Goal: Transaction & Acquisition: Purchase product/service

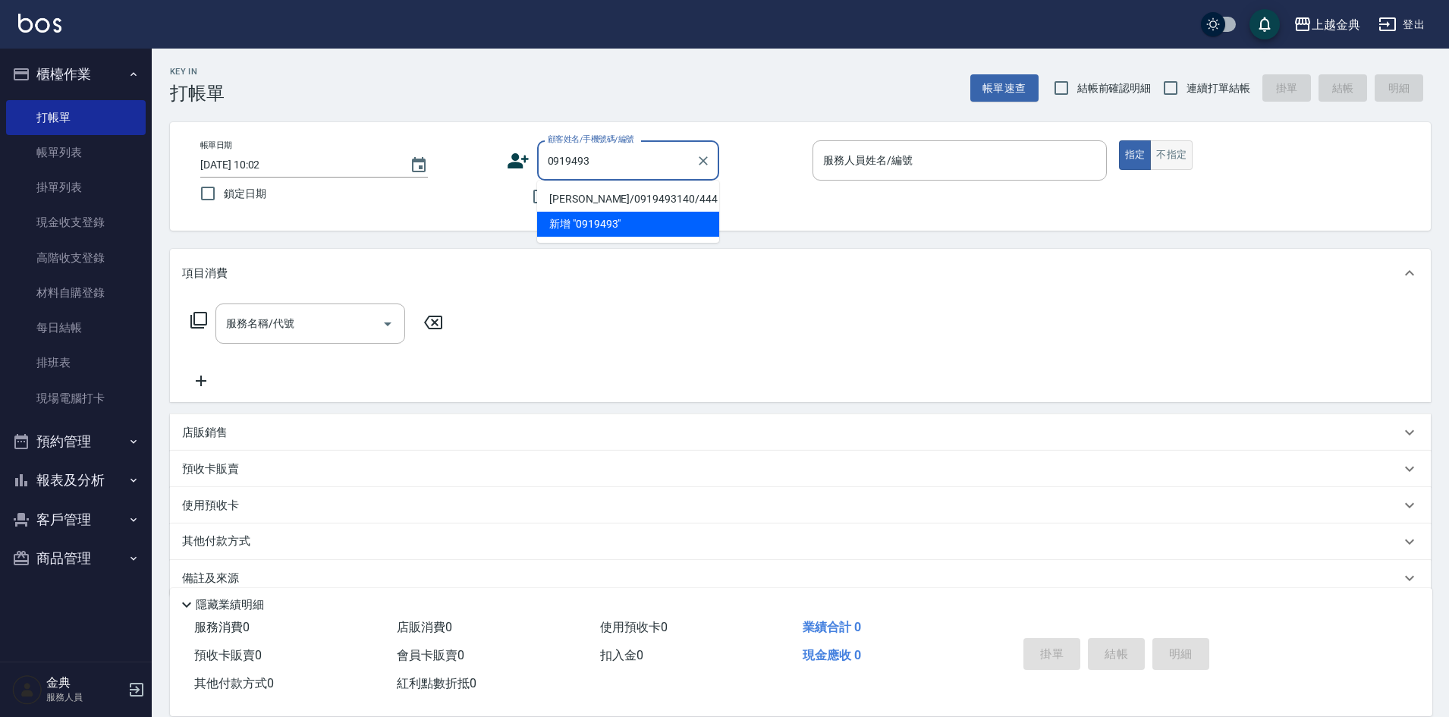
type input "0919493"
click at [1172, 150] on button "不指定" at bounding box center [1171, 155] width 42 height 30
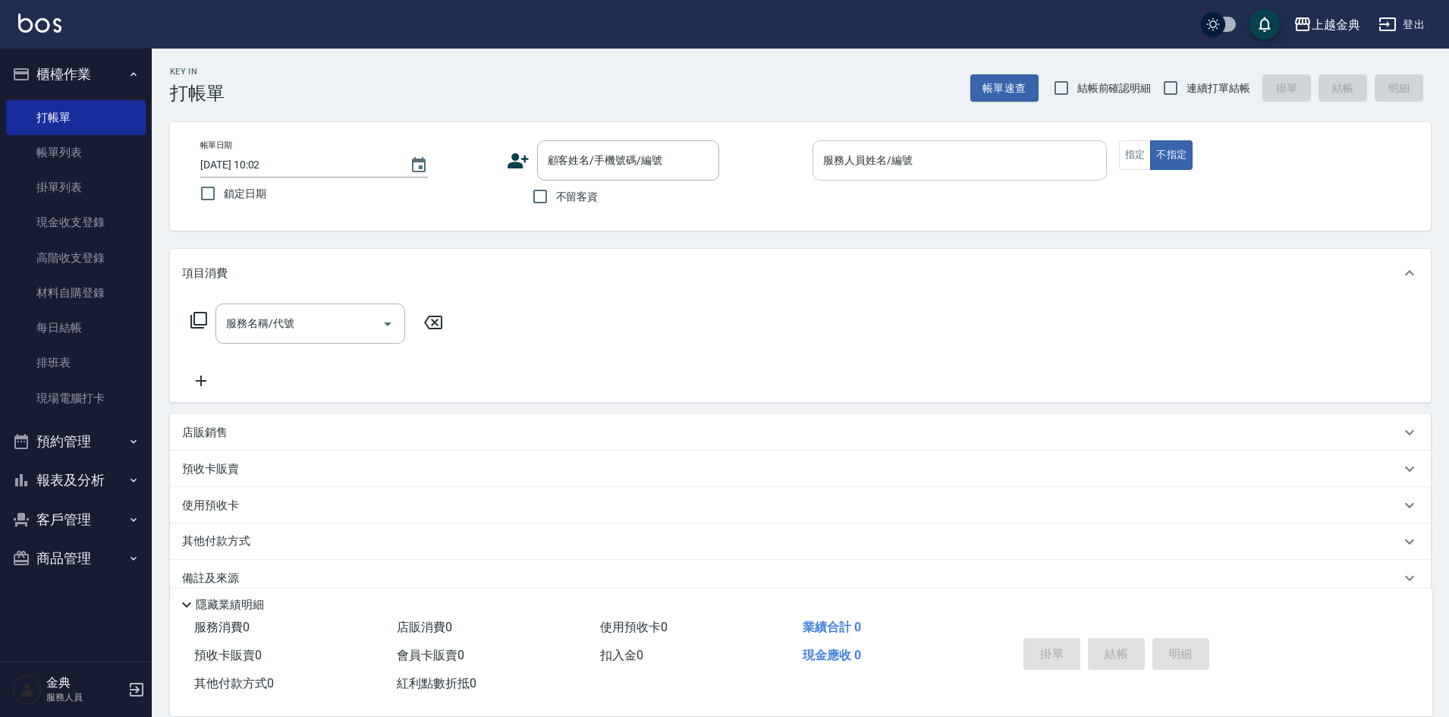
click at [929, 161] on input "服務人員姓名/編號" at bounding box center [959, 160] width 281 height 27
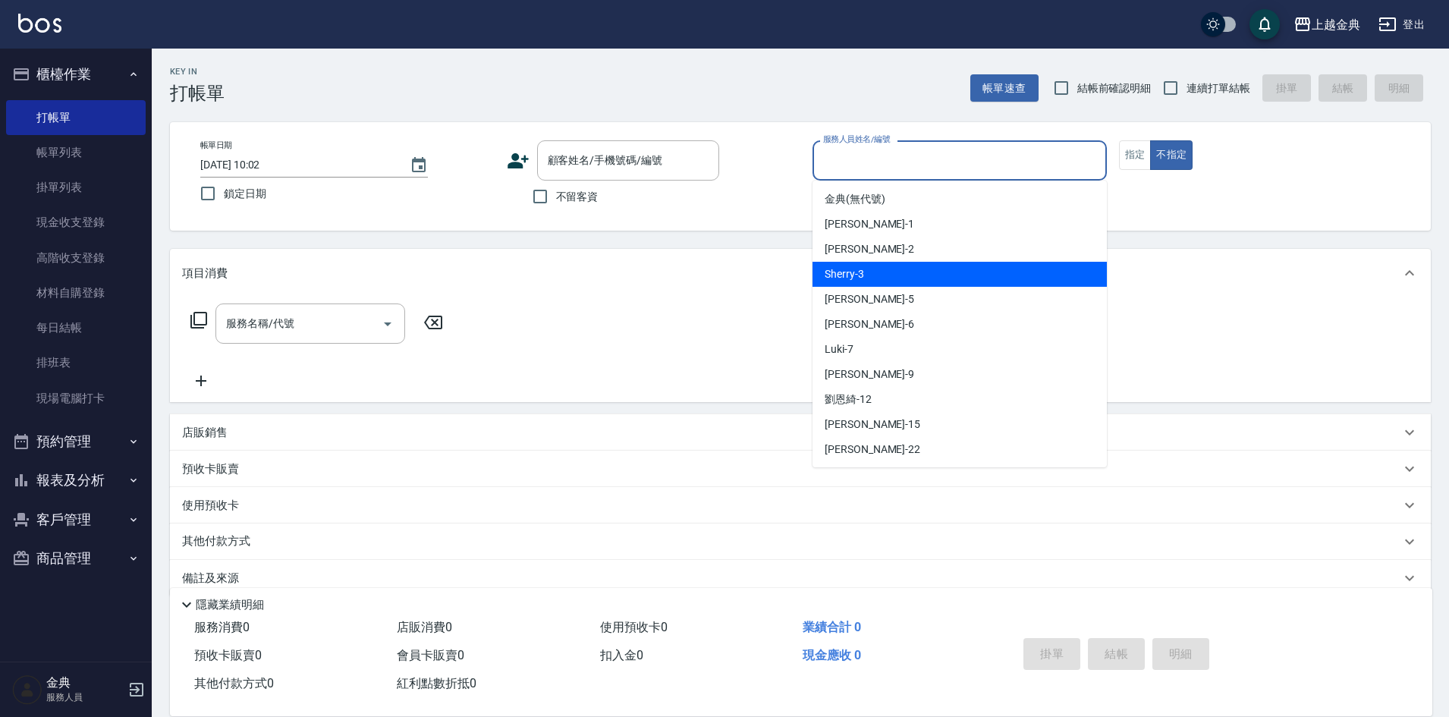
click at [896, 275] on div "Sherry -3" at bounding box center [959, 274] width 294 height 25
type input "Sherry-3"
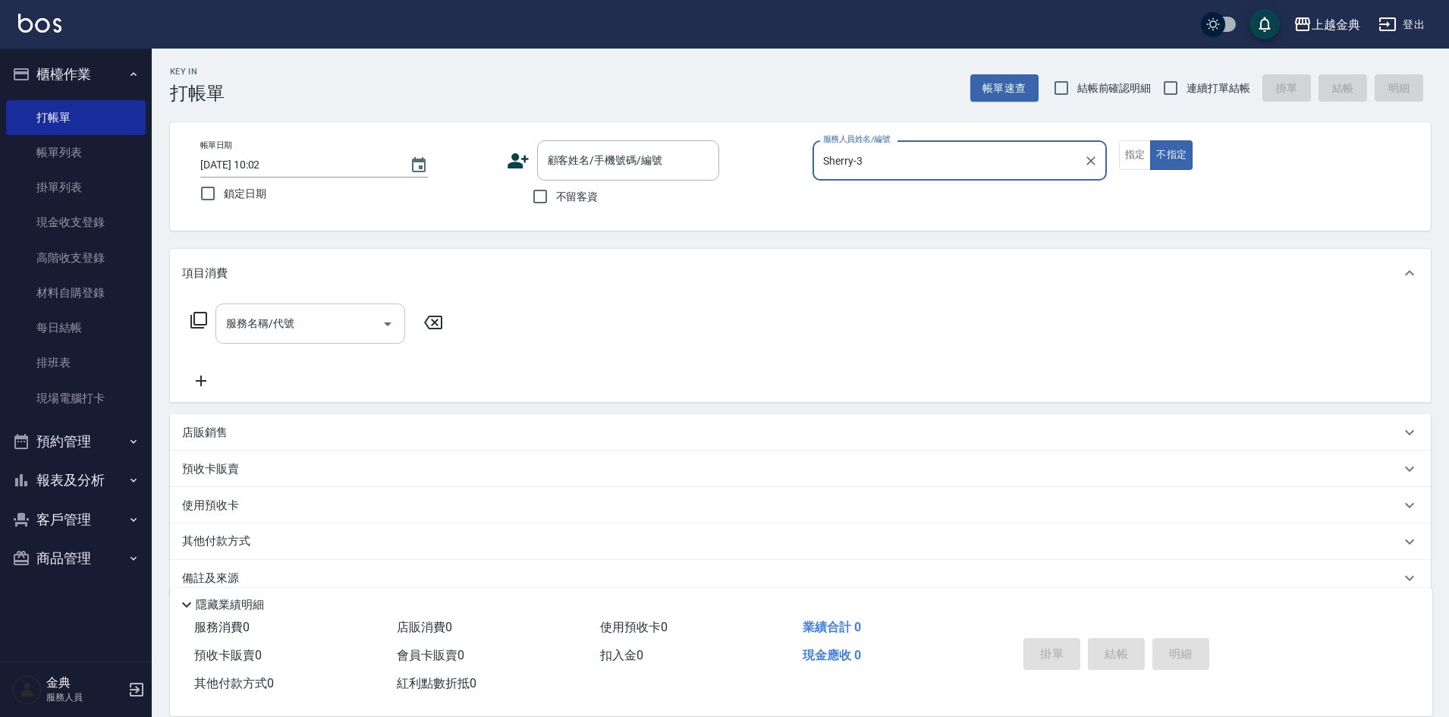
click at [383, 323] on icon "Open" at bounding box center [387, 324] width 18 height 18
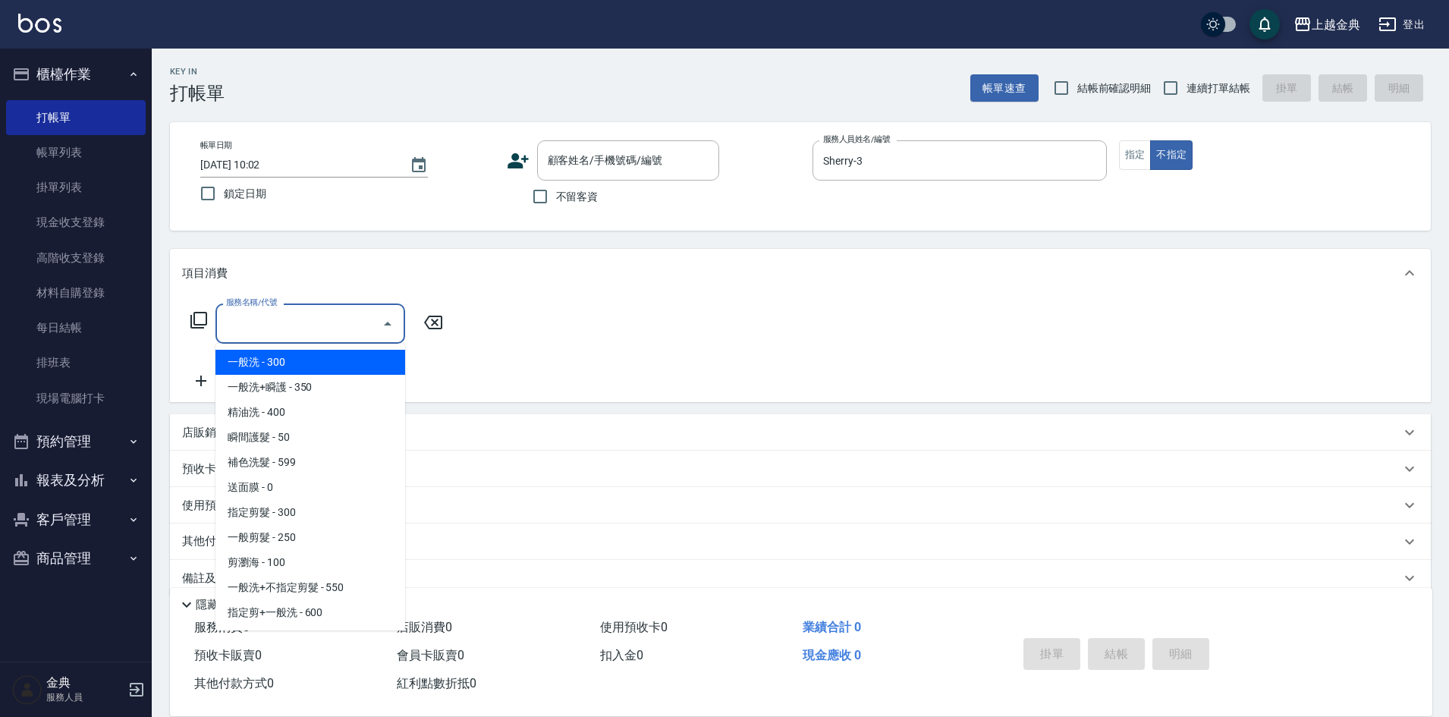
click at [345, 350] on span "一般洗 - 300" at bounding box center [310, 362] width 190 height 25
type input "一般洗(100)"
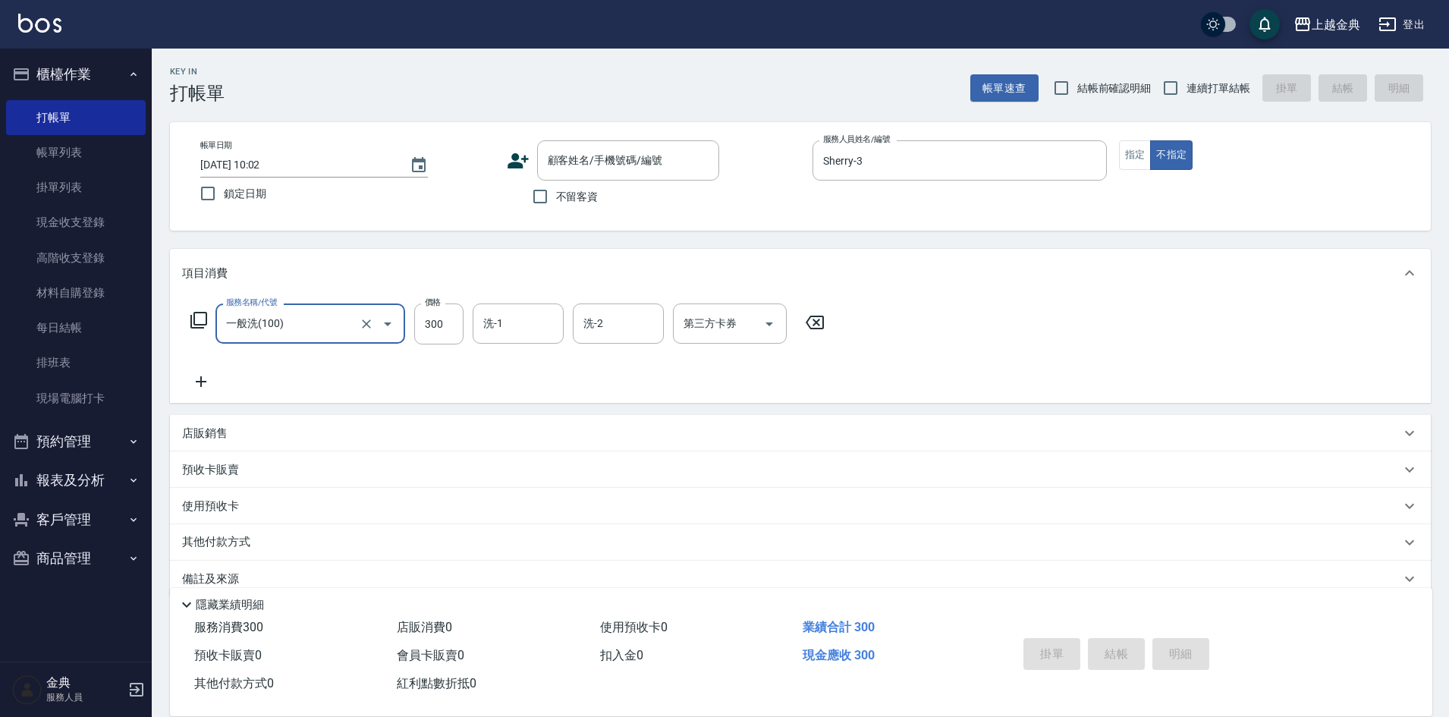
click at [818, 325] on icon at bounding box center [814, 322] width 18 height 14
click at [392, 325] on icon "Open" at bounding box center [387, 324] width 18 height 18
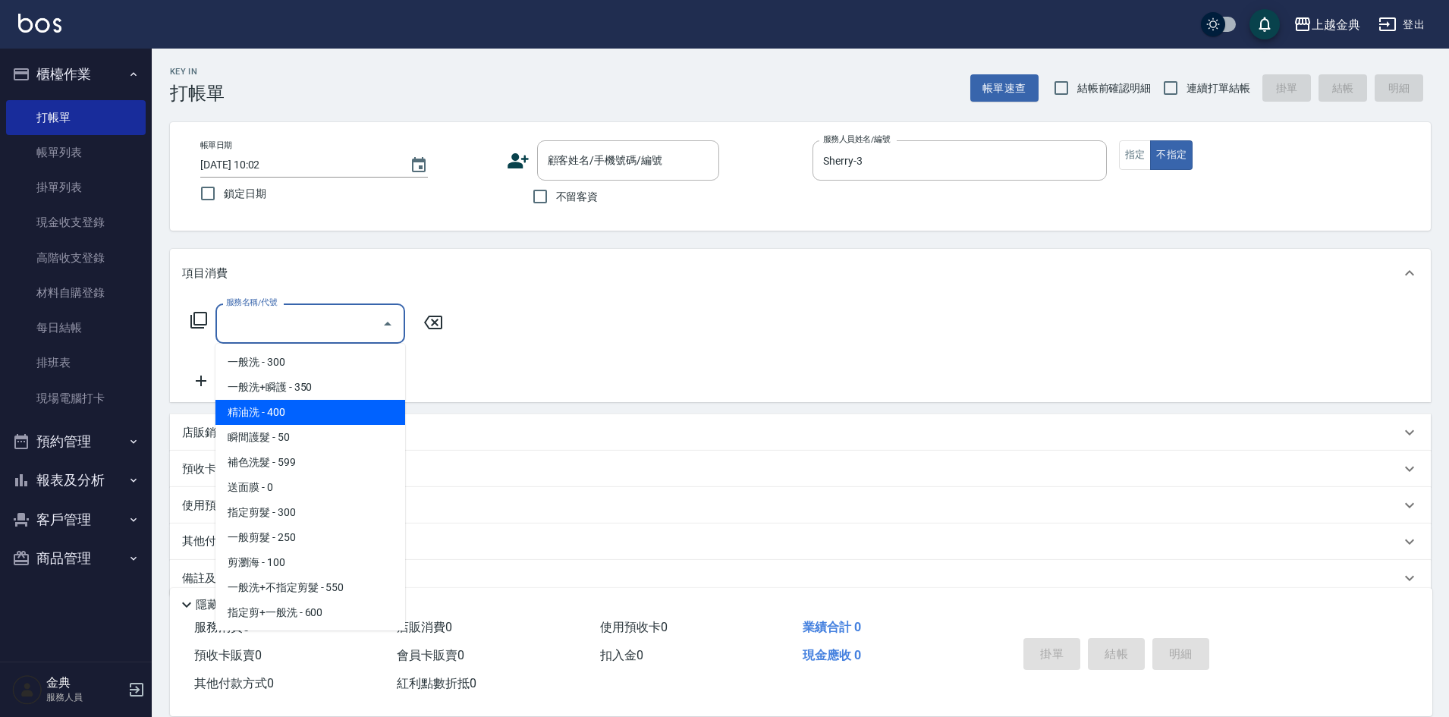
click at [298, 410] on span "精油洗 - 400" at bounding box center [310, 412] width 190 height 25
type input "精油洗(102)"
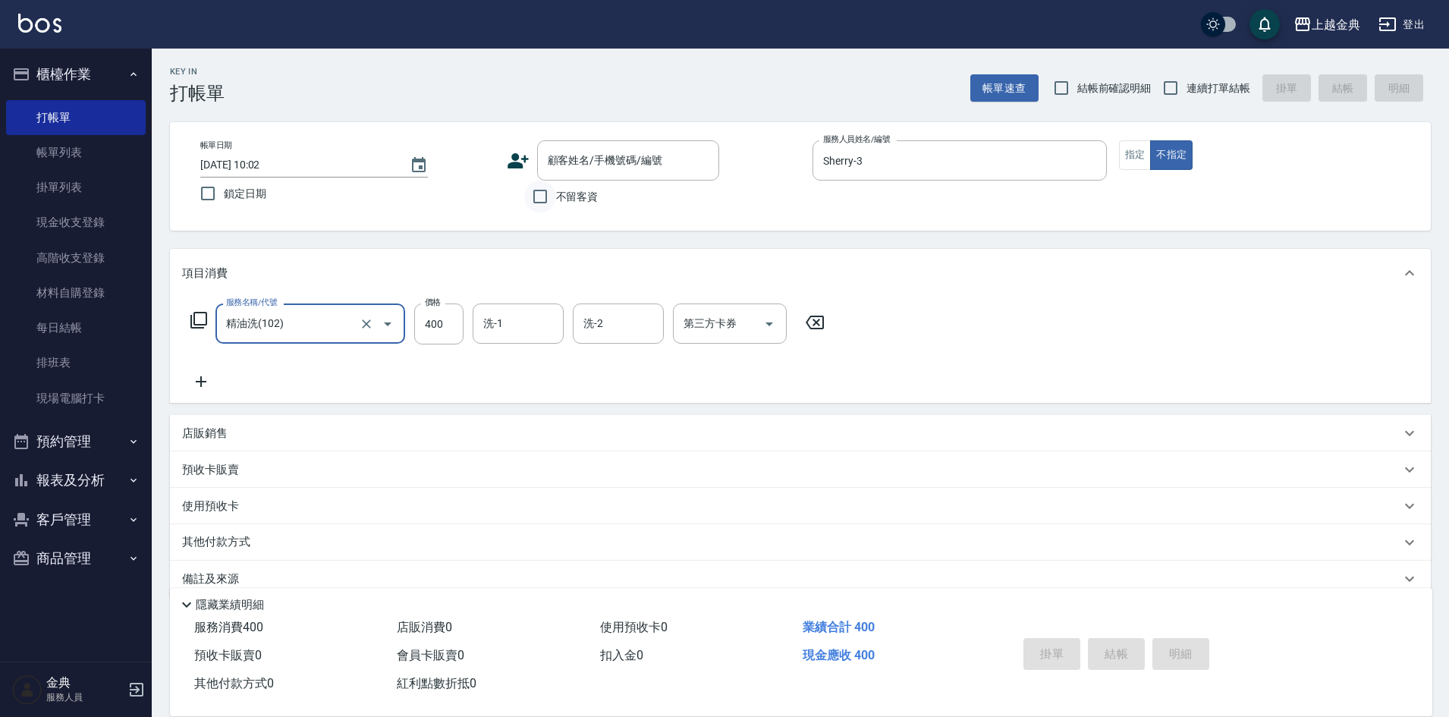
click at [541, 198] on input "不留客資" at bounding box center [540, 196] width 32 height 32
checkbox input "true"
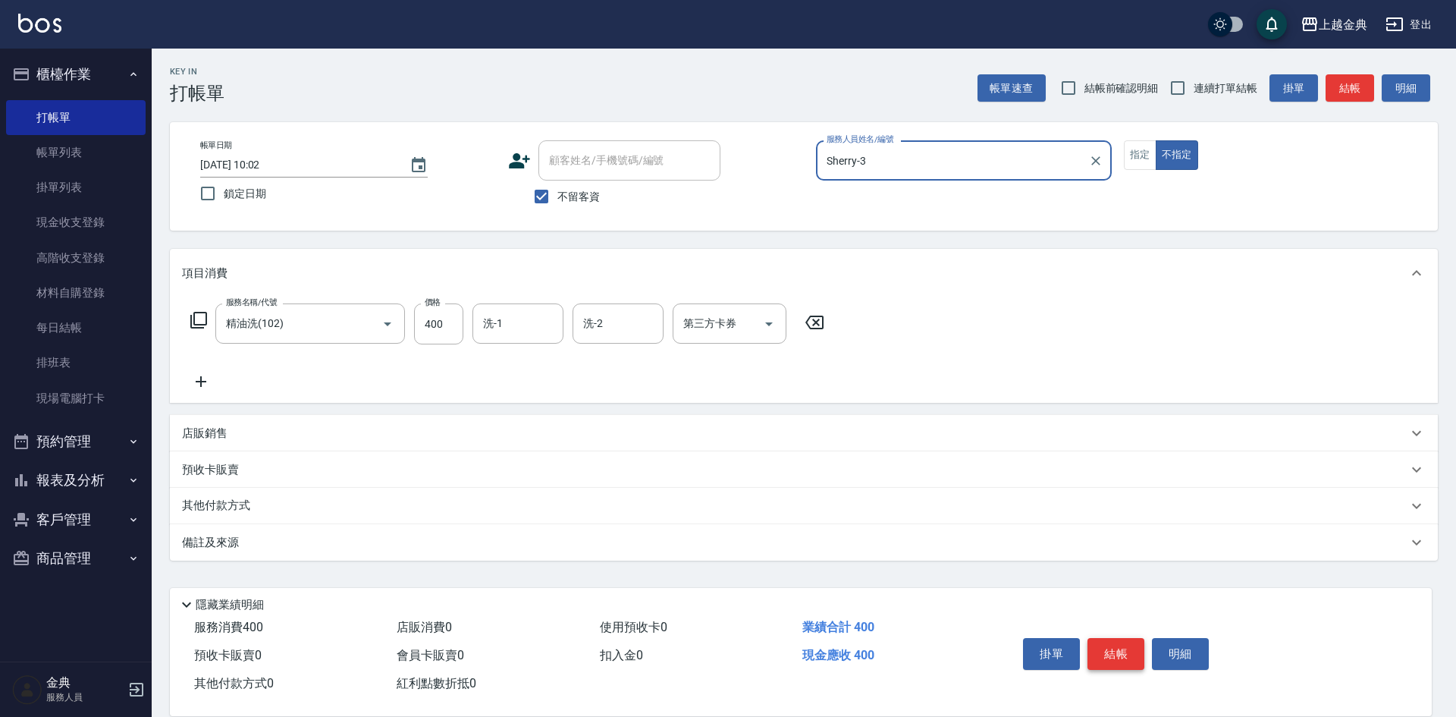
click at [1116, 657] on button "結帳" at bounding box center [1116, 654] width 57 height 32
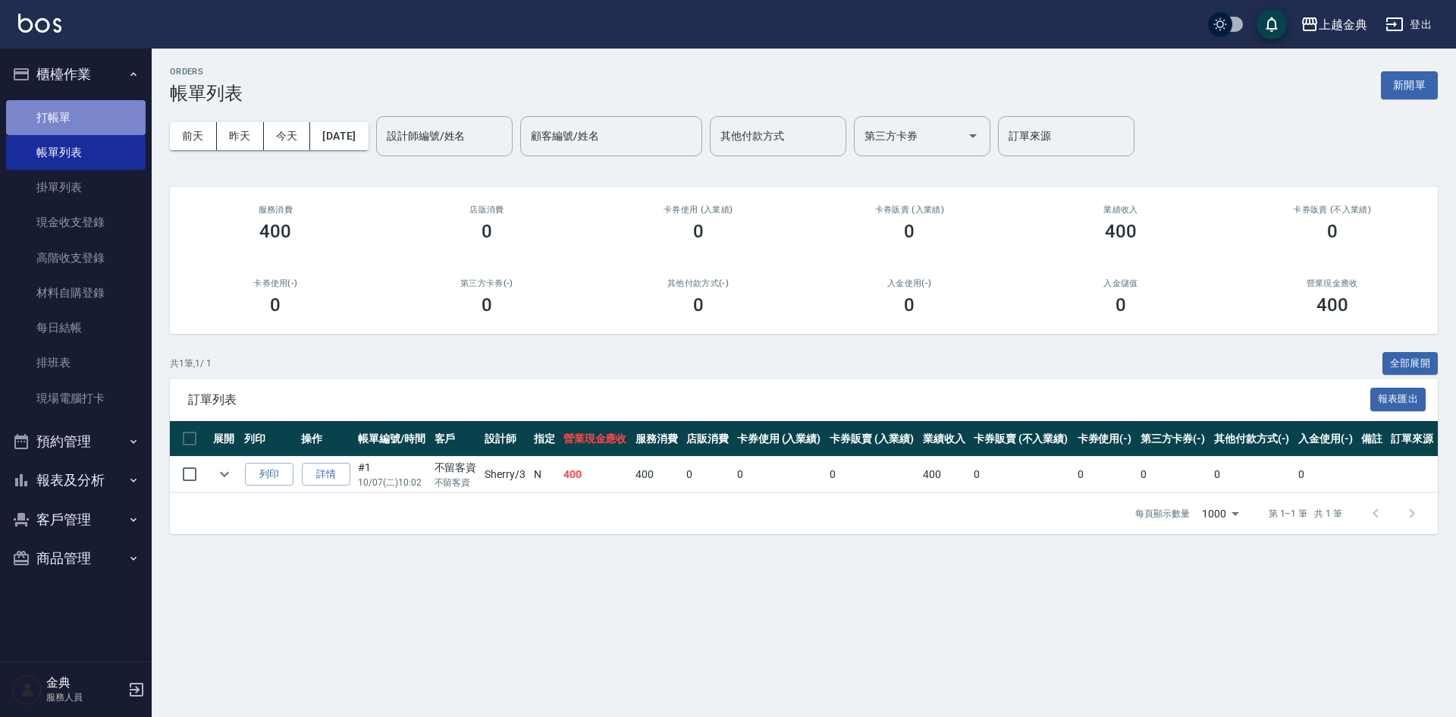
click at [56, 116] on link "打帳單" at bounding box center [76, 117] width 140 height 35
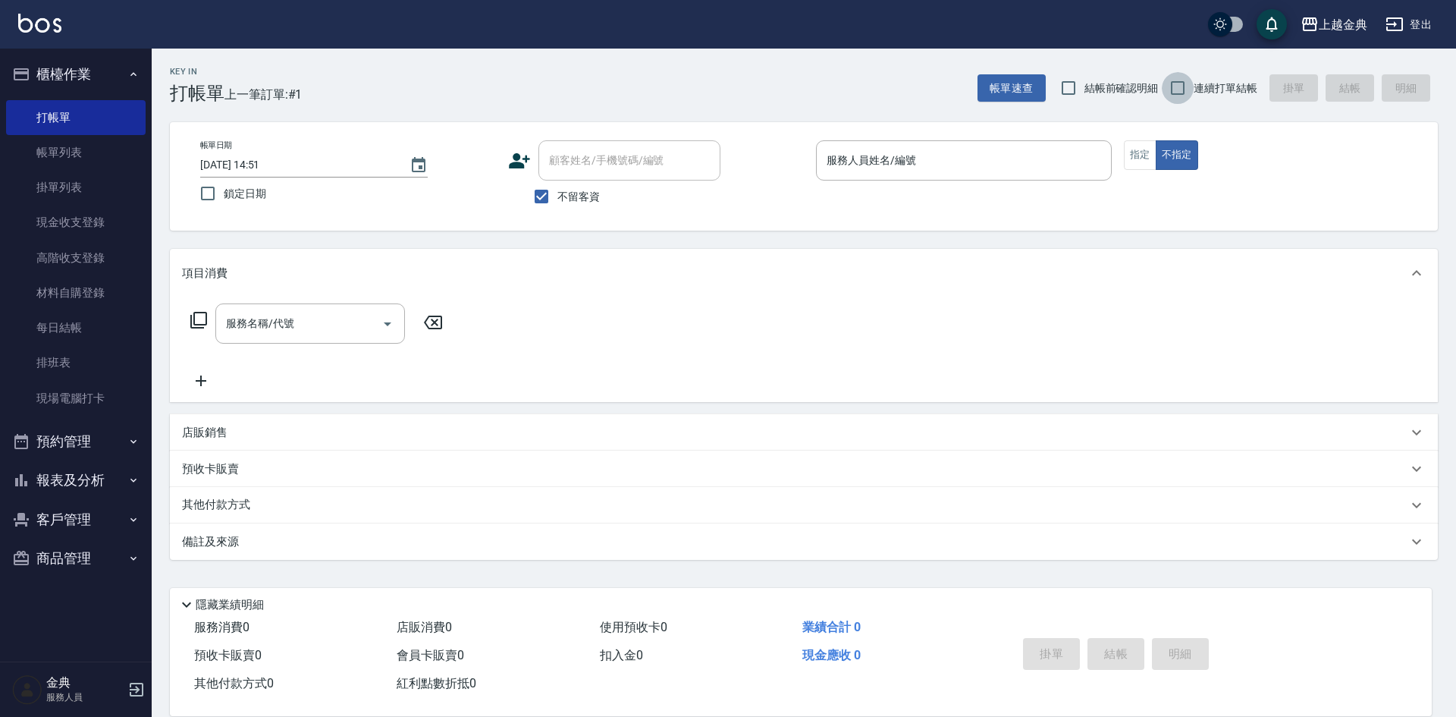
click at [1172, 85] on input "連續打單結帳" at bounding box center [1178, 88] width 32 height 32
checkbox input "true"
click at [1003, 151] on input "服務人員姓名/編號" at bounding box center [964, 160] width 282 height 27
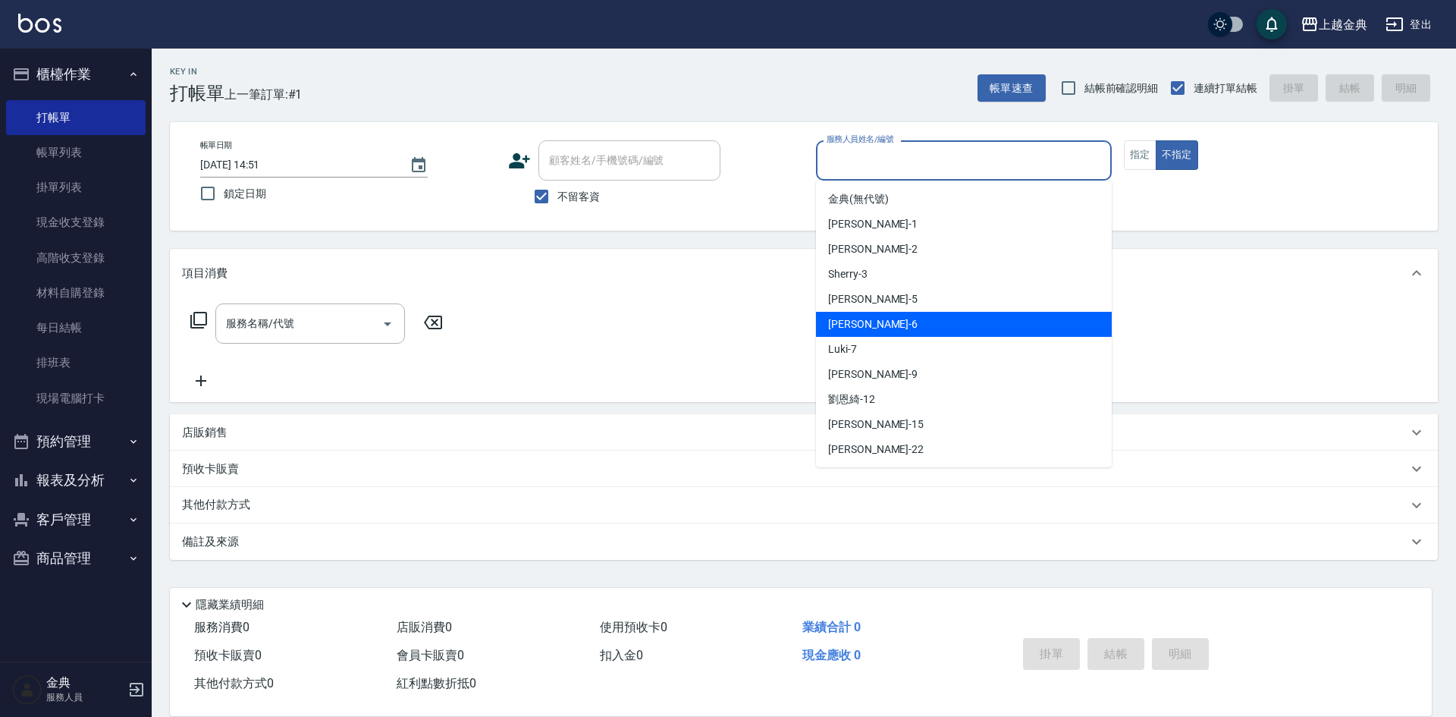
click at [1023, 321] on div "[PERSON_NAME] -6" at bounding box center [964, 324] width 296 height 25
type input "[PERSON_NAME]-6"
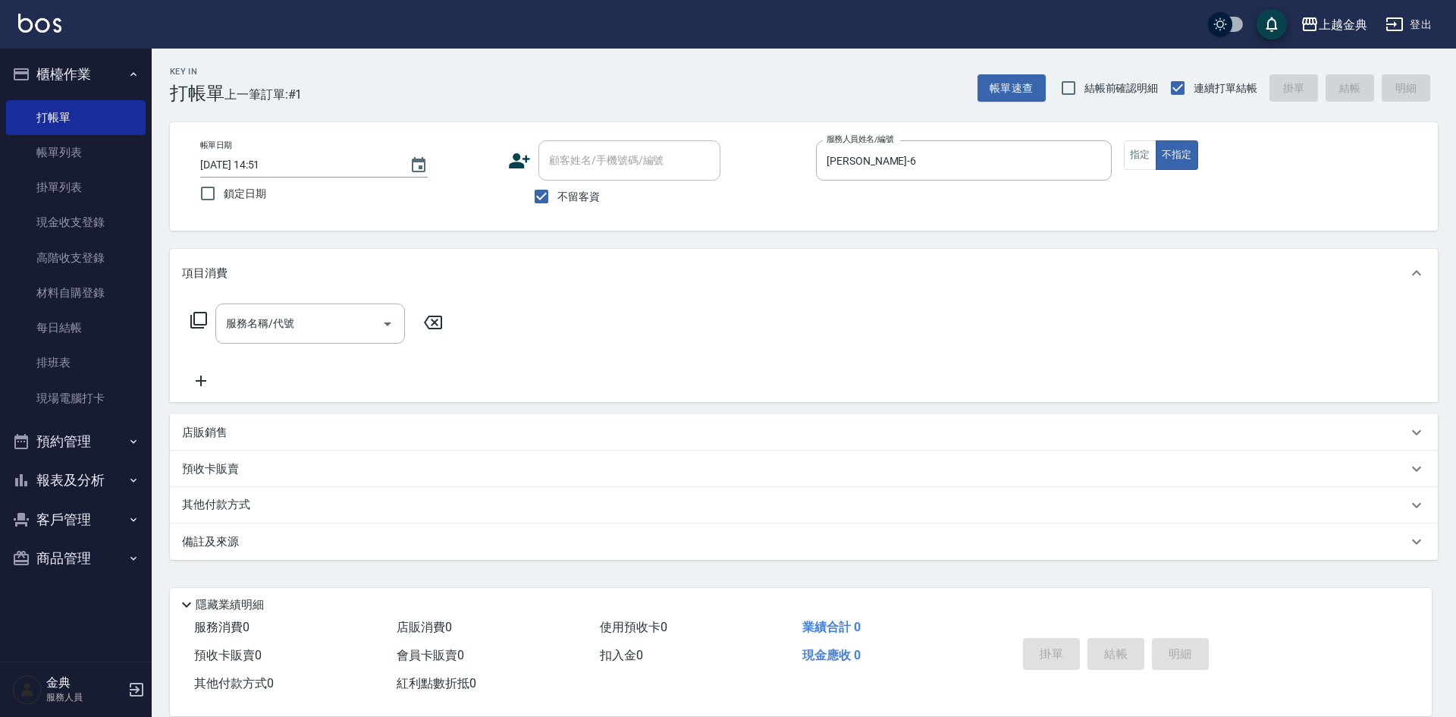
click at [203, 314] on icon at bounding box center [199, 320] width 18 height 18
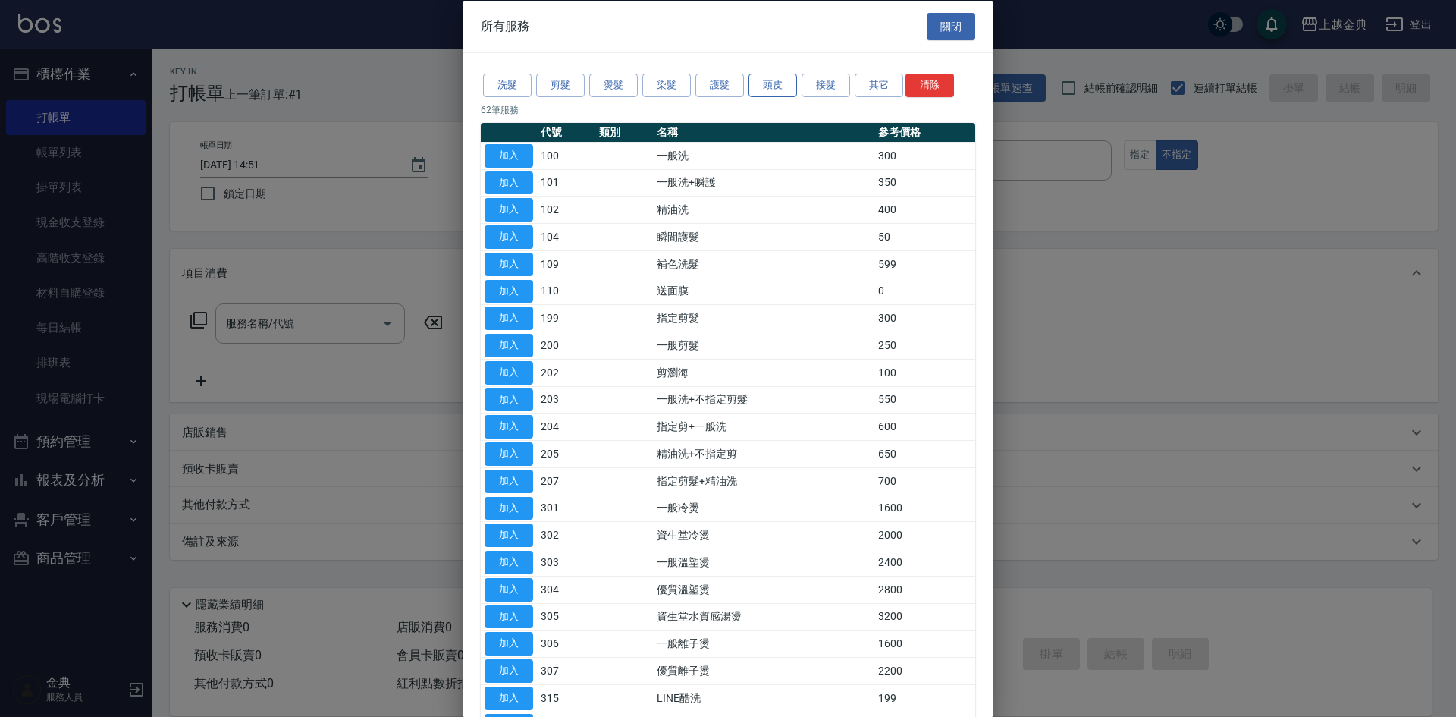
click at [767, 80] on button "頭皮" at bounding box center [773, 86] width 49 height 24
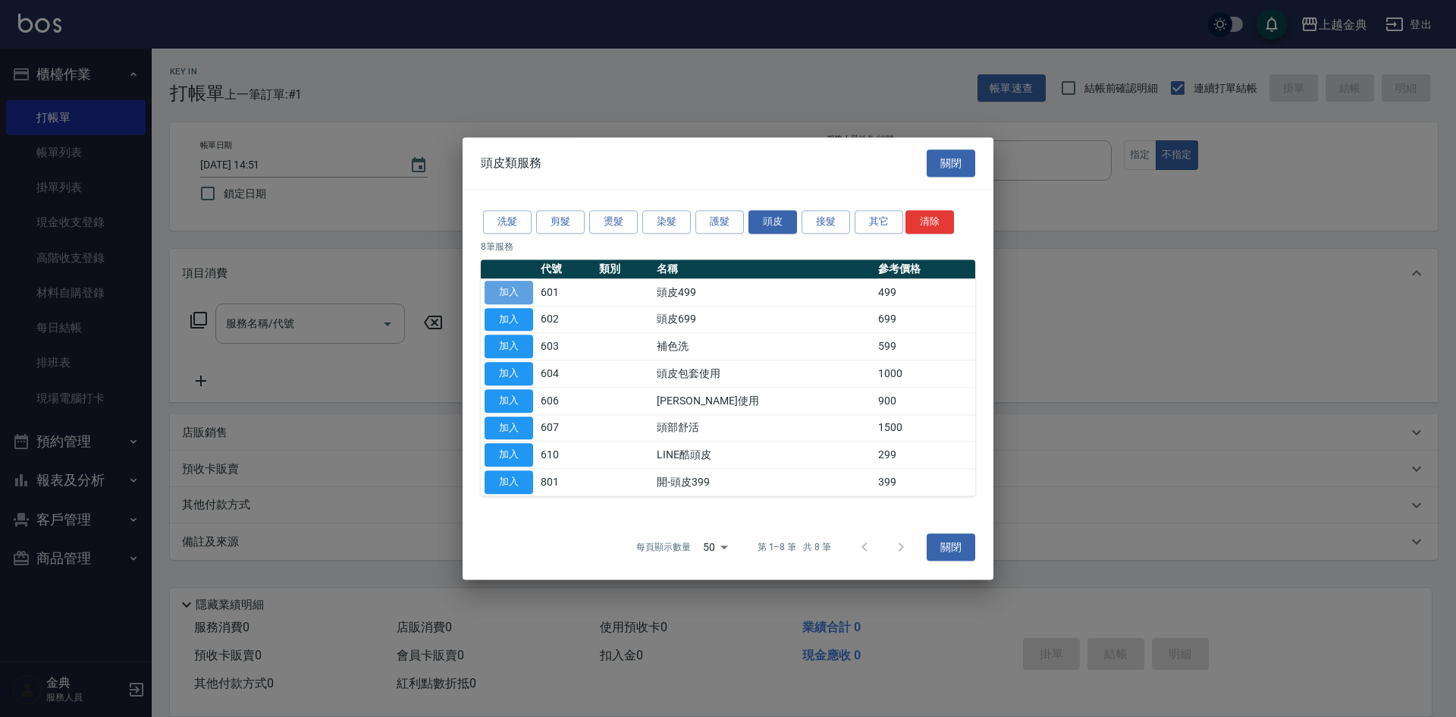
click at [514, 286] on button "加入" at bounding box center [509, 293] width 49 height 24
type input "頭皮499(601)"
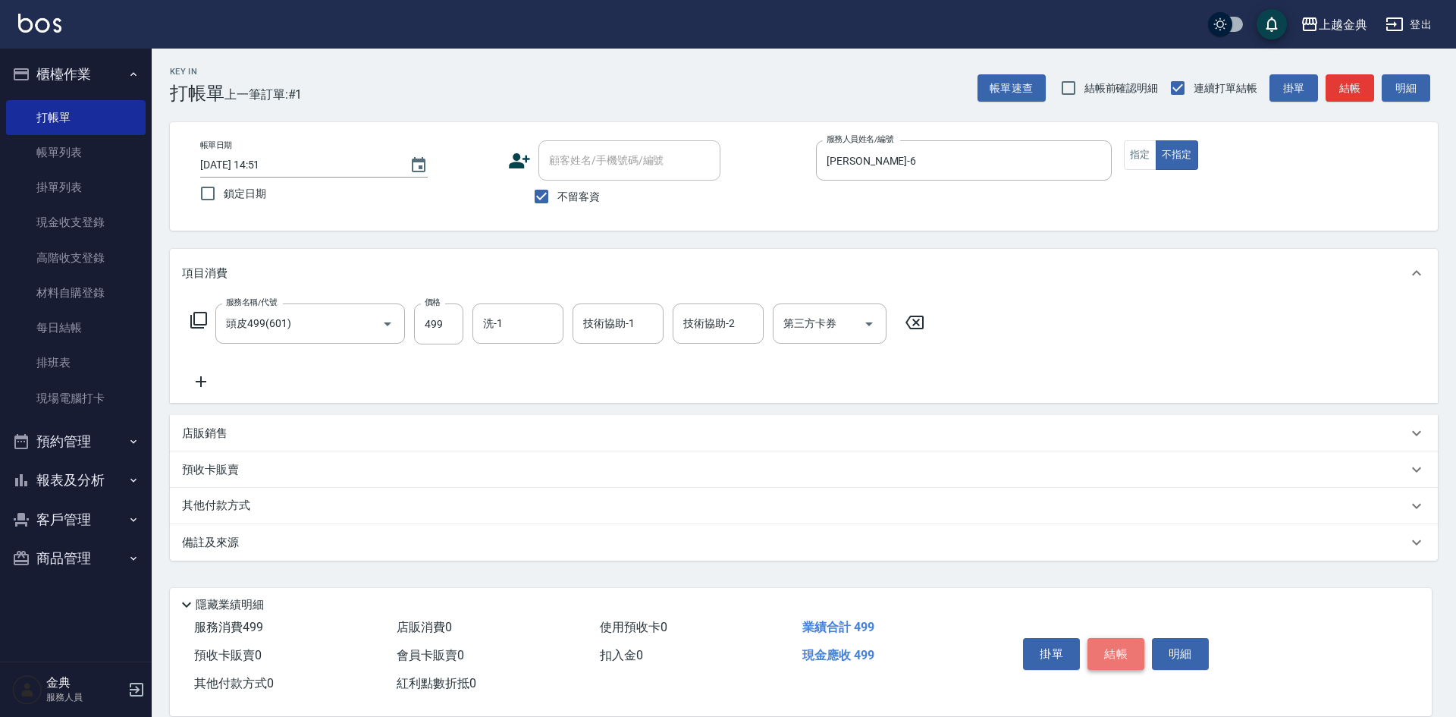
click at [1117, 639] on button "結帳" at bounding box center [1116, 654] width 57 height 32
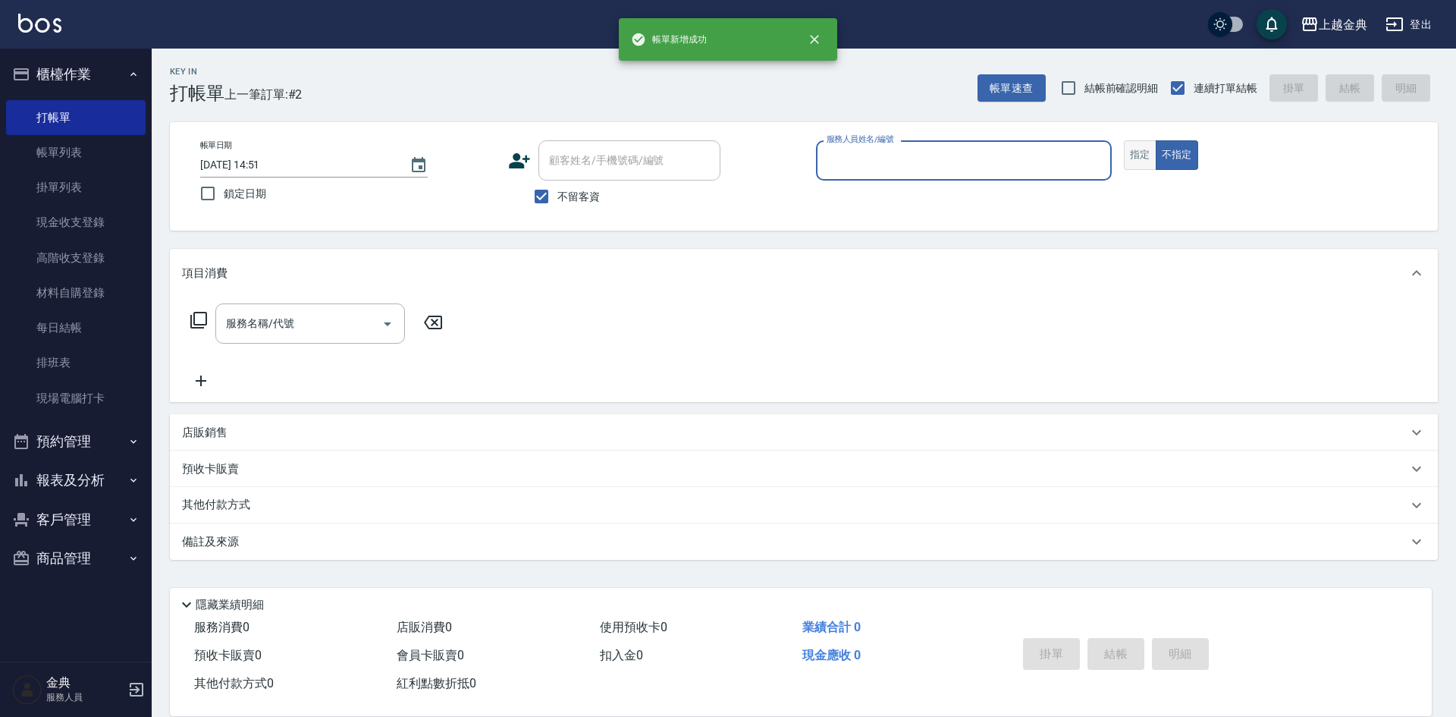
click at [1144, 155] on button "指定" at bounding box center [1140, 155] width 33 height 30
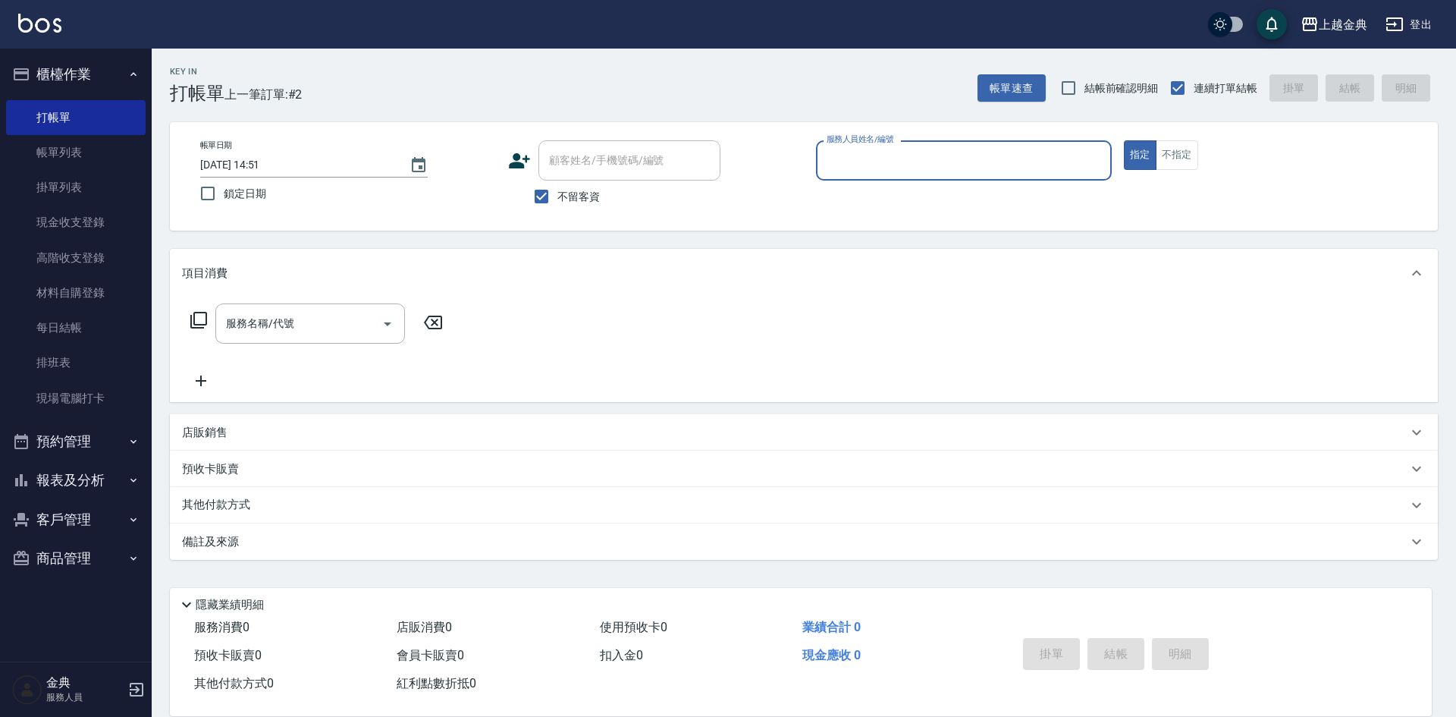
click at [1022, 164] on input "服務人員姓名/編號" at bounding box center [964, 160] width 282 height 27
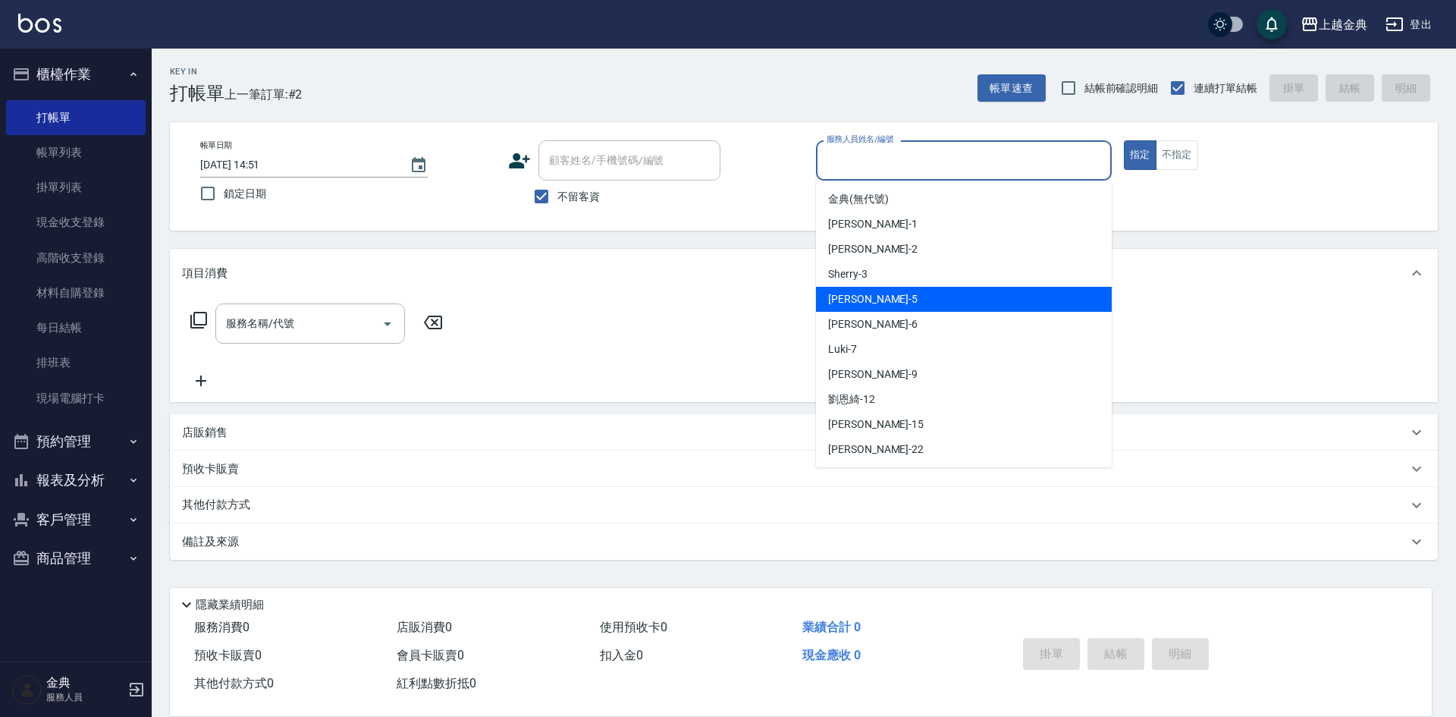
click at [931, 297] on div "[PERSON_NAME] -5" at bounding box center [964, 299] width 296 height 25
type input "[PERSON_NAME]-5"
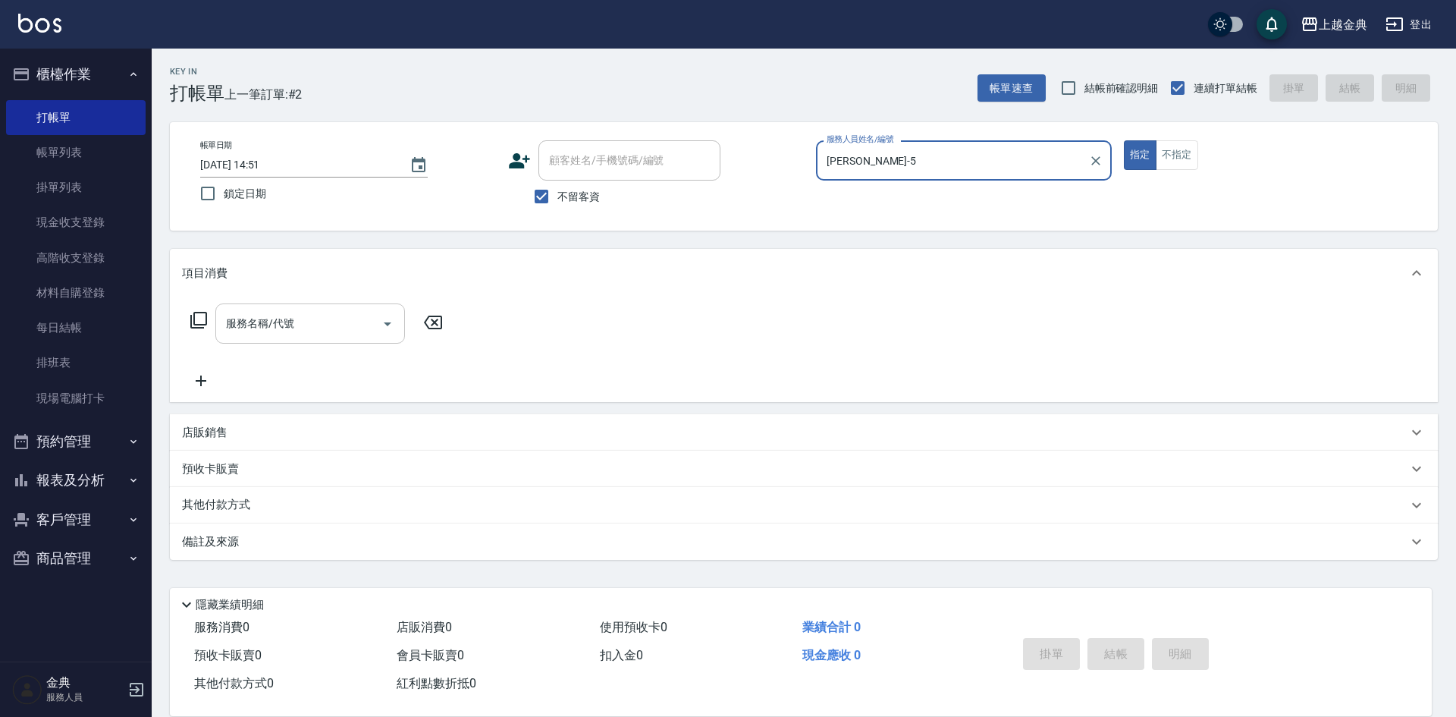
click at [385, 324] on icon "Open" at bounding box center [387, 324] width 18 height 18
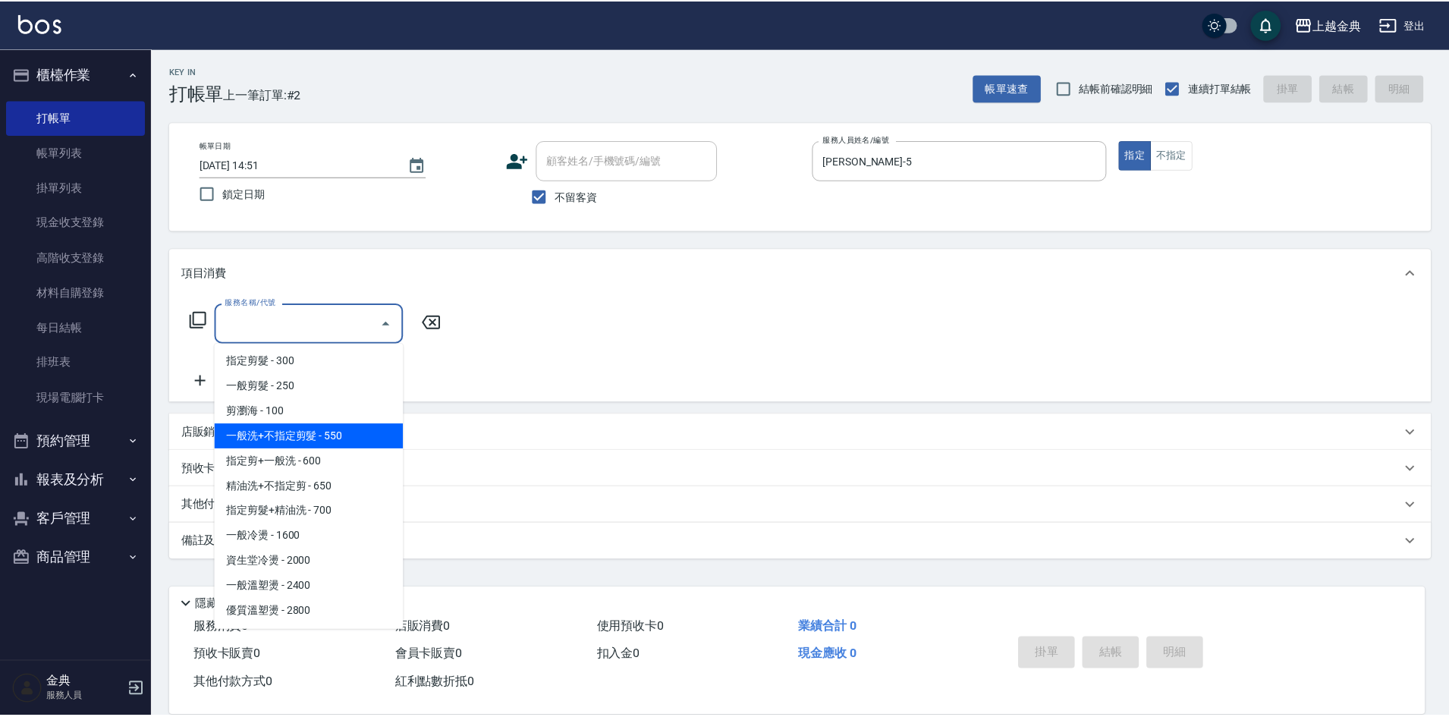
scroll to position [152, 0]
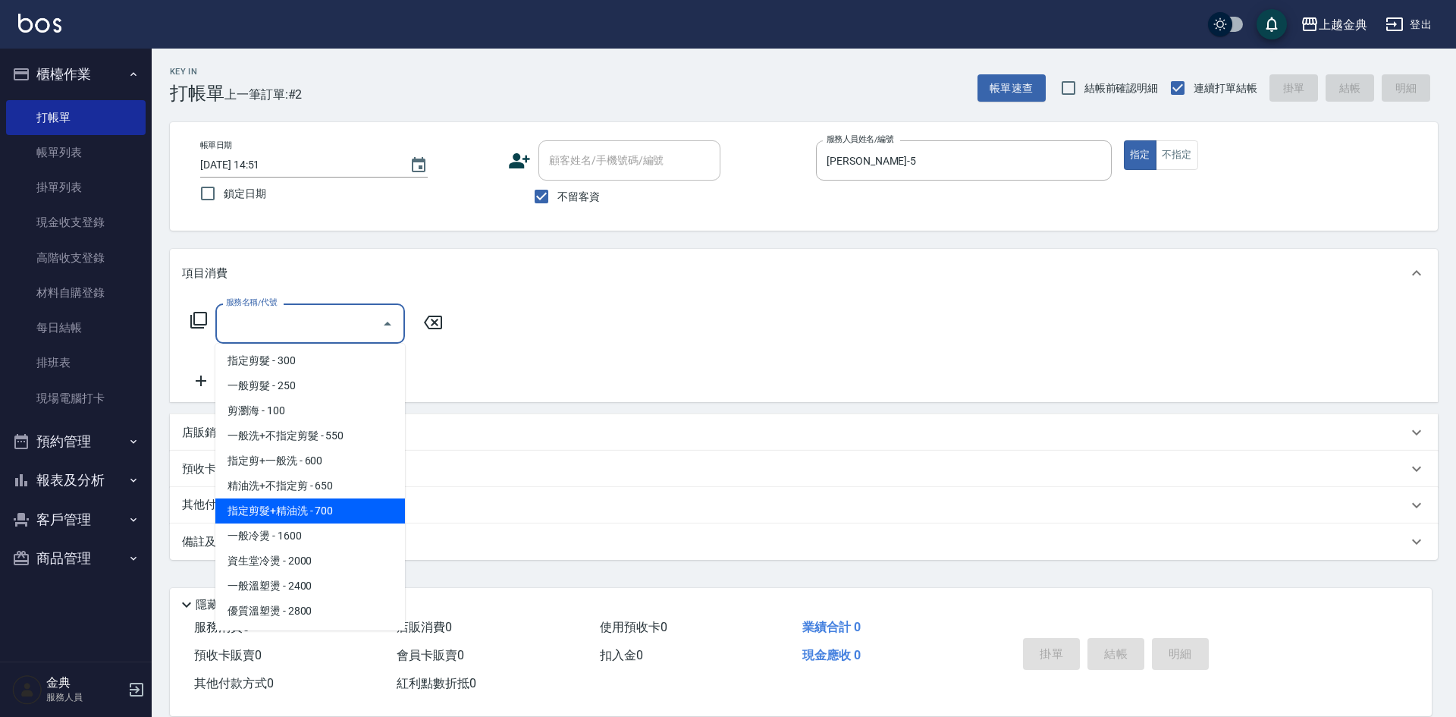
click at [335, 507] on span "指定剪髮+精油洗 - 700" at bounding box center [310, 510] width 190 height 25
type input "指定剪髮+精油洗(207)"
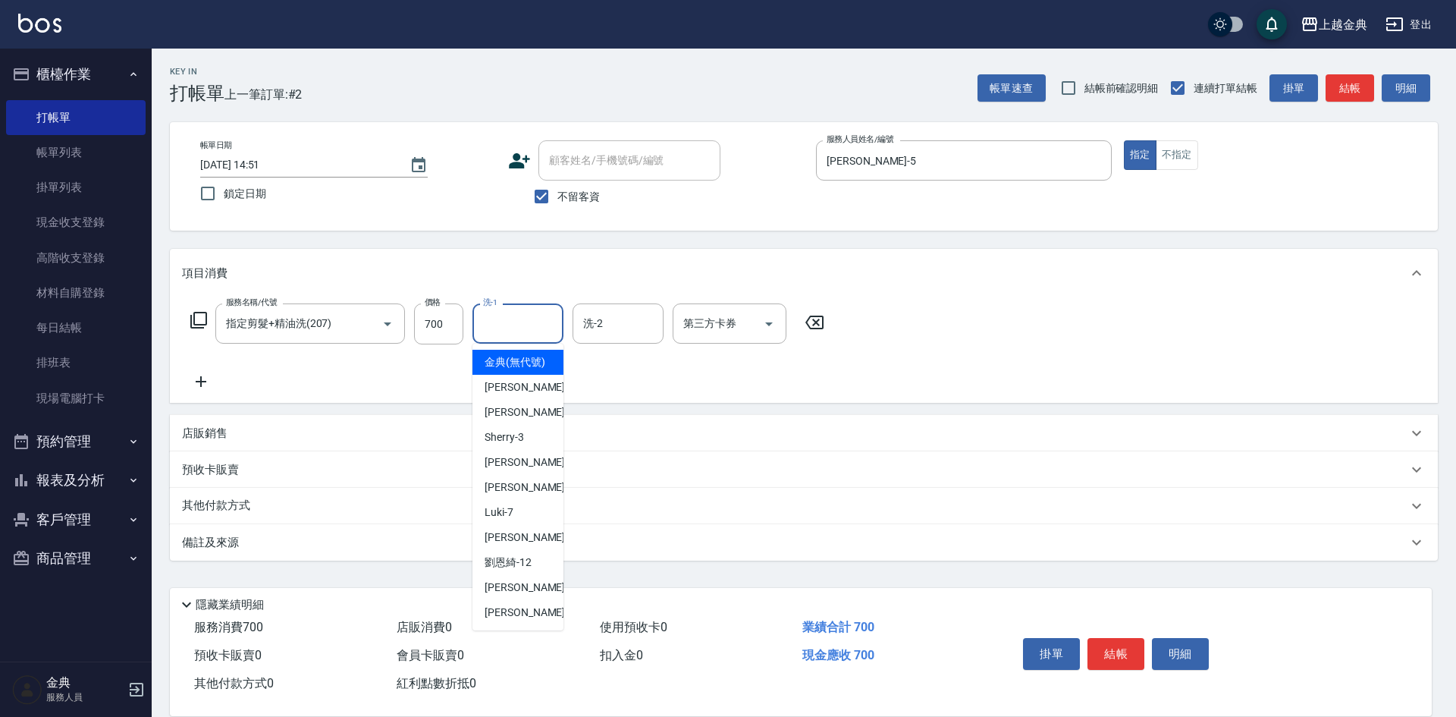
click at [535, 320] on input "洗-1" at bounding box center [517, 323] width 77 height 27
click at [505, 620] on span "[PERSON_NAME] -22" at bounding box center [533, 612] width 96 height 16
type input "[PERSON_NAME]-22"
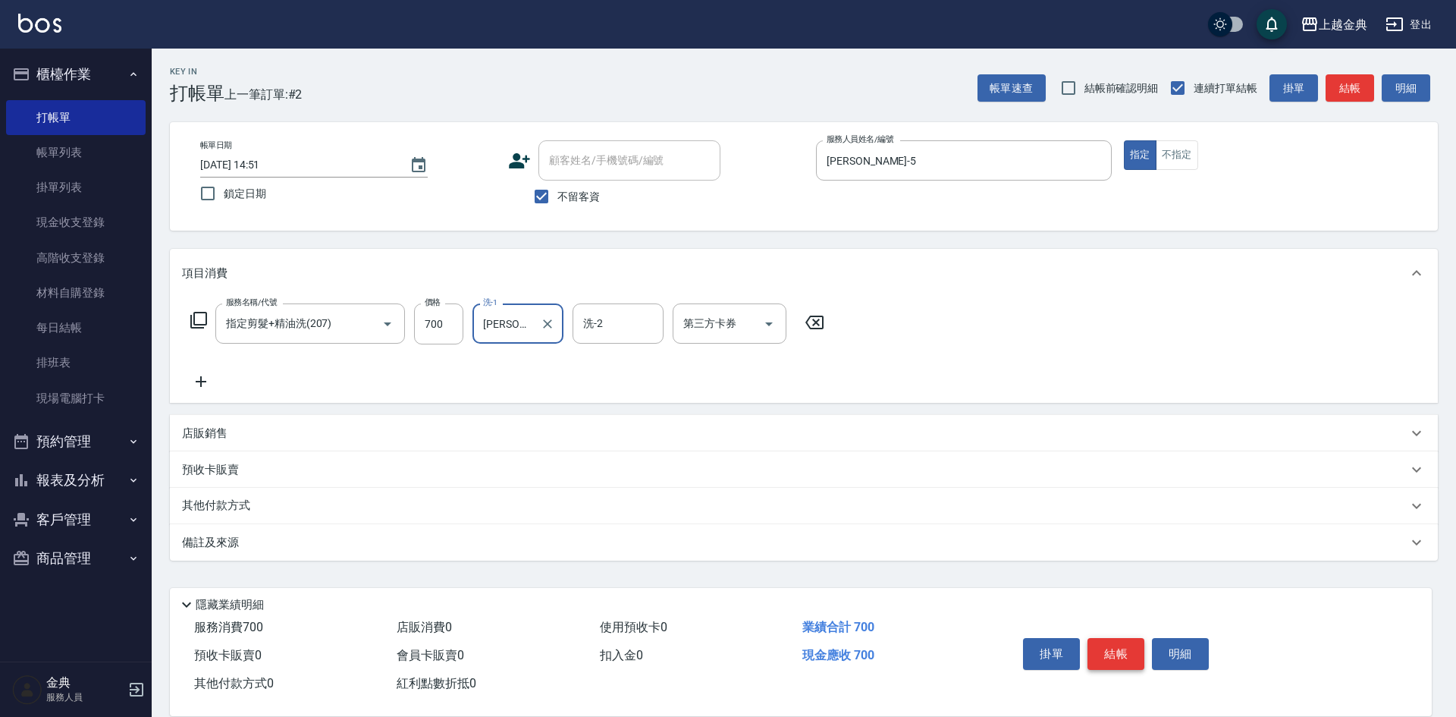
click at [1126, 642] on button "結帳" at bounding box center [1116, 654] width 57 height 32
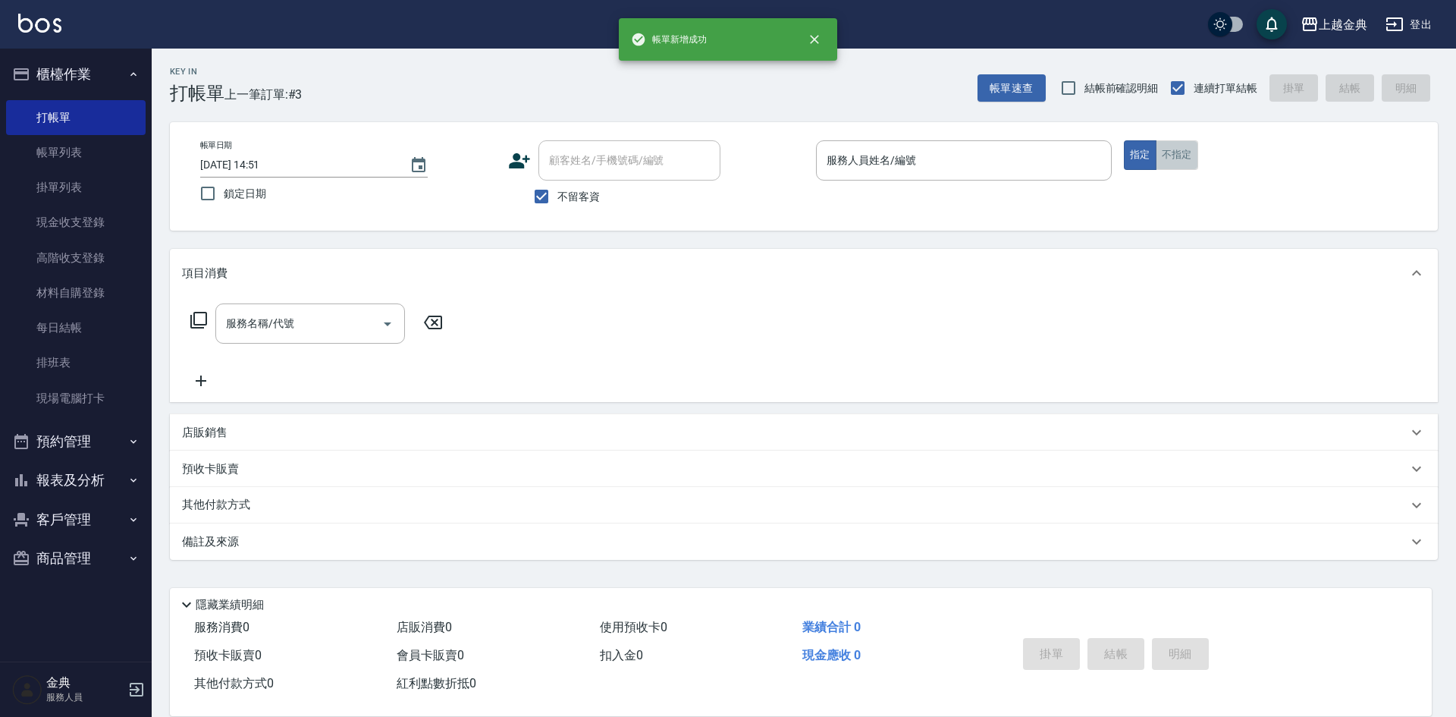
click at [1165, 153] on button "不指定" at bounding box center [1177, 155] width 42 height 30
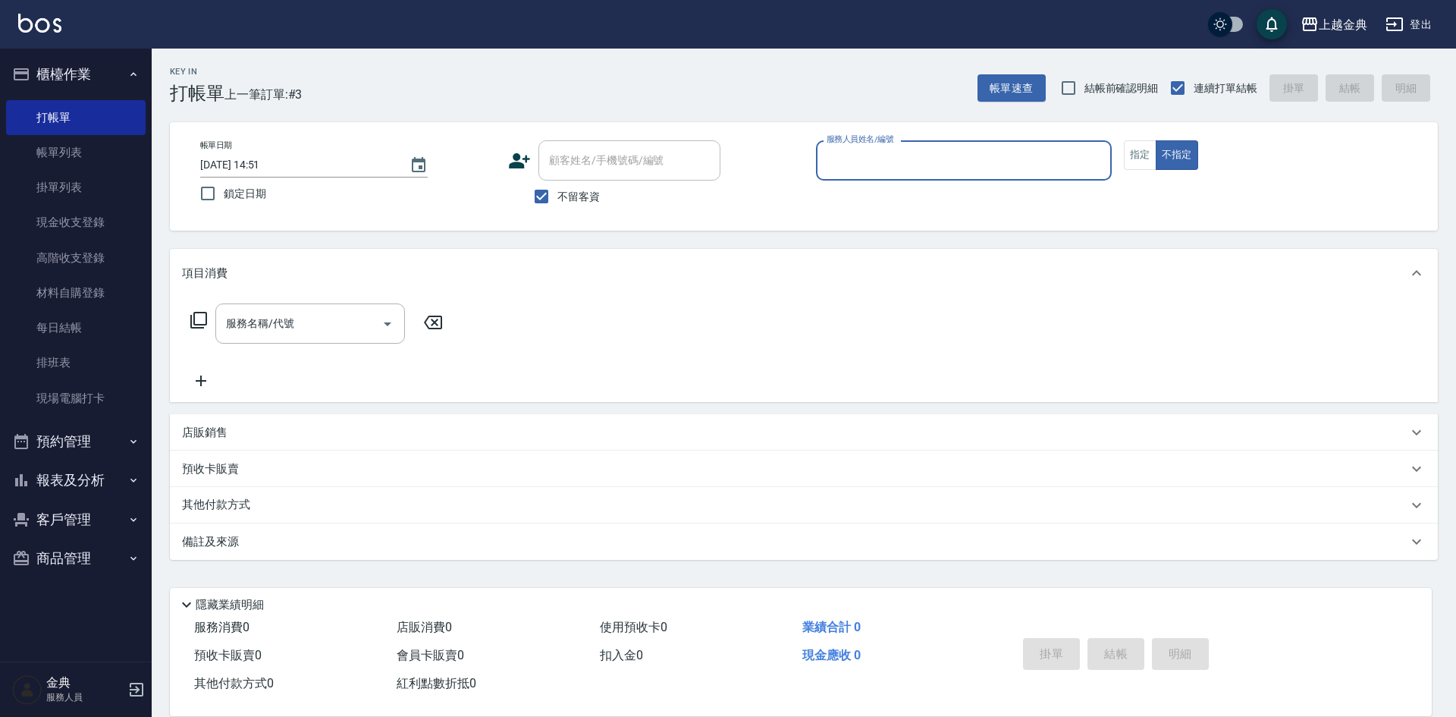
click at [972, 151] on input "服務人員姓名/編號" at bounding box center [964, 160] width 282 height 27
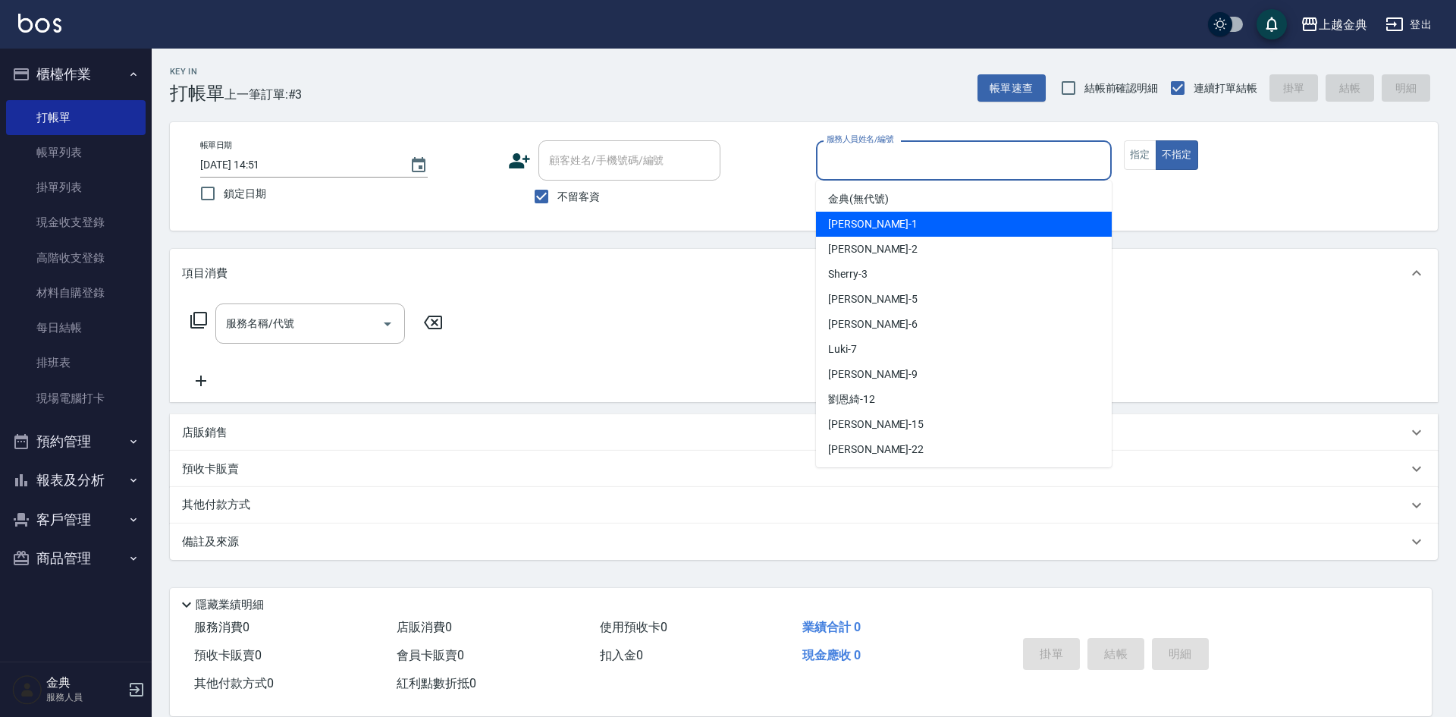
click at [917, 215] on div "Emma -1" at bounding box center [964, 224] width 296 height 25
type input "Emma-1"
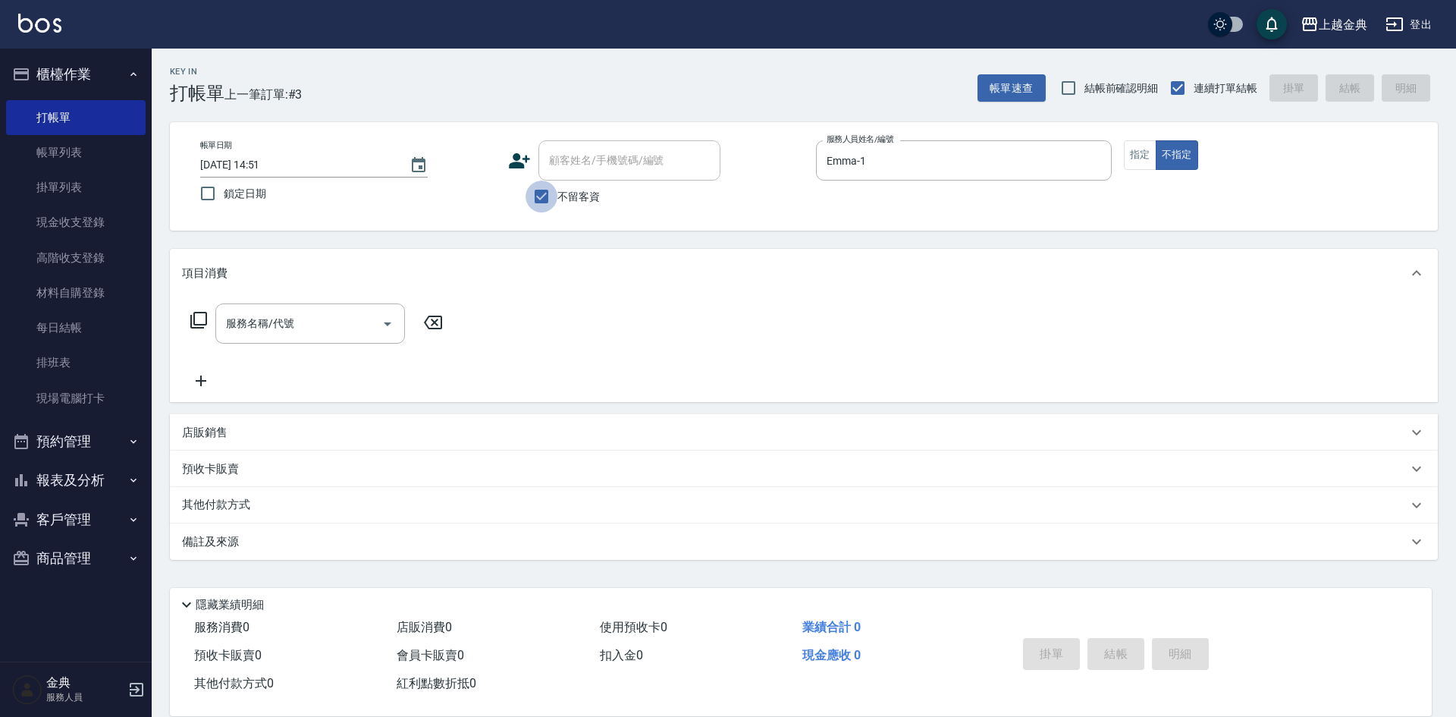
click at [534, 195] on input "不留客資" at bounding box center [542, 196] width 32 height 32
checkbox input "false"
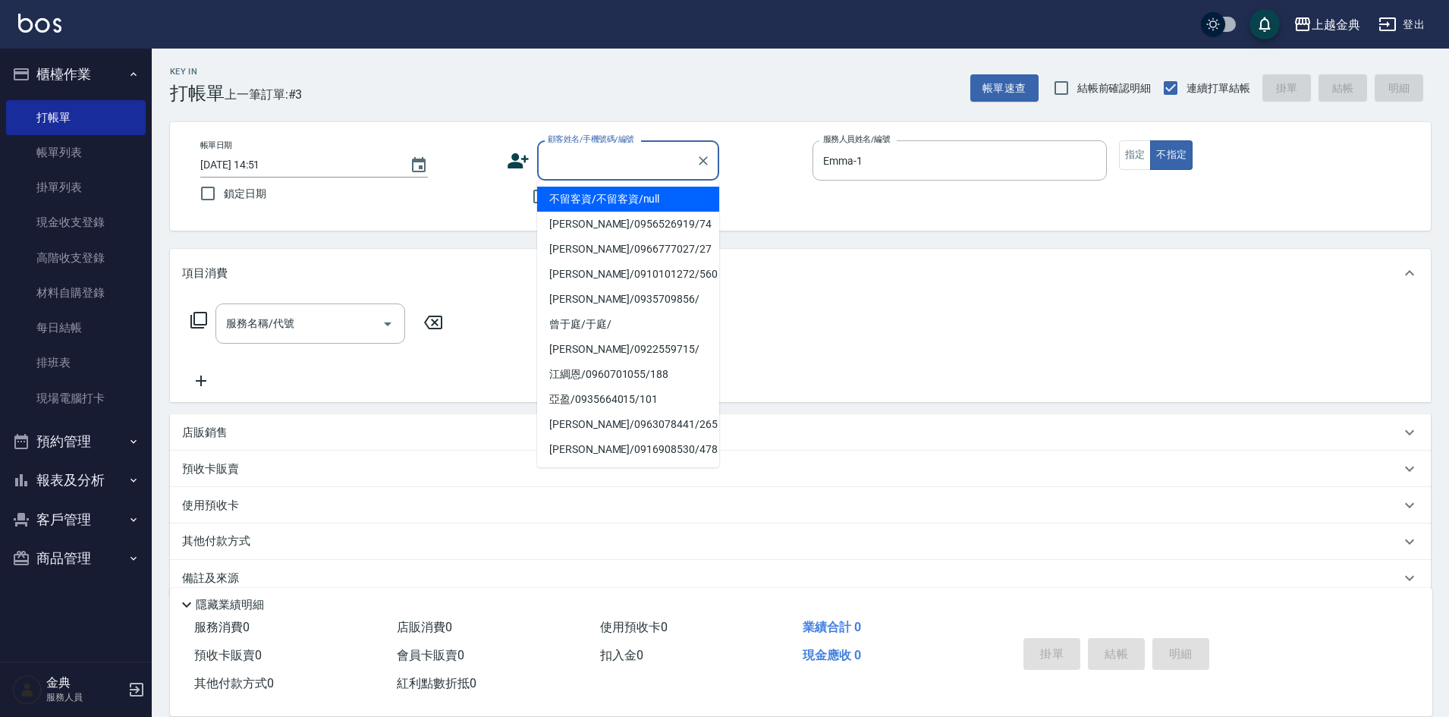
click at [589, 162] on input "顧客姓名/手機號碼/編號" at bounding box center [617, 160] width 146 height 27
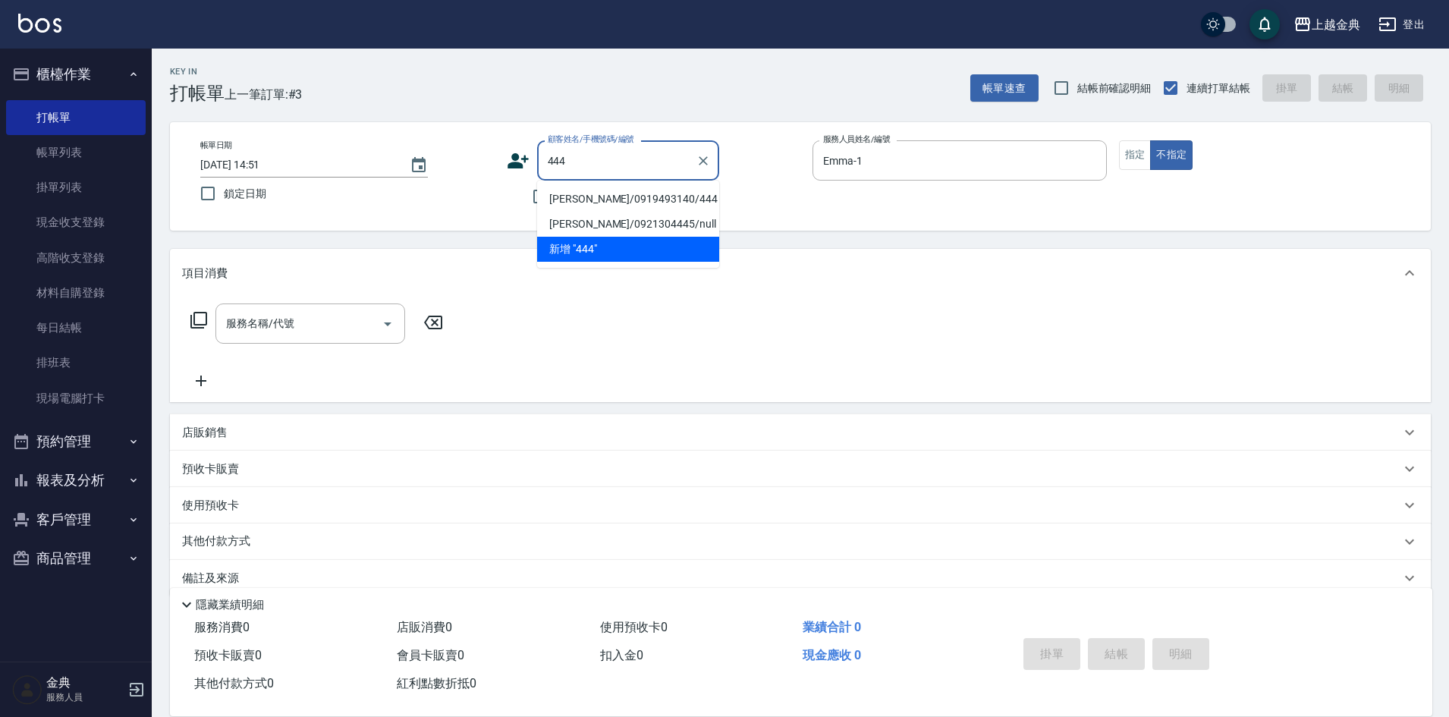
click at [642, 198] on li "[PERSON_NAME]/0919493140/444" at bounding box center [628, 199] width 182 height 25
type input "[PERSON_NAME]/0919493140/444"
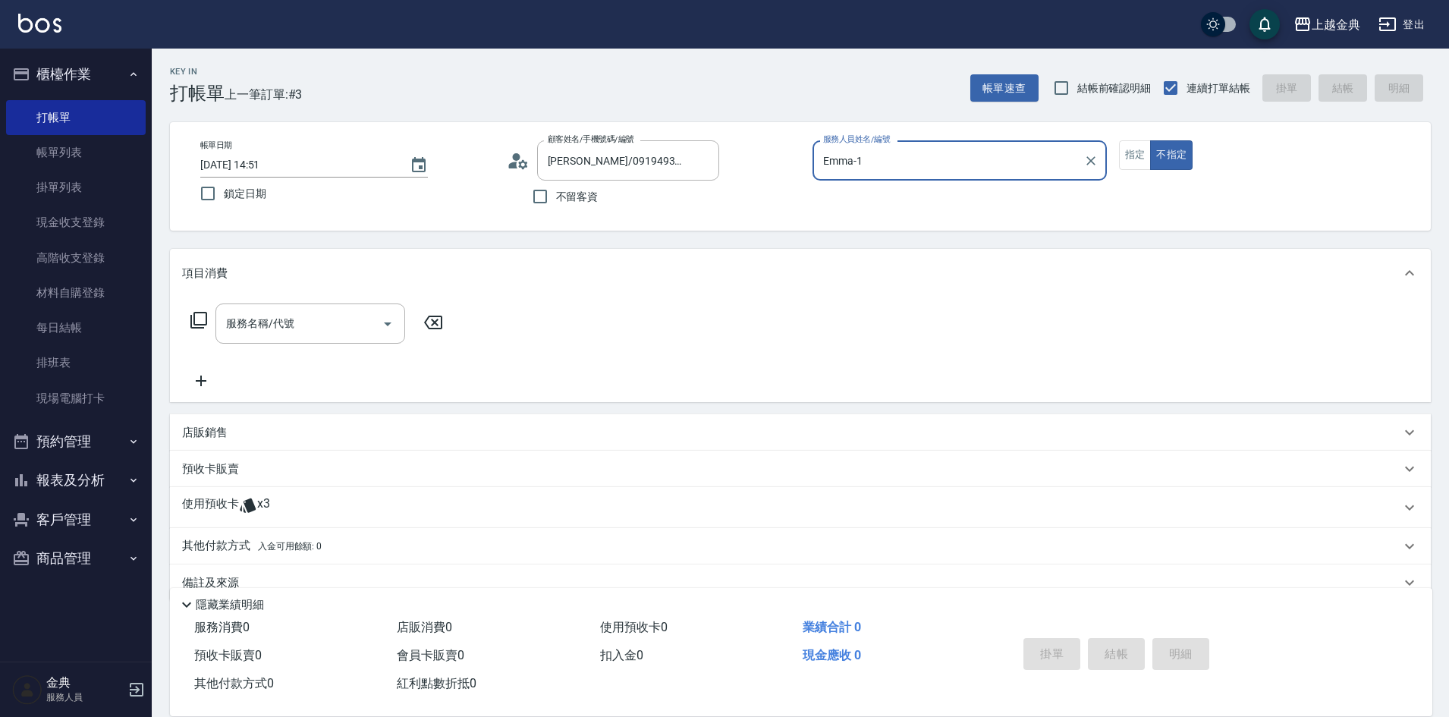
click at [301, 515] on div "使用預收卡 x3" at bounding box center [791, 507] width 1218 height 23
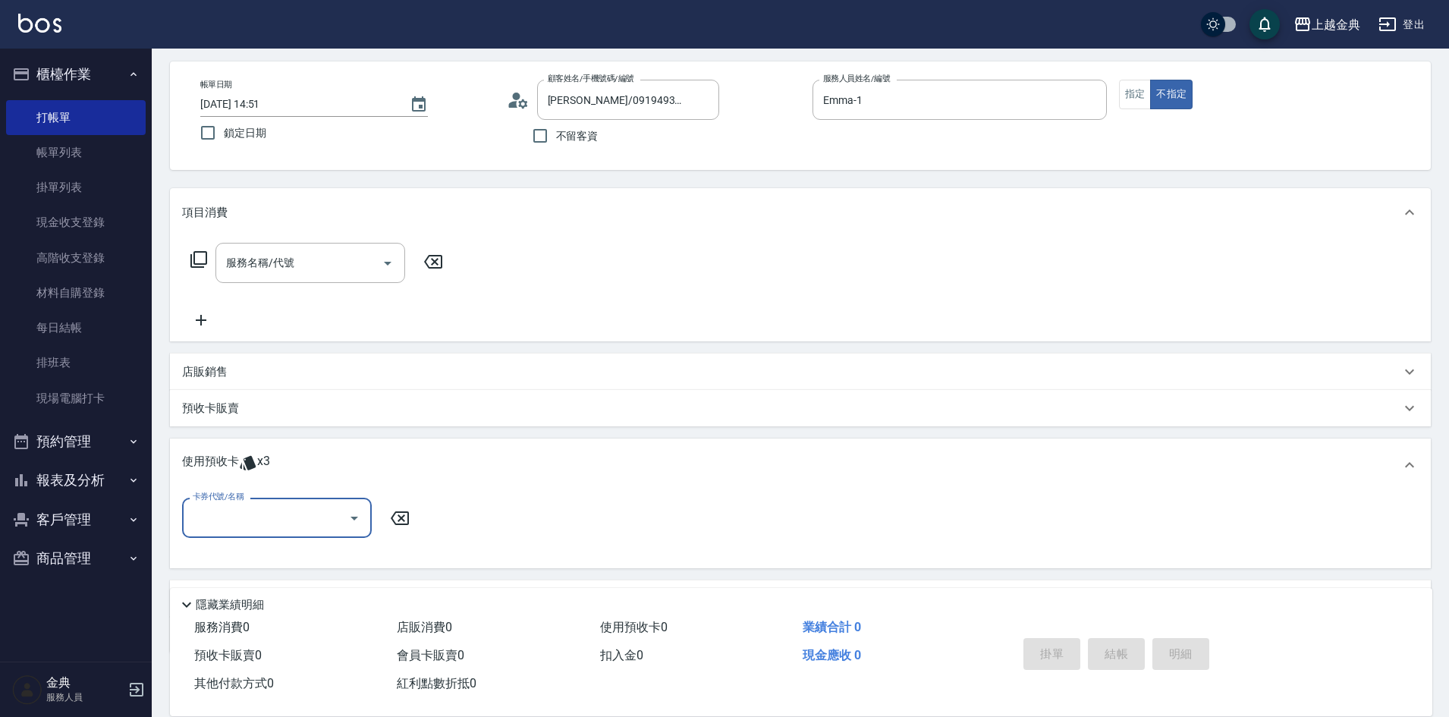
scroll to position [143, 0]
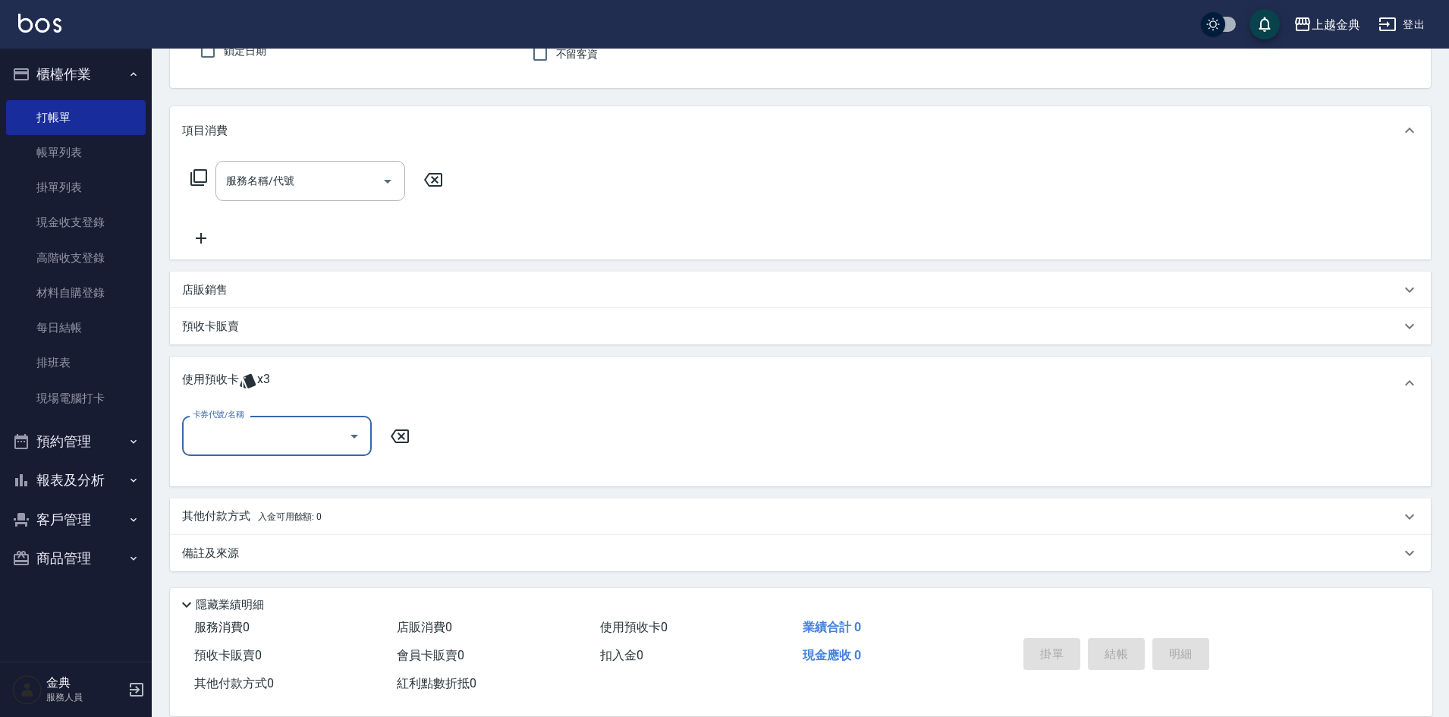
click at [293, 439] on input "卡券代號/名稱" at bounding box center [265, 435] width 153 height 27
click at [314, 493] on div "護髮包套3送1(1.5) 剩餘1張" at bounding box center [277, 499] width 190 height 25
type input "護髮包套3送1(1.5)"
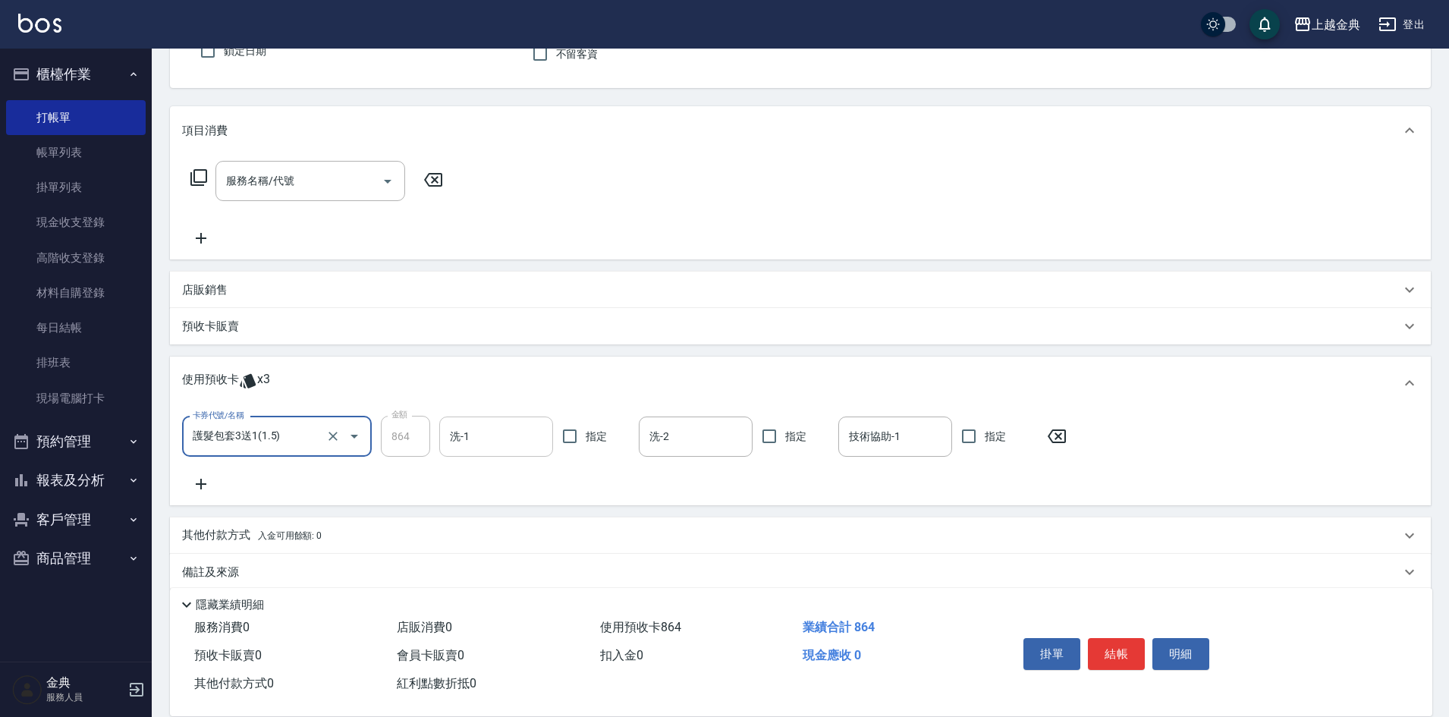
click at [494, 442] on input "洗-1" at bounding box center [496, 436] width 100 height 27
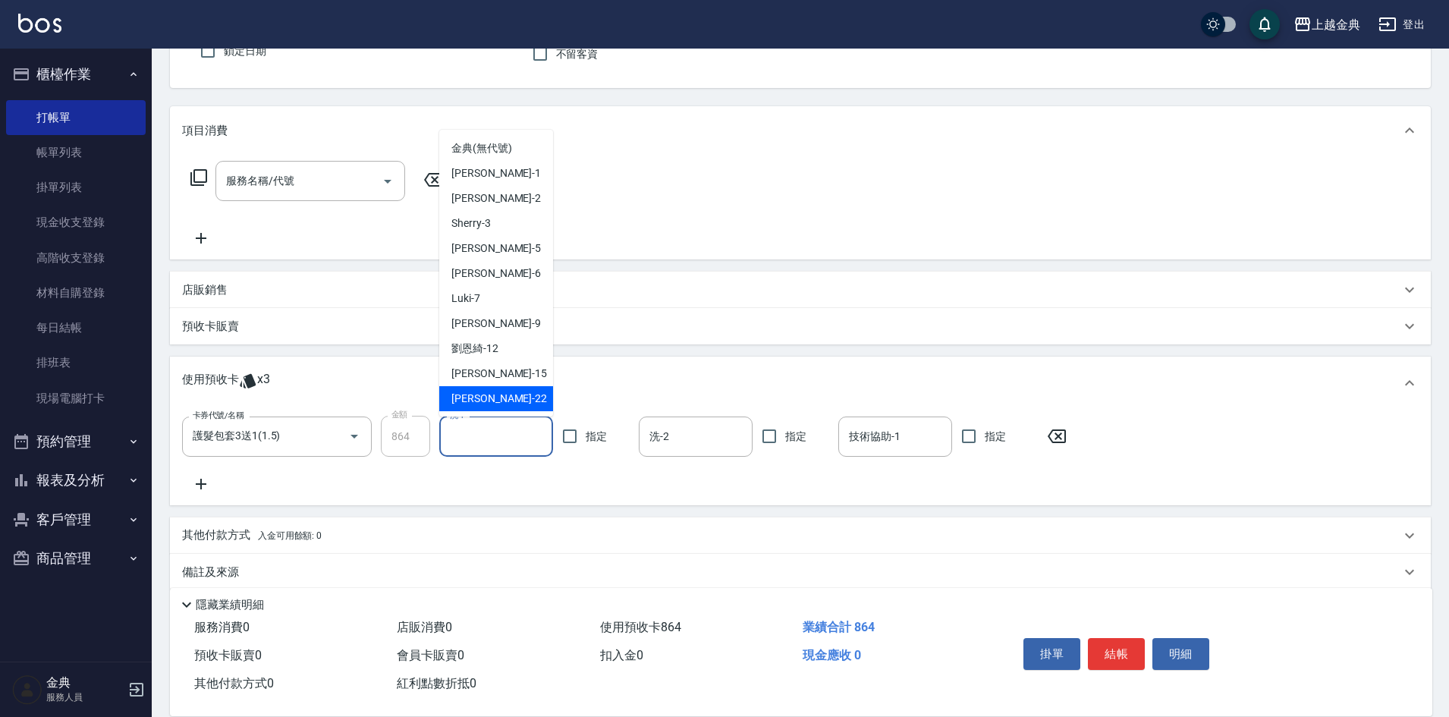
click at [495, 410] on div "[PERSON_NAME] -22" at bounding box center [496, 398] width 114 height 25
type input "[PERSON_NAME]-22"
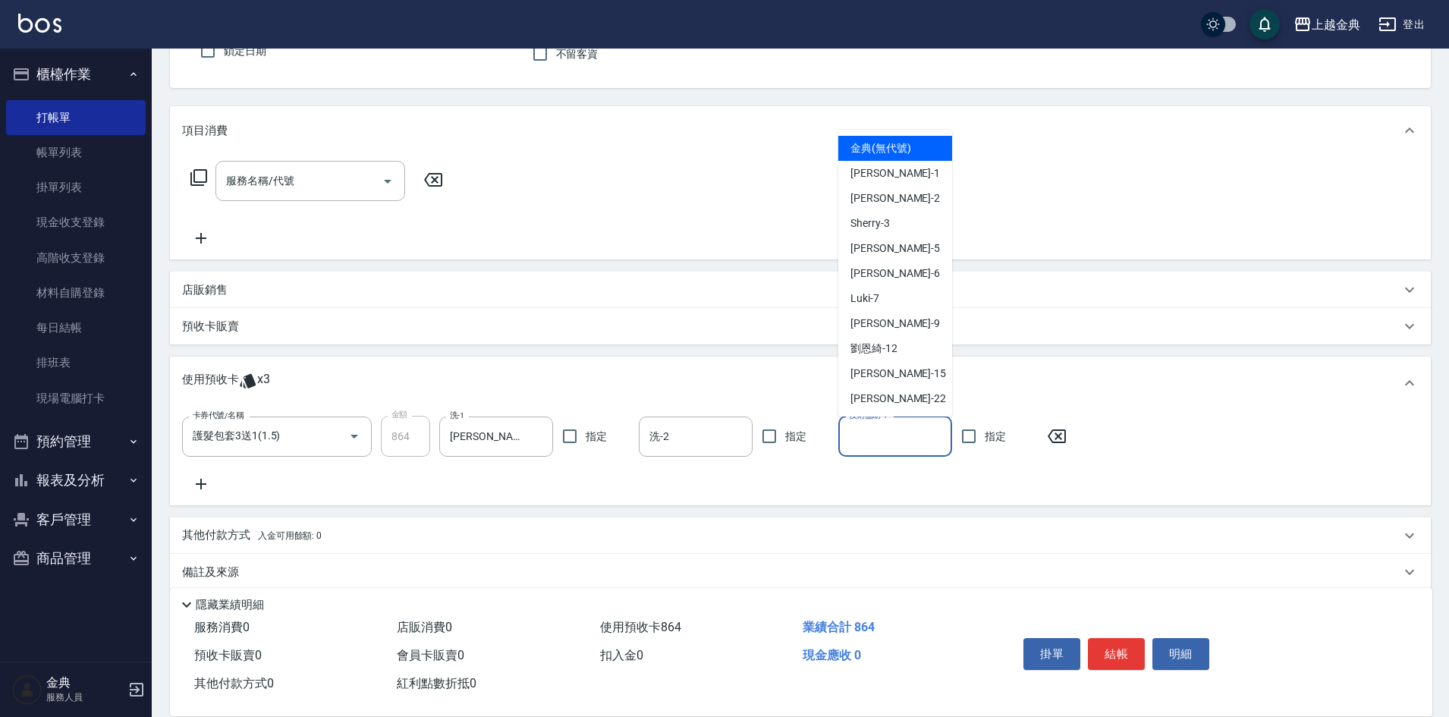
click at [852, 440] on input "技術協助-1" at bounding box center [895, 436] width 100 height 27
click at [876, 397] on span "[PERSON_NAME] -22" at bounding box center [898, 399] width 96 height 16
type input "[PERSON_NAME]-22"
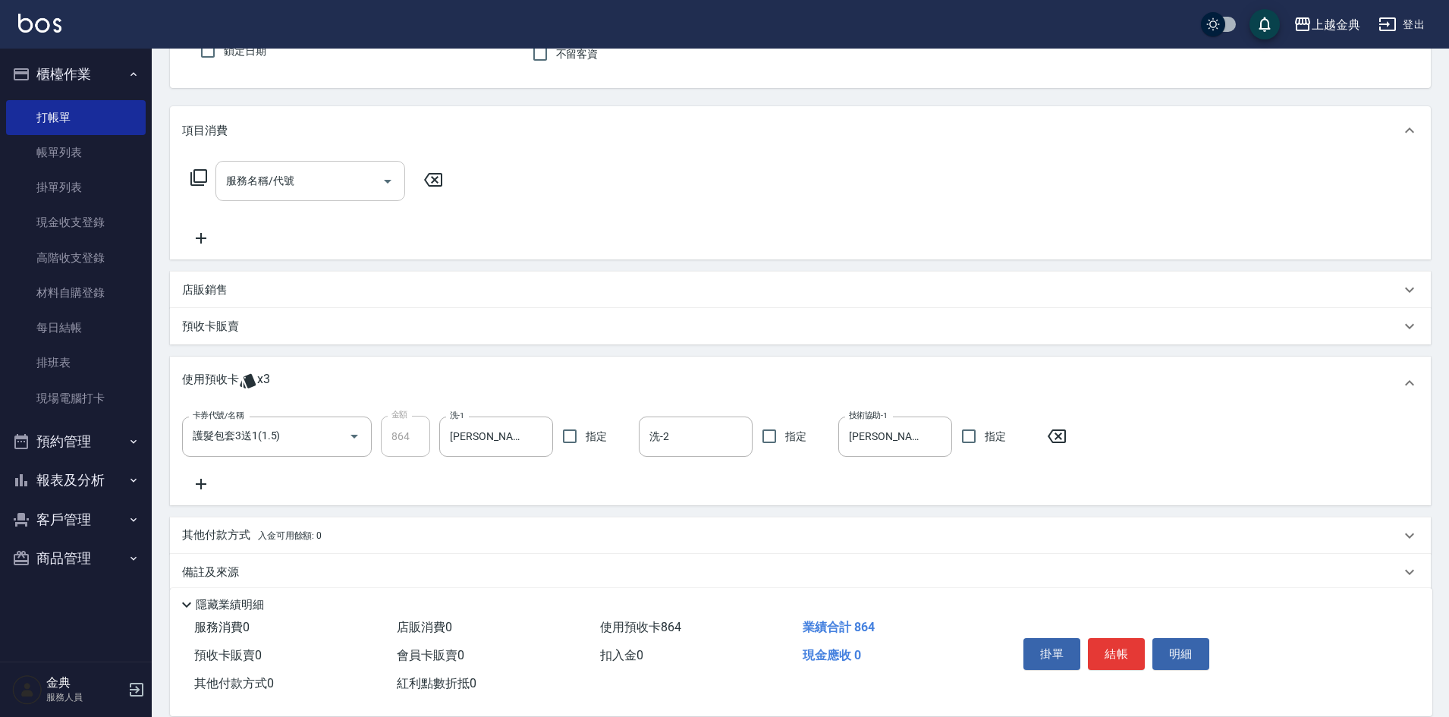
click at [387, 181] on icon "Open" at bounding box center [388, 182] width 8 height 4
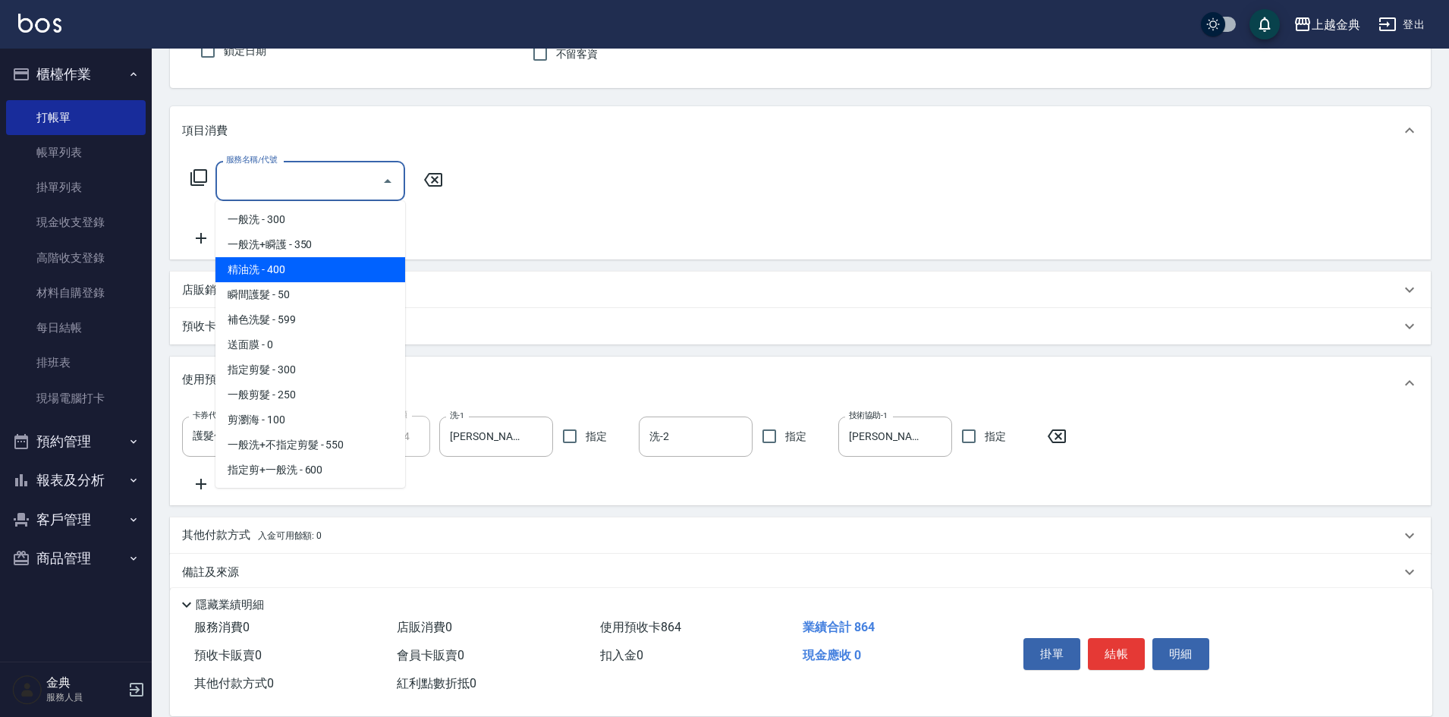
click at [337, 269] on span "精油洗 - 400" at bounding box center [310, 269] width 190 height 25
type input "精油洗(102)"
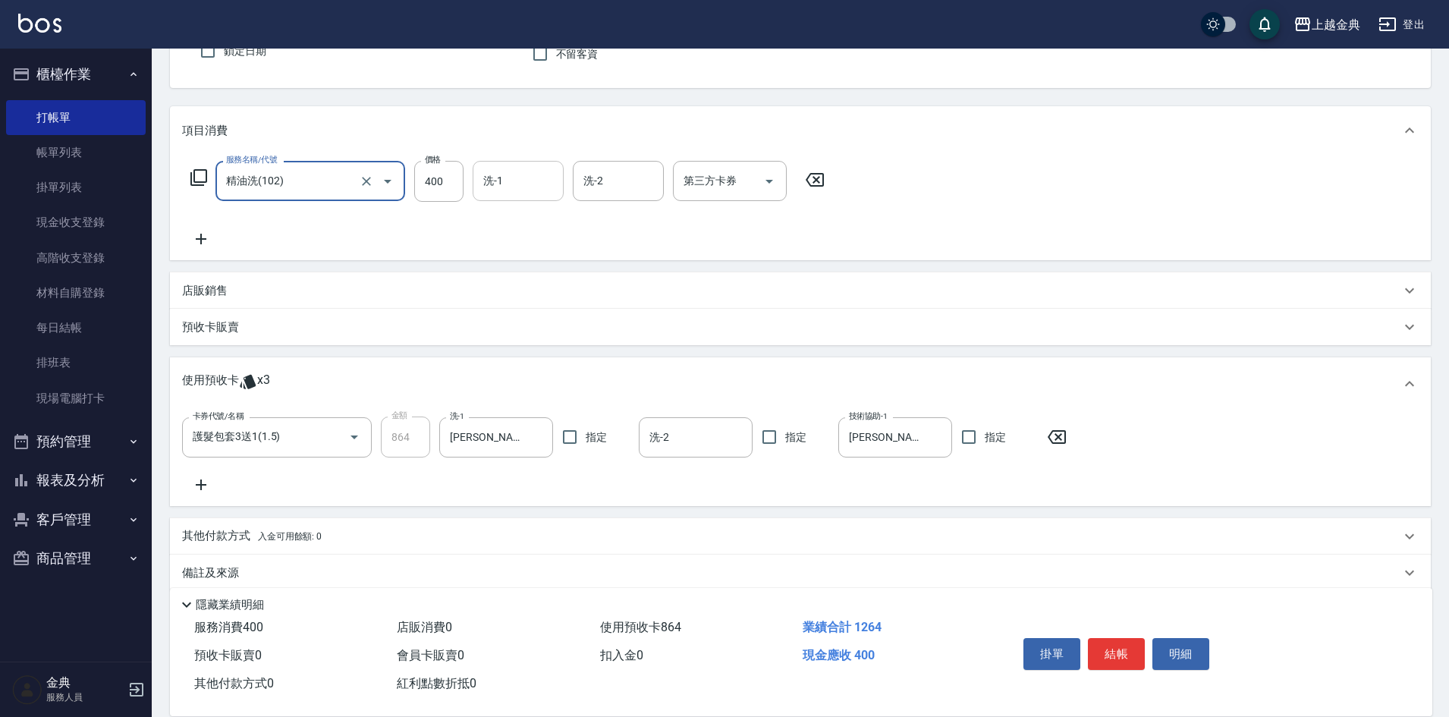
click at [538, 187] on input "洗-1" at bounding box center [517, 181] width 77 height 27
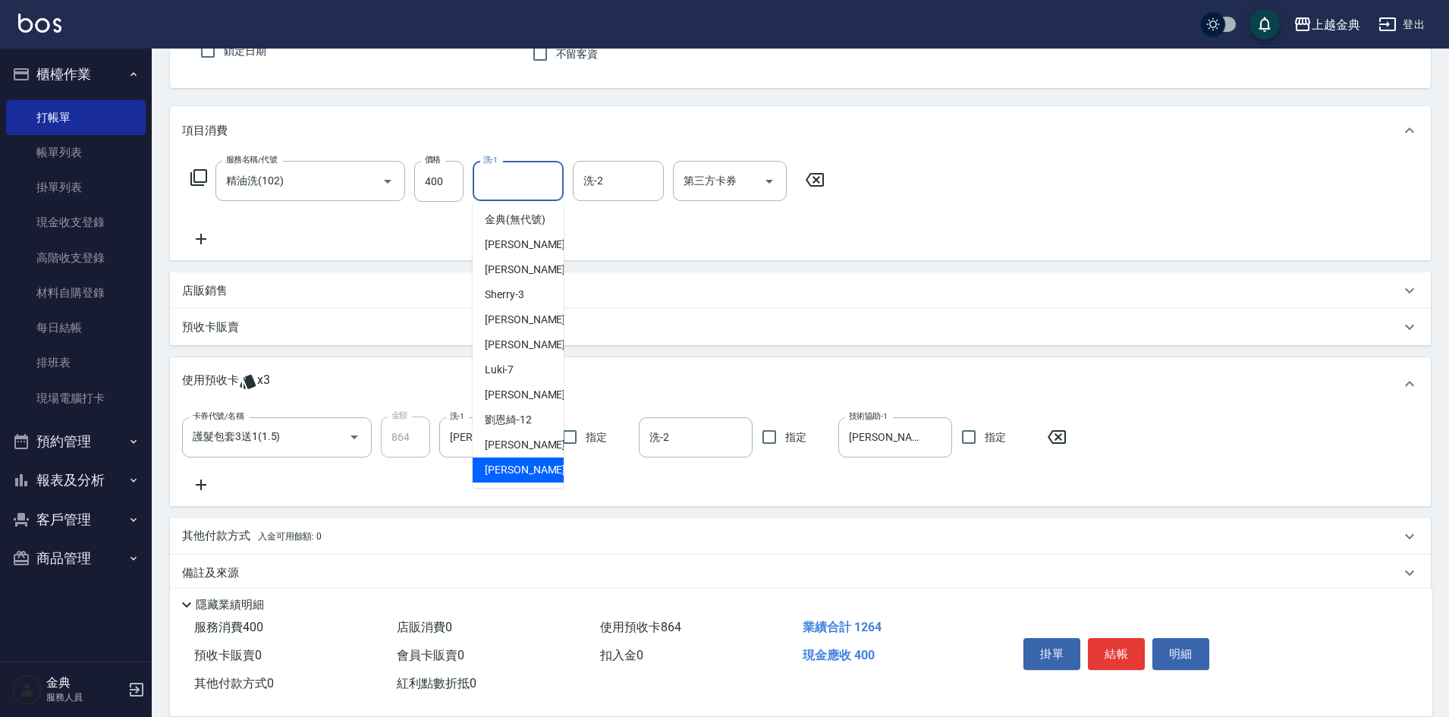
click at [520, 482] on div "[PERSON_NAME] -22" at bounding box center [517, 469] width 91 height 25
type input "[PERSON_NAME]-22"
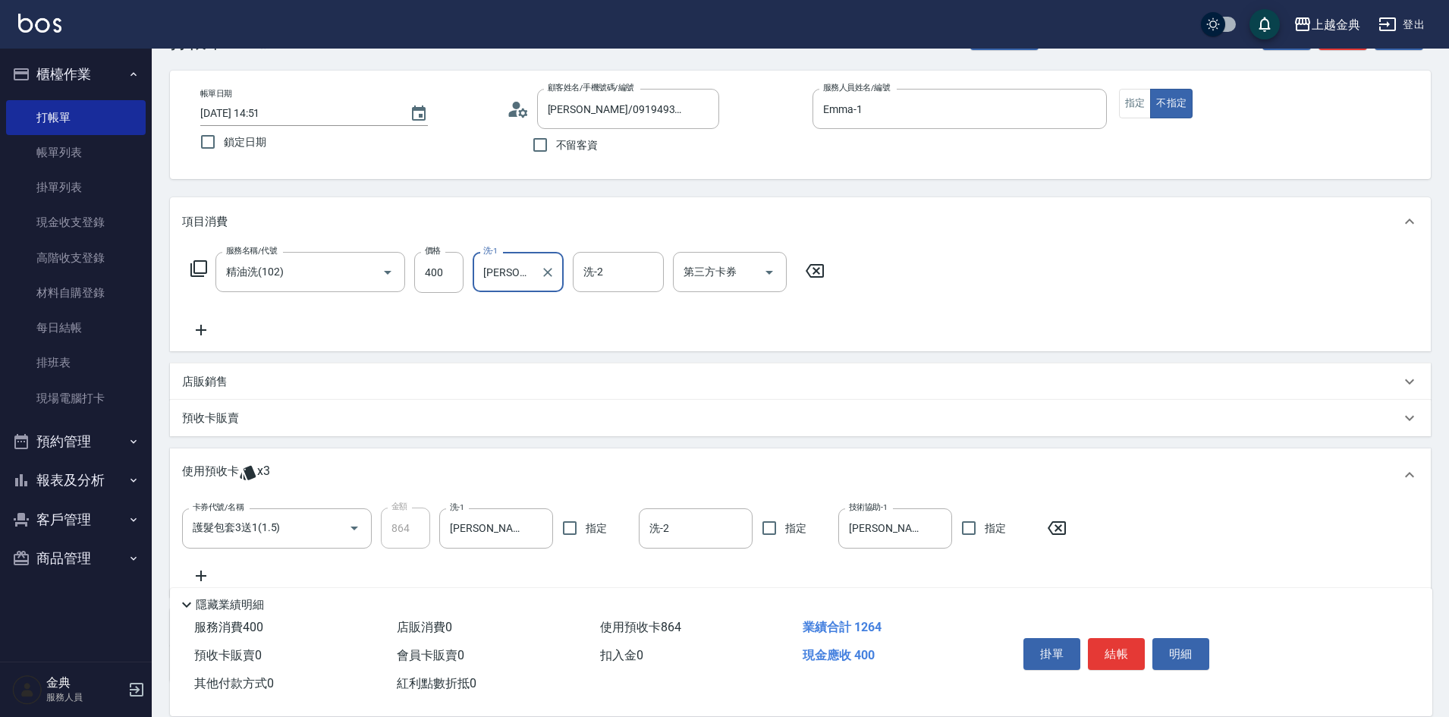
scroll to position [76, 0]
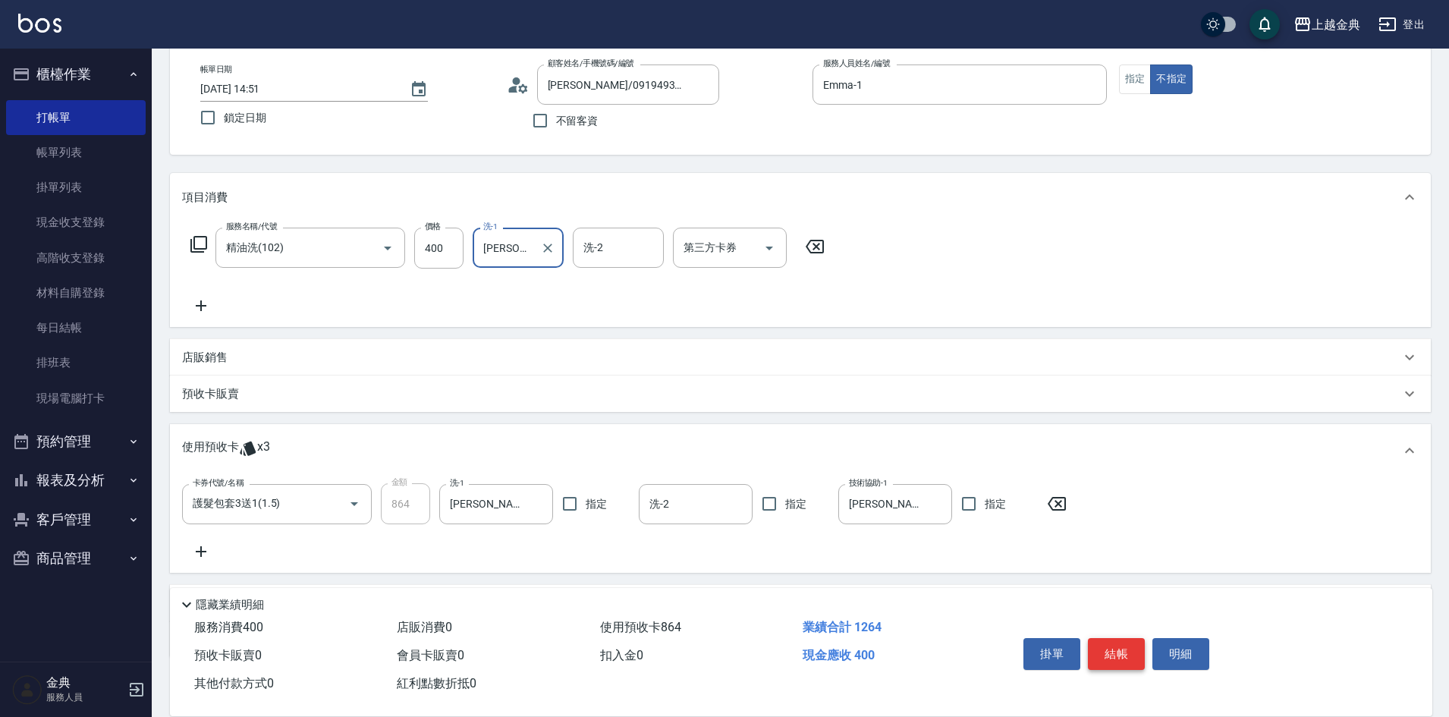
click at [1109, 647] on button "結帳" at bounding box center [1116, 654] width 57 height 32
type input "[DATE] 14:52"
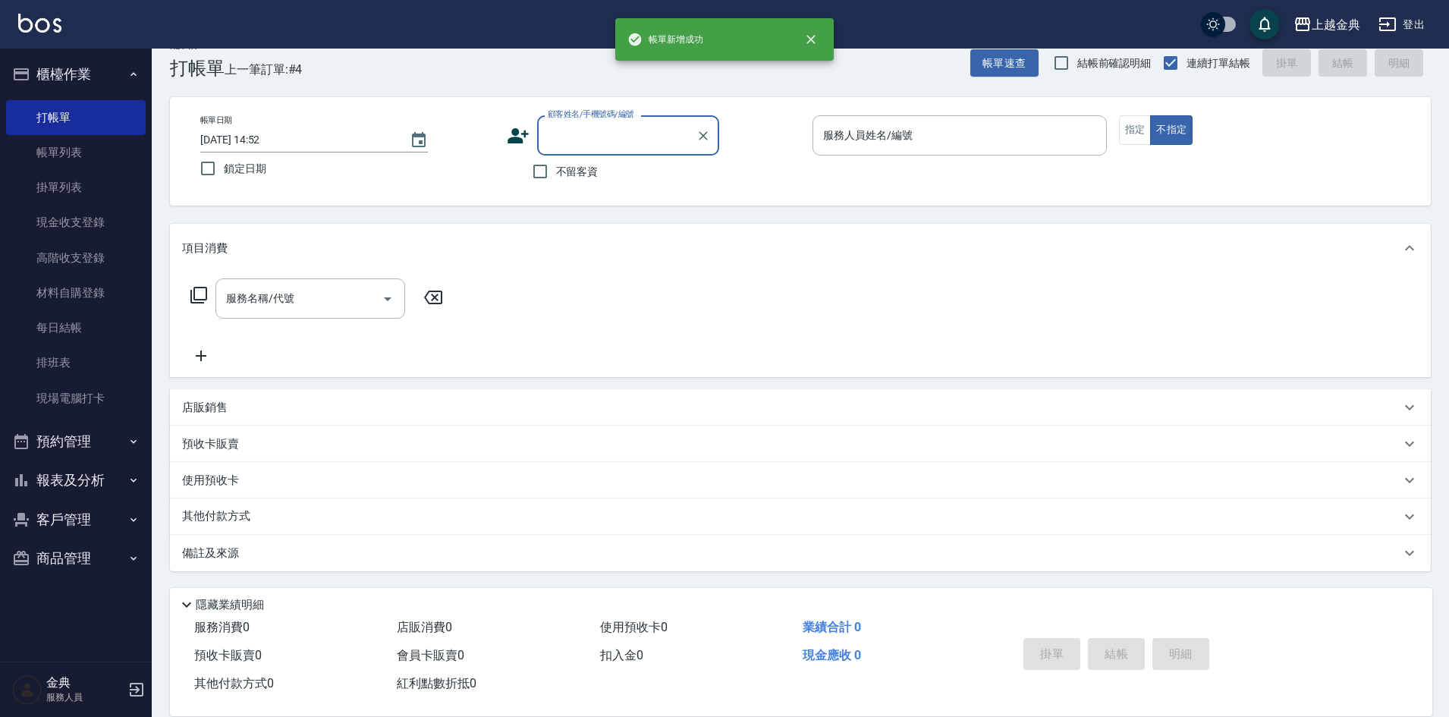
scroll to position [25, 0]
click at [1005, 121] on div "服務人員姓名/編號" at bounding box center [959, 135] width 294 height 40
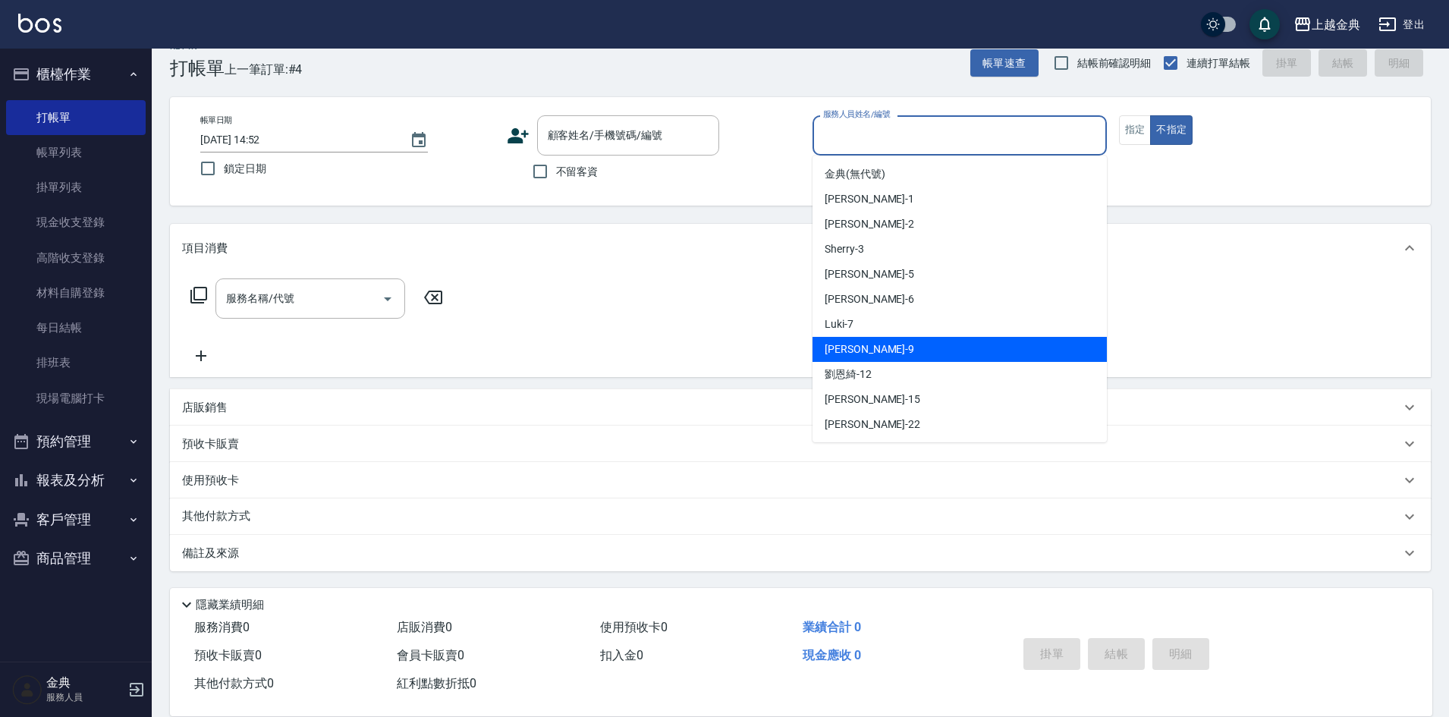
click at [887, 351] on div "[PERSON_NAME] -9" at bounding box center [959, 349] width 294 height 25
type input "[PERSON_NAME]-9"
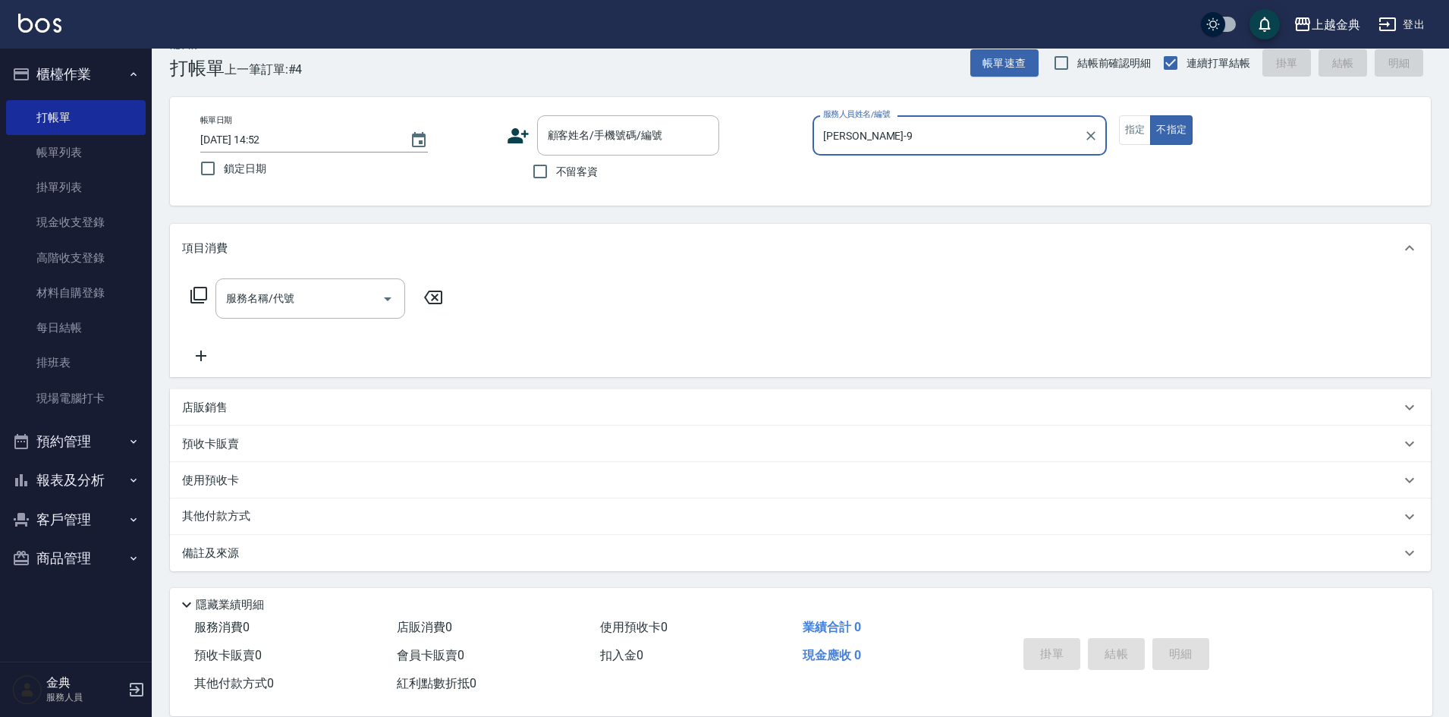
click at [198, 293] on icon at bounding box center [199, 295] width 18 height 18
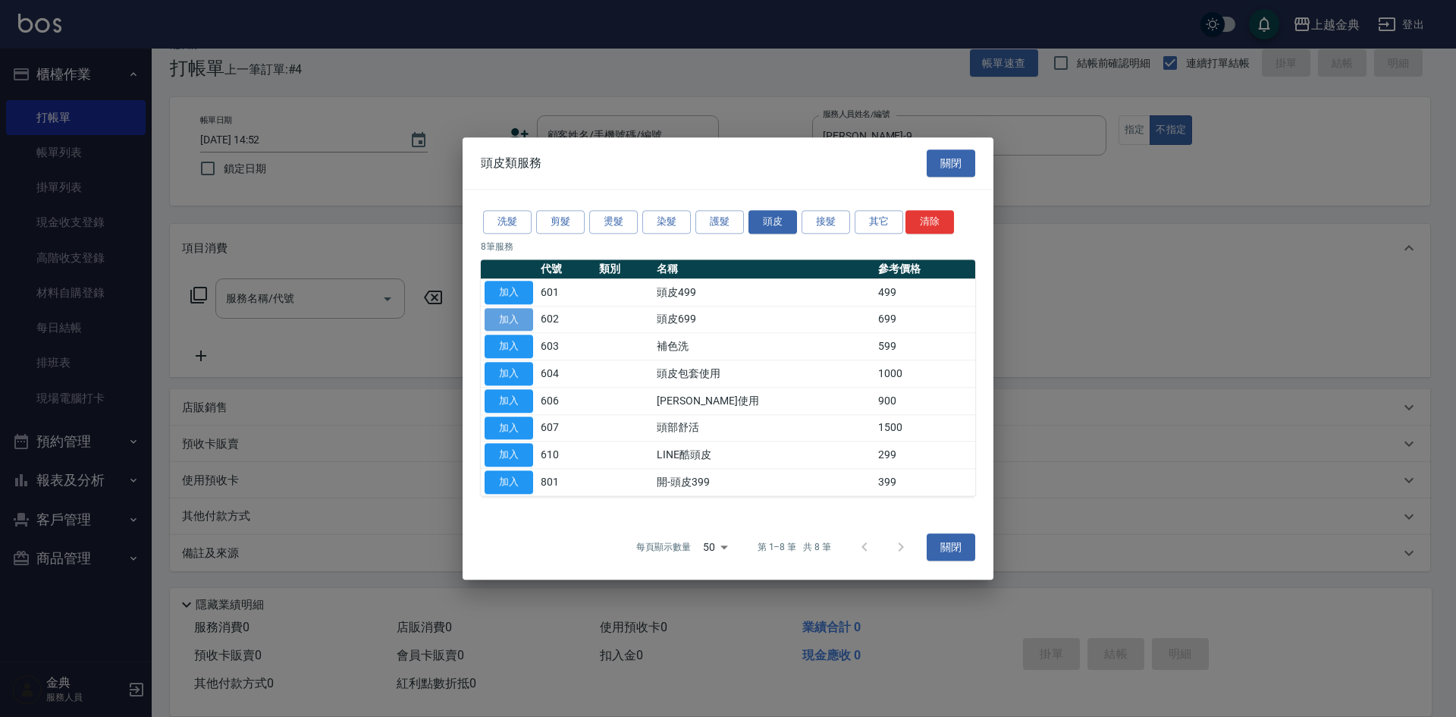
click at [501, 320] on button "加入" at bounding box center [509, 320] width 49 height 24
type input "頭皮699(602)"
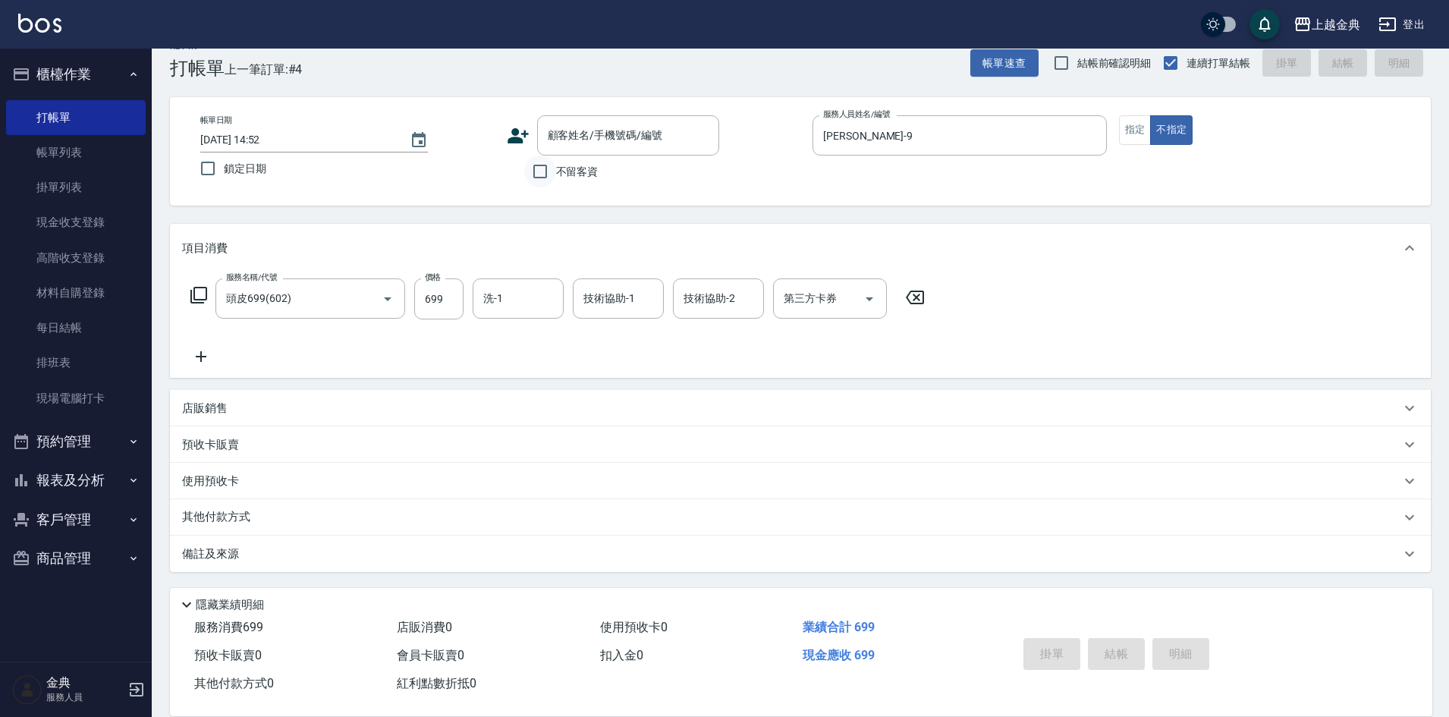
click at [538, 168] on input "不留客資" at bounding box center [540, 171] width 32 height 32
checkbox input "true"
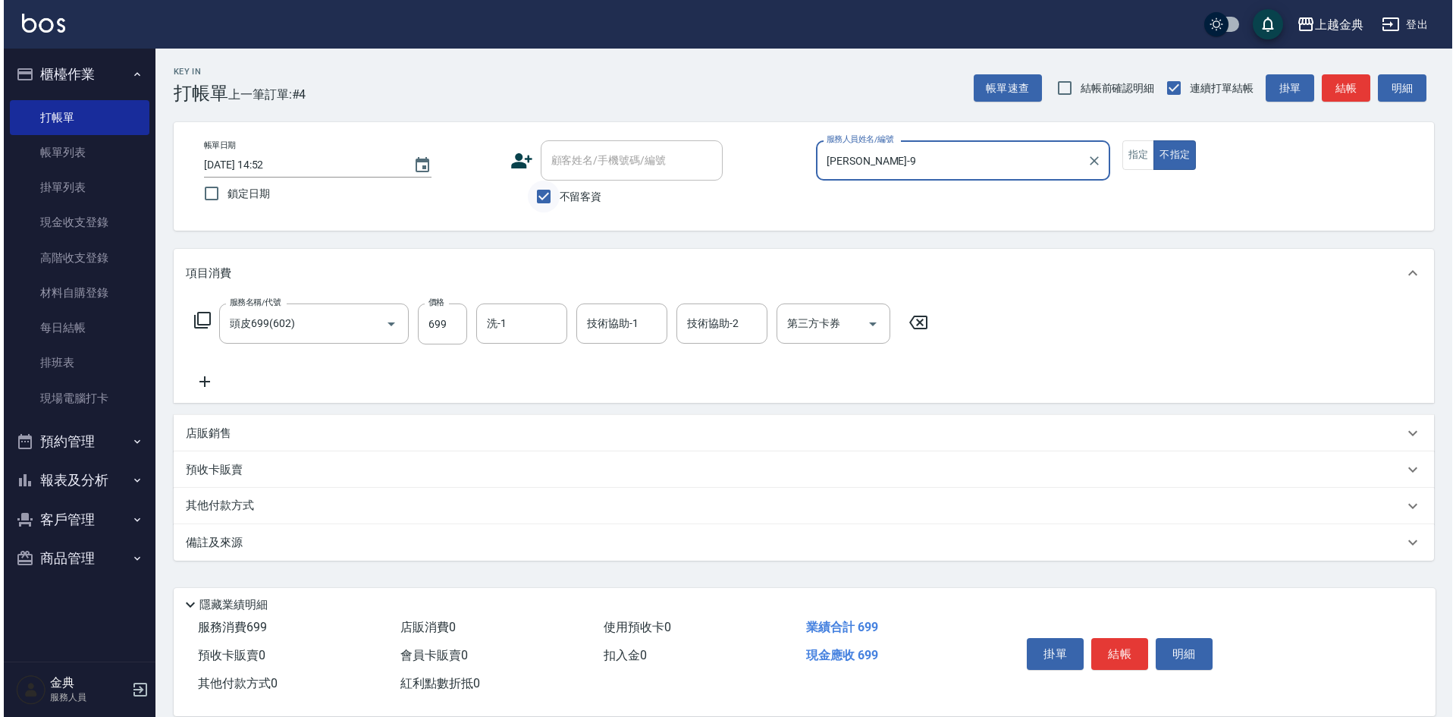
scroll to position [0, 0]
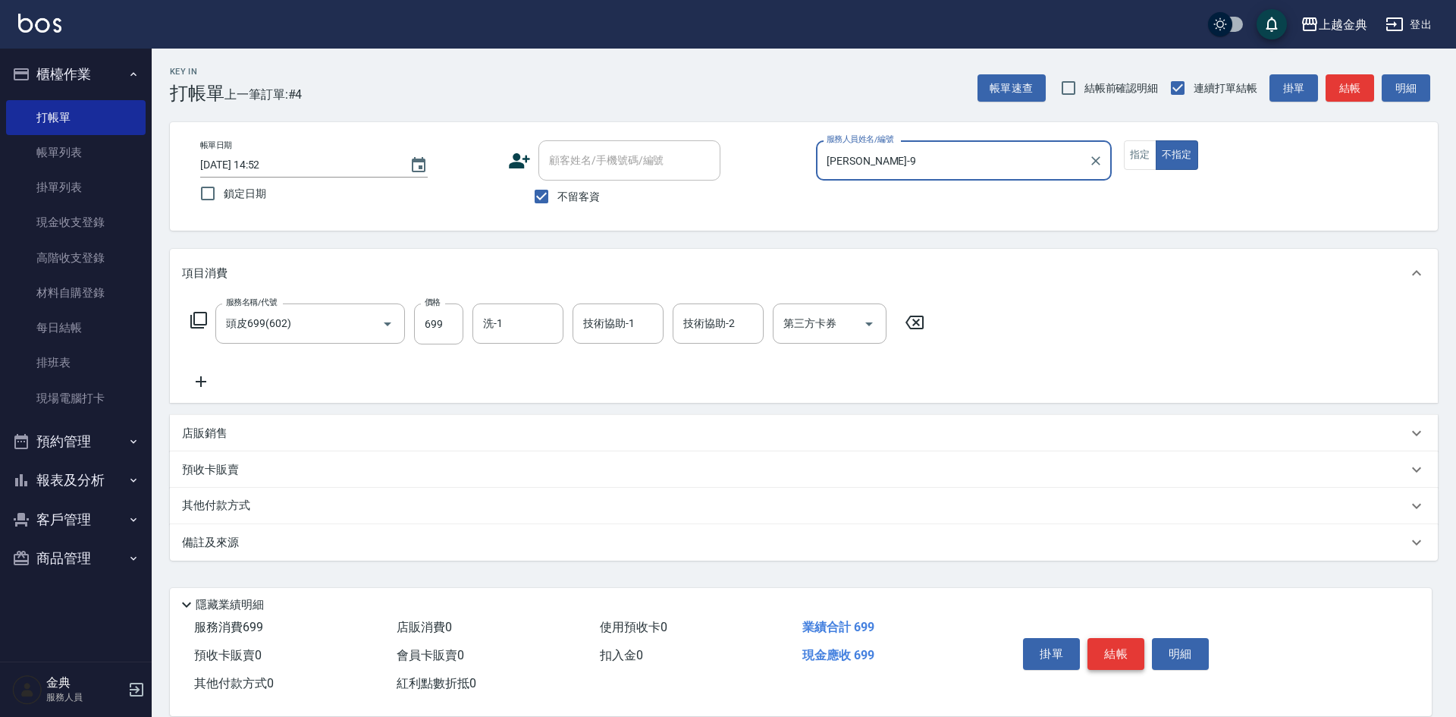
click at [1121, 651] on button "結帳" at bounding box center [1116, 654] width 57 height 32
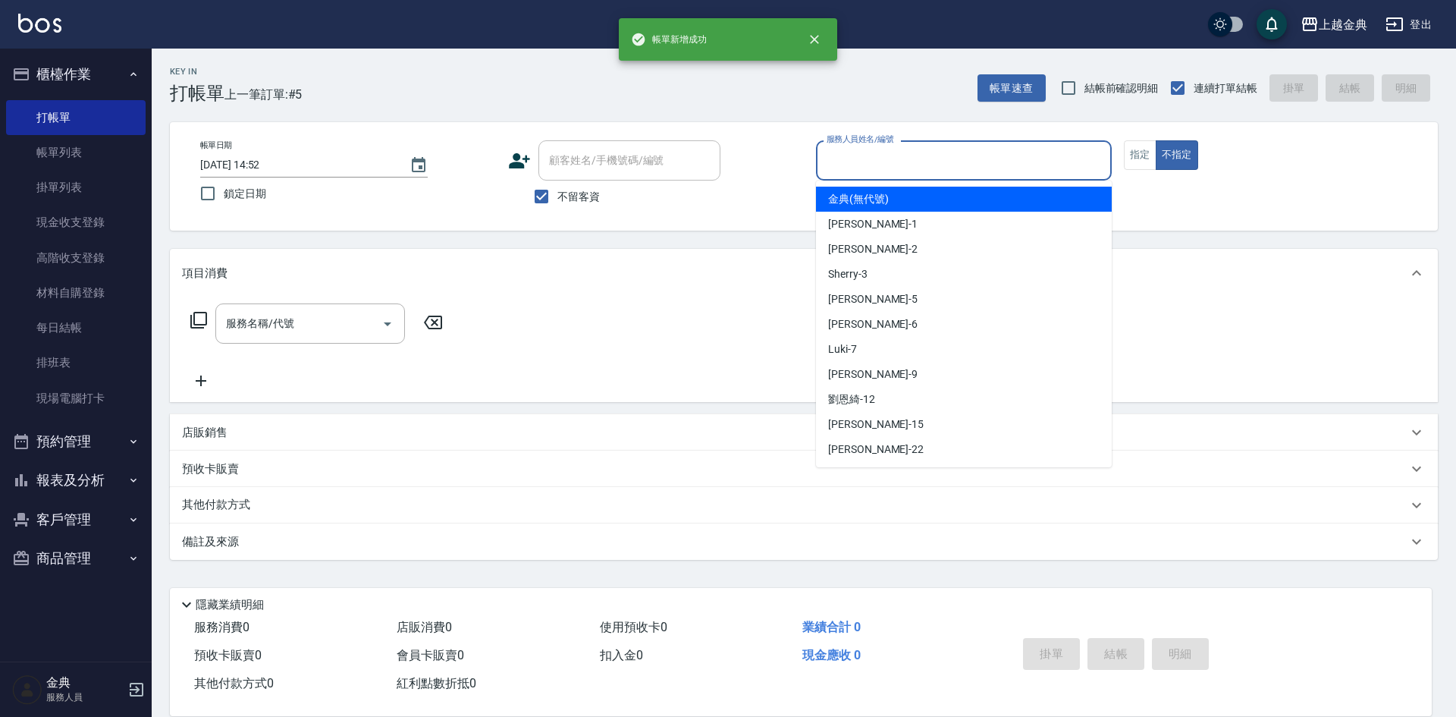
click at [989, 161] on input "服務人員姓名/編號" at bounding box center [964, 160] width 282 height 27
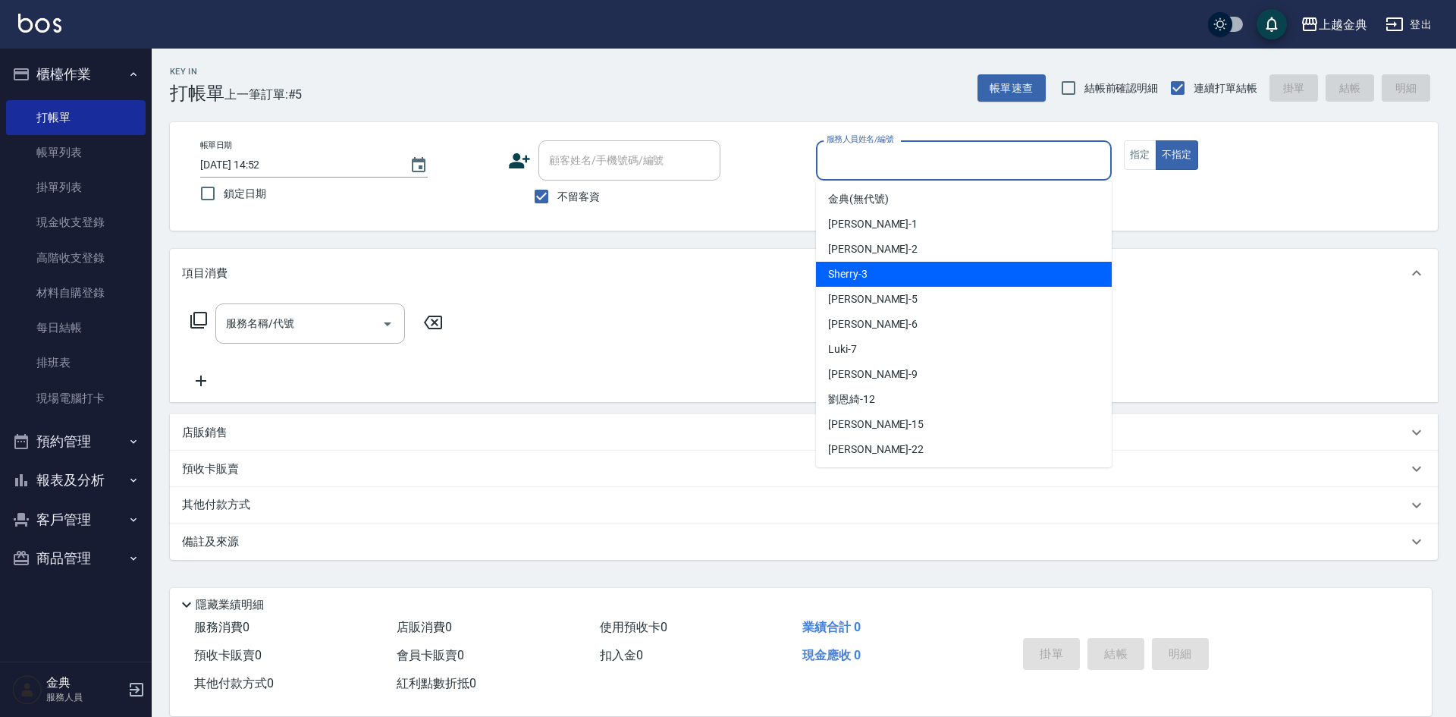
click at [940, 269] on div "Sherry -3" at bounding box center [964, 274] width 296 height 25
type input "Sherry-3"
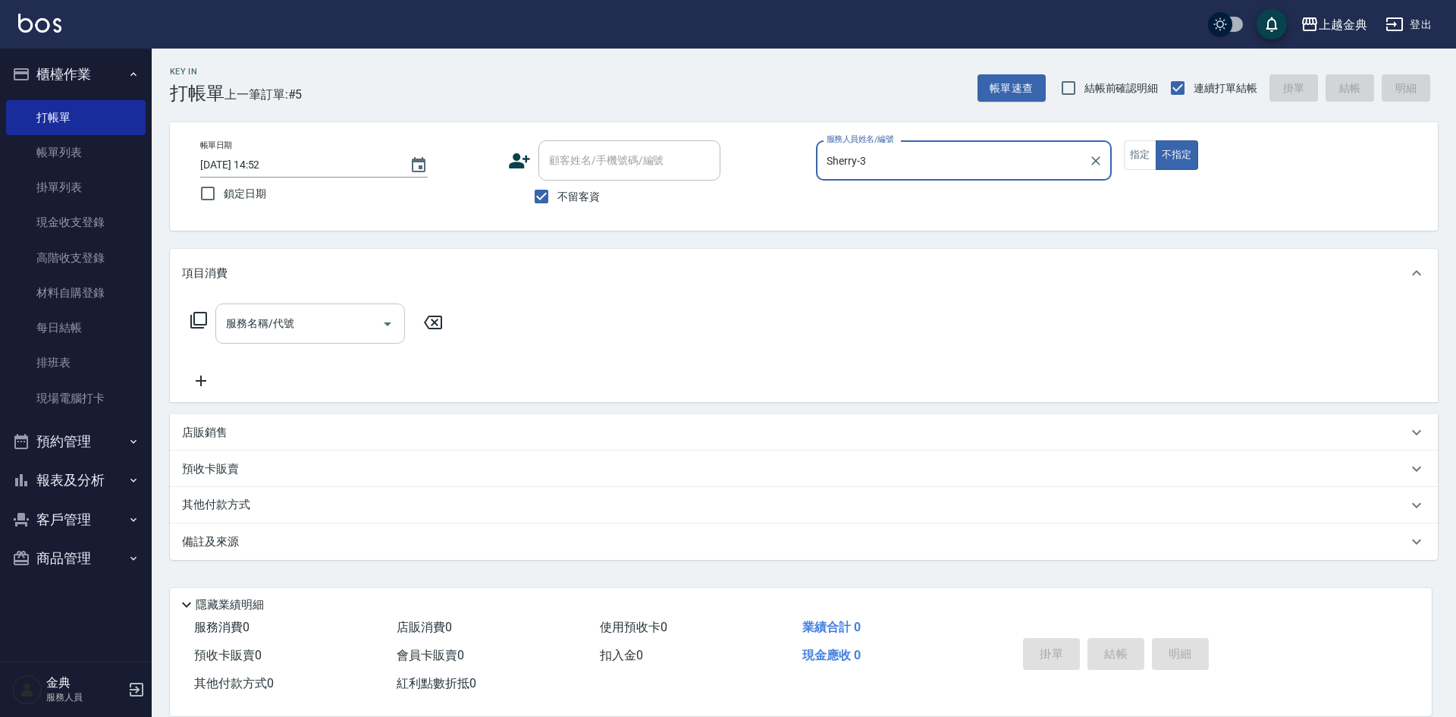
click at [382, 321] on icon "Open" at bounding box center [387, 324] width 18 height 18
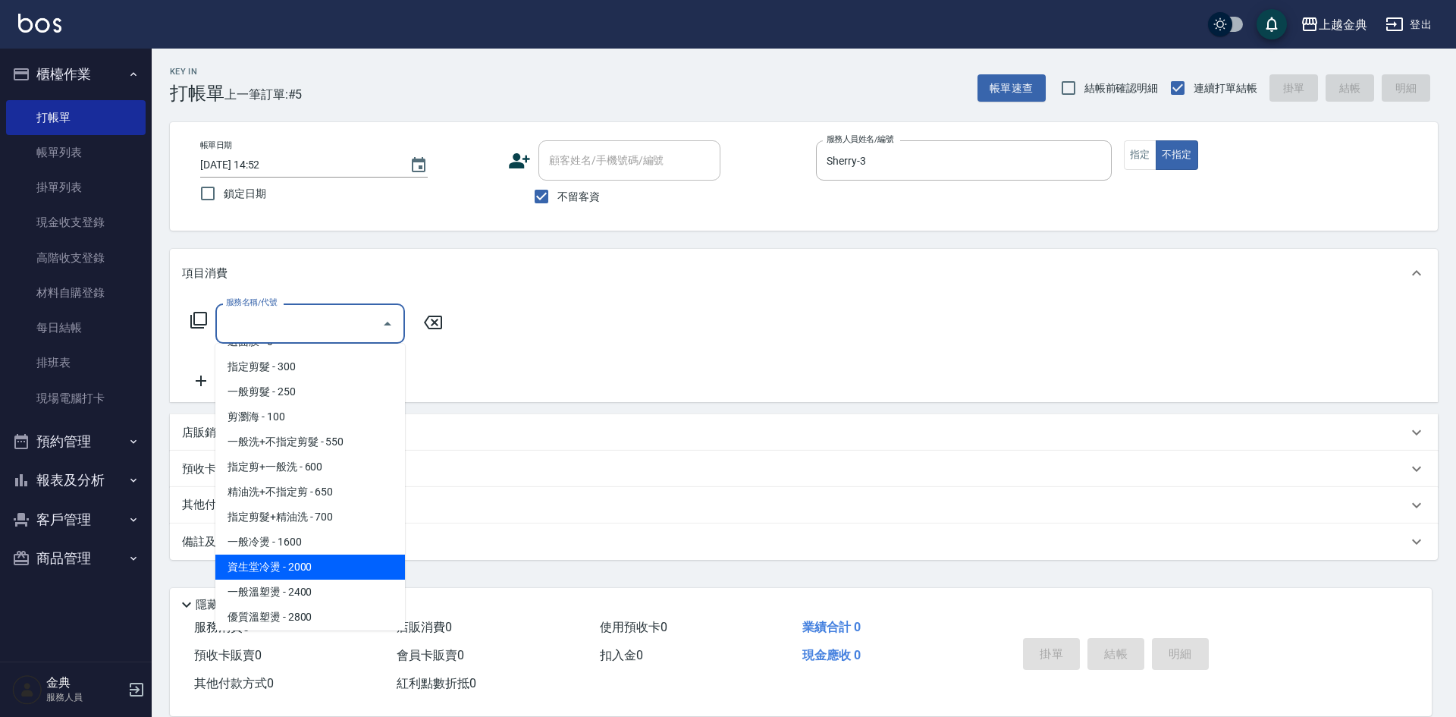
scroll to position [152, 0]
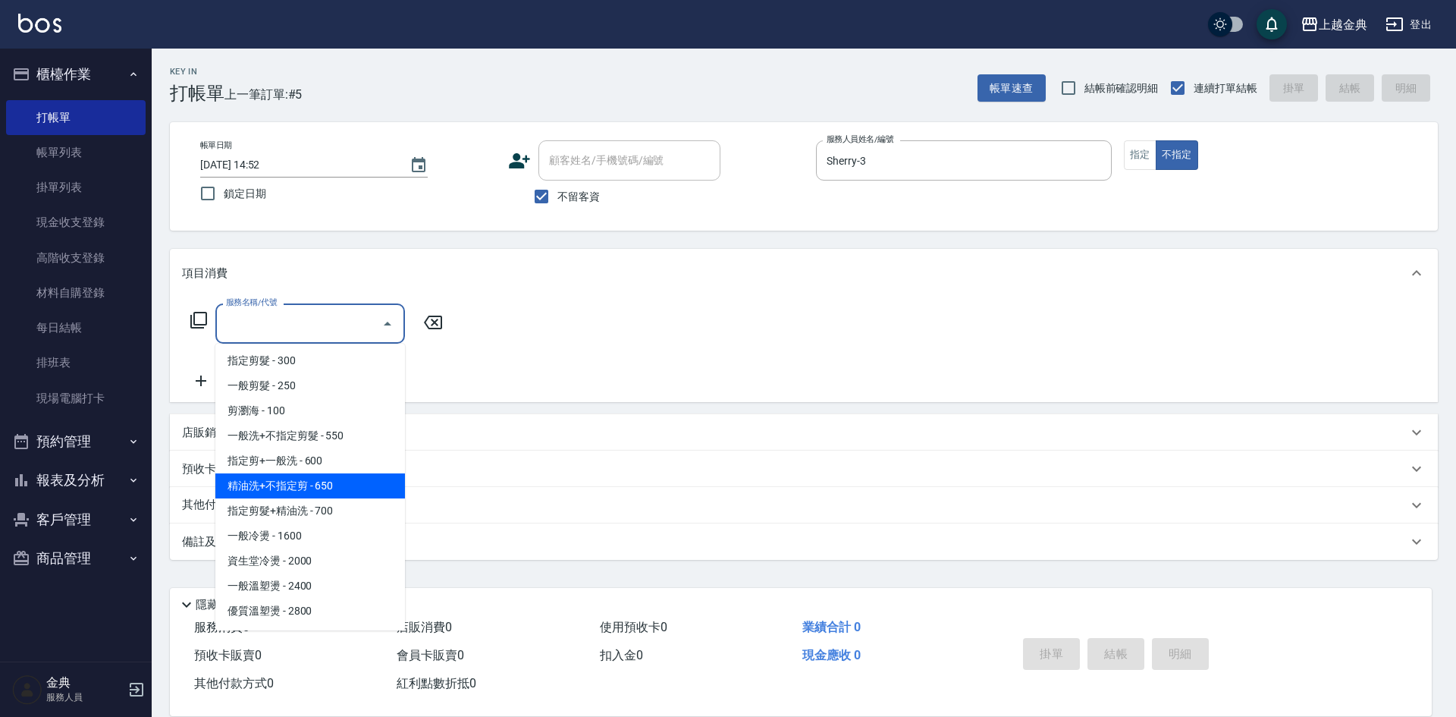
click at [357, 491] on span "精油洗+不指定剪 - 650" at bounding box center [310, 485] width 190 height 25
type input "精油洗+不指定剪(205)"
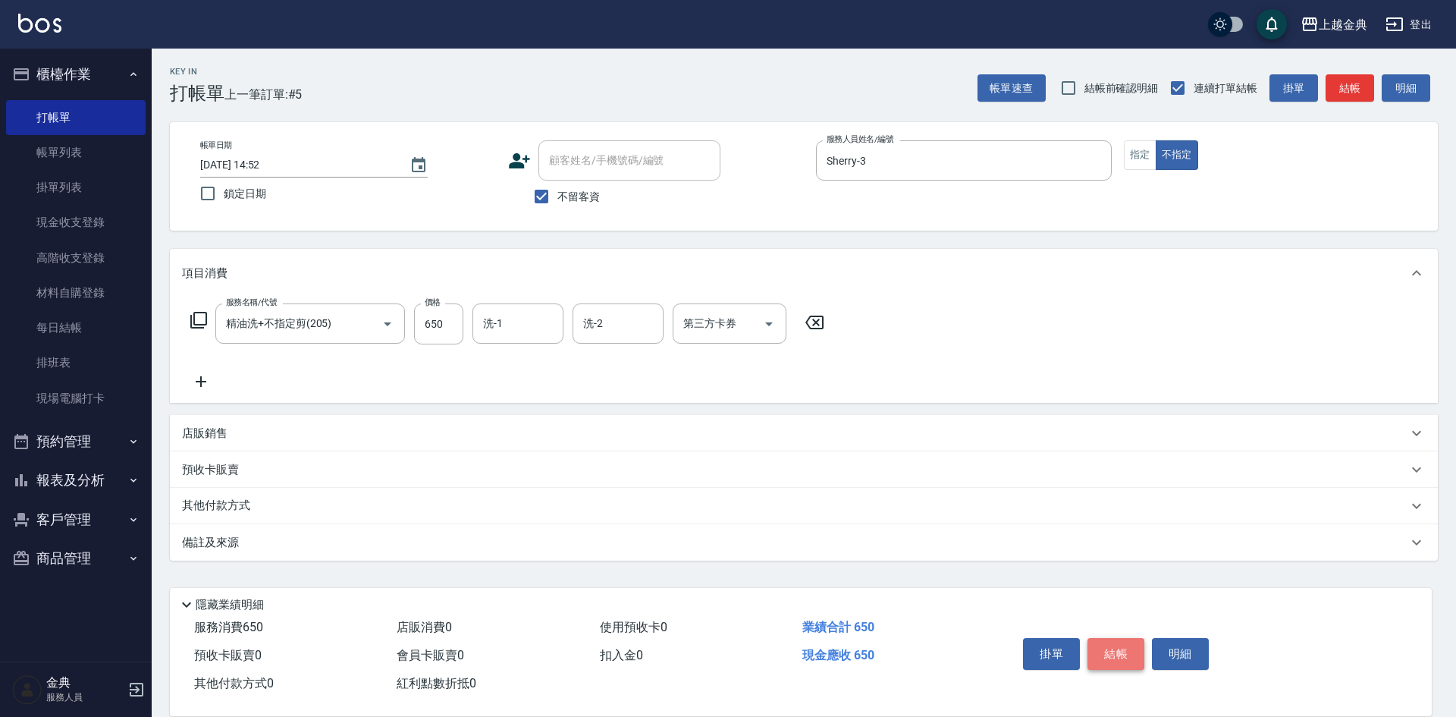
click at [1104, 645] on button "結帳" at bounding box center [1116, 654] width 57 height 32
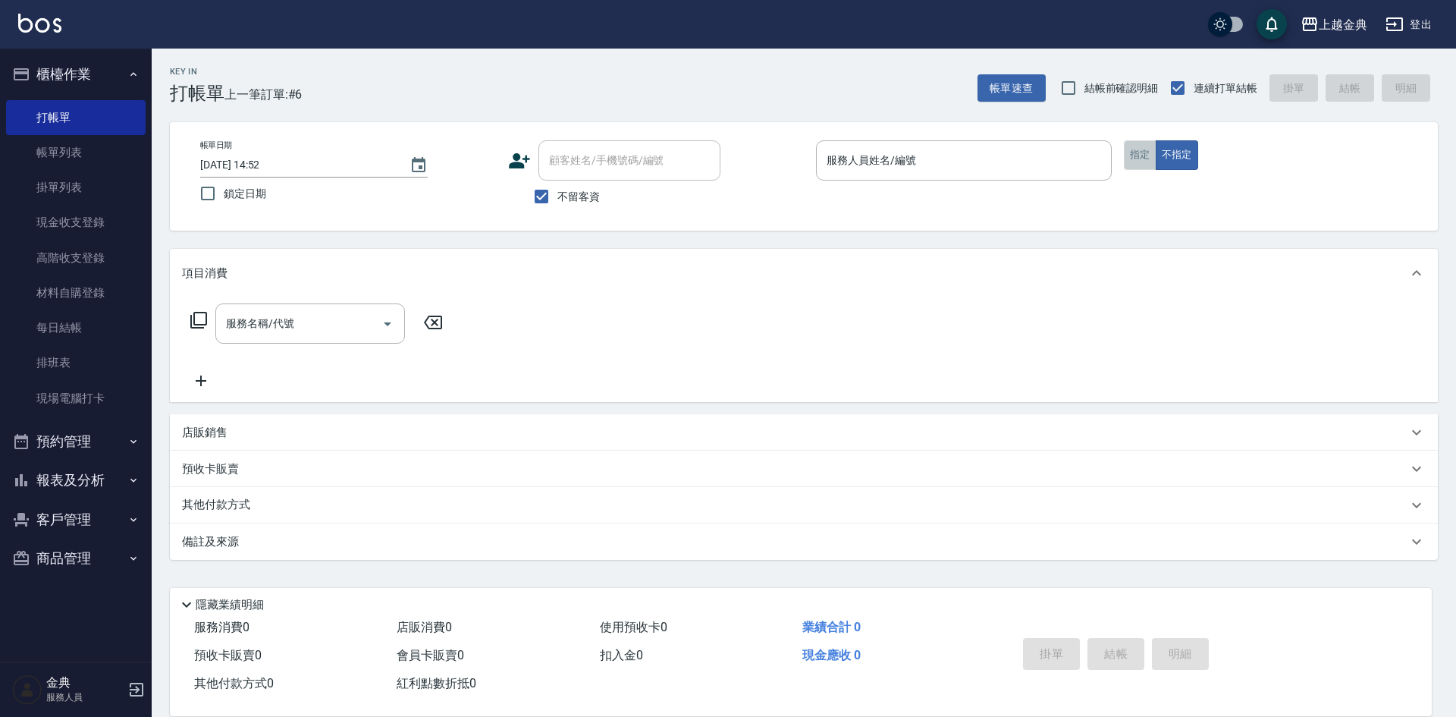
click at [1140, 160] on button "指定" at bounding box center [1140, 155] width 33 height 30
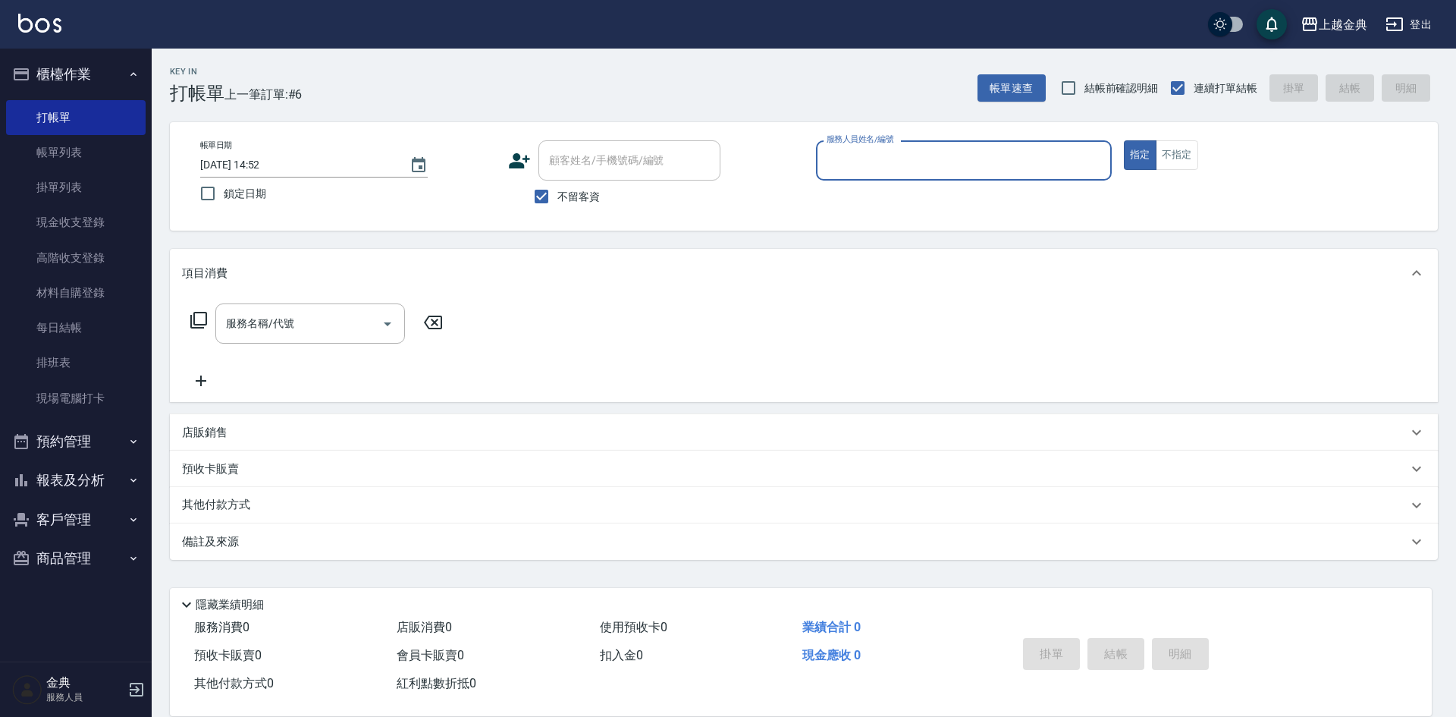
click at [1019, 159] on input "服務人員姓名/編號" at bounding box center [964, 160] width 282 height 27
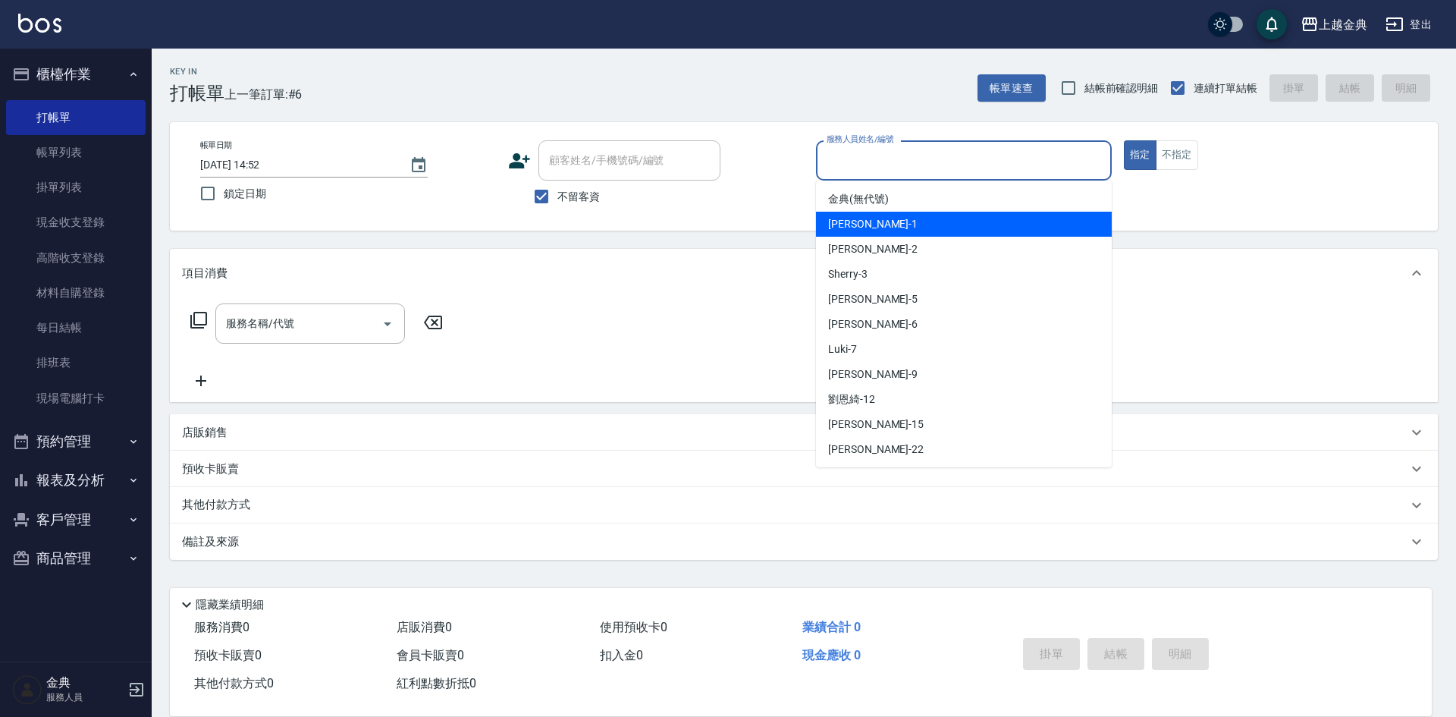
click at [967, 224] on div "Emma -1" at bounding box center [964, 224] width 296 height 25
type input "Emma-1"
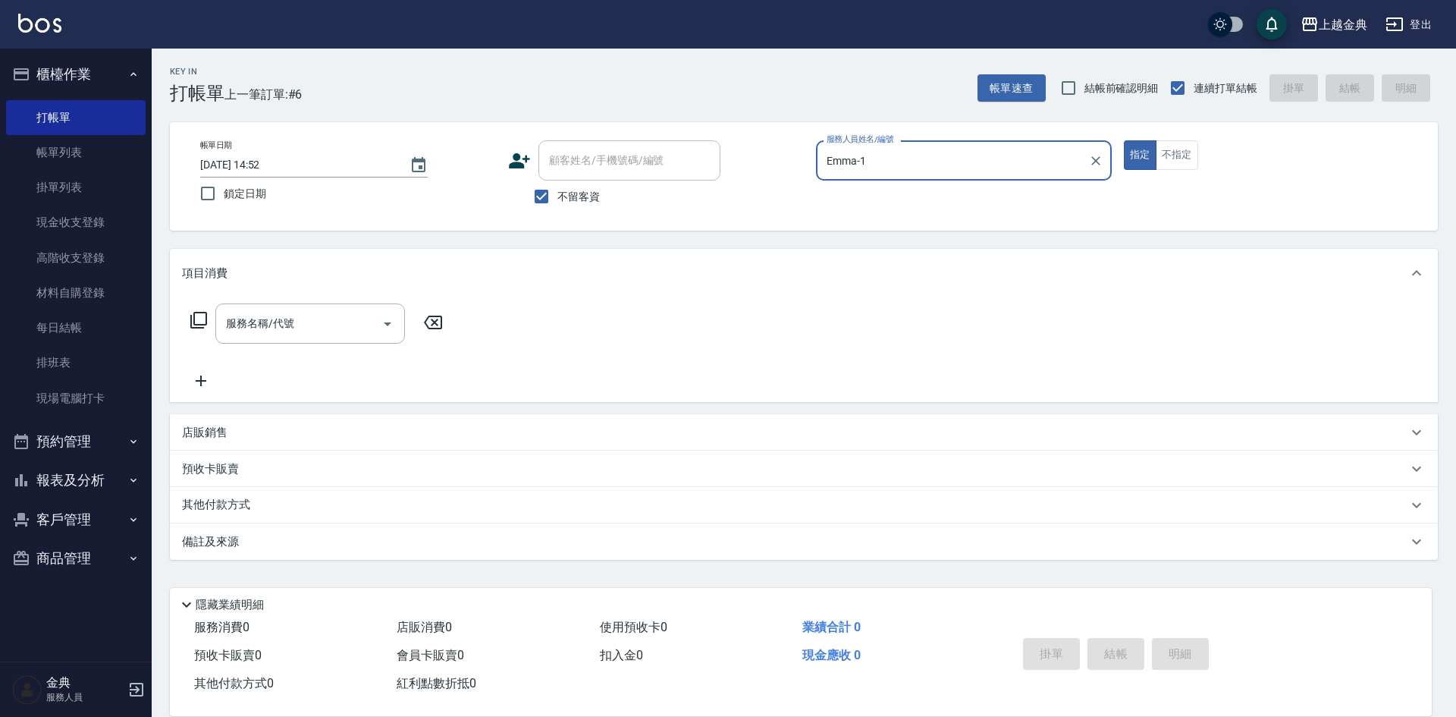
click at [199, 320] on icon at bounding box center [199, 320] width 18 height 18
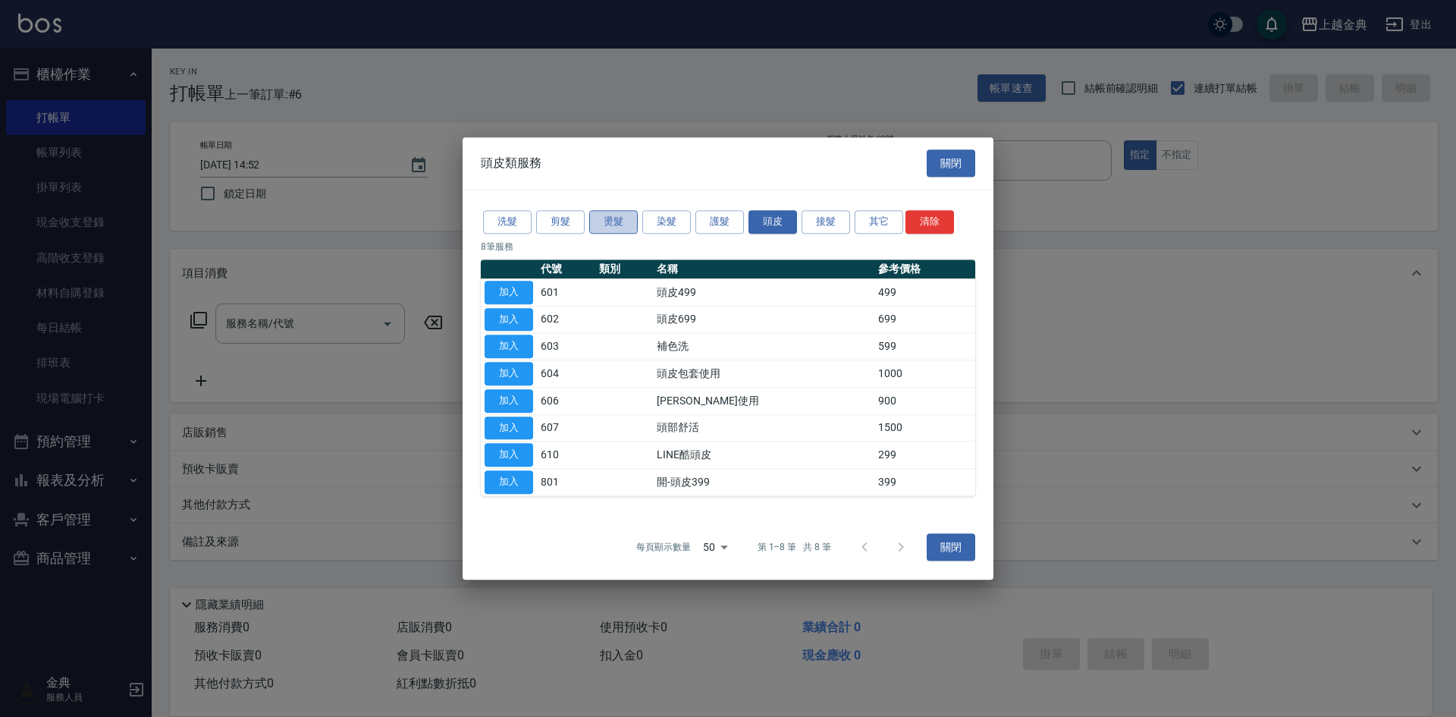
click at [617, 229] on button "燙髮" at bounding box center [613, 222] width 49 height 24
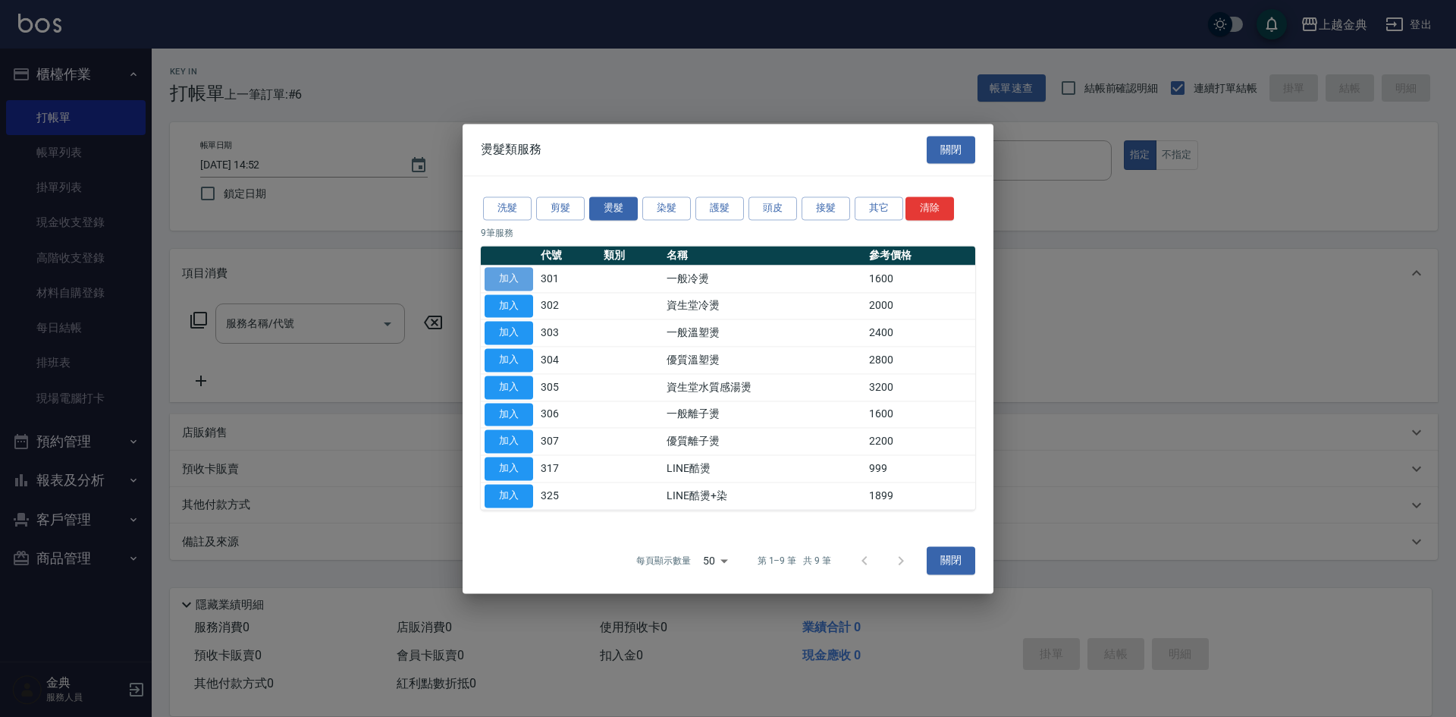
click at [511, 279] on button "加入" at bounding box center [509, 279] width 49 height 24
type input "一般冷燙(301)"
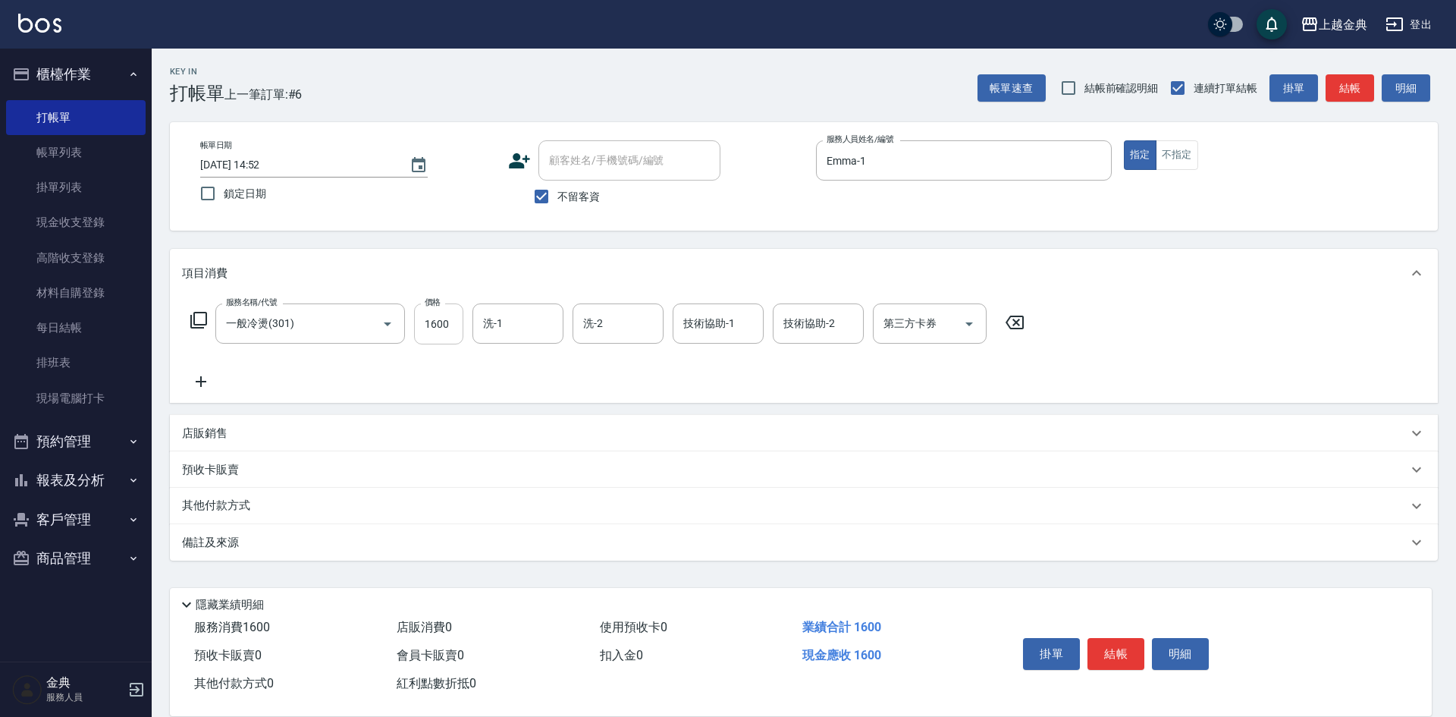
click at [452, 322] on input "1600" at bounding box center [438, 323] width 49 height 41
type input "1800"
click at [1113, 651] on button "結帳" at bounding box center [1116, 654] width 57 height 32
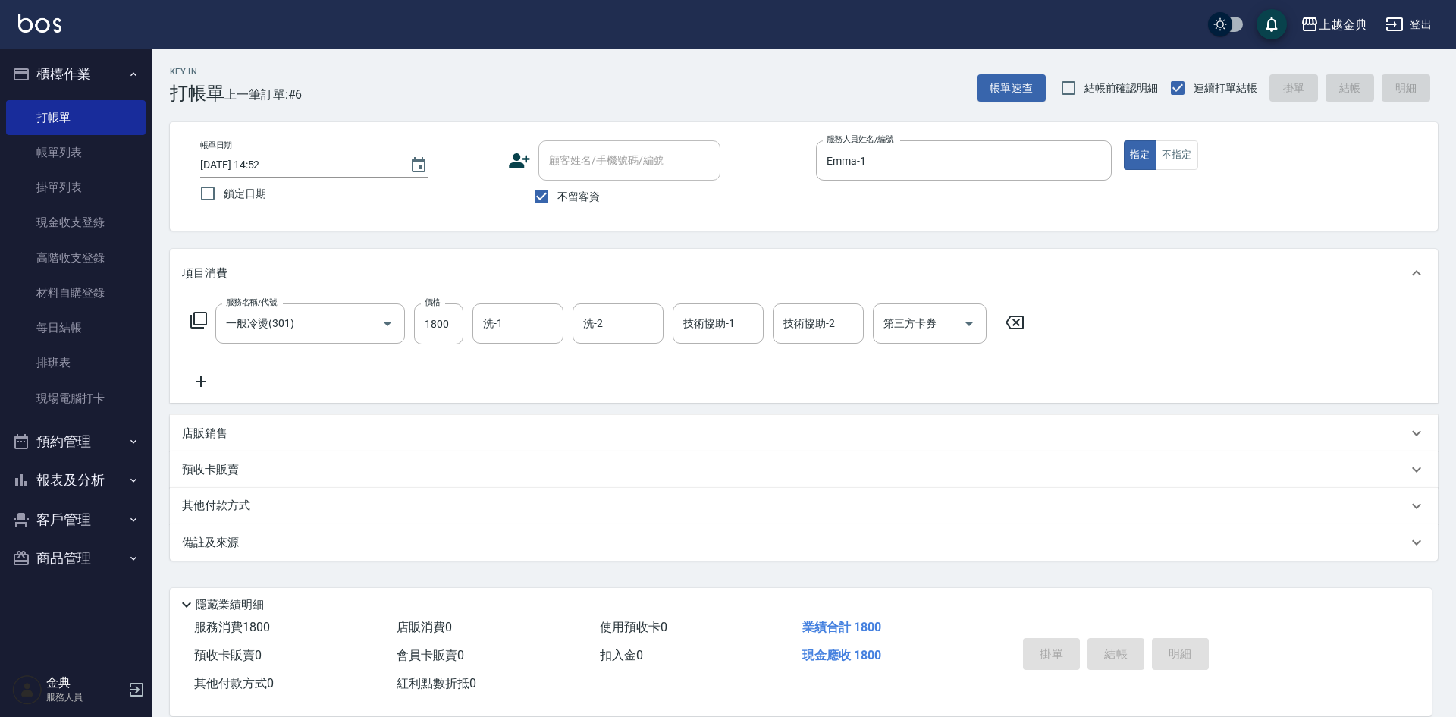
type input "[DATE] 14:53"
click at [1189, 149] on button "不指定" at bounding box center [1177, 155] width 42 height 30
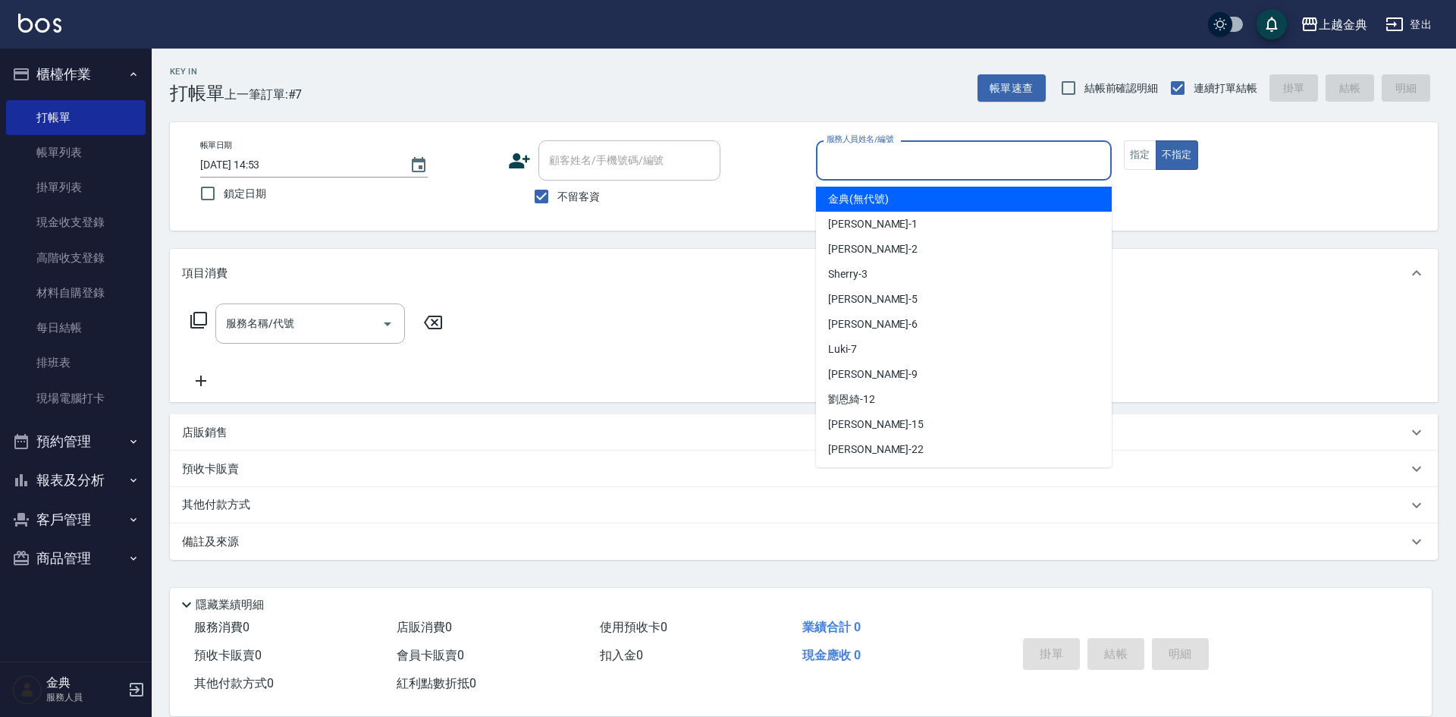
click at [928, 167] on input "服務人員姓名/編號" at bounding box center [964, 160] width 282 height 27
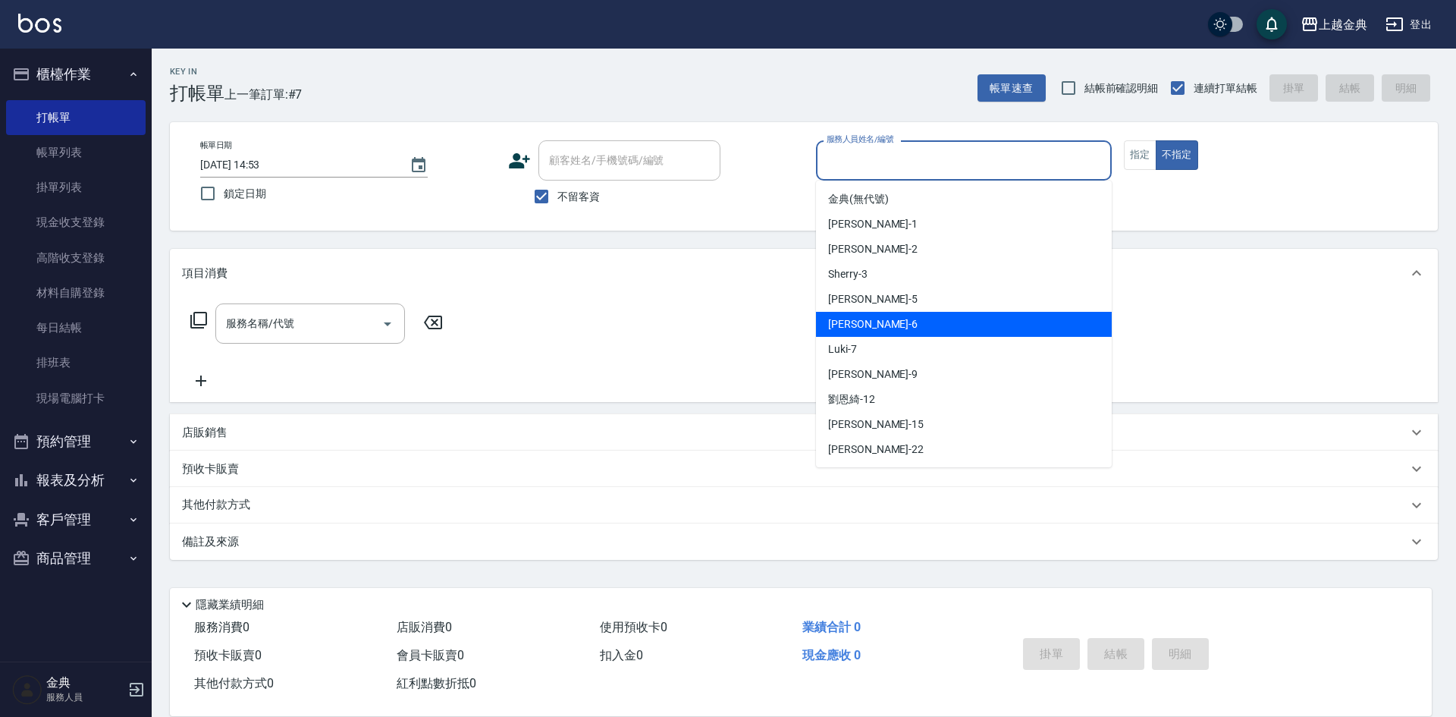
click at [893, 323] on div "[PERSON_NAME] -6" at bounding box center [964, 324] width 296 height 25
type input "[PERSON_NAME]-6"
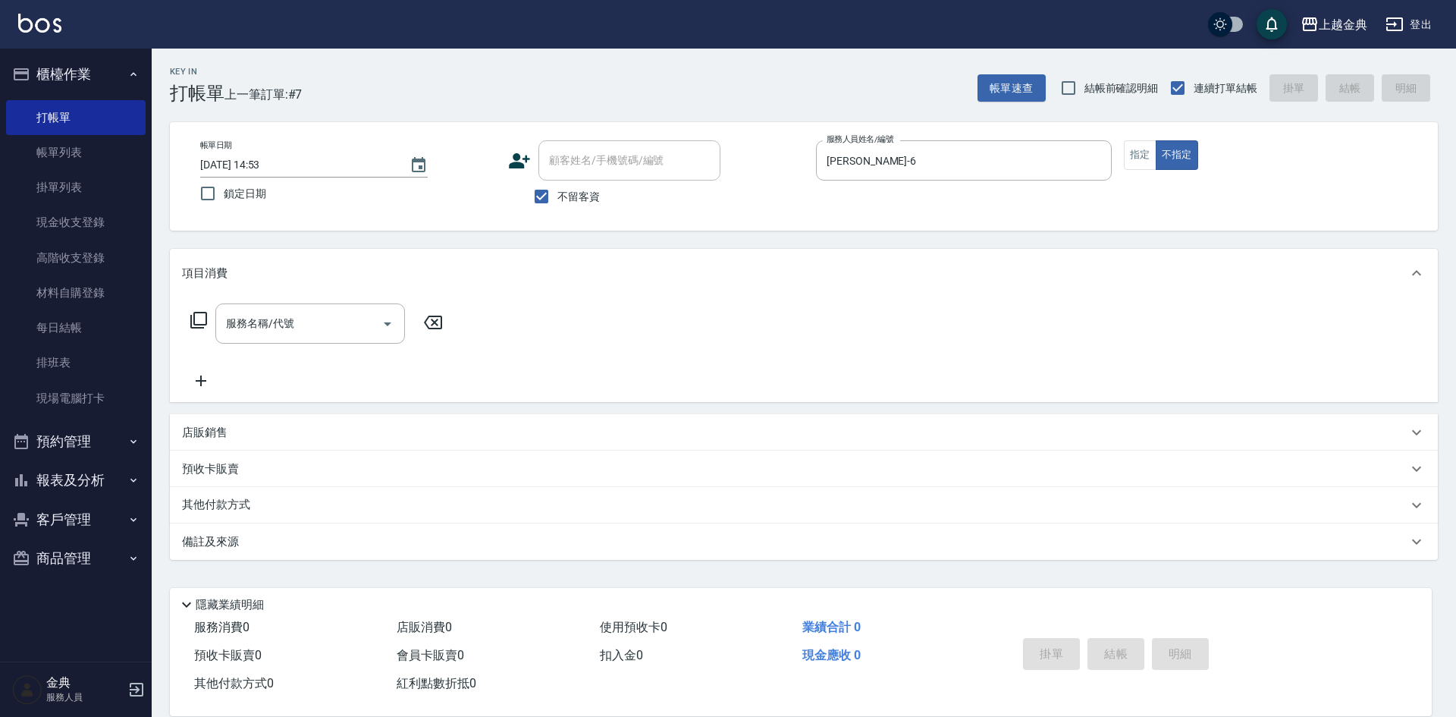
click at [193, 324] on icon at bounding box center [198, 320] width 17 height 17
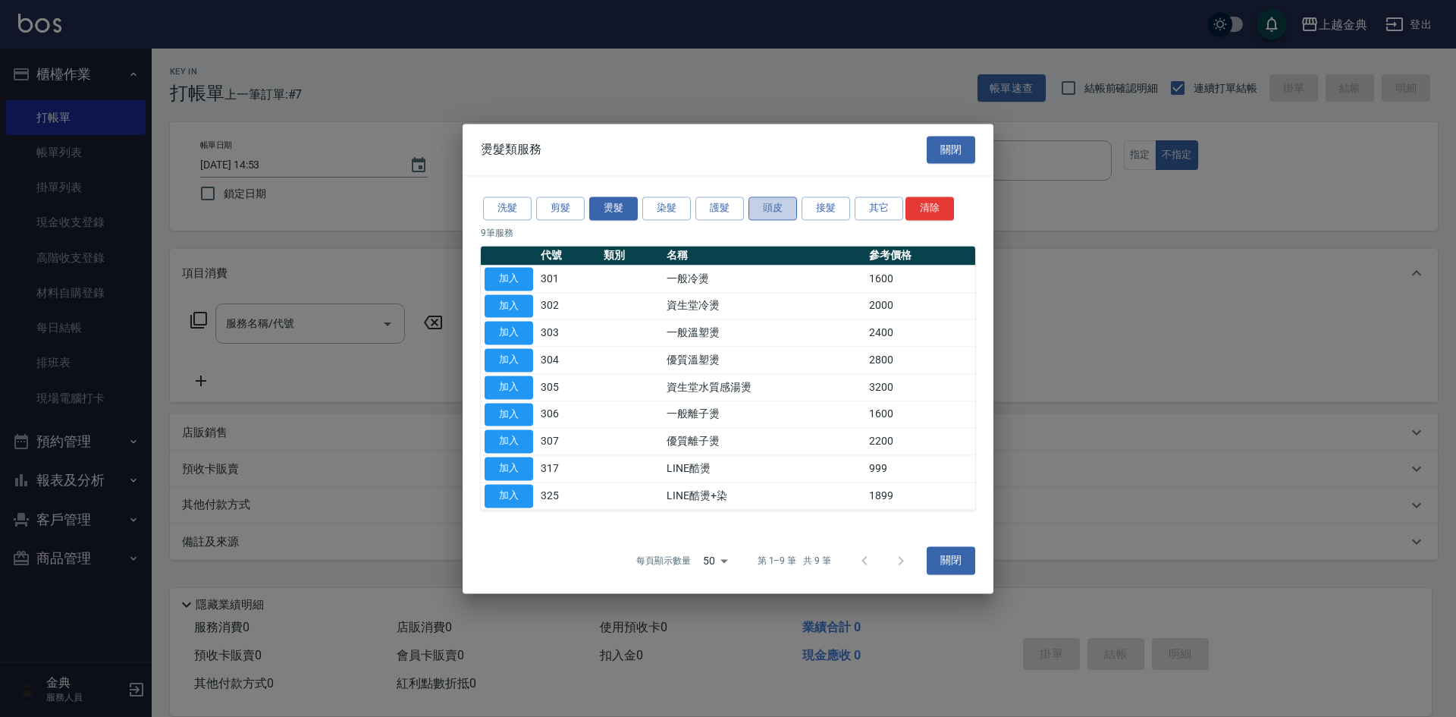
click at [771, 205] on button "頭皮" at bounding box center [773, 208] width 49 height 24
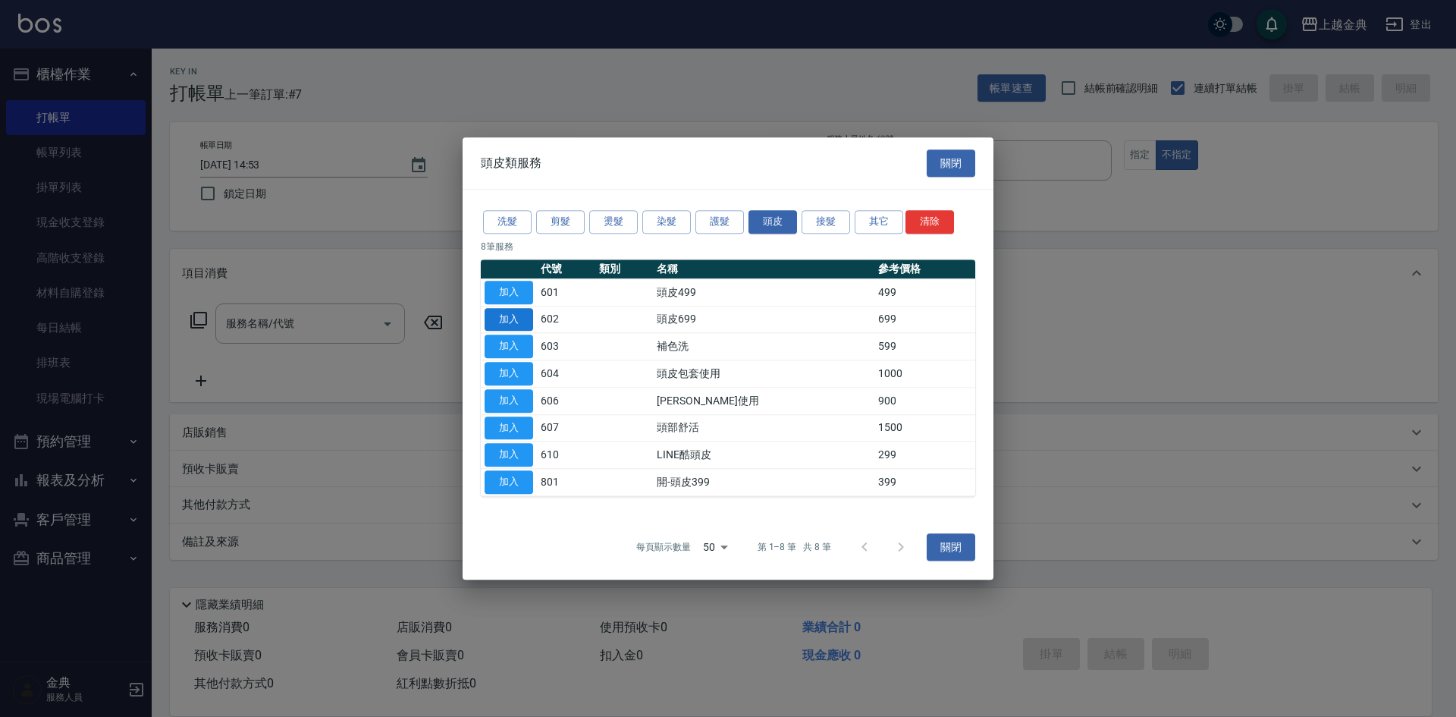
click at [507, 323] on button "加入" at bounding box center [509, 320] width 49 height 24
type input "頭皮699(602)"
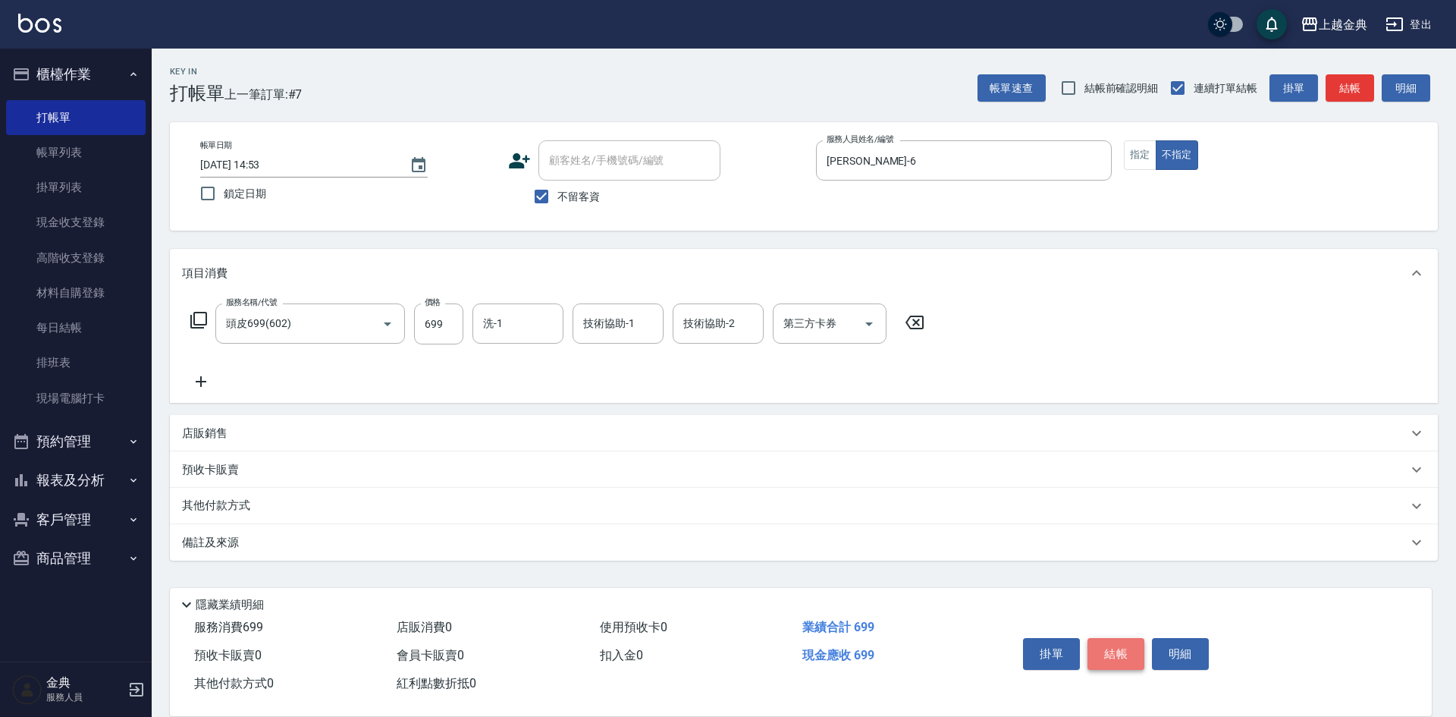
click at [1116, 645] on button "結帳" at bounding box center [1116, 654] width 57 height 32
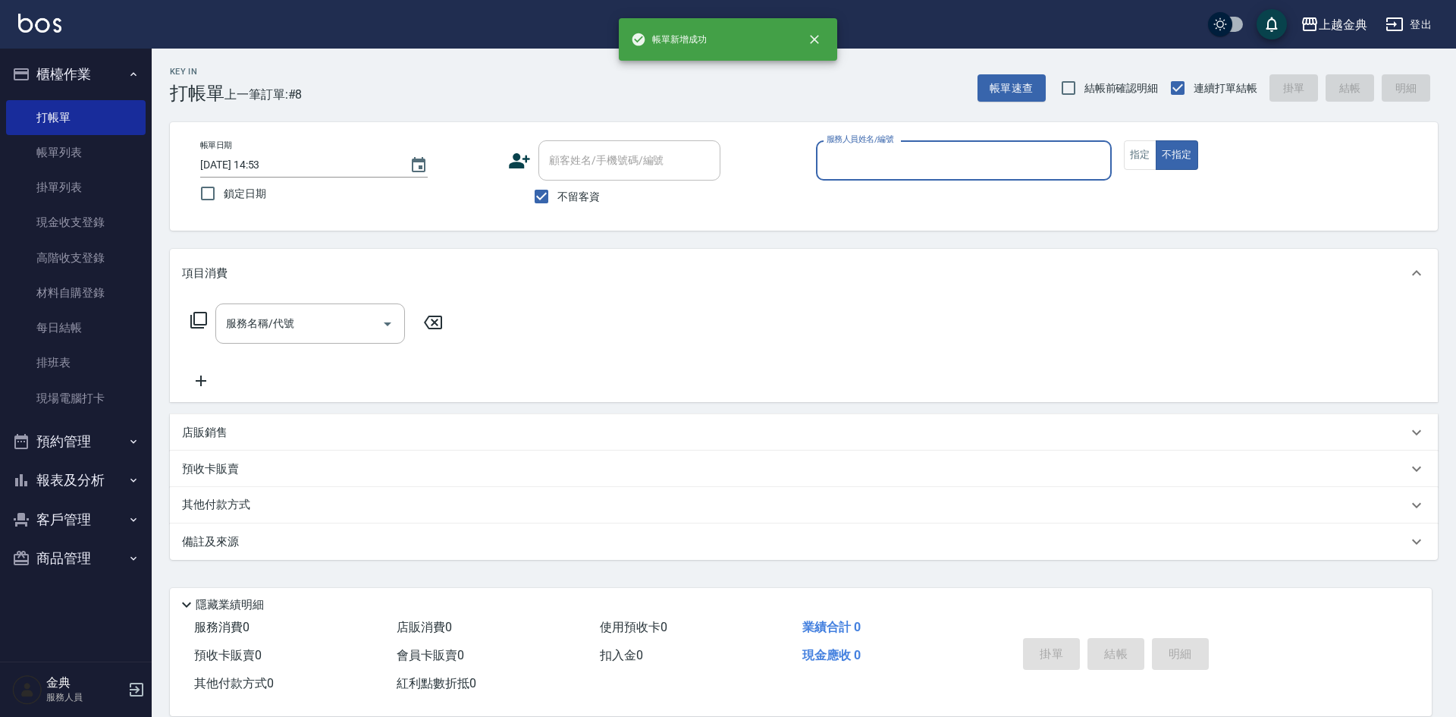
click at [956, 162] on input "服務人員姓名/編號" at bounding box center [964, 160] width 282 height 27
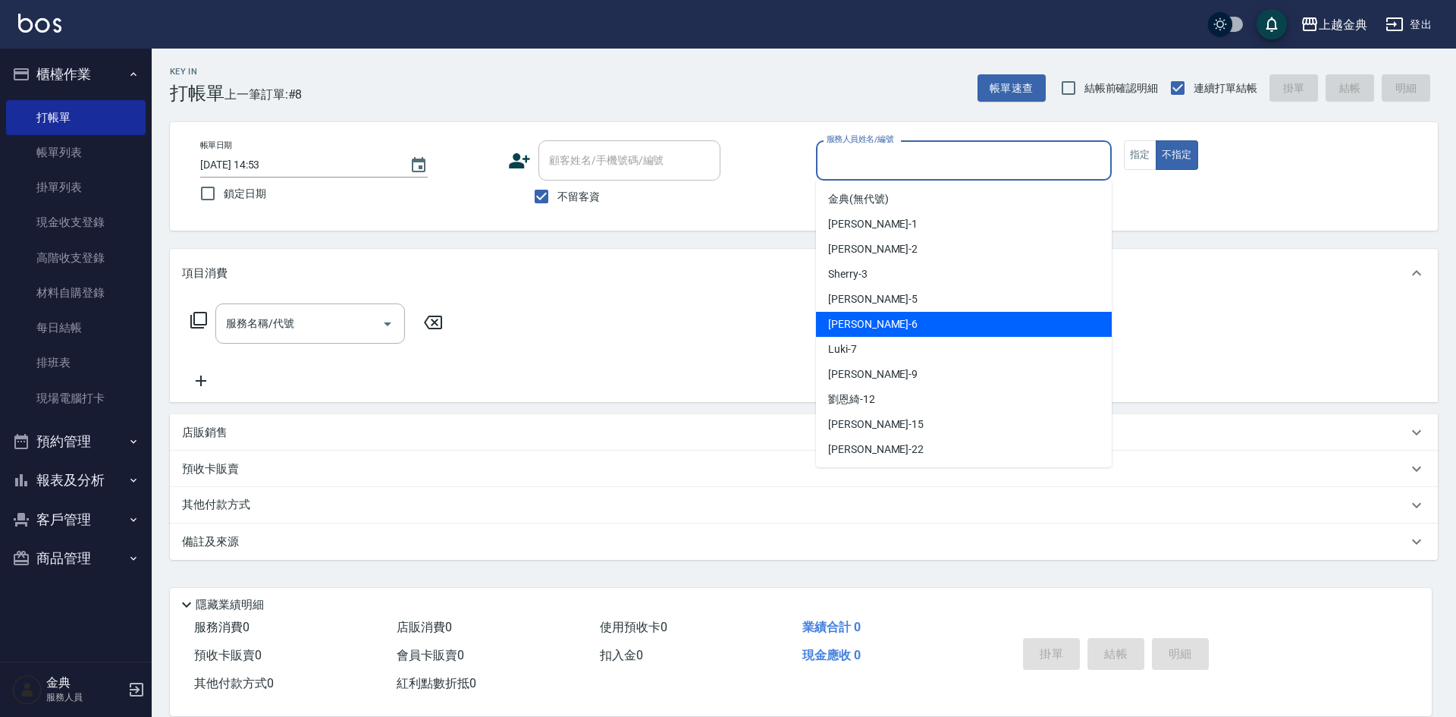
click at [918, 328] on div "[PERSON_NAME] -6" at bounding box center [964, 324] width 296 height 25
type input "[PERSON_NAME]-6"
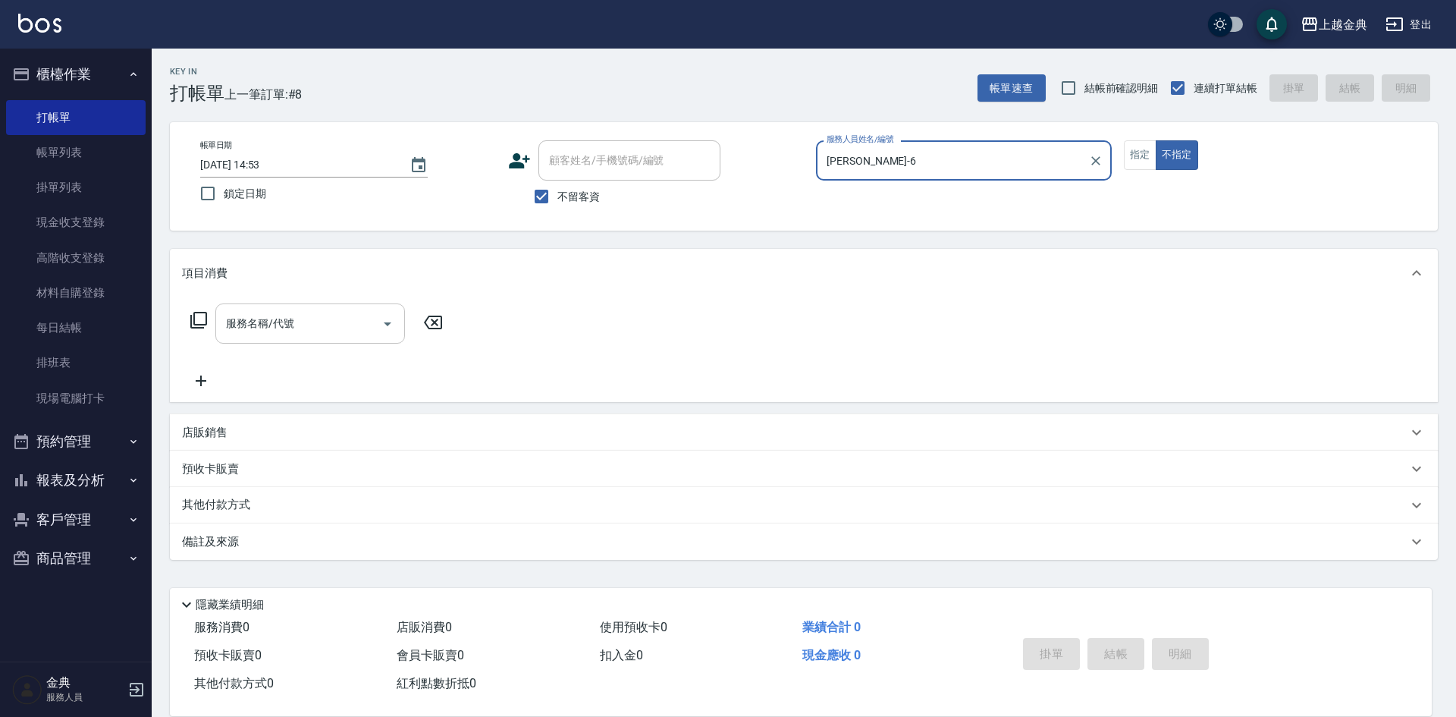
click at [381, 328] on icon "Open" at bounding box center [387, 324] width 18 height 18
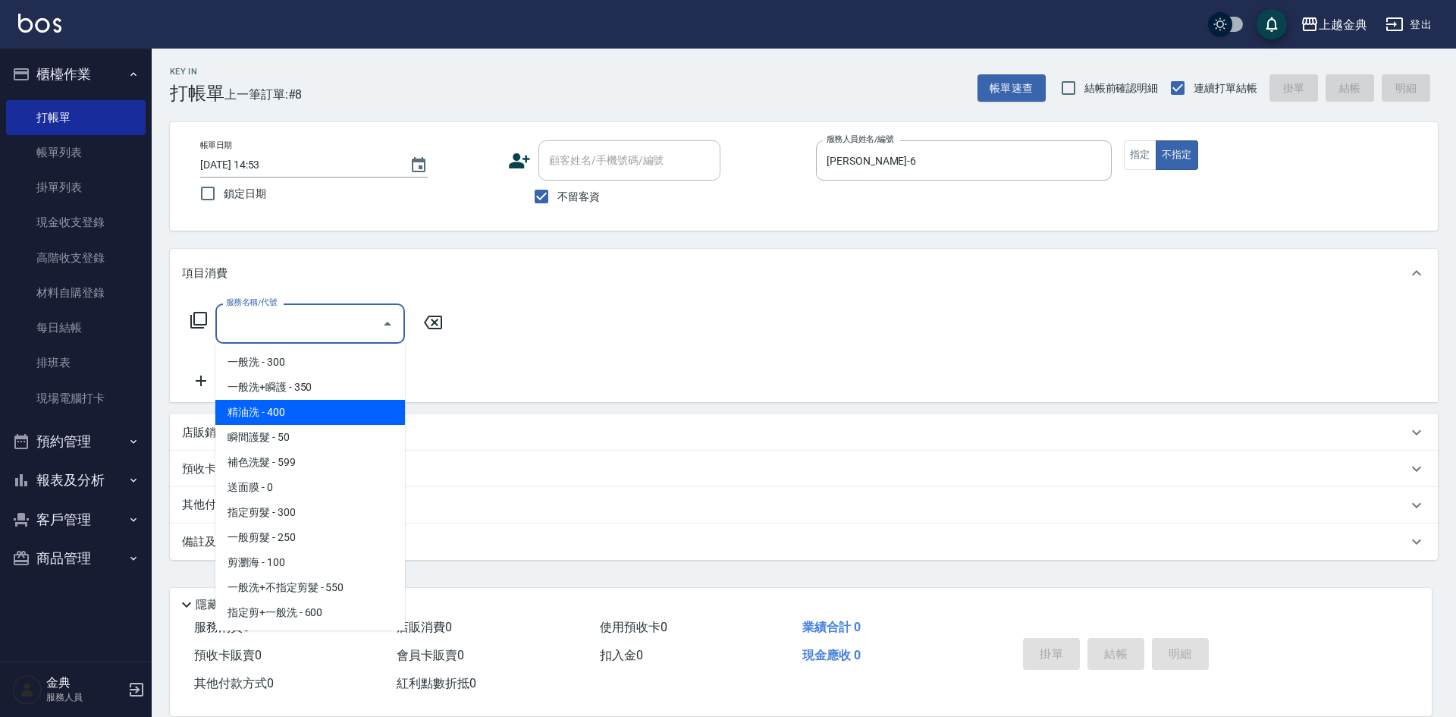
click at [327, 411] on span "精油洗 - 400" at bounding box center [310, 412] width 190 height 25
type input "精油洗(102)"
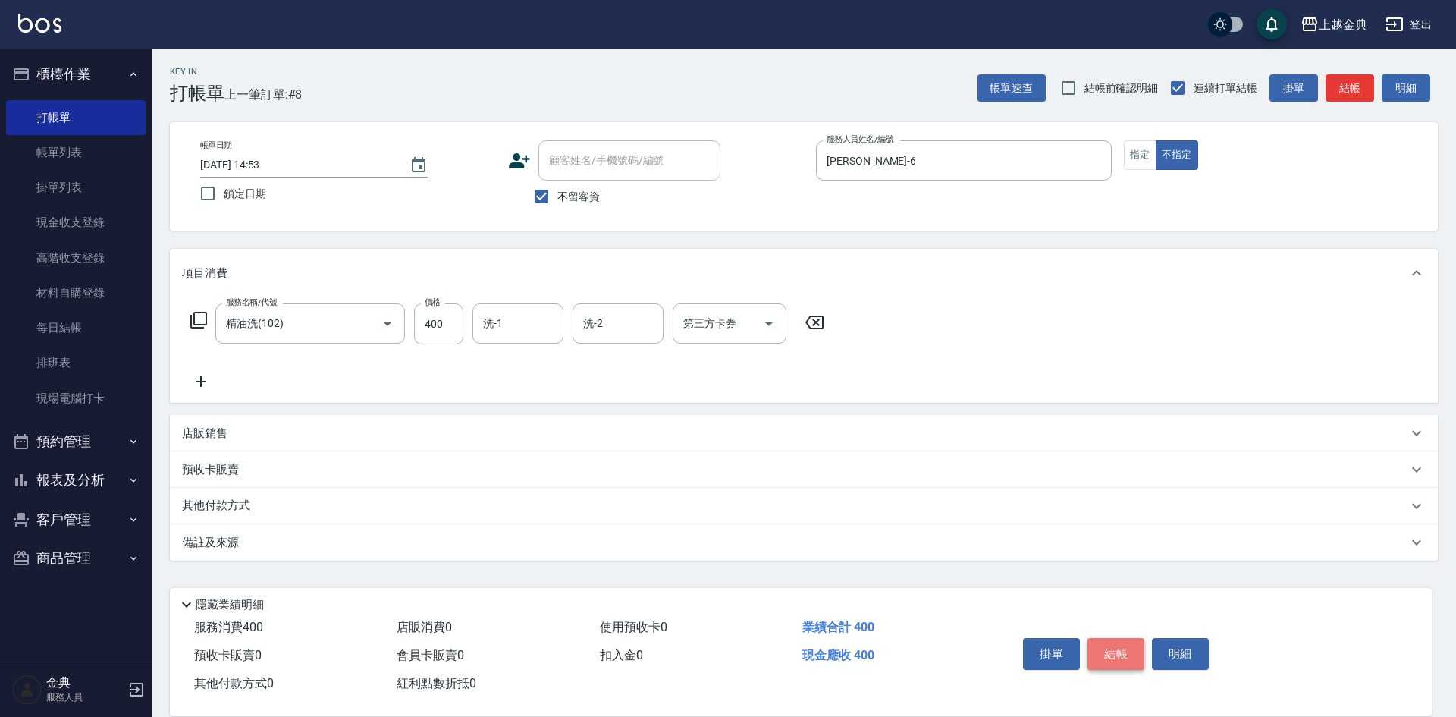
click at [1115, 642] on button "結帳" at bounding box center [1116, 654] width 57 height 32
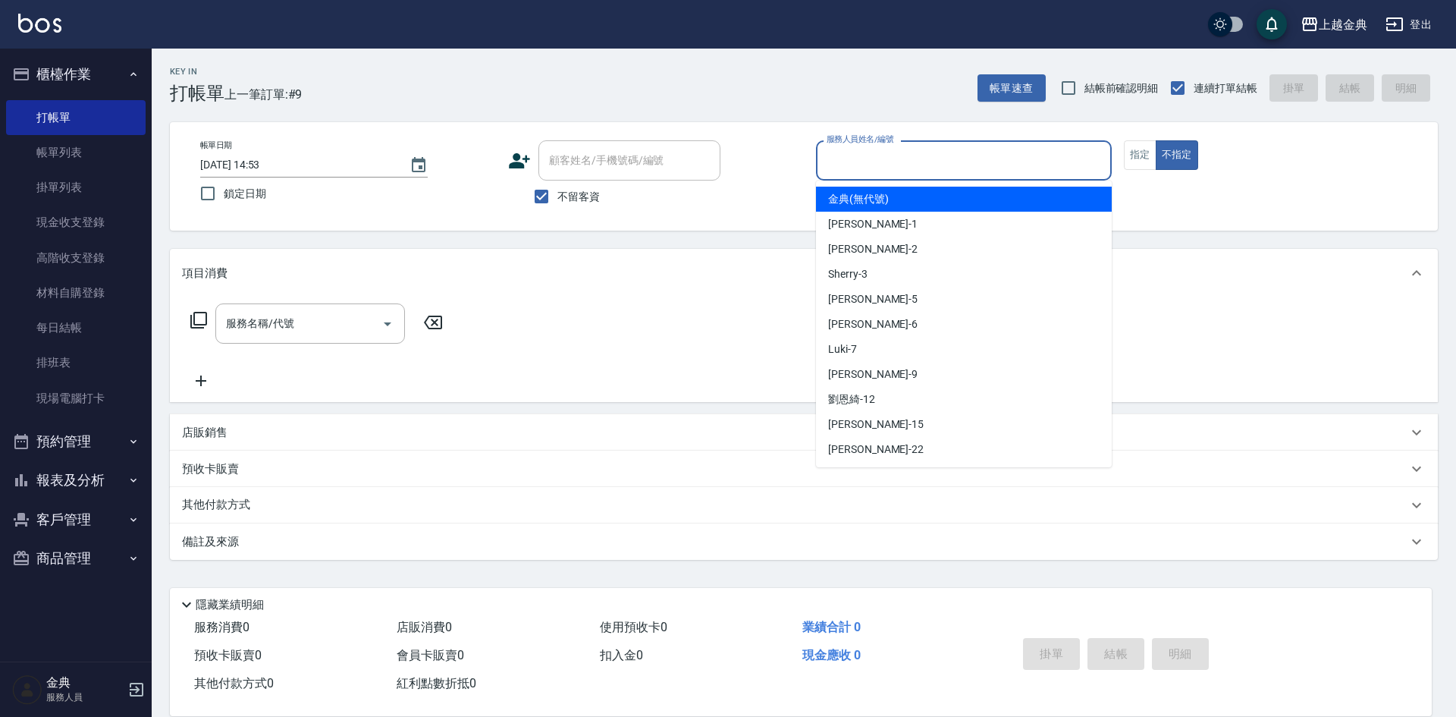
click at [1003, 152] on input "服務人員姓名/編號" at bounding box center [964, 160] width 282 height 27
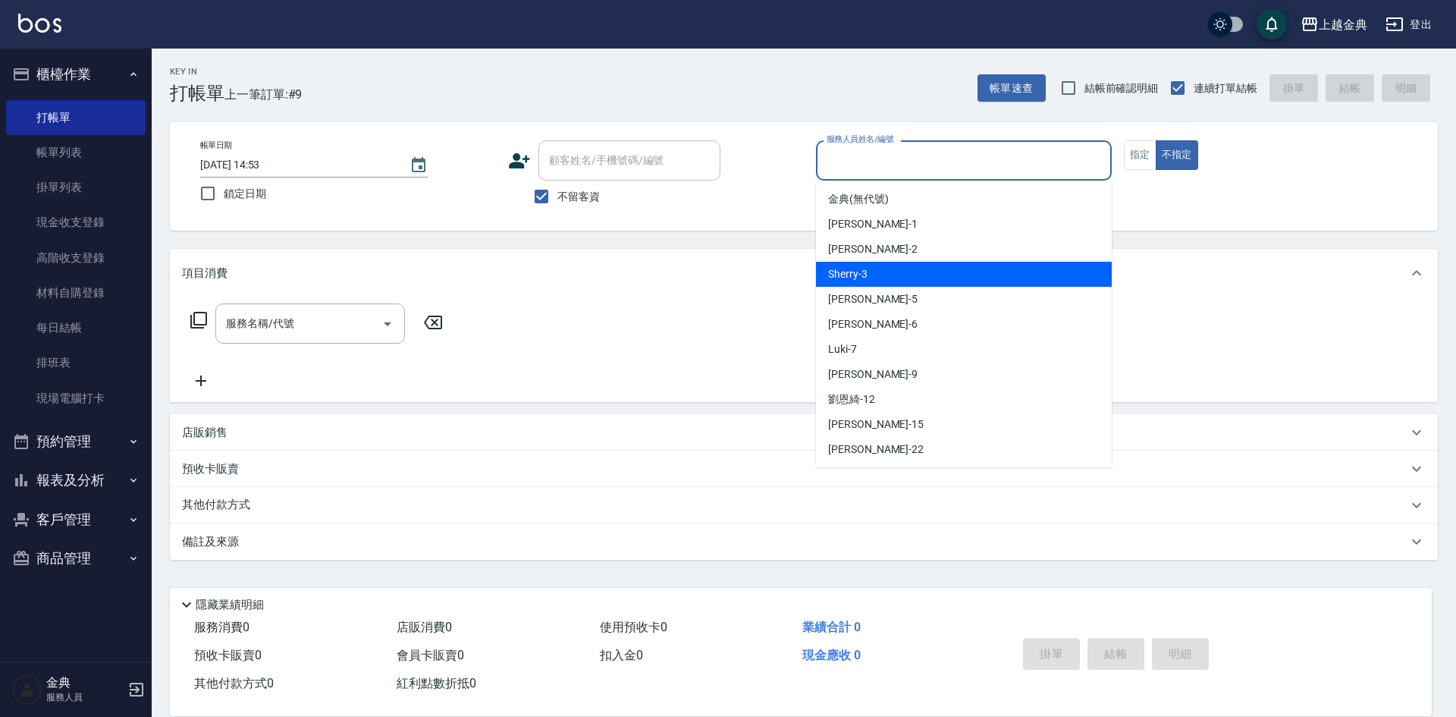
click at [953, 266] on div "Sherry -3" at bounding box center [964, 274] width 296 height 25
type input "Sherry-3"
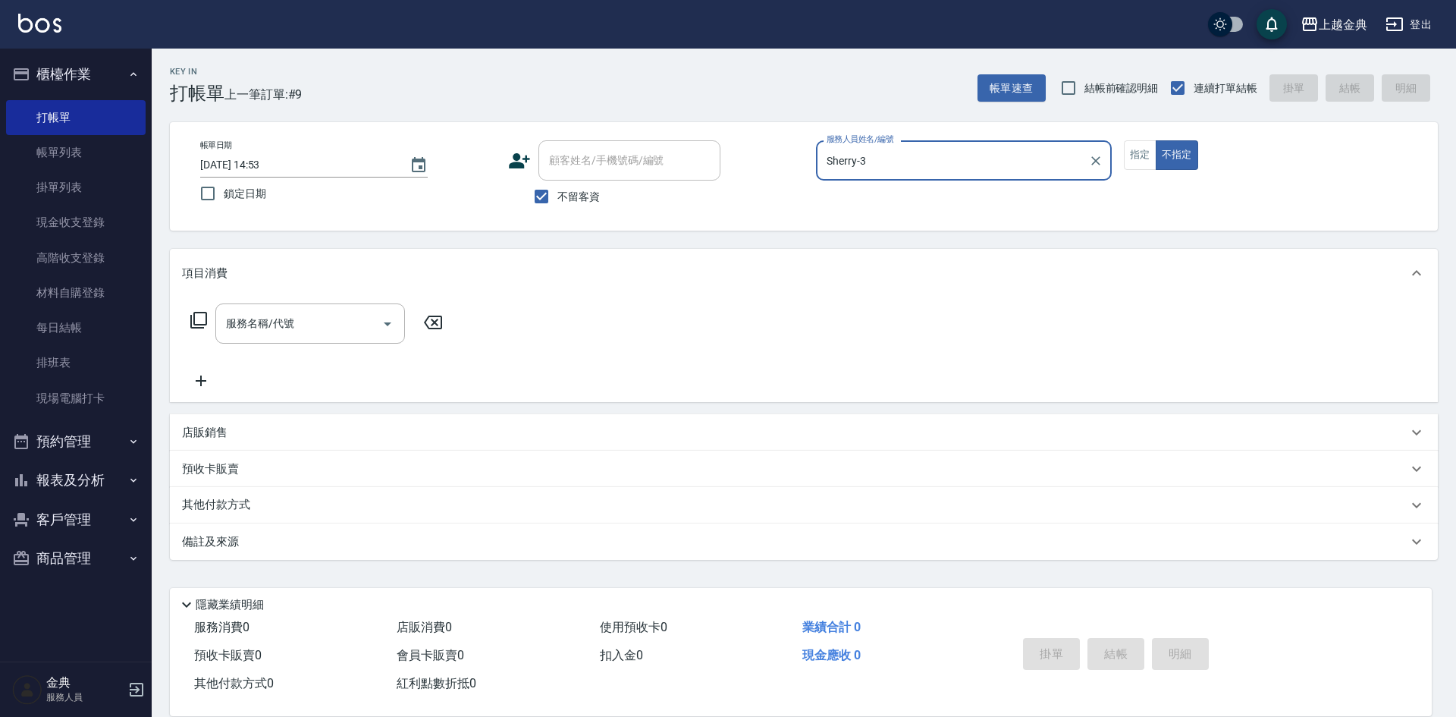
click at [202, 318] on icon at bounding box center [199, 320] width 18 height 18
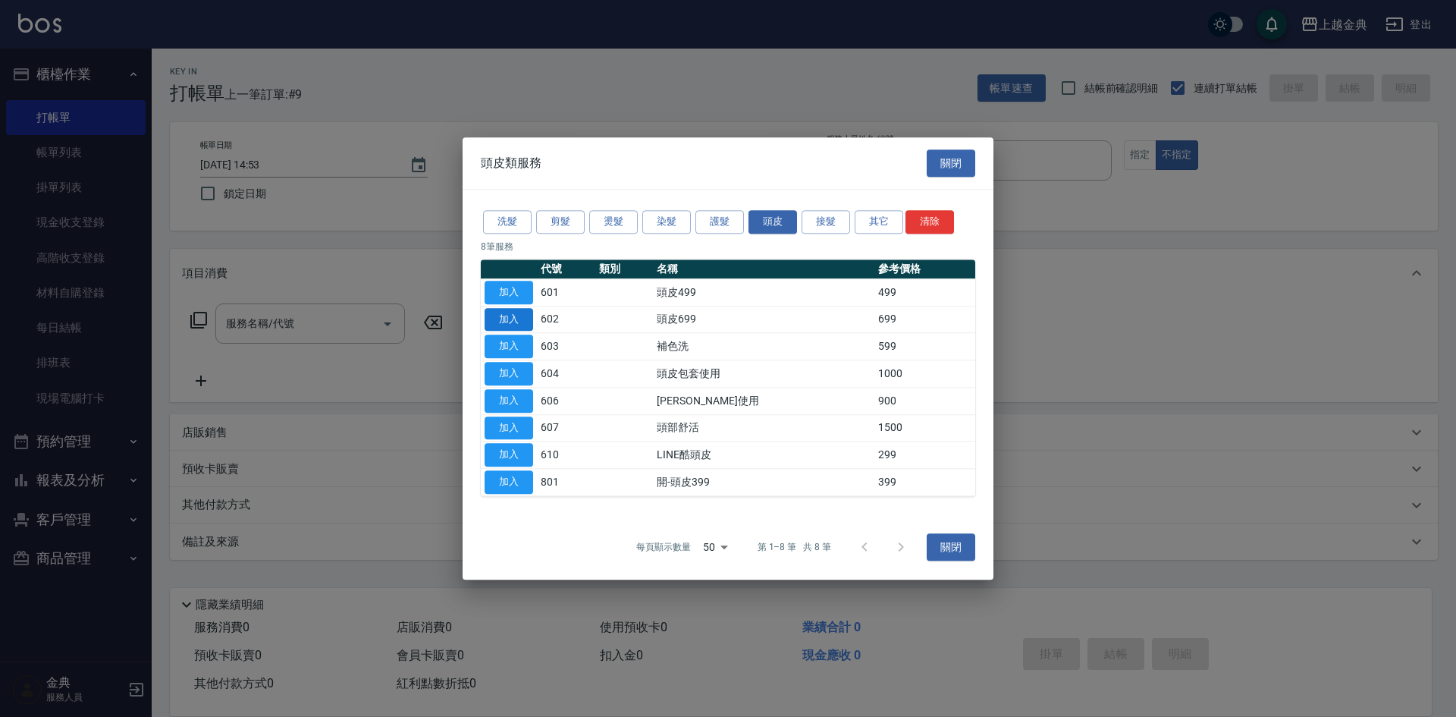
click at [500, 314] on button "加入" at bounding box center [509, 320] width 49 height 24
type input "頭皮699(602)"
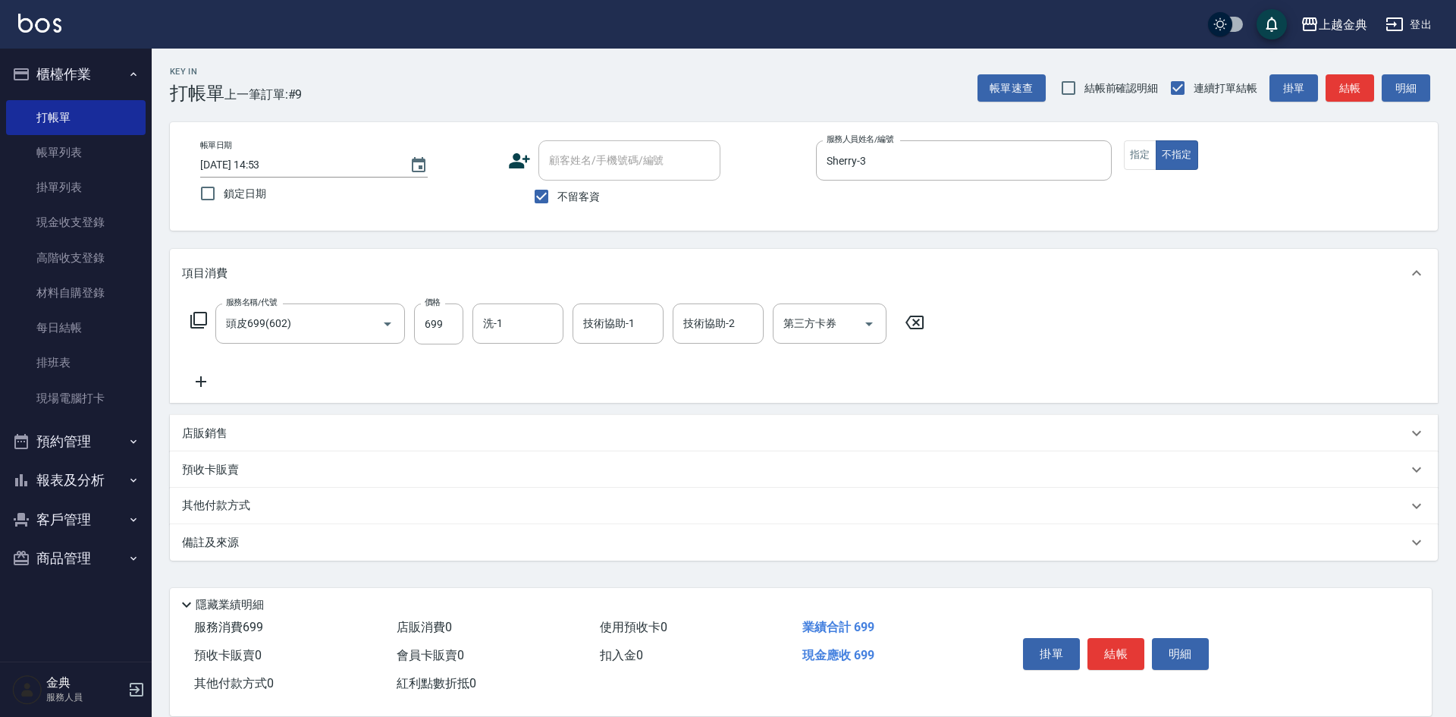
click at [290, 495] on div "其他付款方式" at bounding box center [804, 506] width 1268 height 36
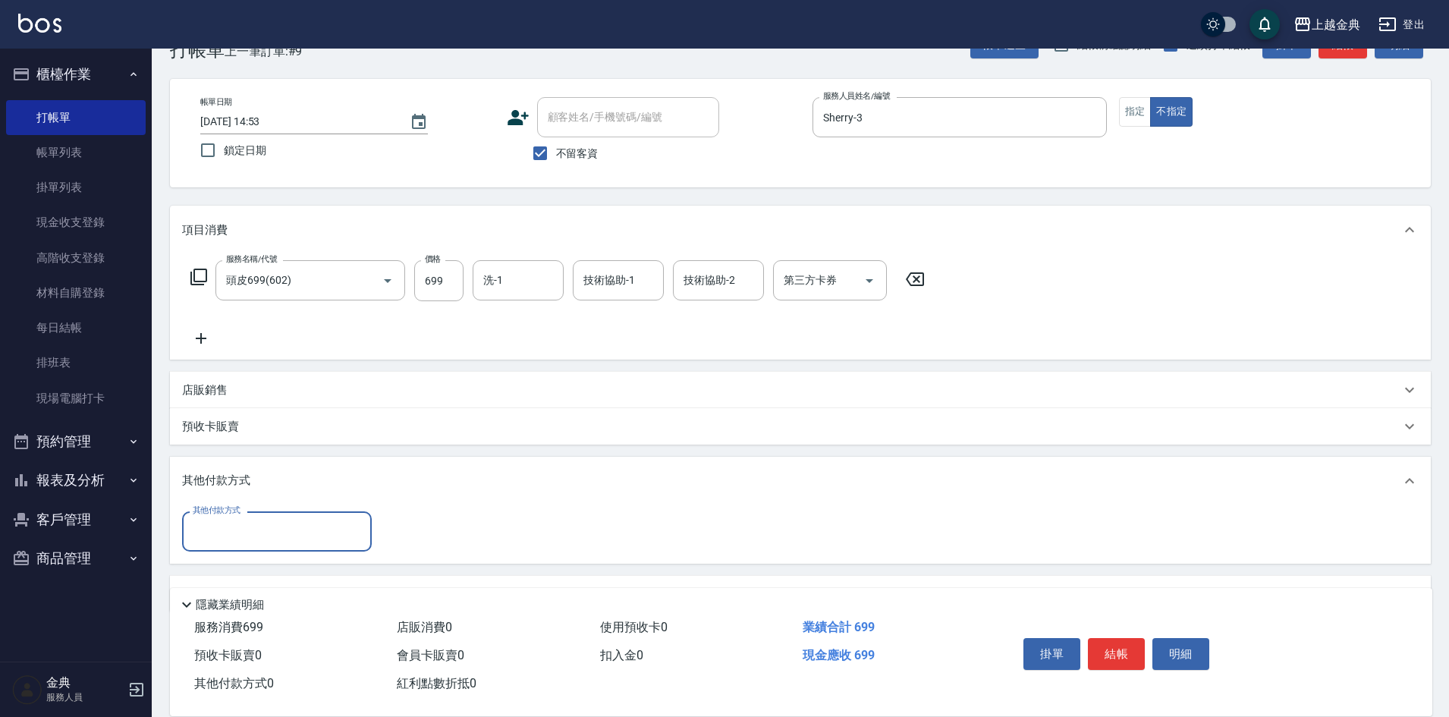
scroll to position [84, 0]
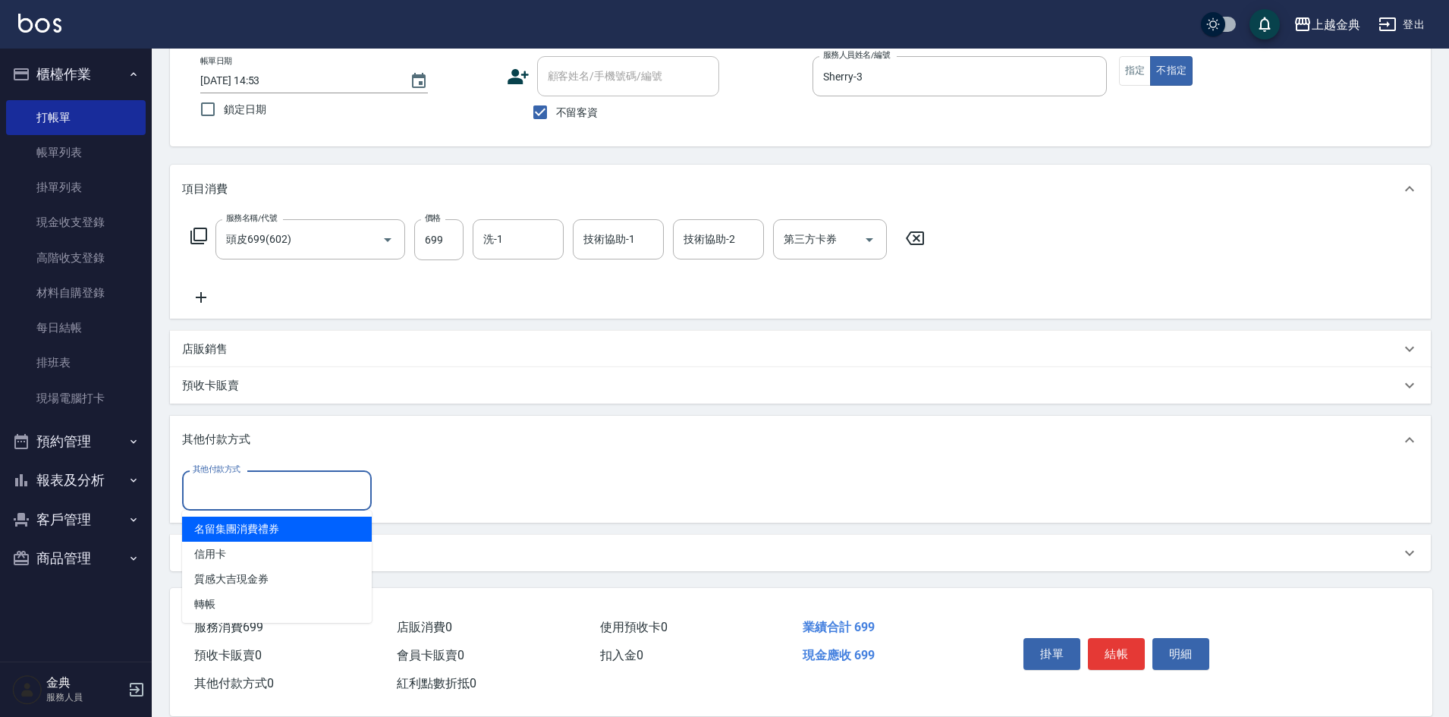
click at [281, 486] on input "其他付款方式" at bounding box center [277, 490] width 176 height 27
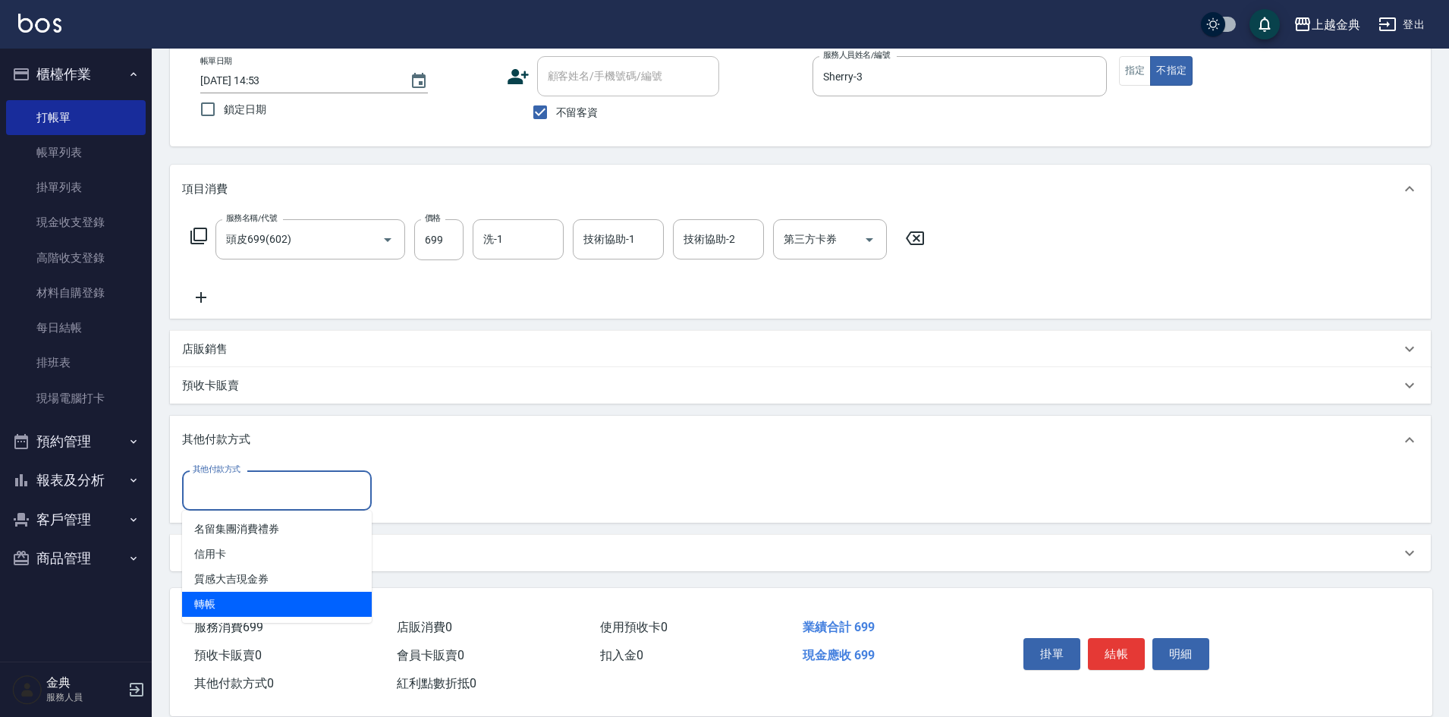
click at [246, 602] on span "轉帳" at bounding box center [277, 604] width 190 height 25
type input "轉帳"
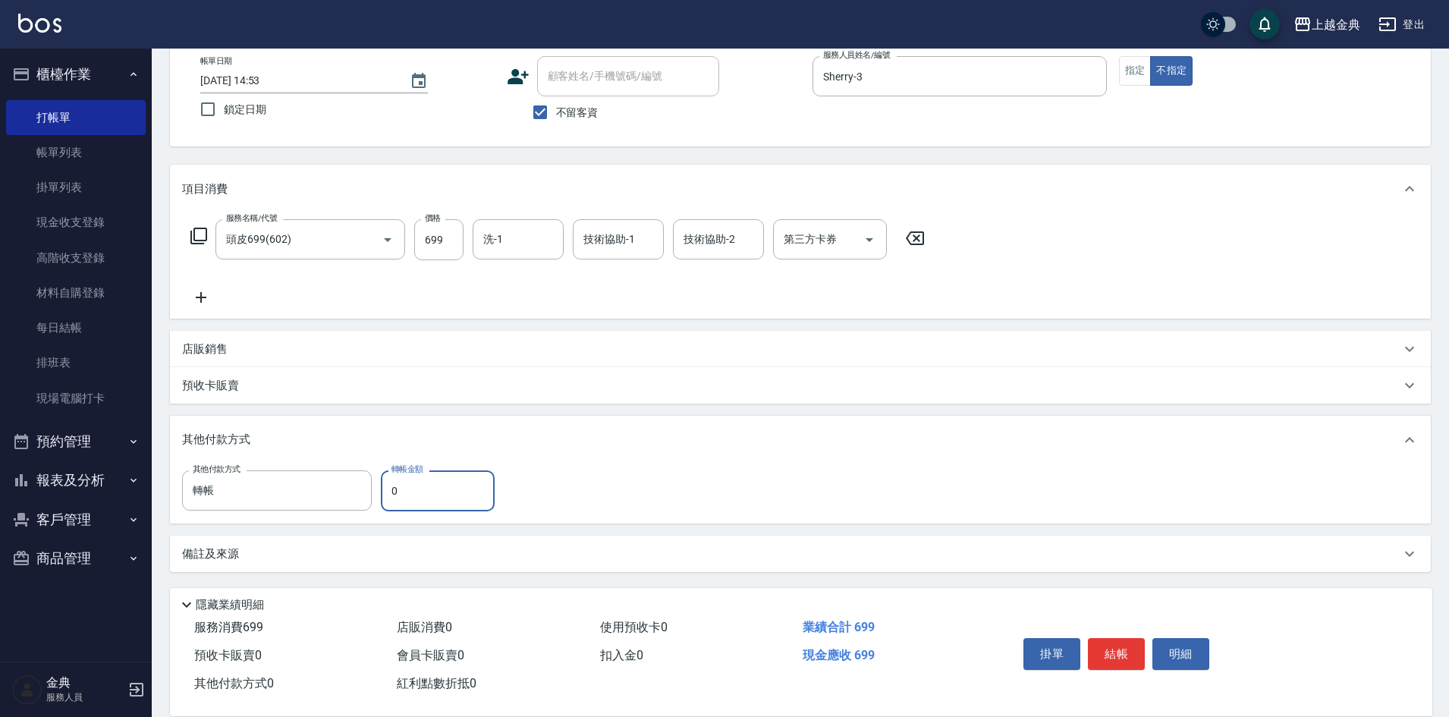
click at [389, 486] on input "0" at bounding box center [438, 490] width 114 height 41
type input "699"
click at [1107, 645] on button "結帳" at bounding box center [1116, 654] width 57 height 32
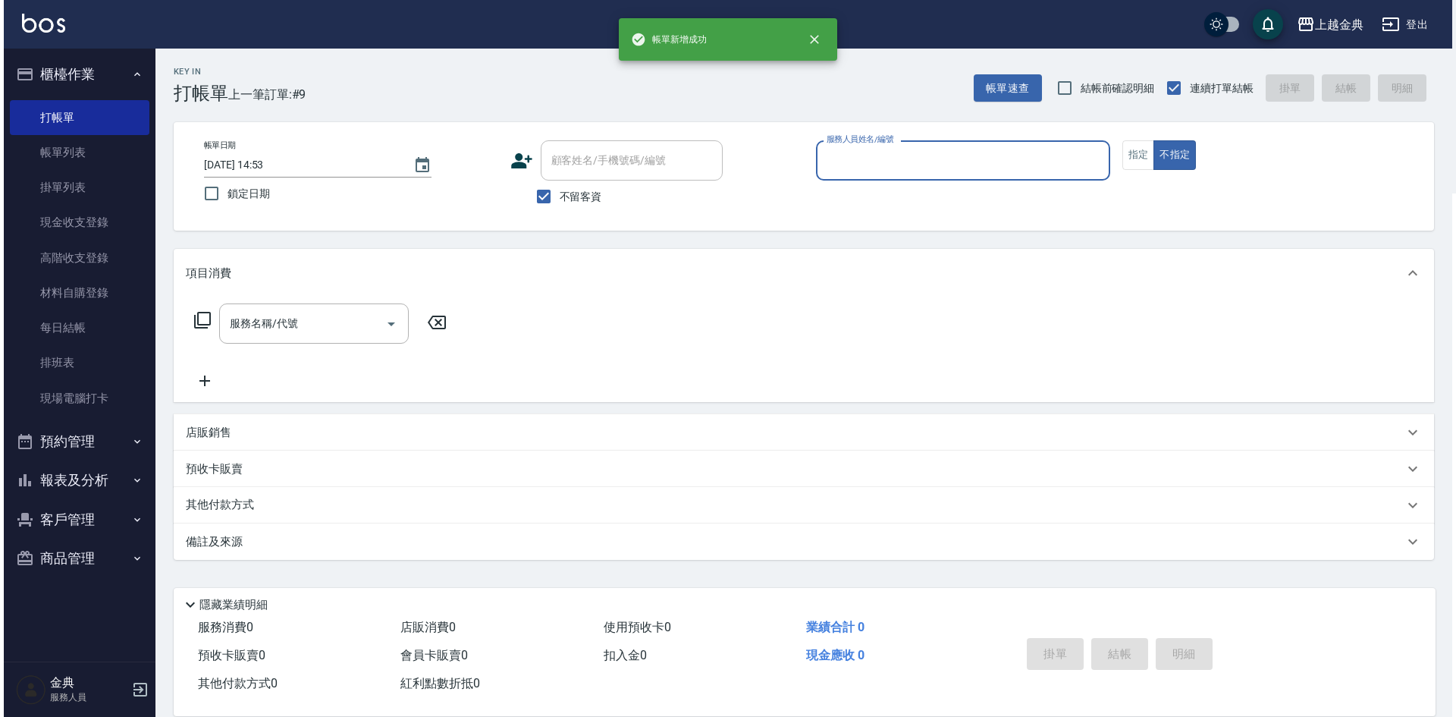
scroll to position [0, 0]
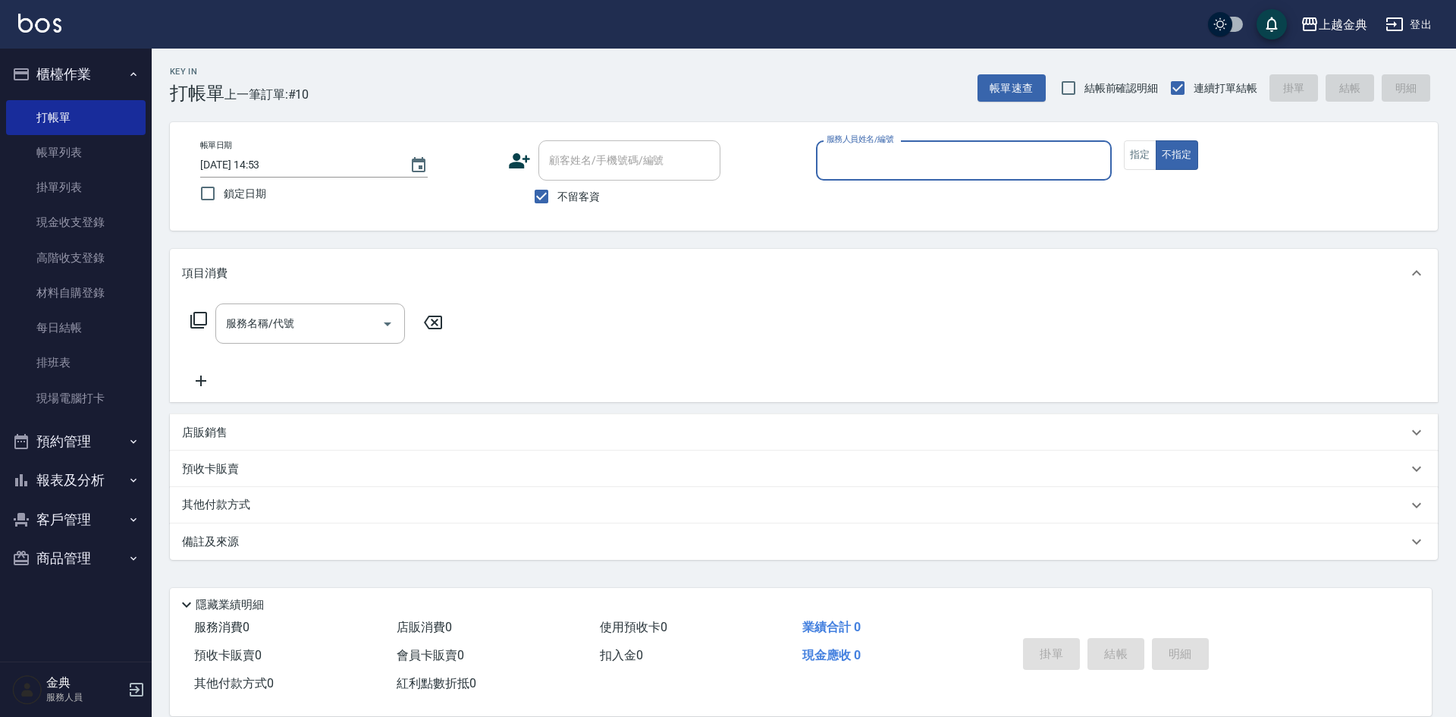
click at [902, 163] on input "服務人員姓名/編號" at bounding box center [964, 160] width 282 height 27
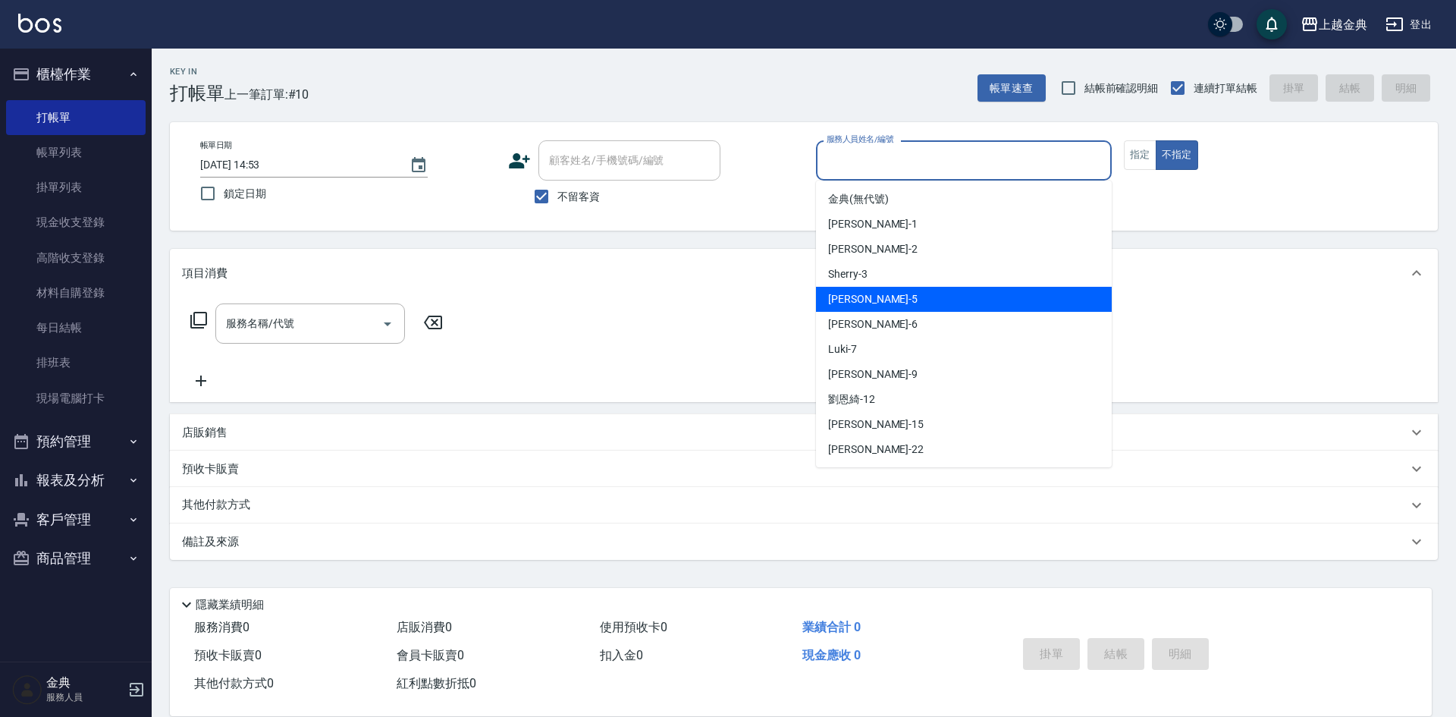
click at [895, 297] on div "[PERSON_NAME] -5" at bounding box center [964, 299] width 296 height 25
type input "[PERSON_NAME]-5"
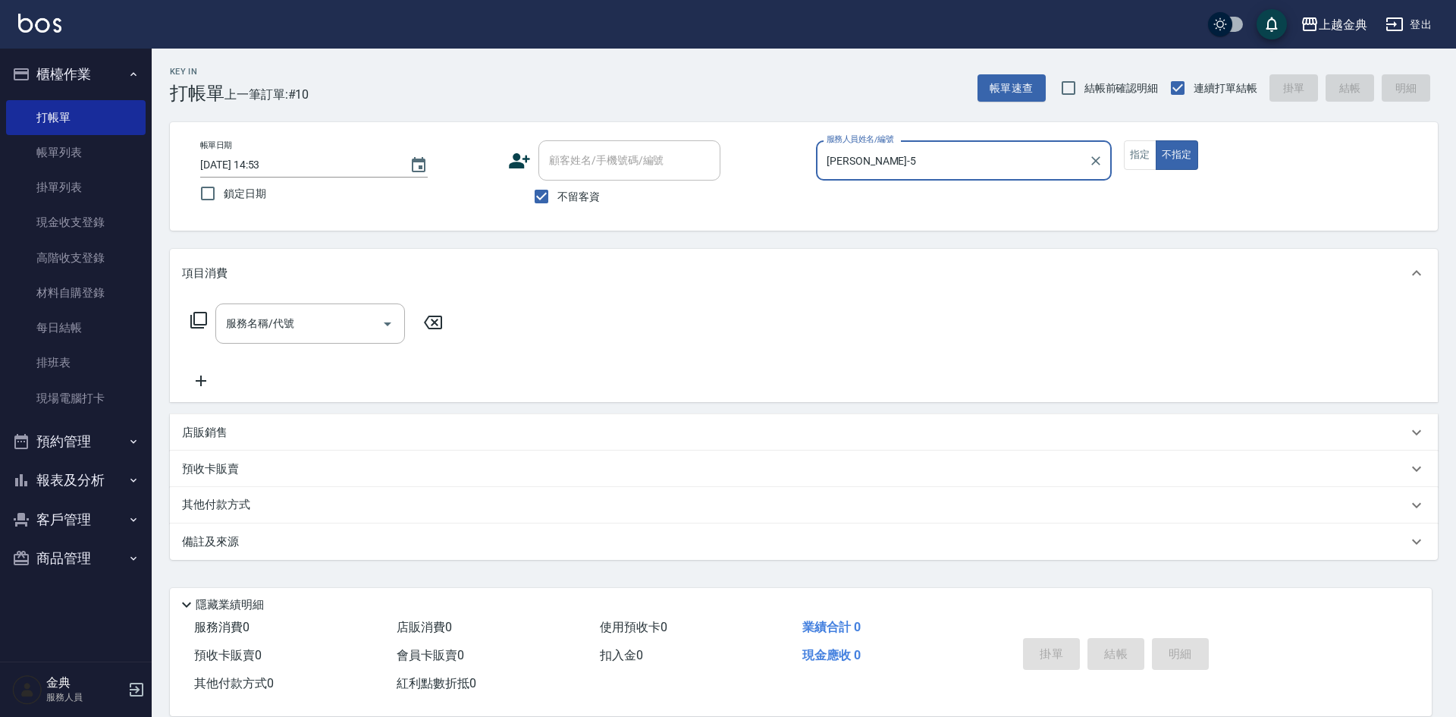
click at [193, 322] on icon at bounding box center [198, 320] width 17 height 17
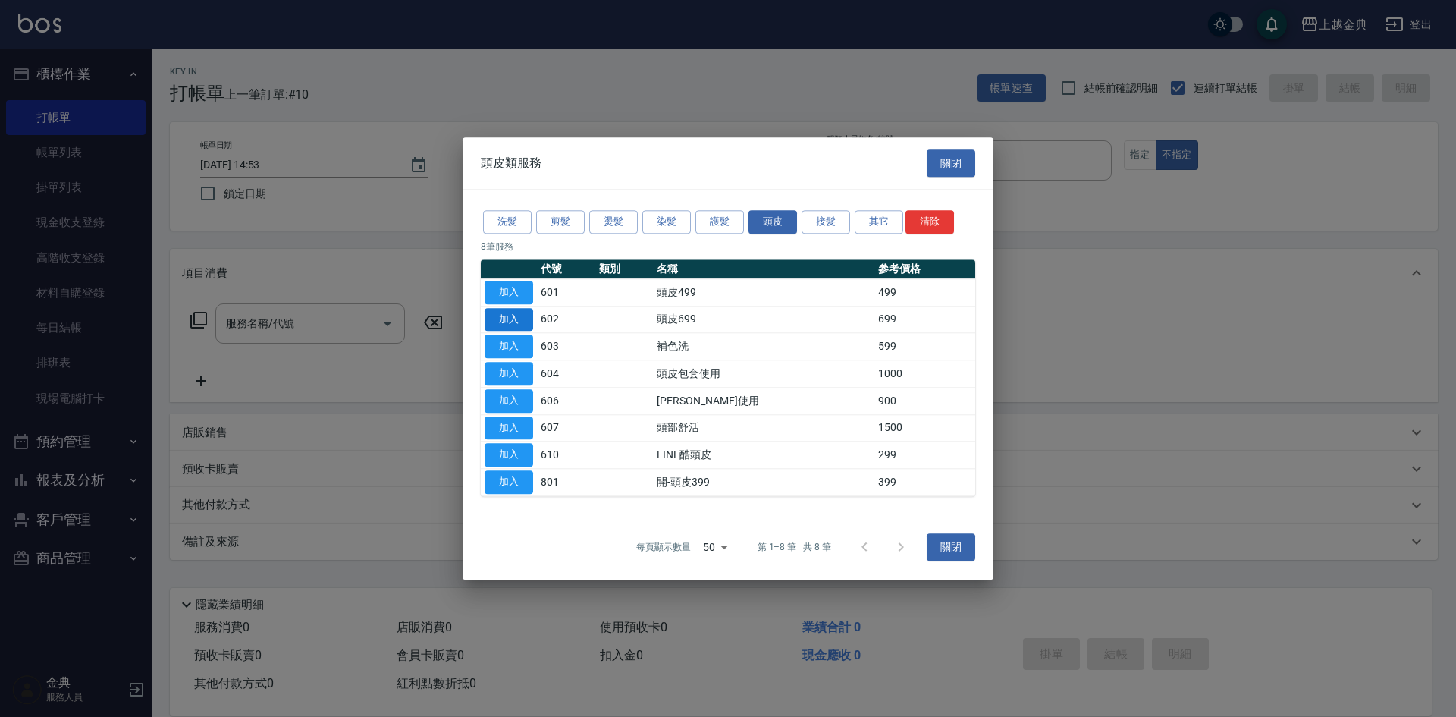
click at [523, 324] on button "加入" at bounding box center [509, 320] width 49 height 24
type input "頭皮699(602)"
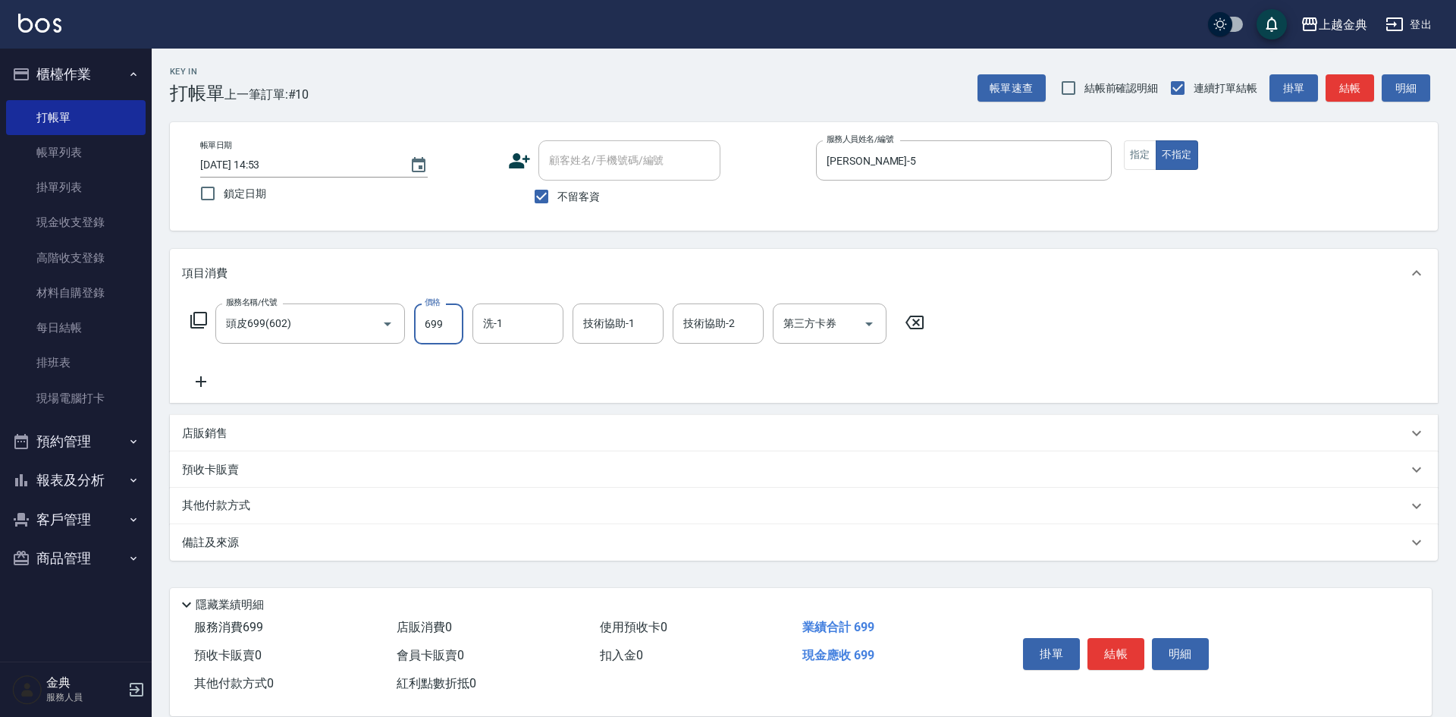
click at [443, 325] on input "699" at bounding box center [438, 323] width 49 height 41
type input "799"
click at [290, 512] on div "其他付款方式" at bounding box center [795, 506] width 1226 height 17
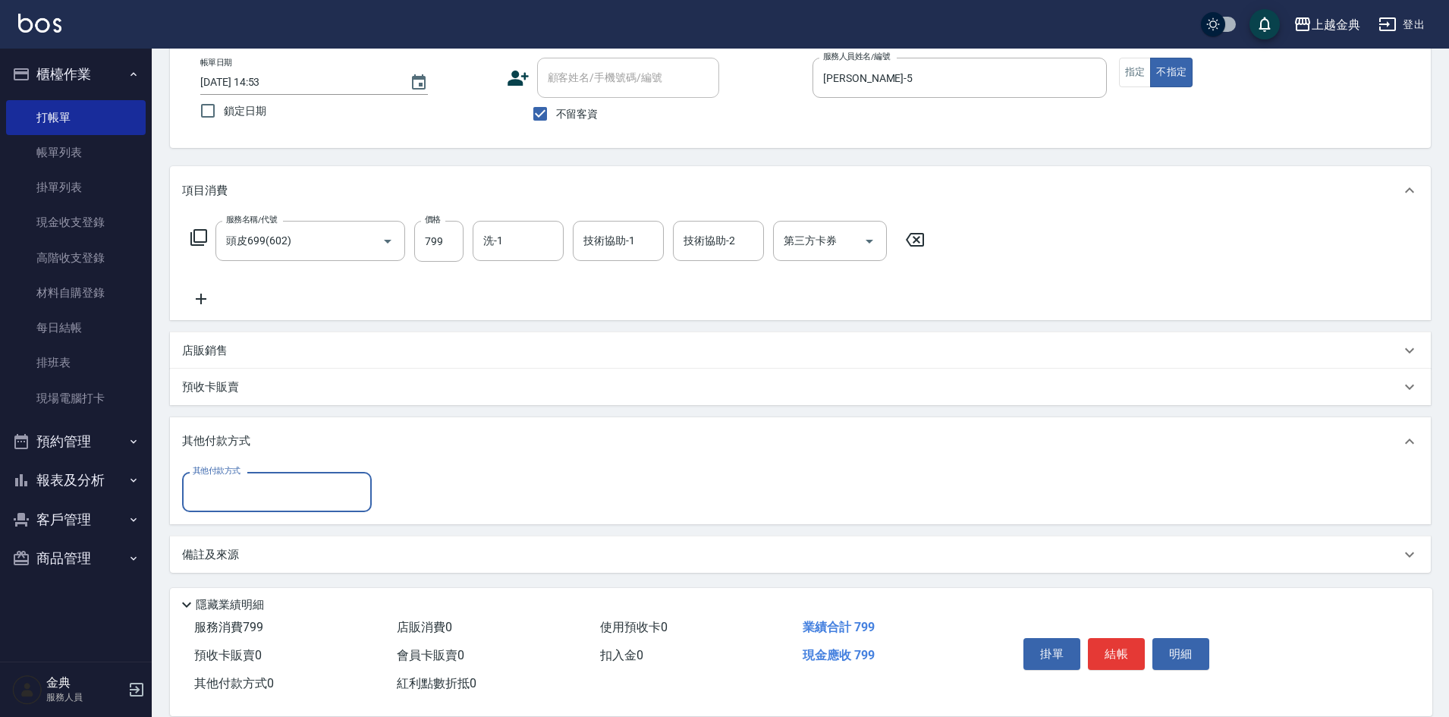
scroll to position [84, 0]
click at [277, 494] on input "其他付款方式" at bounding box center [277, 490] width 176 height 27
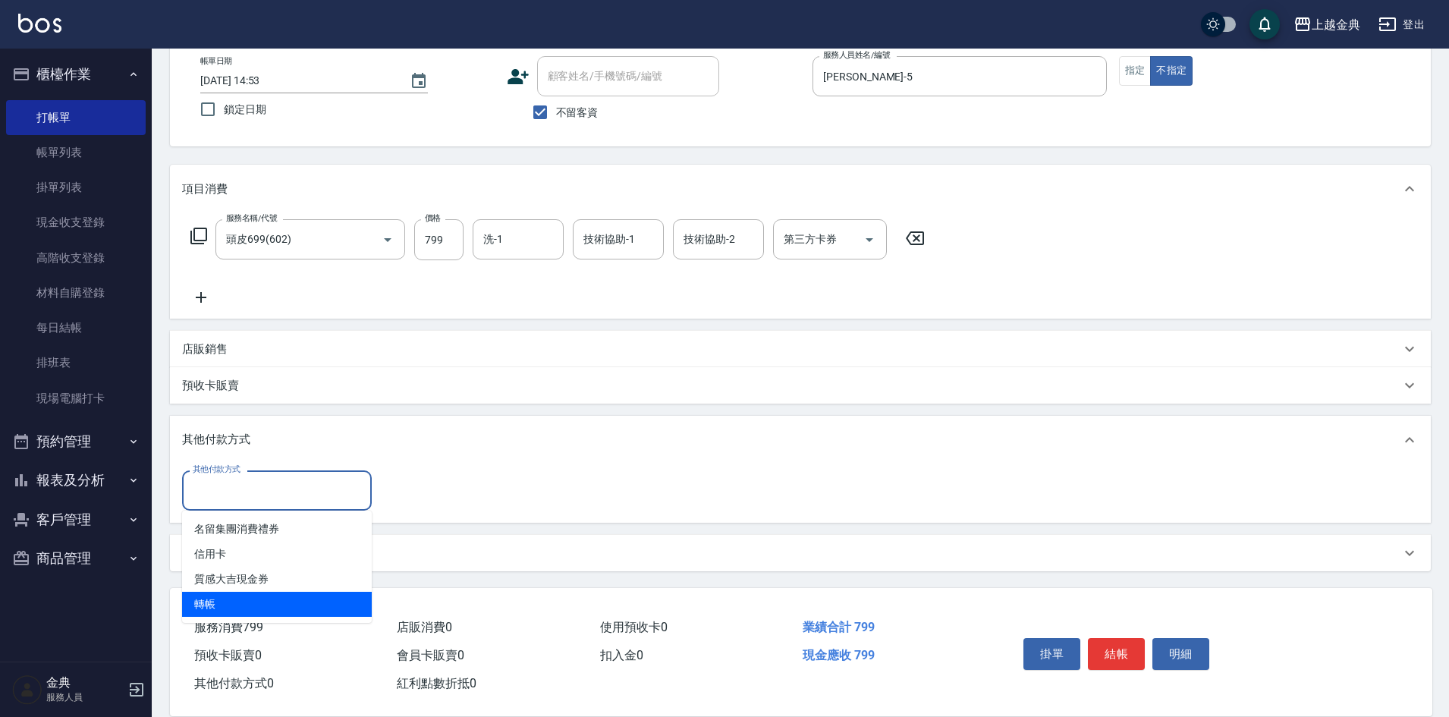
click at [227, 604] on span "轉帳" at bounding box center [277, 604] width 190 height 25
type input "轉帳"
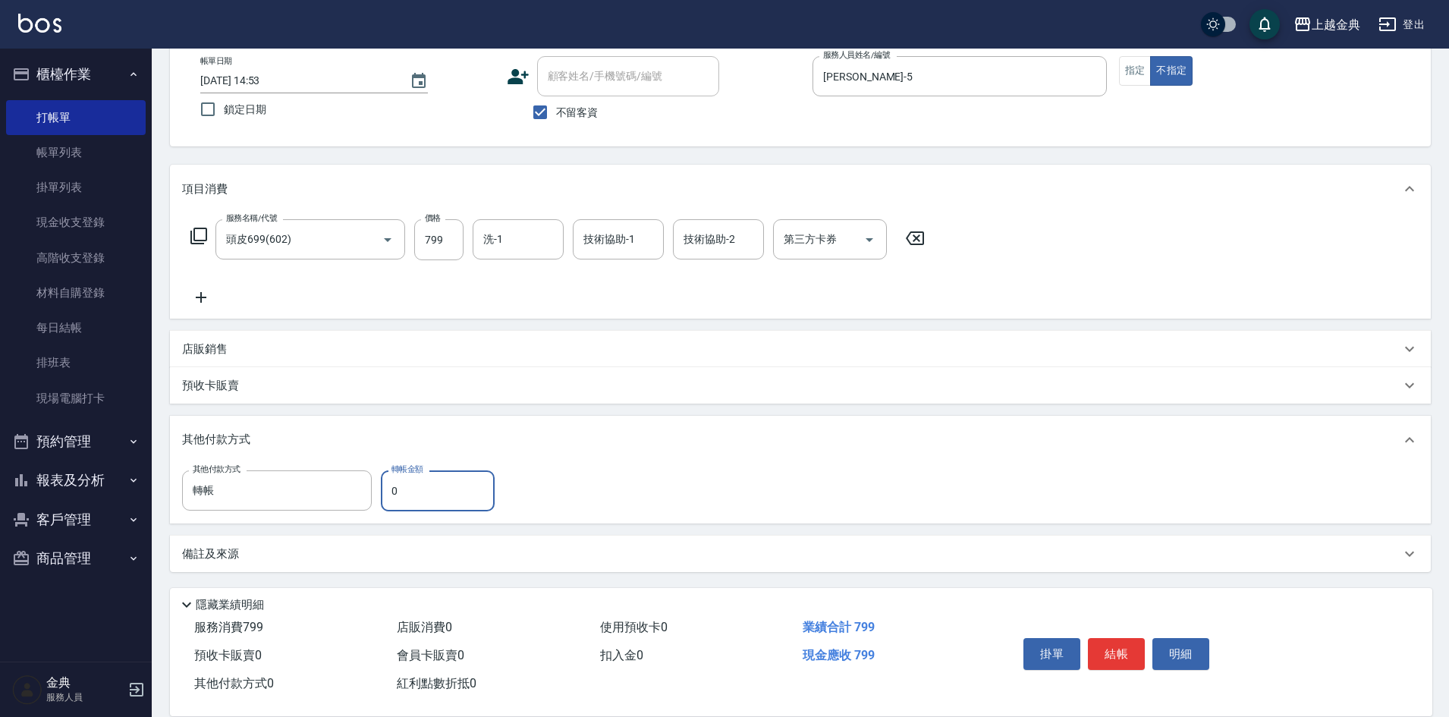
click at [386, 487] on input "0" at bounding box center [438, 490] width 114 height 41
type input "799"
click at [1122, 643] on button "結帳" at bounding box center [1116, 654] width 57 height 32
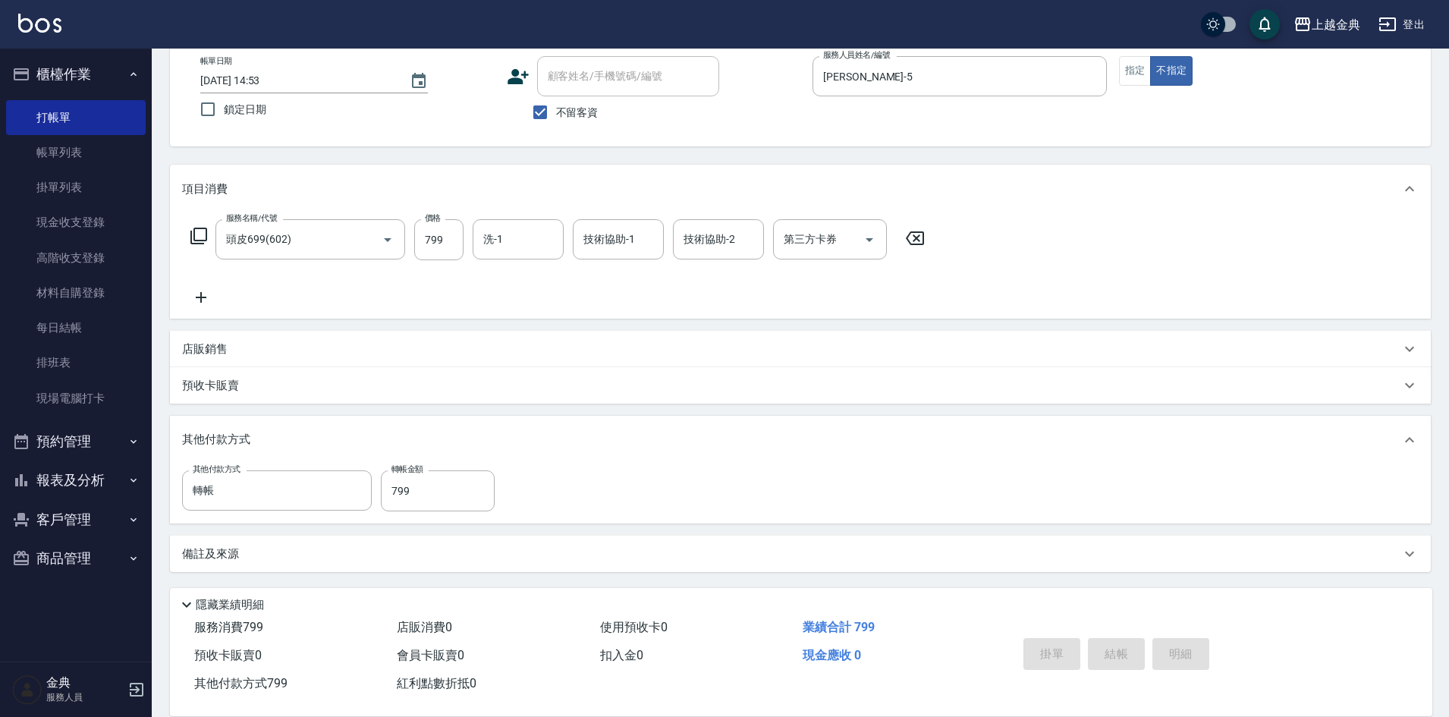
type input "[DATE] 14:54"
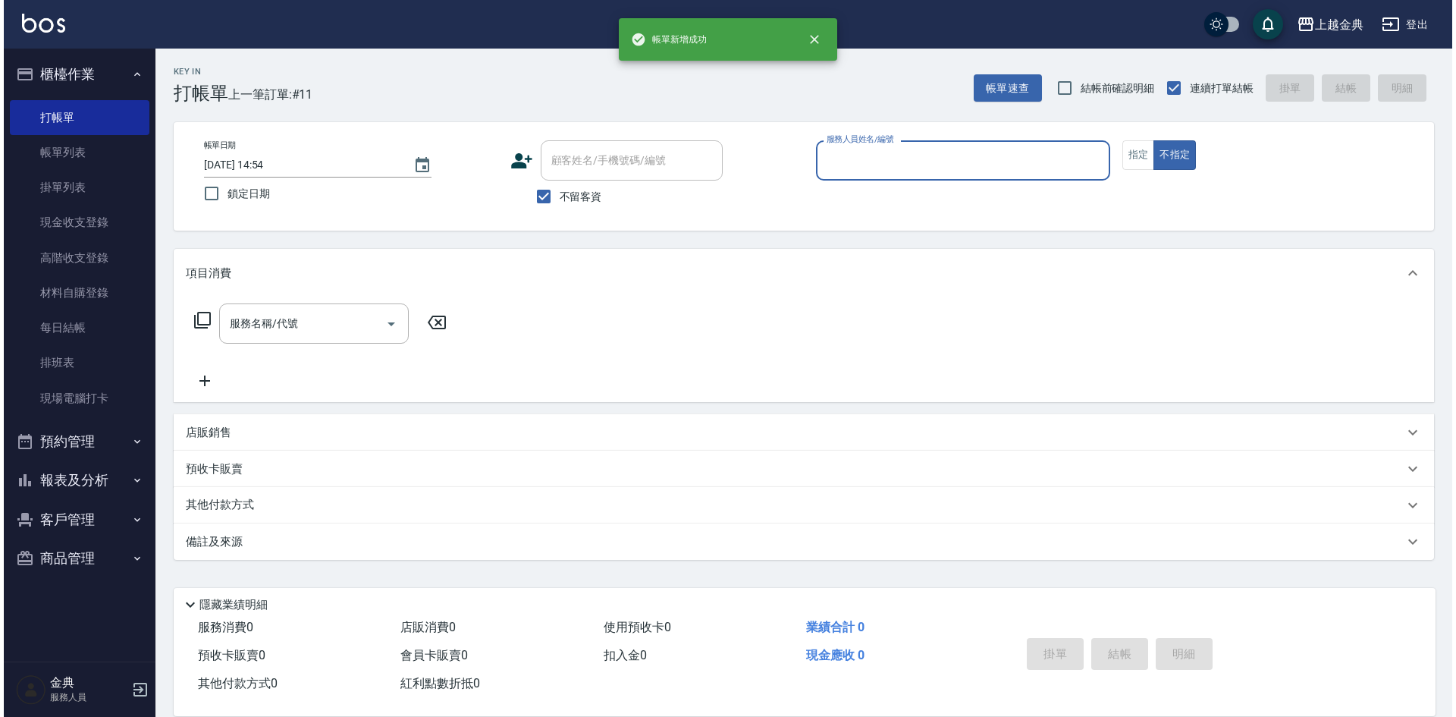
scroll to position [0, 0]
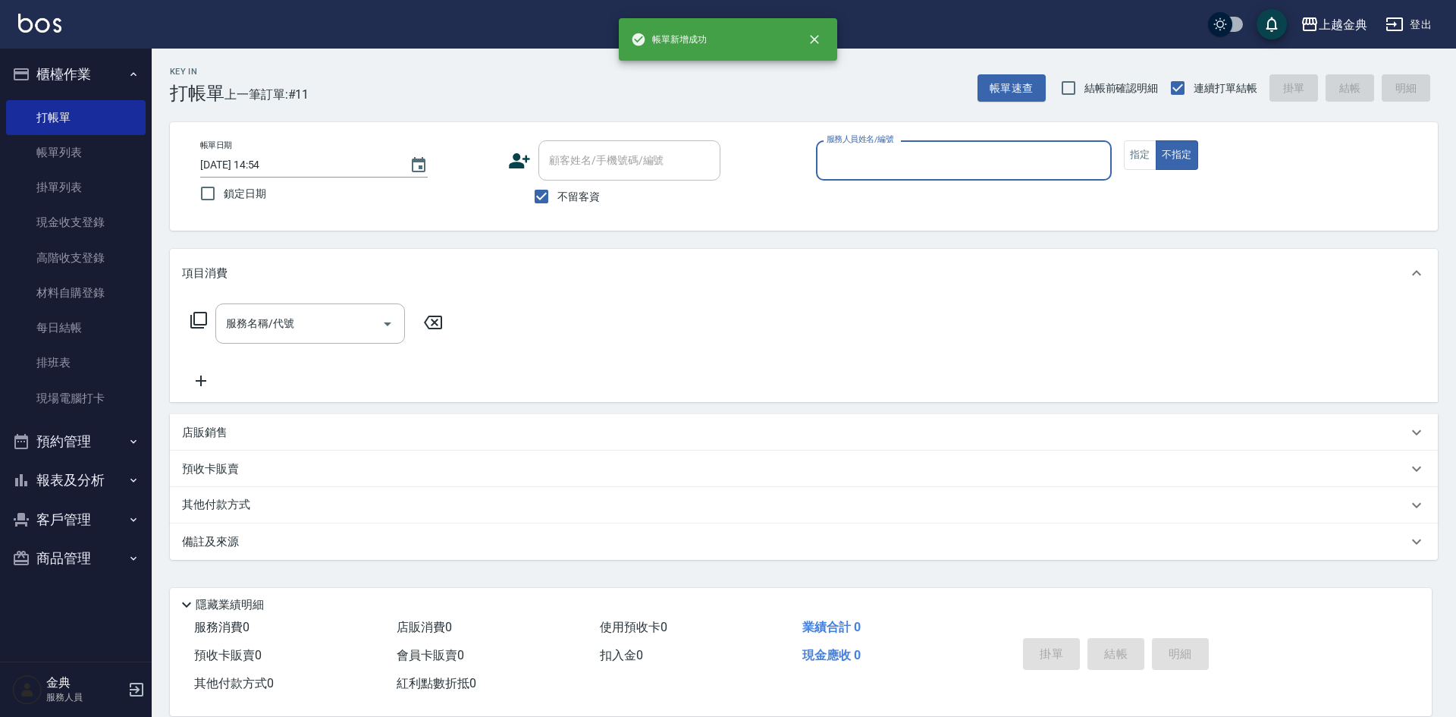
click at [1122, 162] on div "帳單日期 [DATE] 14:54 鎖定日期 顧客姓名/手機號碼/編號 顧客姓名/手機號碼/編號 不留客資 服務人員姓名/編號 服務人員姓名/編號 指定 不指定" at bounding box center [804, 176] width 1232 height 72
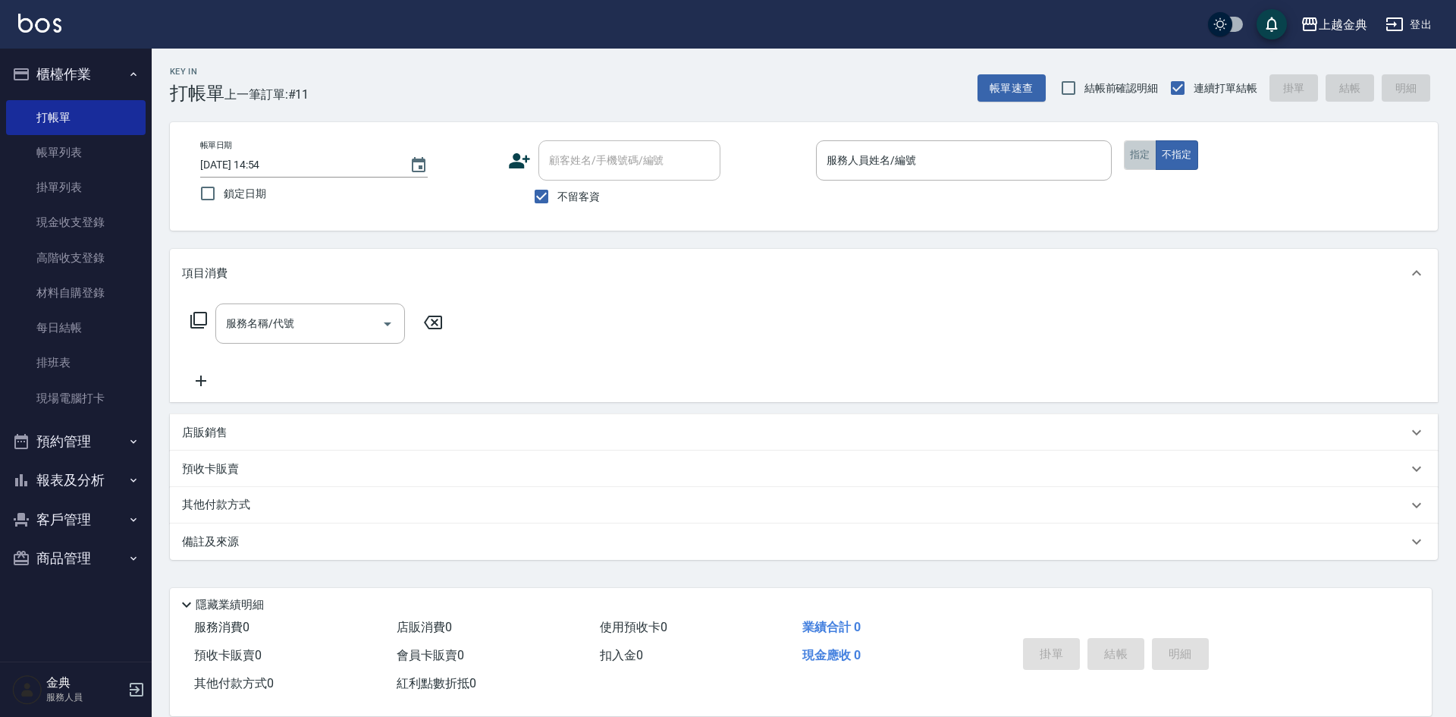
click at [1141, 162] on button "指定" at bounding box center [1140, 155] width 33 height 30
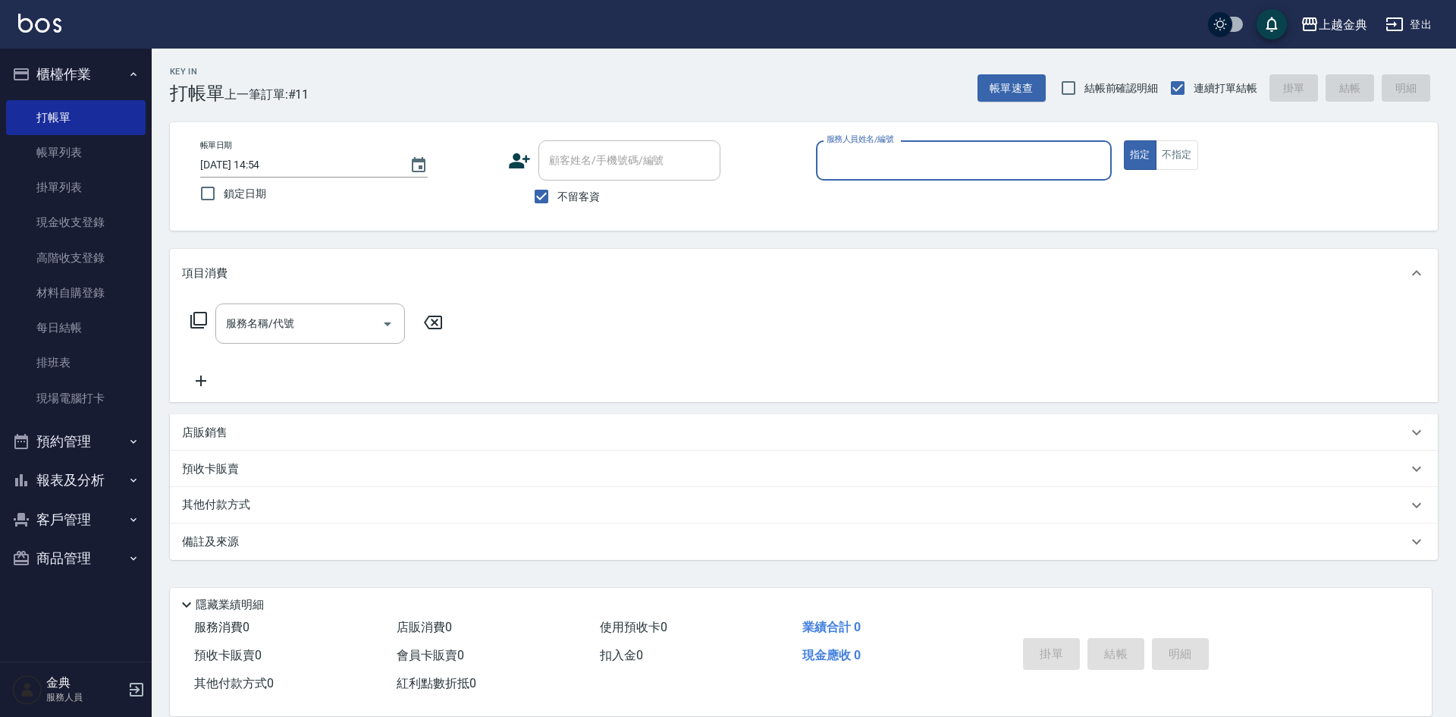
click at [1026, 175] on div "服務人員姓名/編號" at bounding box center [964, 160] width 296 height 40
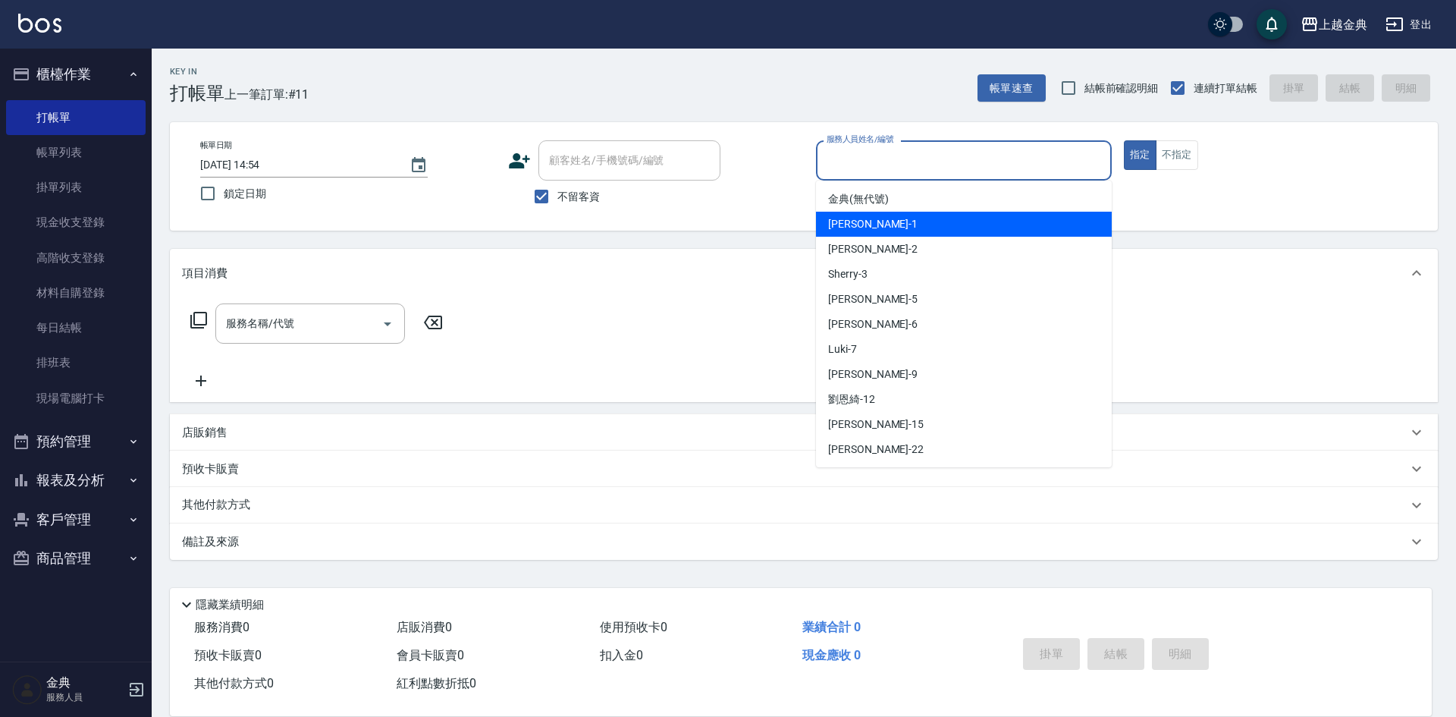
click at [935, 220] on div "Emma -1" at bounding box center [964, 224] width 296 height 25
type input "Emma-1"
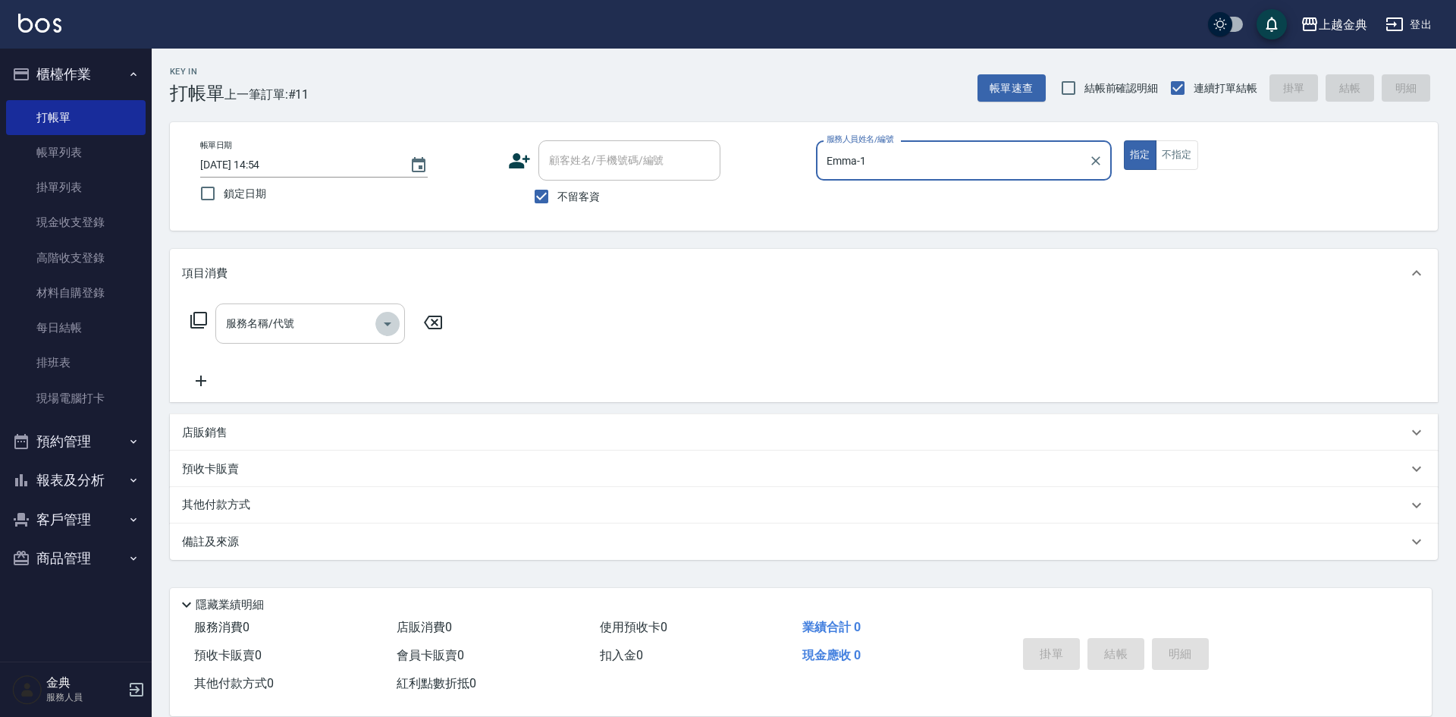
click at [388, 325] on icon "Open" at bounding box center [388, 324] width 8 height 4
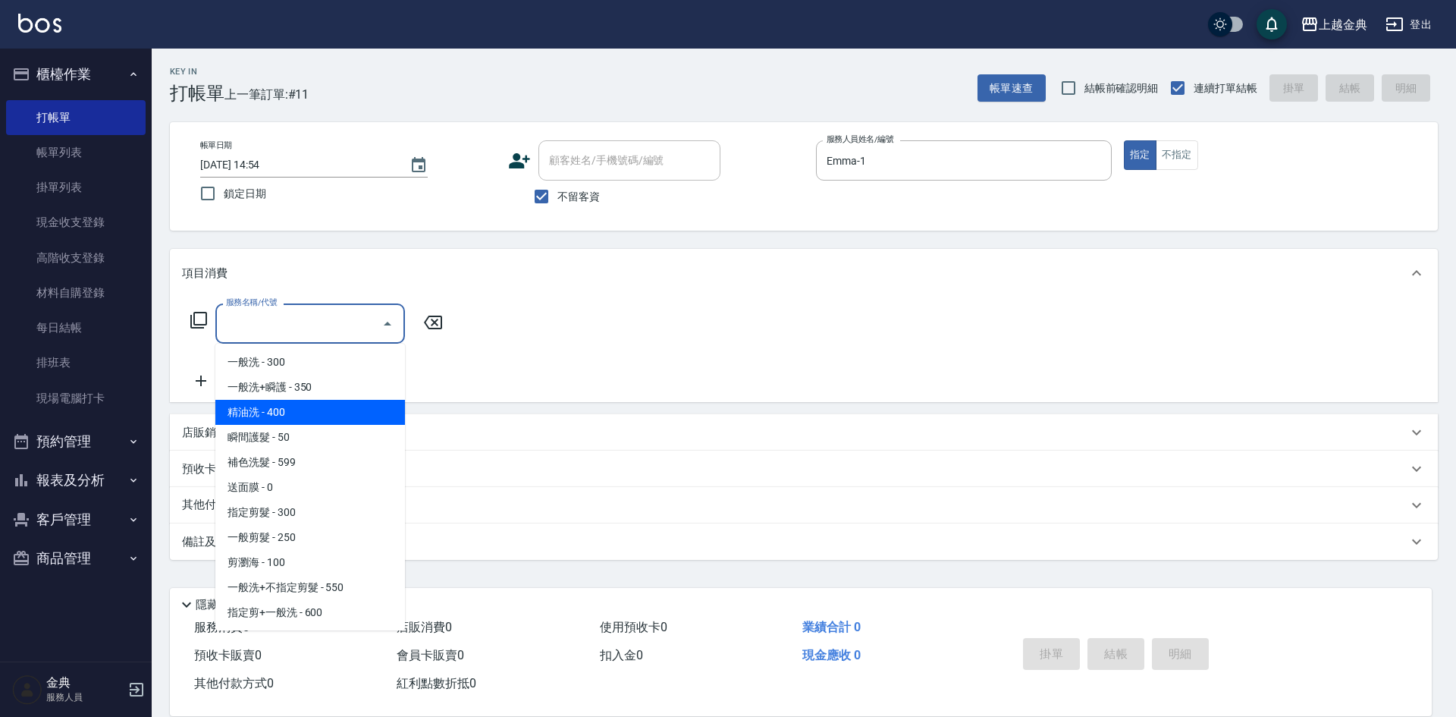
click at [336, 414] on span "精油洗 - 400" at bounding box center [310, 412] width 190 height 25
type input "精油洗(102)"
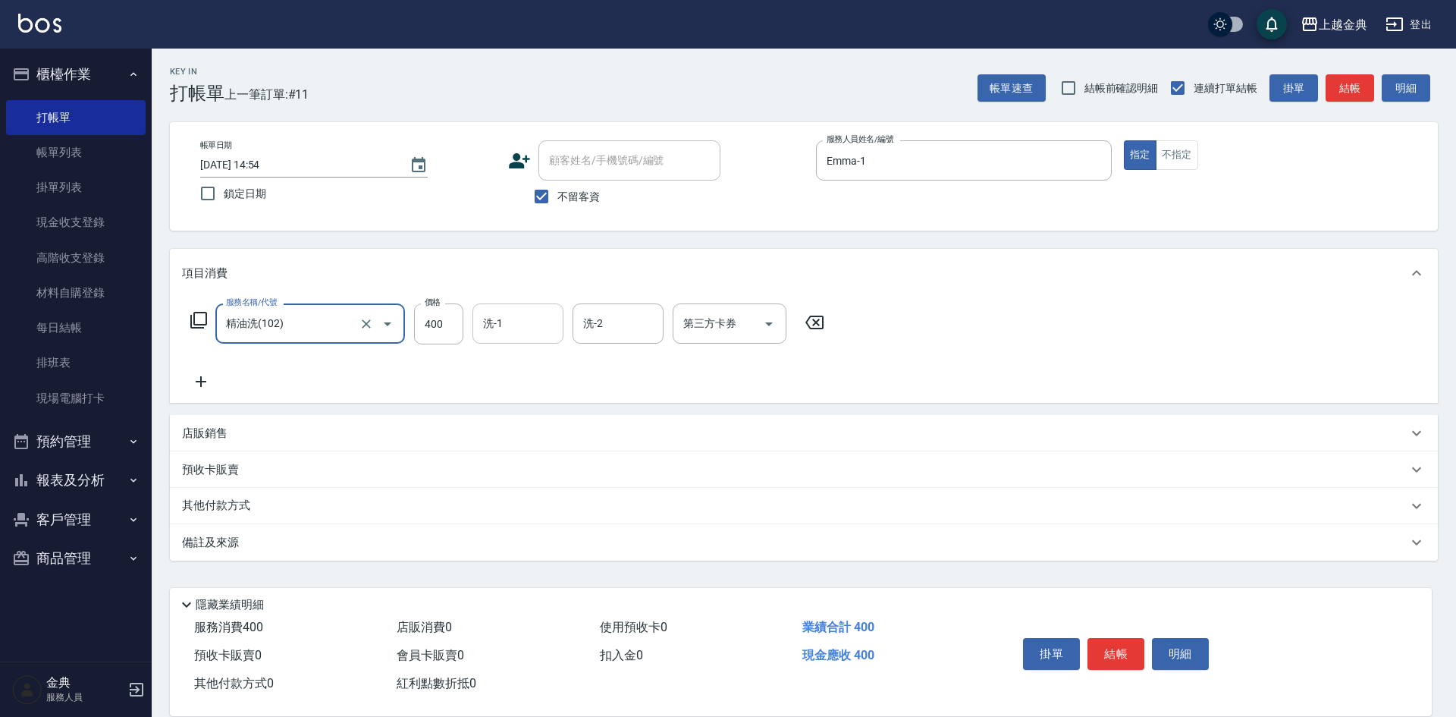
click at [523, 331] on input "洗-1" at bounding box center [517, 323] width 77 height 27
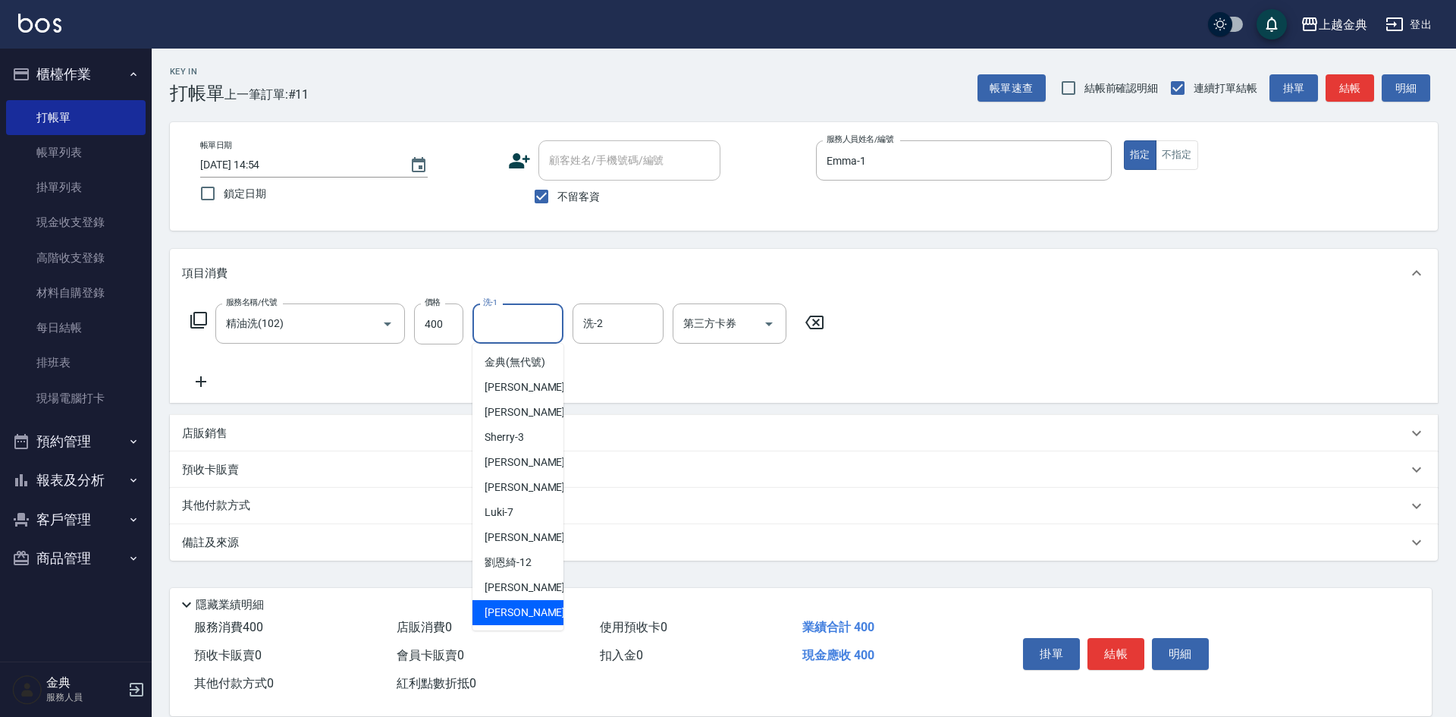
click at [516, 623] on div "[PERSON_NAME] -22" at bounding box center [517, 612] width 91 height 25
type input "[PERSON_NAME]-22"
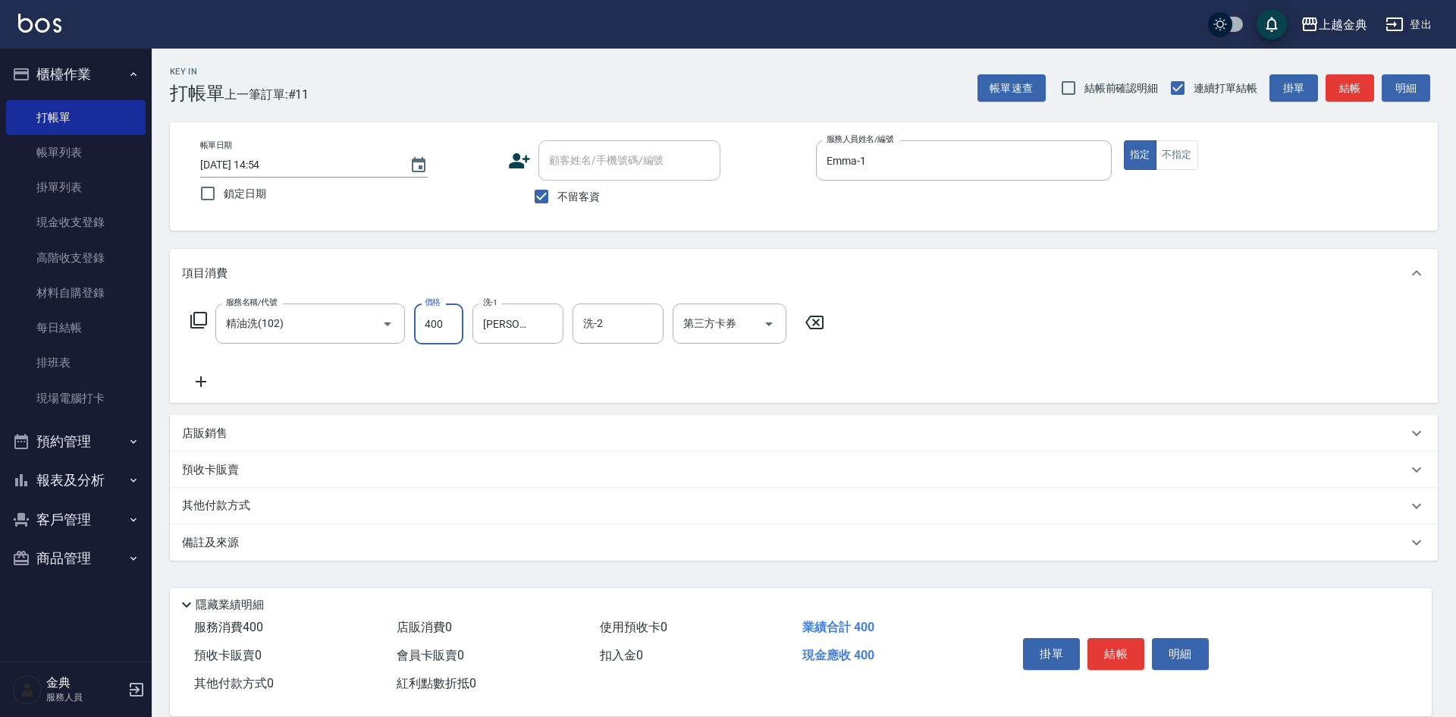
click at [454, 317] on input "400" at bounding box center [438, 323] width 49 height 41
type input "1000"
click at [226, 433] on p "店販銷售" at bounding box center [205, 433] width 46 height 16
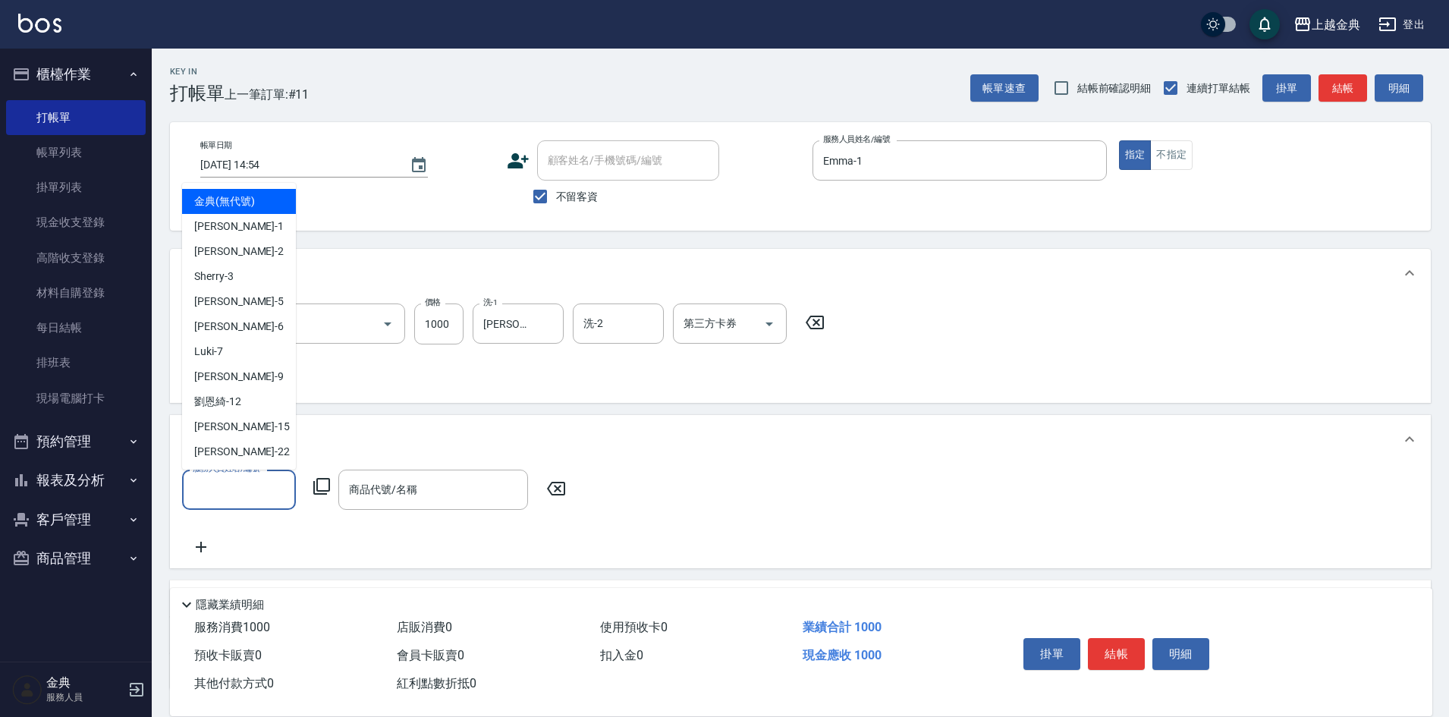
click at [210, 485] on input "服務人員姓名/編號" at bounding box center [239, 489] width 100 height 27
click at [251, 237] on div "Emma -1" at bounding box center [239, 226] width 114 height 25
type input "Emma-1"
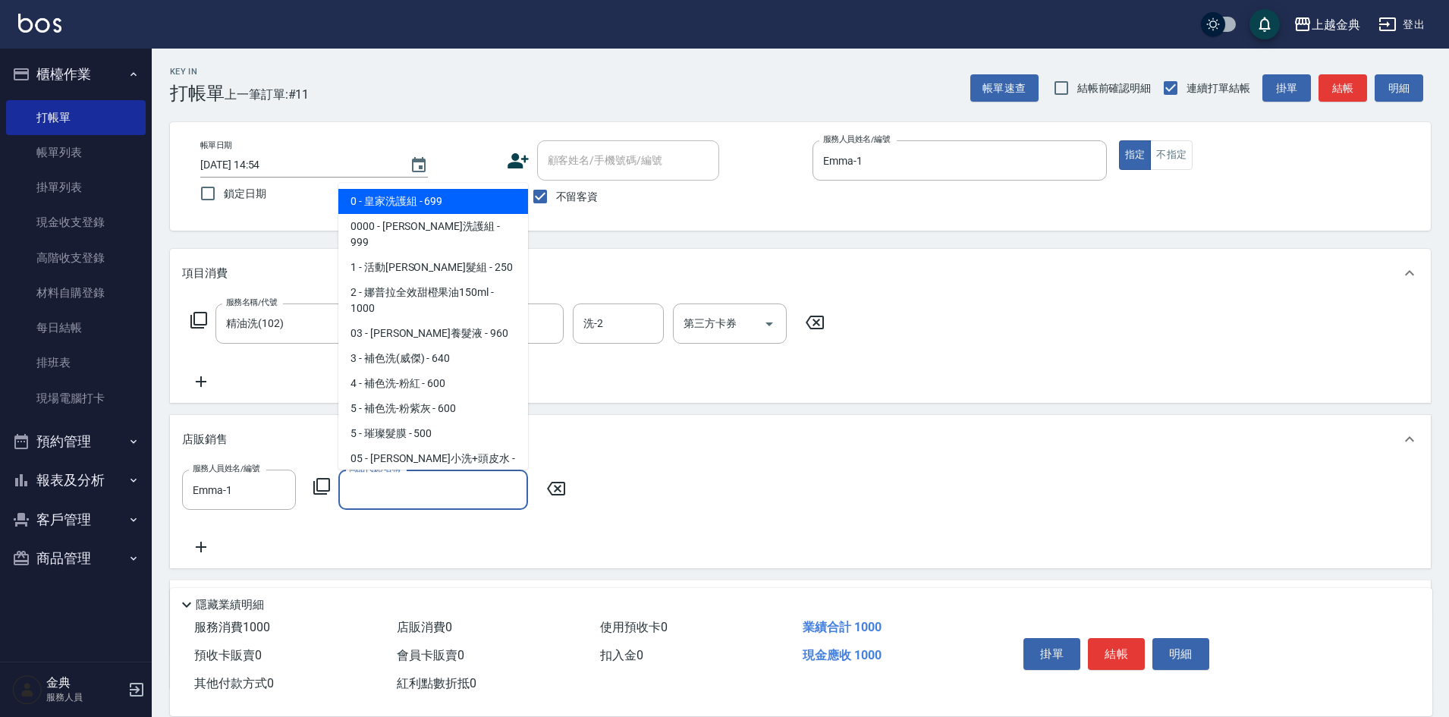
click at [455, 490] on input "商品代號/名稱" at bounding box center [433, 489] width 176 height 27
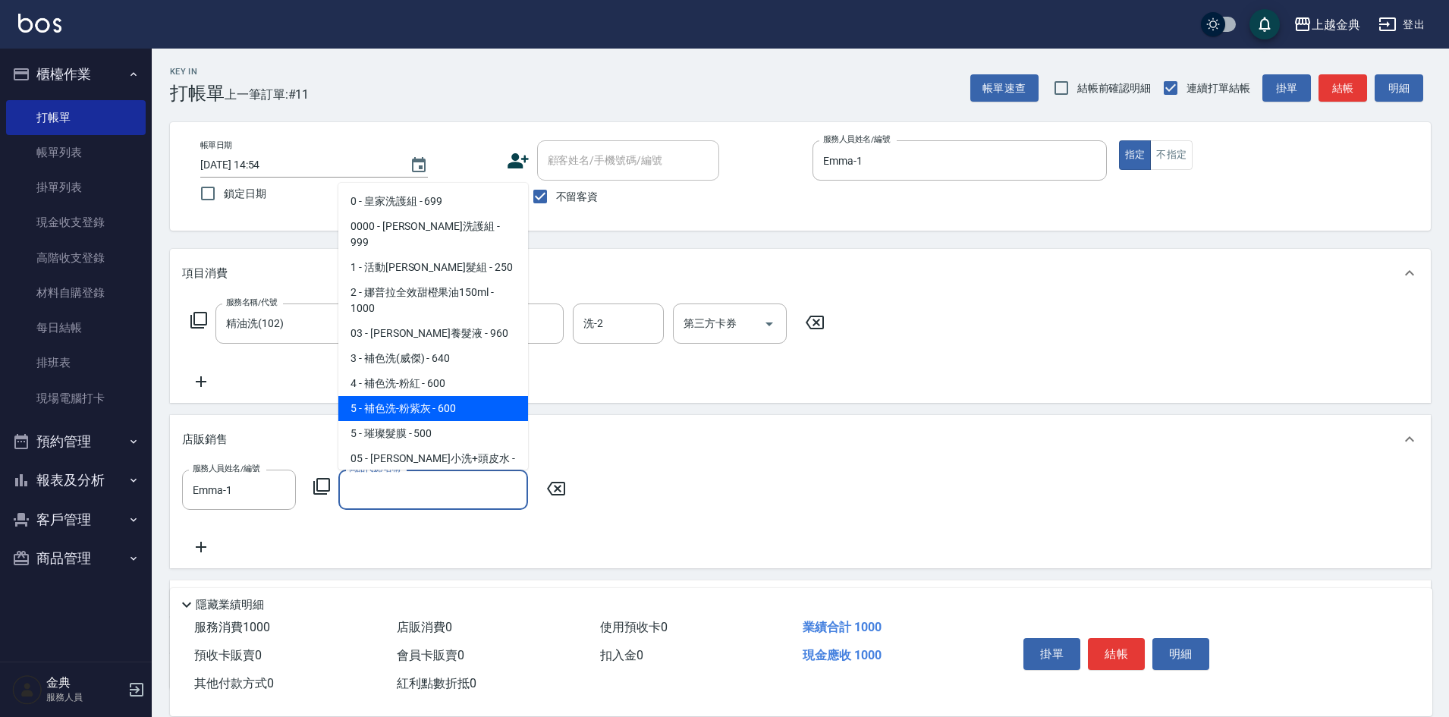
click at [484, 396] on span "5 - 補色洗-粉紫灰 - 600" at bounding box center [433, 408] width 190 height 25
type input "補色洗-粉紫灰"
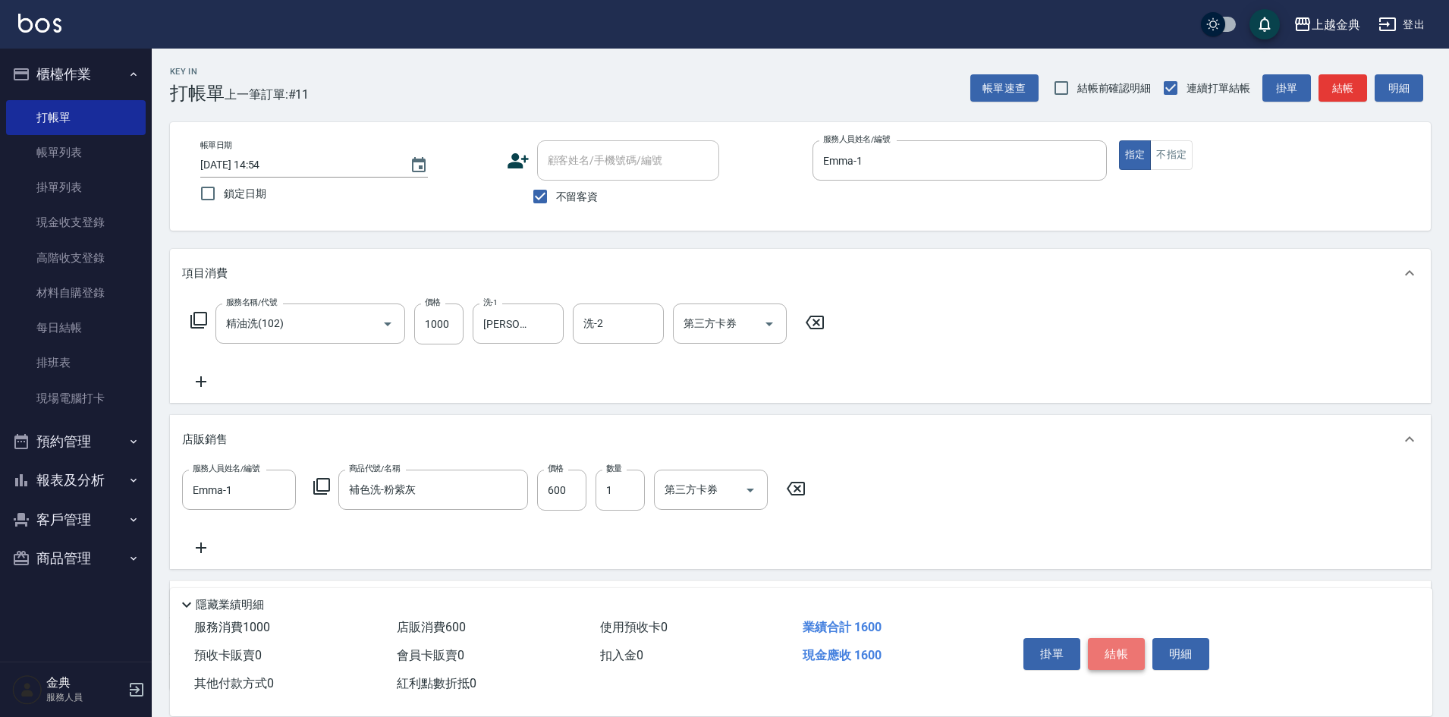
click at [1107, 647] on button "結帳" at bounding box center [1116, 654] width 57 height 32
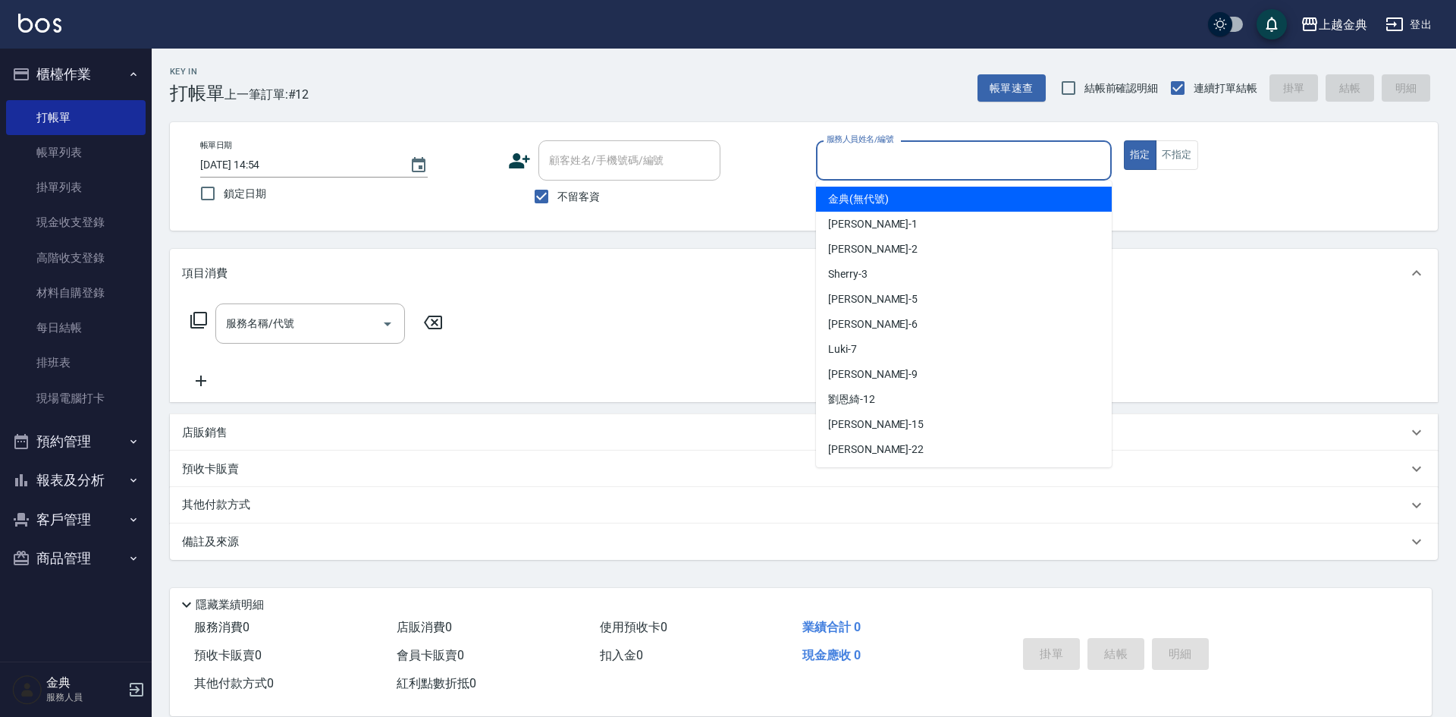
click at [978, 159] on input "服務人員姓名/編號" at bounding box center [964, 160] width 282 height 27
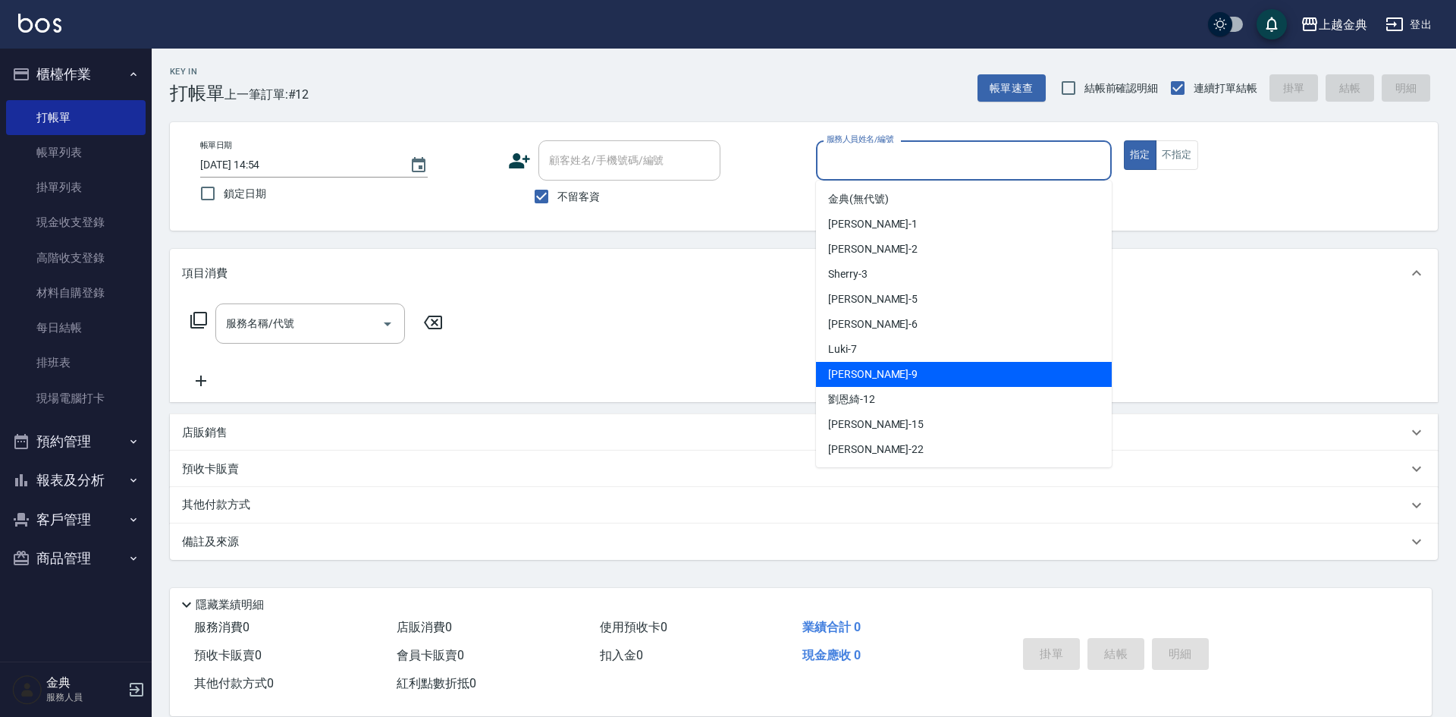
click at [943, 366] on div "[PERSON_NAME] -9" at bounding box center [964, 374] width 296 height 25
type input "[PERSON_NAME]-9"
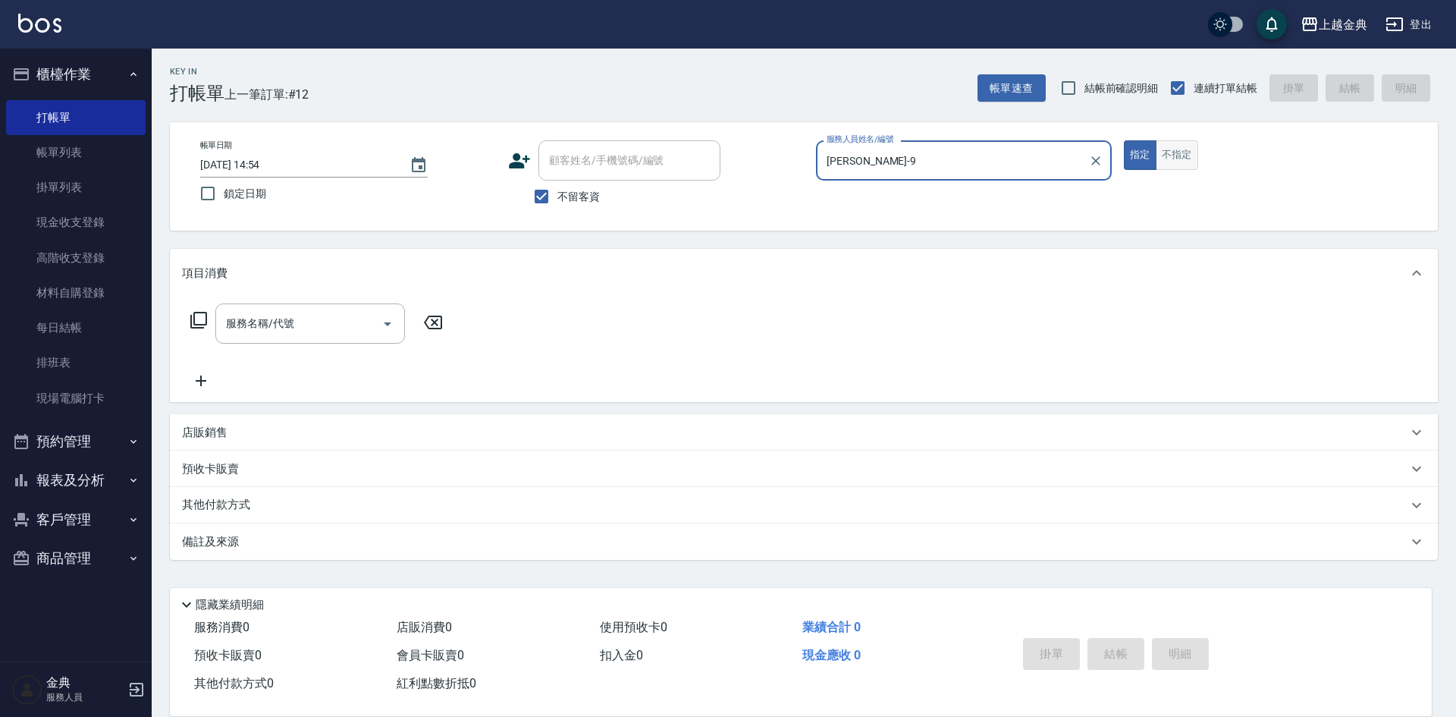
click at [1182, 151] on button "不指定" at bounding box center [1177, 155] width 42 height 30
click at [197, 313] on icon at bounding box center [198, 320] width 17 height 17
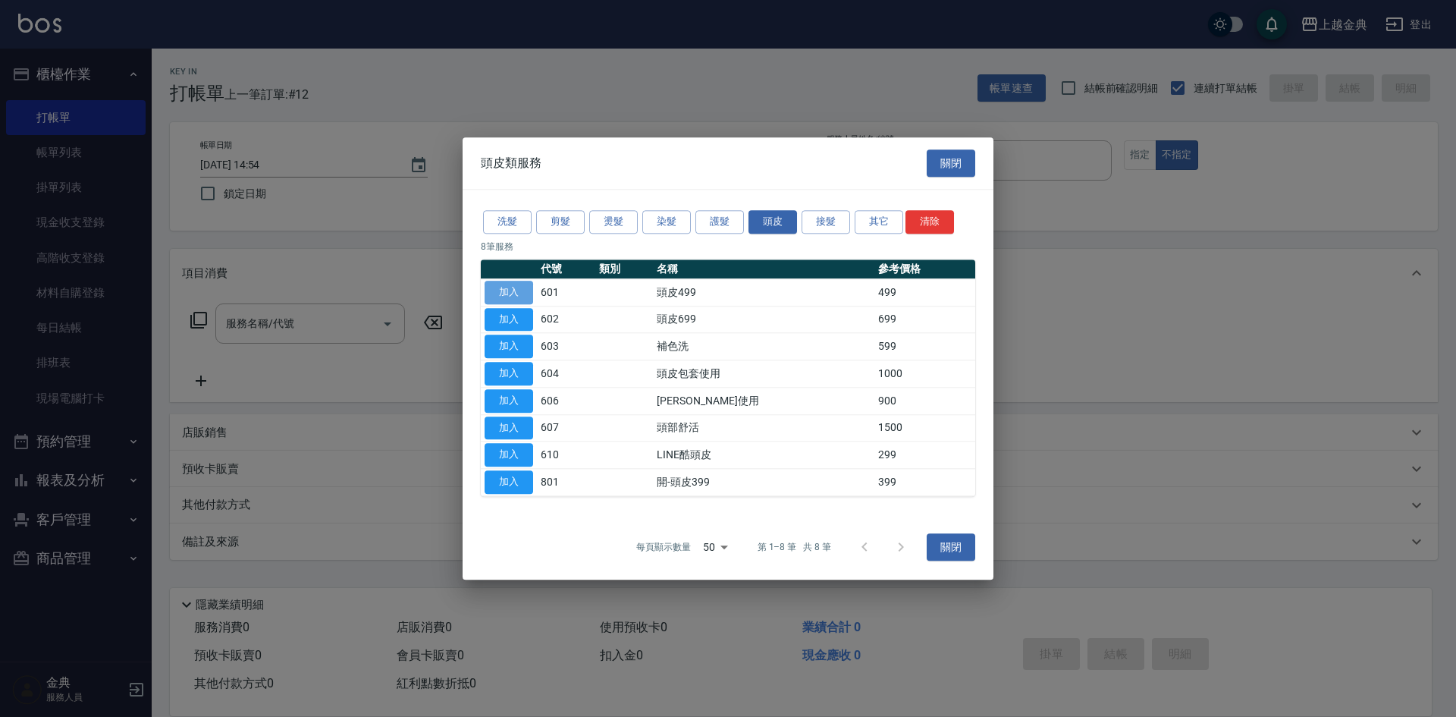
click at [521, 290] on button "加入" at bounding box center [509, 293] width 49 height 24
type input "頭皮499(601)"
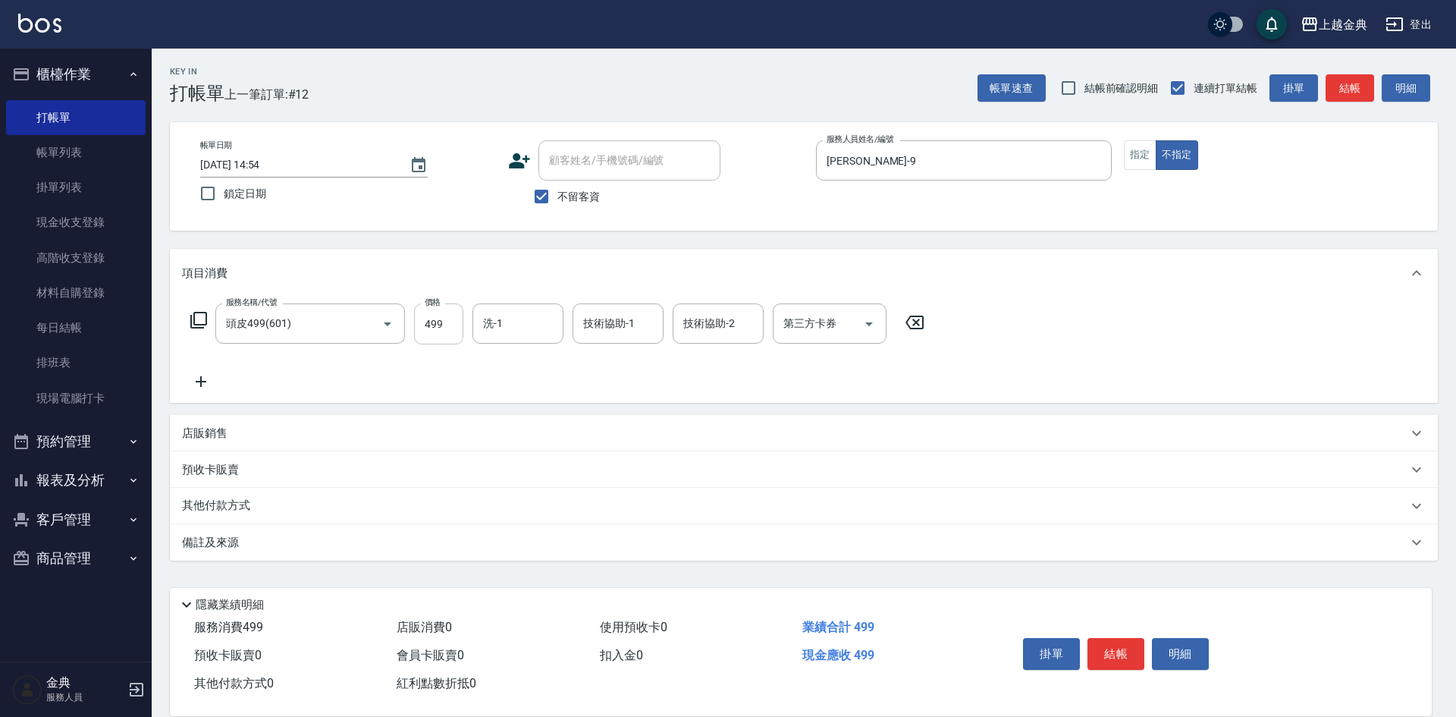
click at [447, 323] on input "499" at bounding box center [438, 323] width 49 height 41
type input "749"
click at [519, 319] on input "洗-1" at bounding box center [517, 323] width 77 height 27
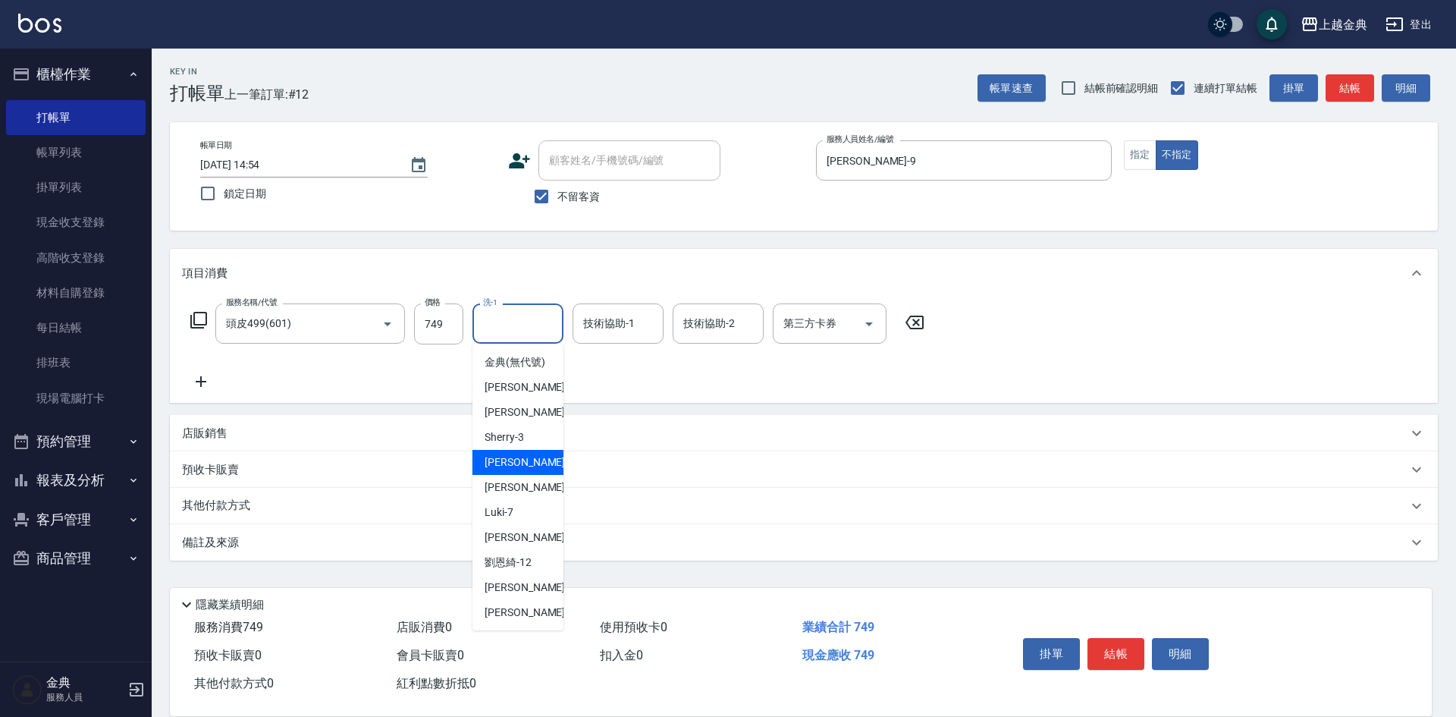
click at [524, 475] on div "[PERSON_NAME] -5" at bounding box center [517, 462] width 91 height 25
type input "[PERSON_NAME]-5"
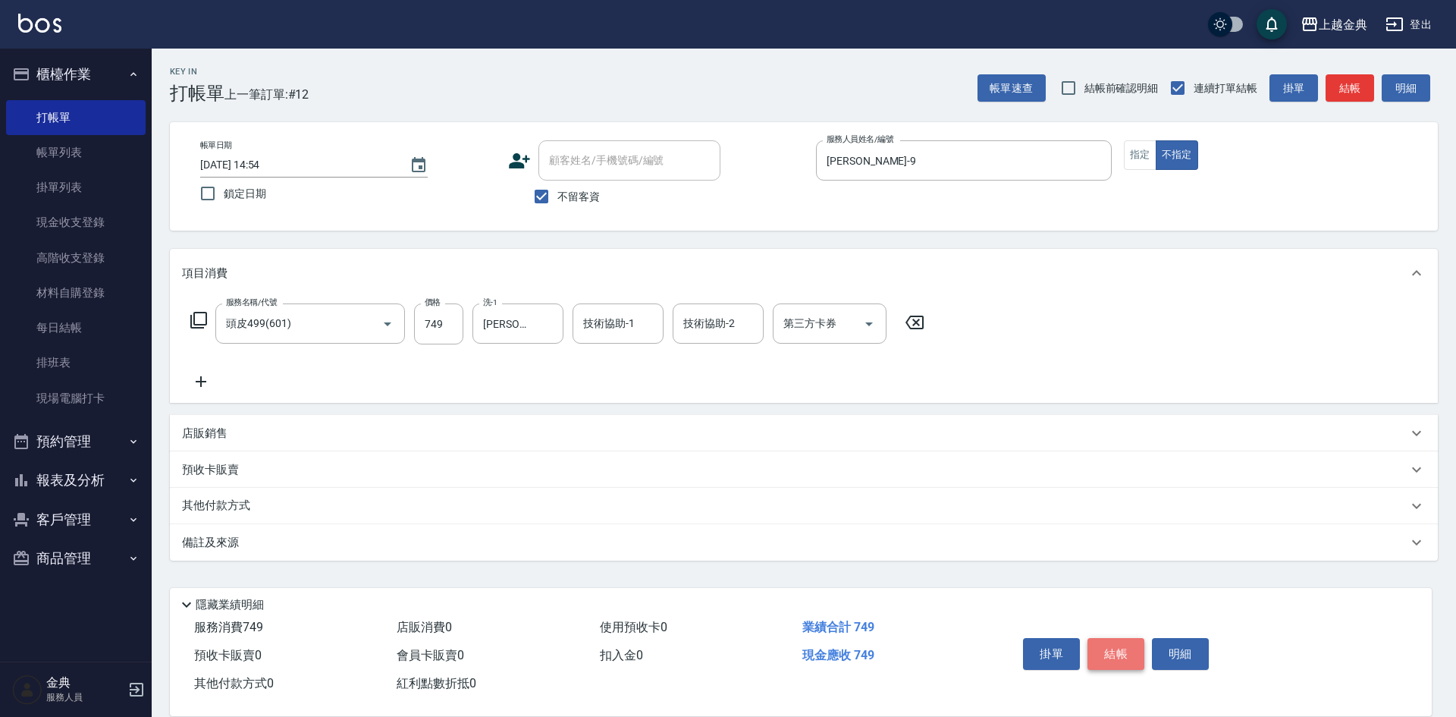
click at [1119, 651] on button "結帳" at bounding box center [1116, 654] width 57 height 32
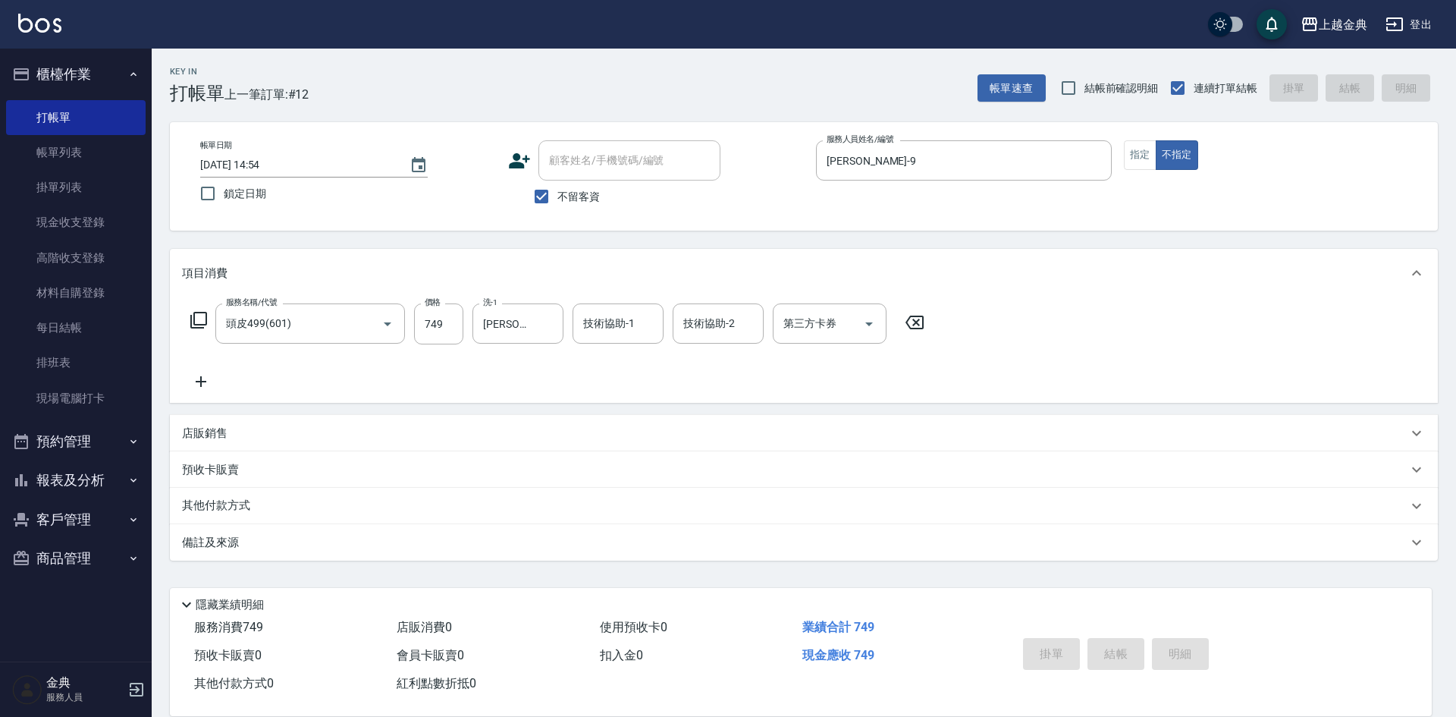
type input "[DATE] 14:55"
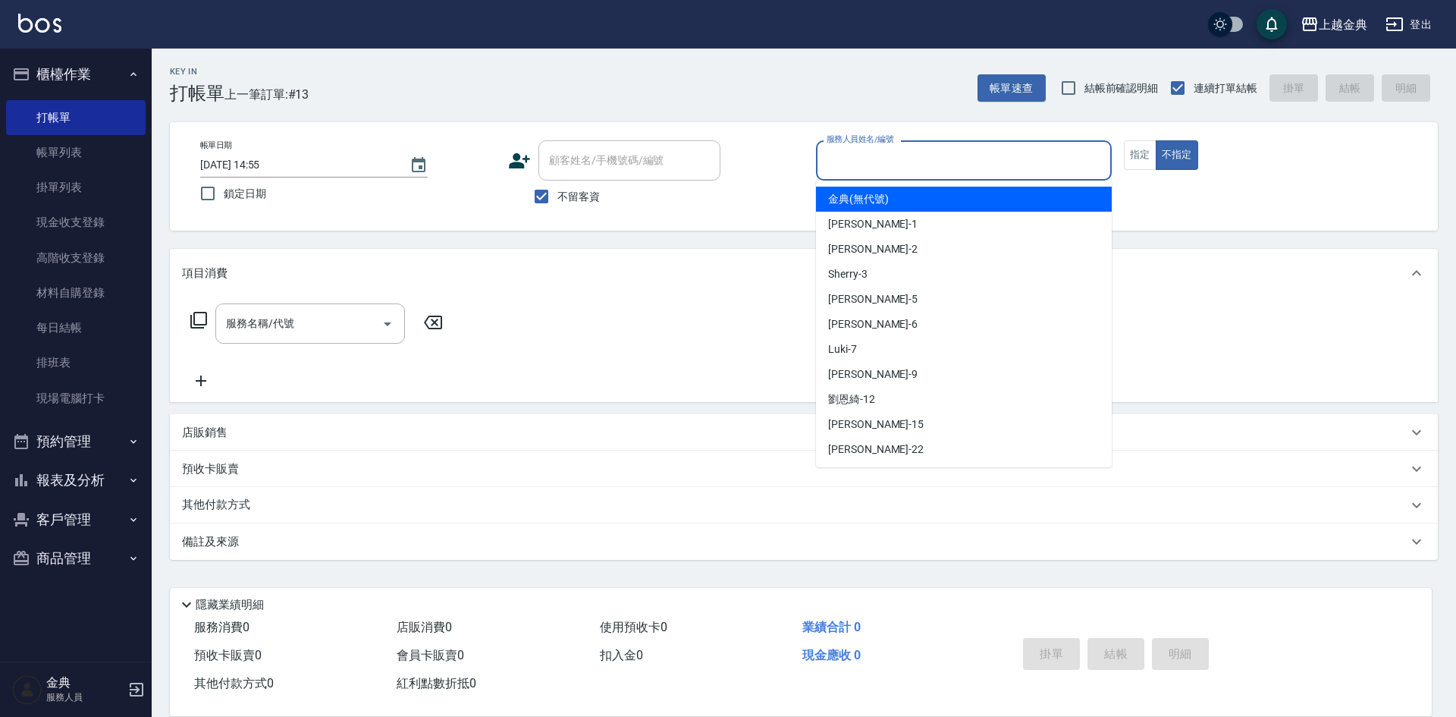
click at [961, 157] on input "服務人員姓名/編號" at bounding box center [964, 160] width 282 height 27
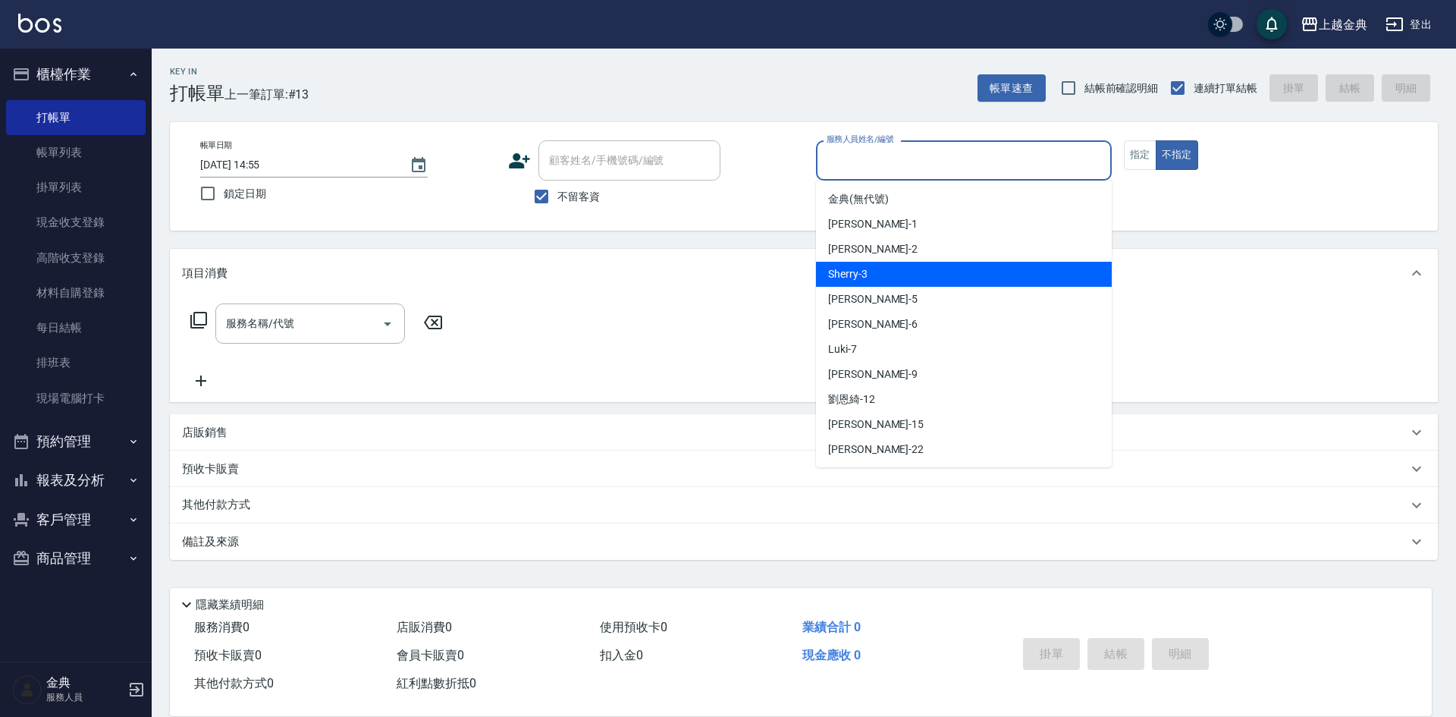
click at [946, 265] on div "Sherry -3" at bounding box center [964, 274] width 296 height 25
type input "Sherry-3"
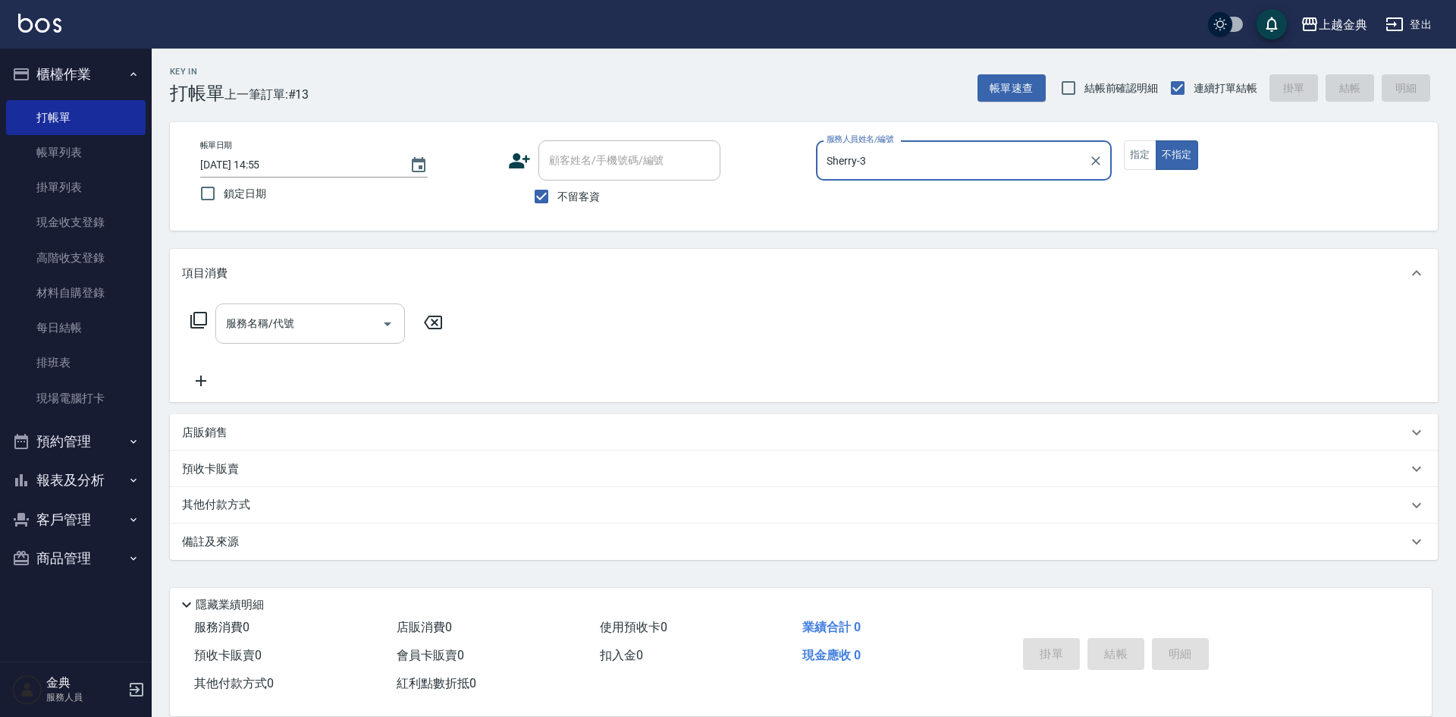
click at [394, 321] on icon "Open" at bounding box center [387, 324] width 18 height 18
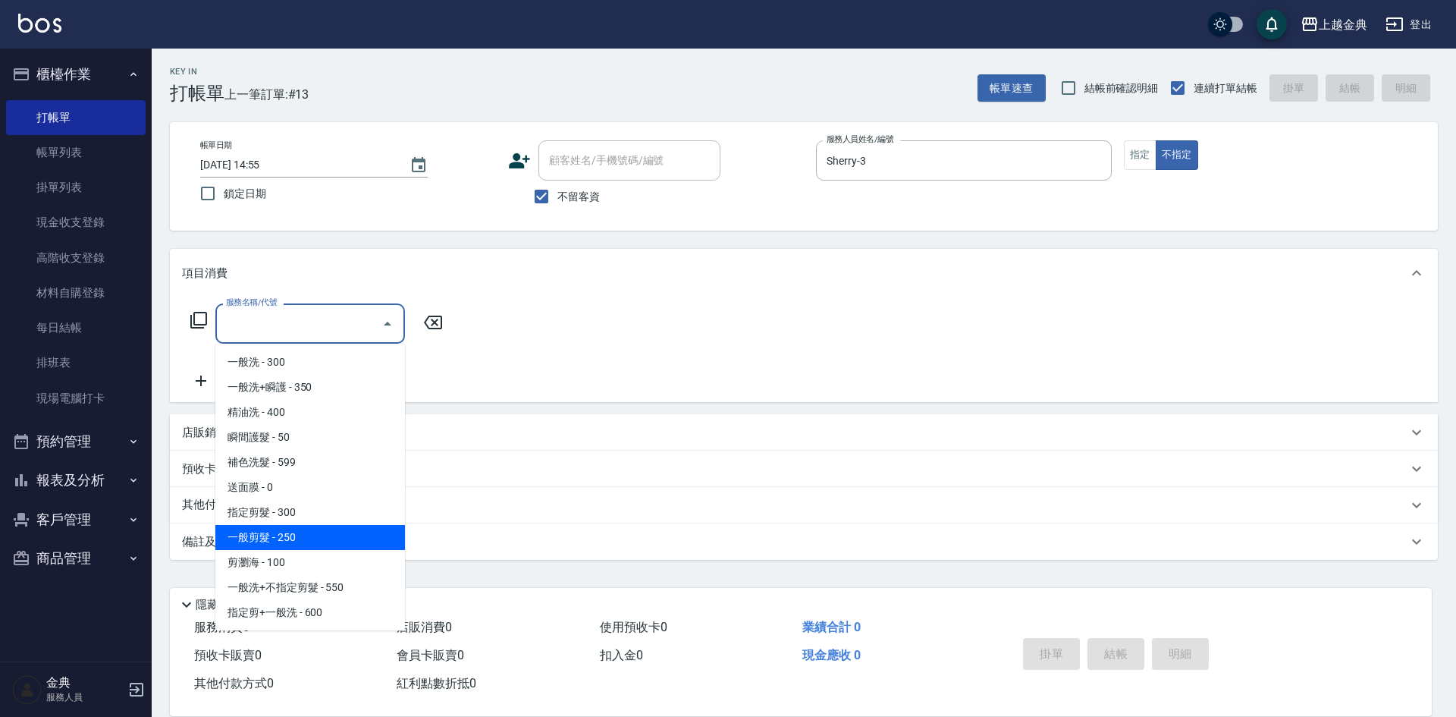
click at [308, 538] on span "一般剪髮 - 250" at bounding box center [310, 537] width 190 height 25
type input "一般剪髮(200)"
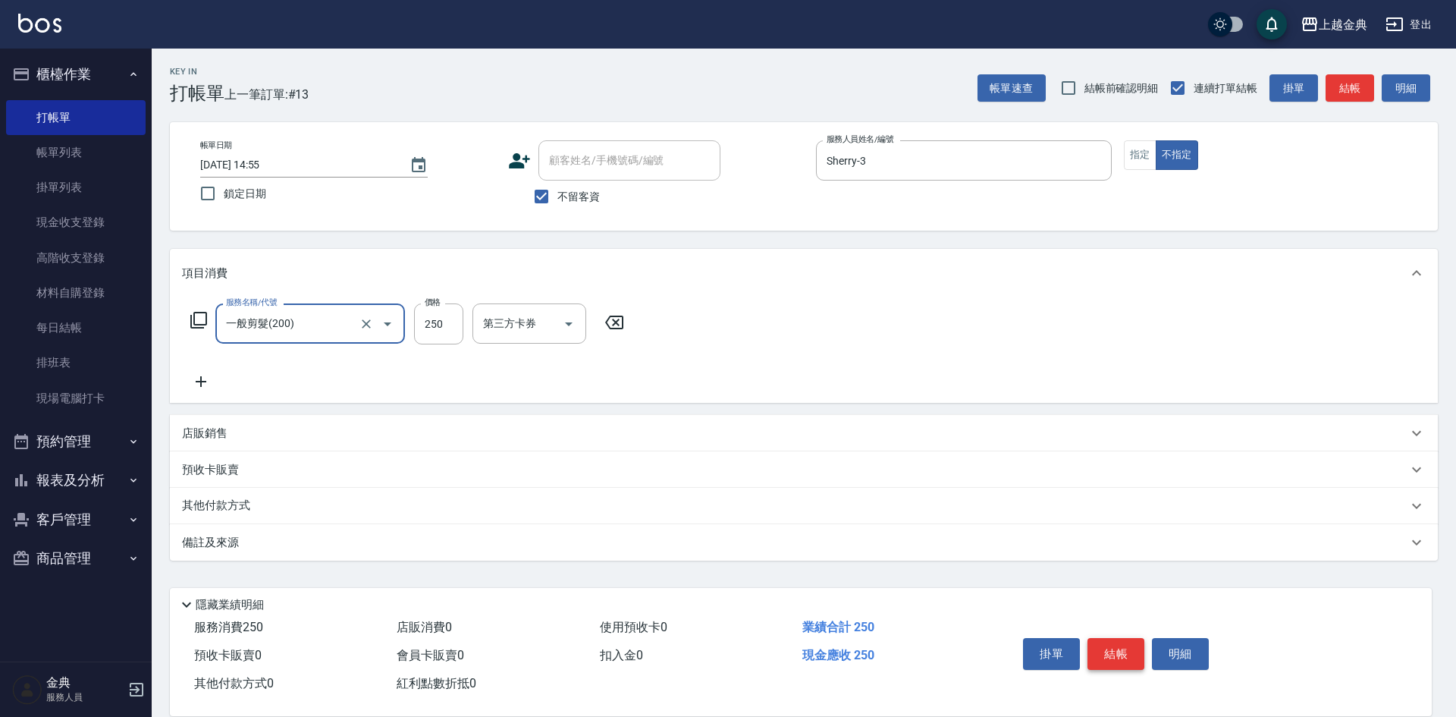
click at [1121, 648] on button "結帳" at bounding box center [1116, 654] width 57 height 32
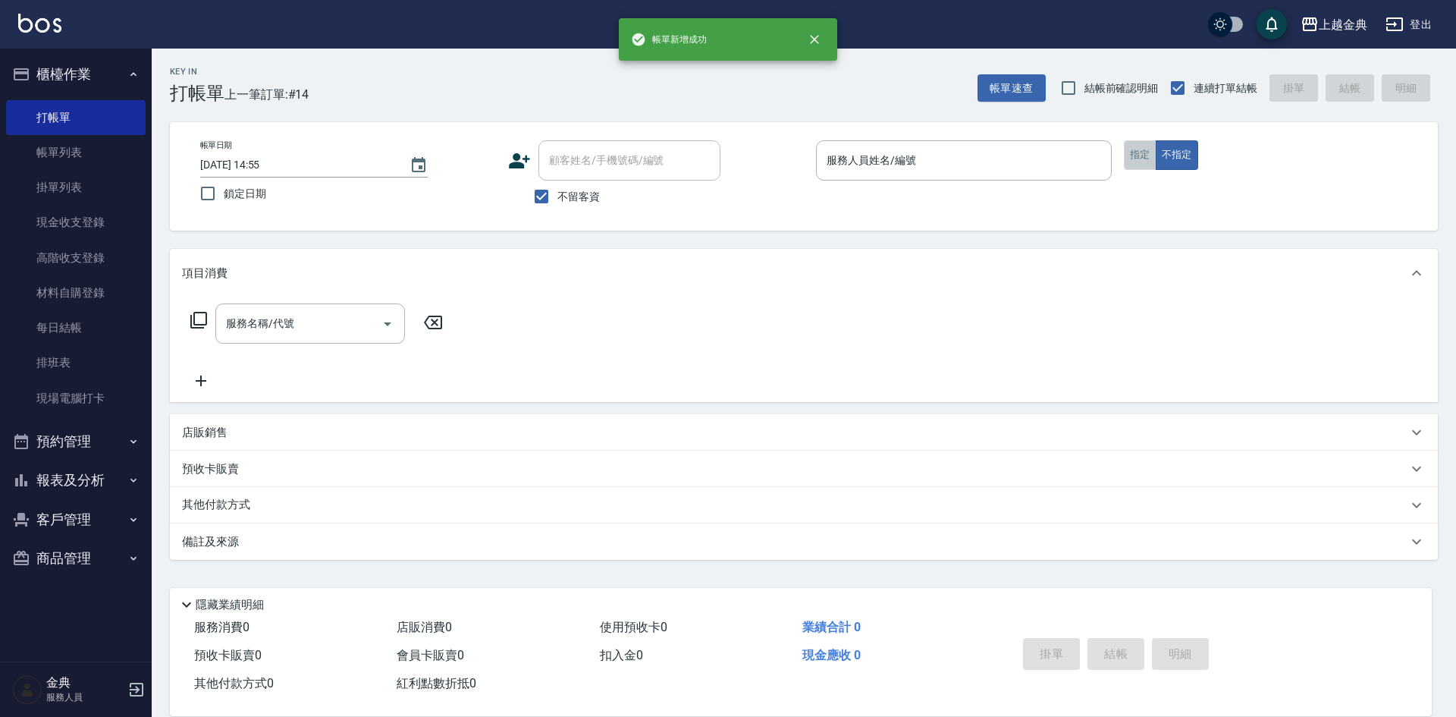
click at [1136, 152] on button "指定" at bounding box center [1140, 155] width 33 height 30
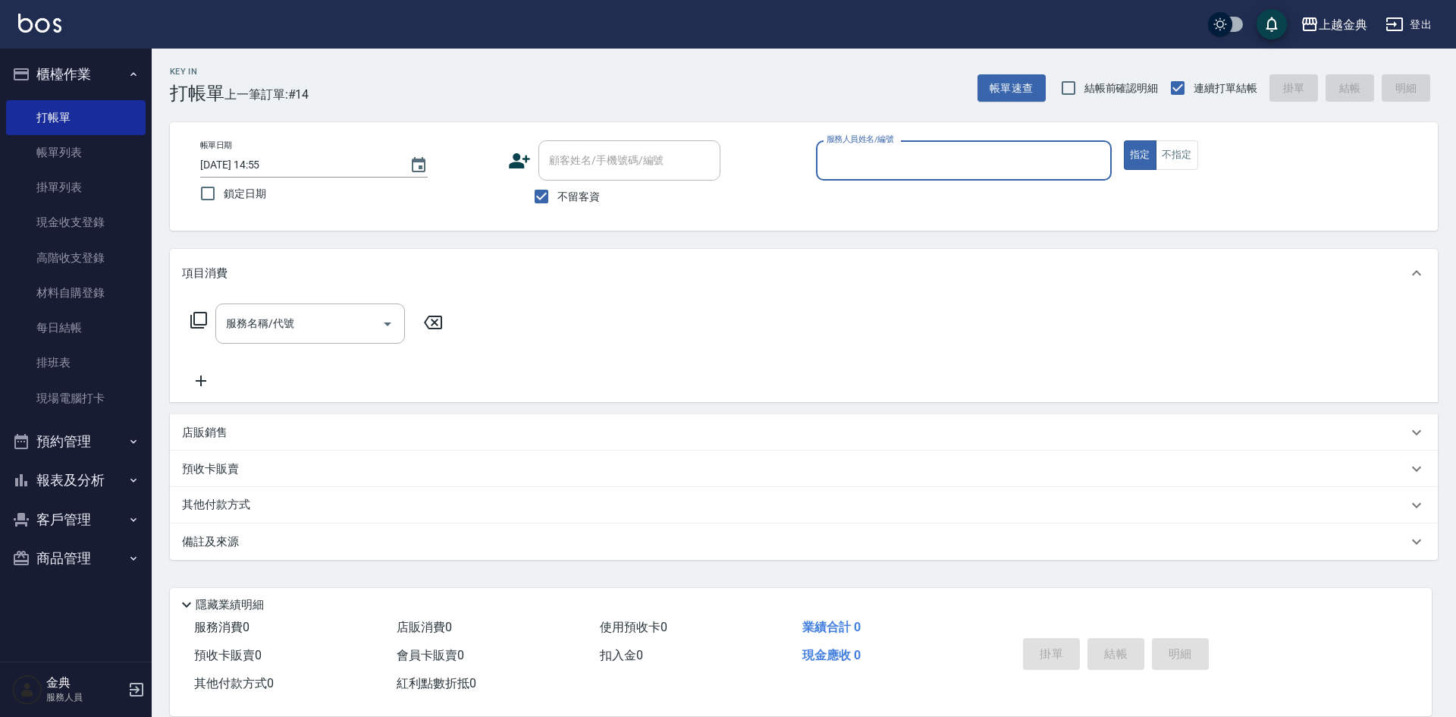
click at [1028, 163] on input "服務人員姓名/編號" at bounding box center [964, 160] width 282 height 27
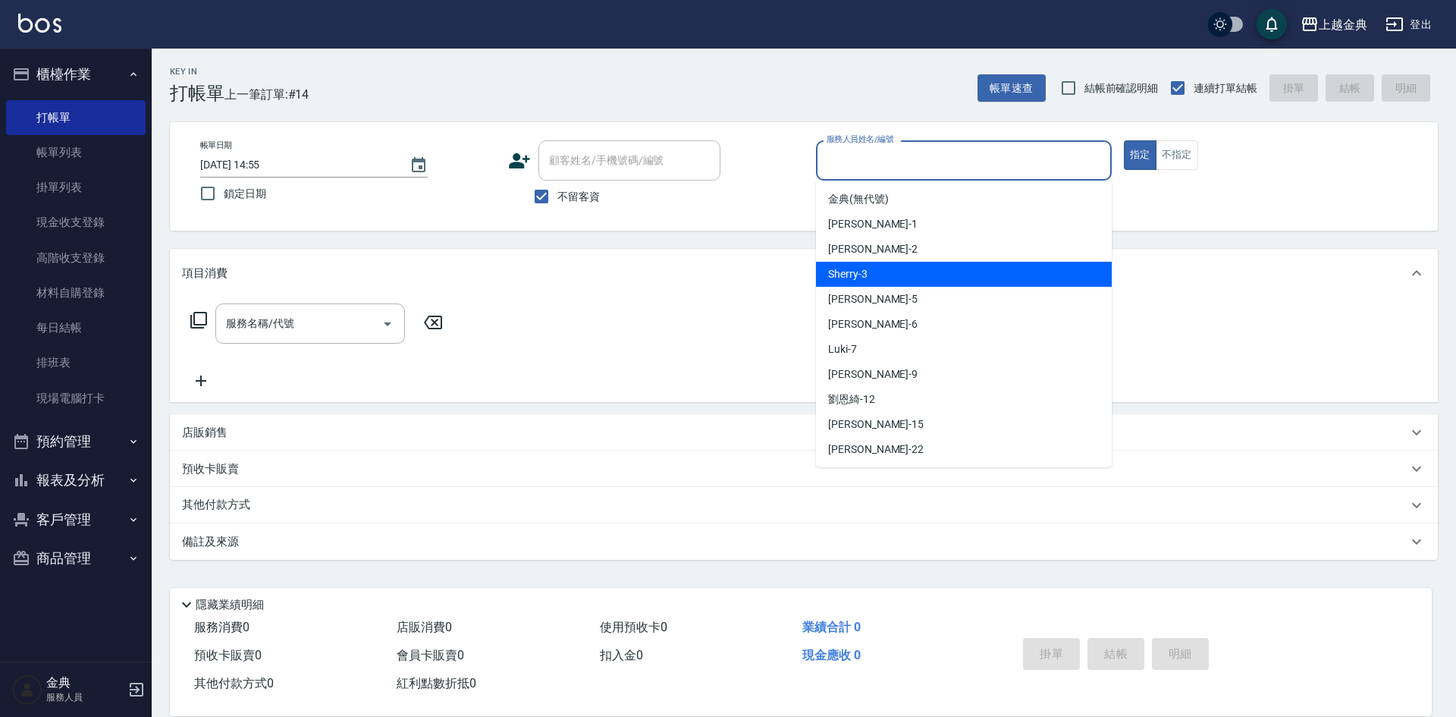
click at [868, 277] on div "Sherry -3" at bounding box center [964, 274] width 296 height 25
type input "Sherry-3"
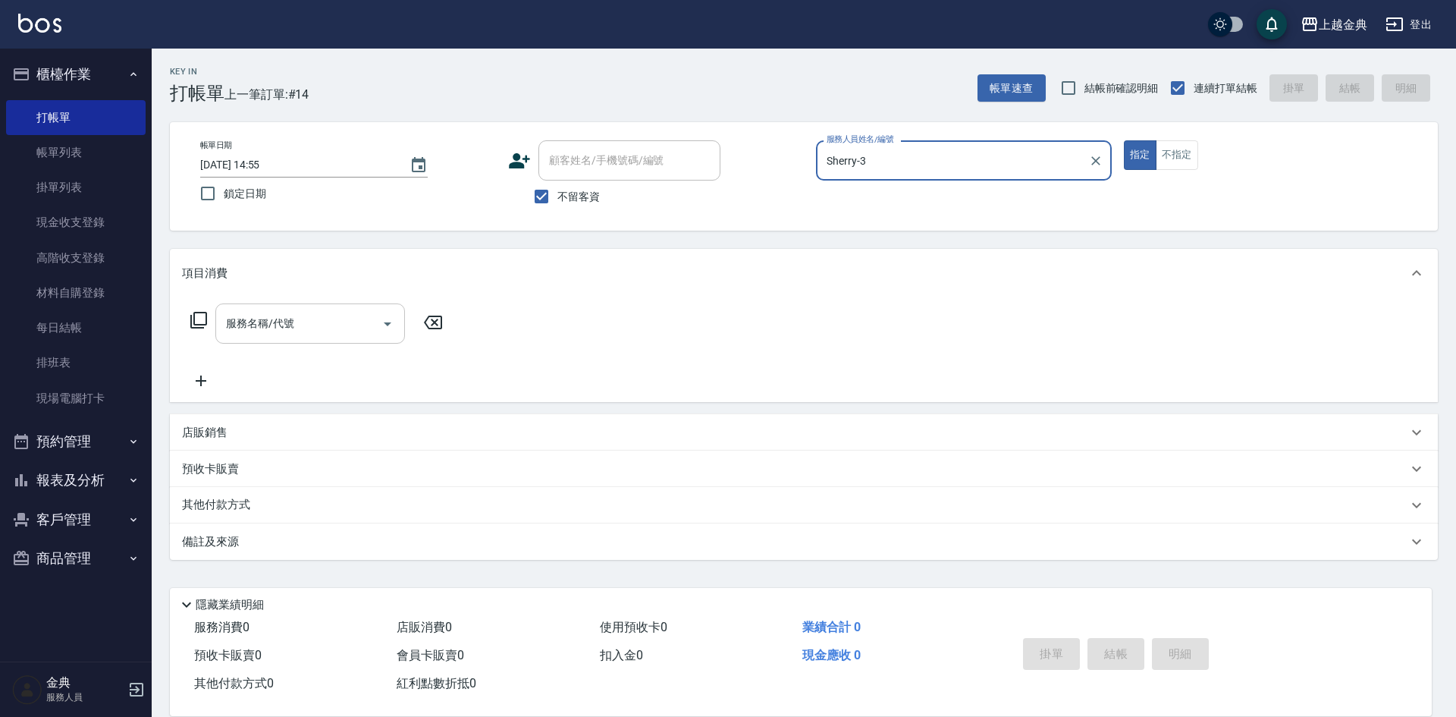
click at [393, 325] on icon "Open" at bounding box center [387, 324] width 18 height 18
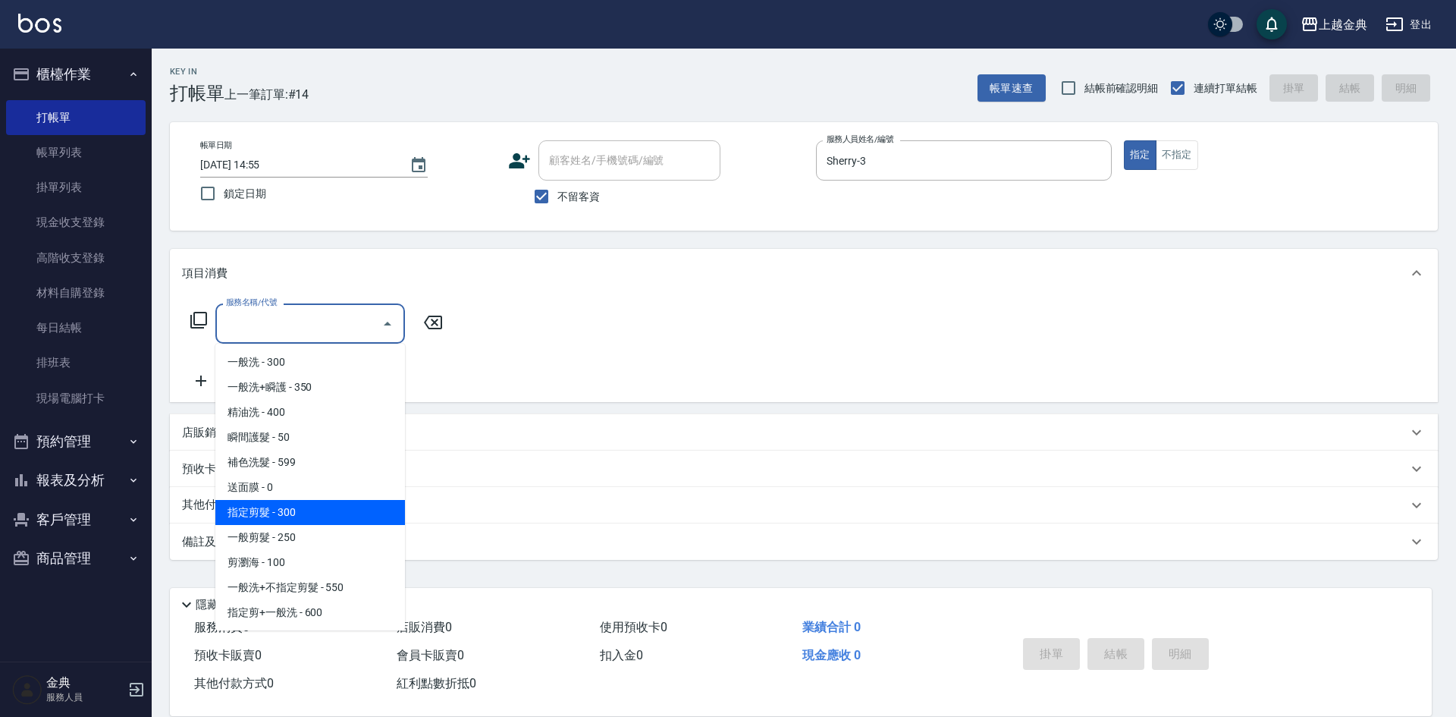
click at [312, 515] on span "指定剪髮 - 300" at bounding box center [310, 512] width 190 height 25
type input "指定剪髮(199)"
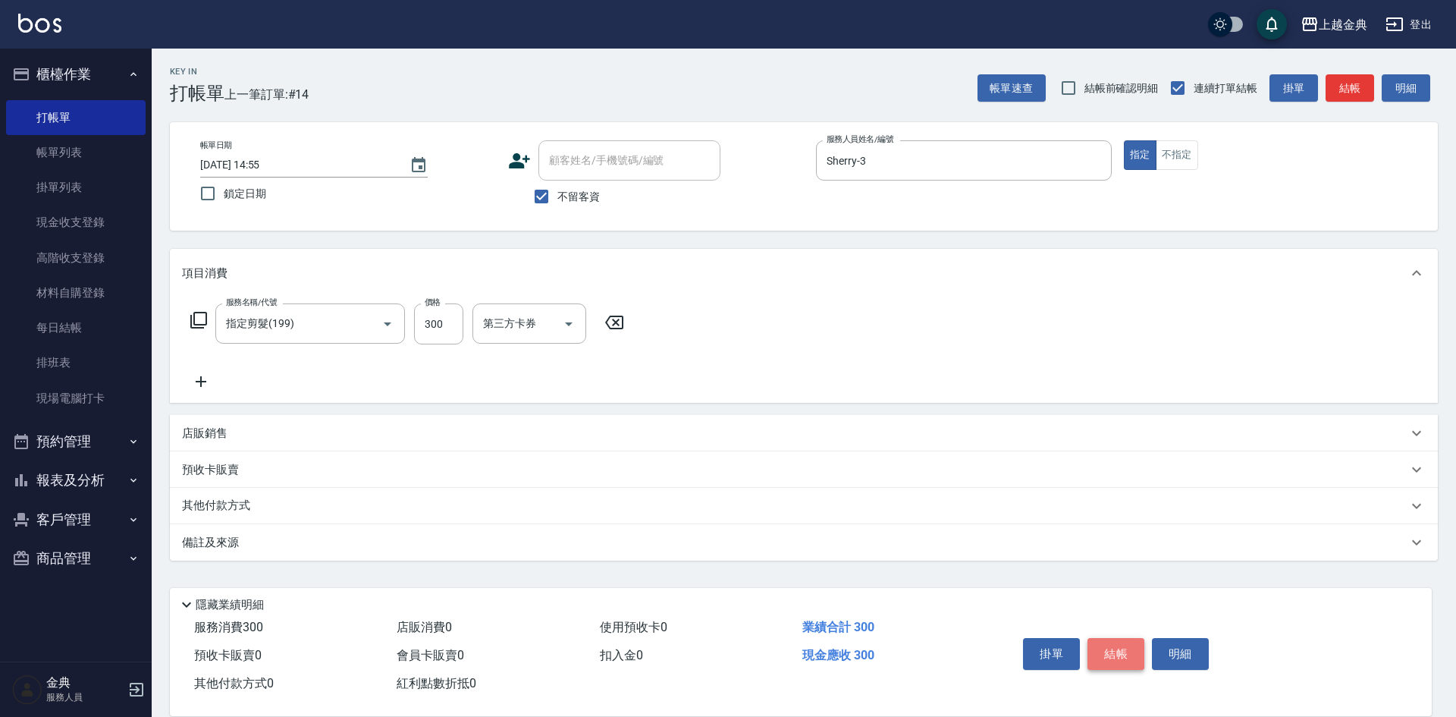
click at [1131, 646] on button "結帳" at bounding box center [1116, 654] width 57 height 32
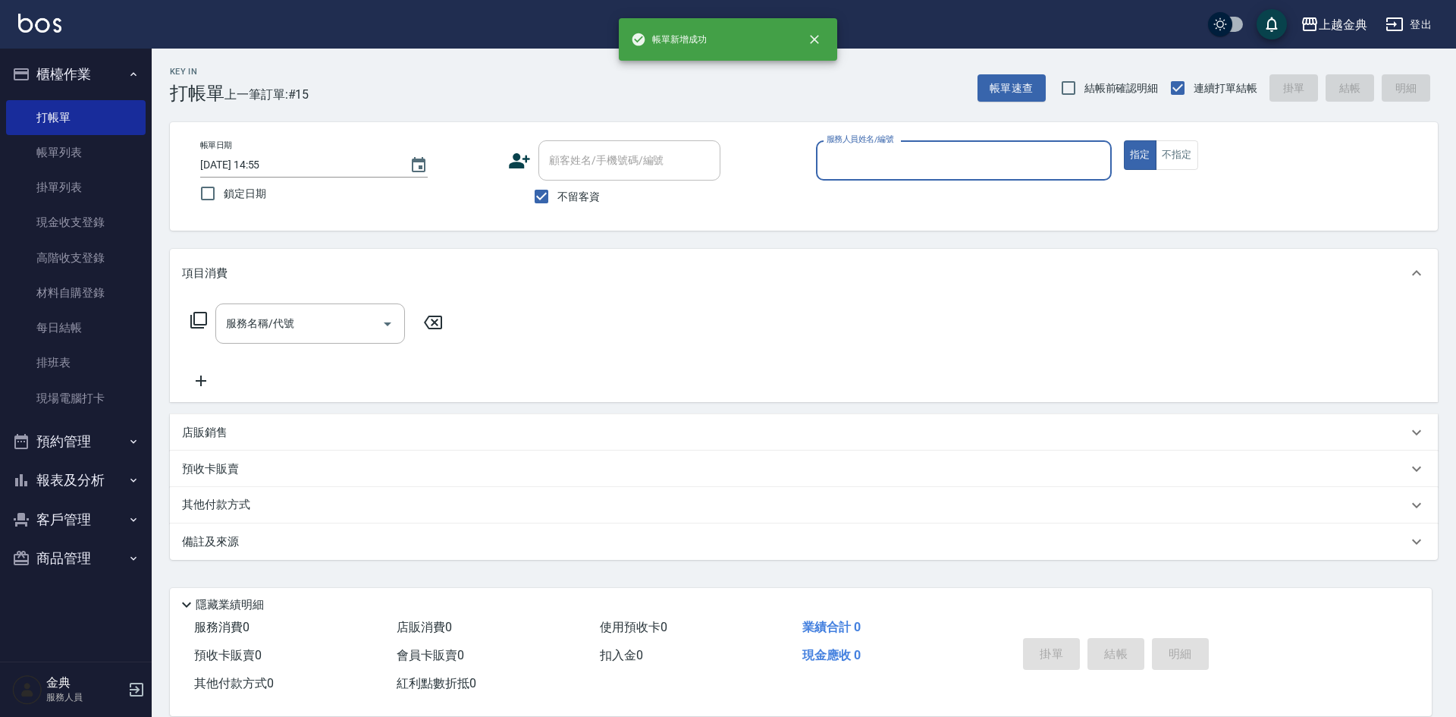
click at [1025, 168] on input "服務人員姓名/編號" at bounding box center [964, 160] width 282 height 27
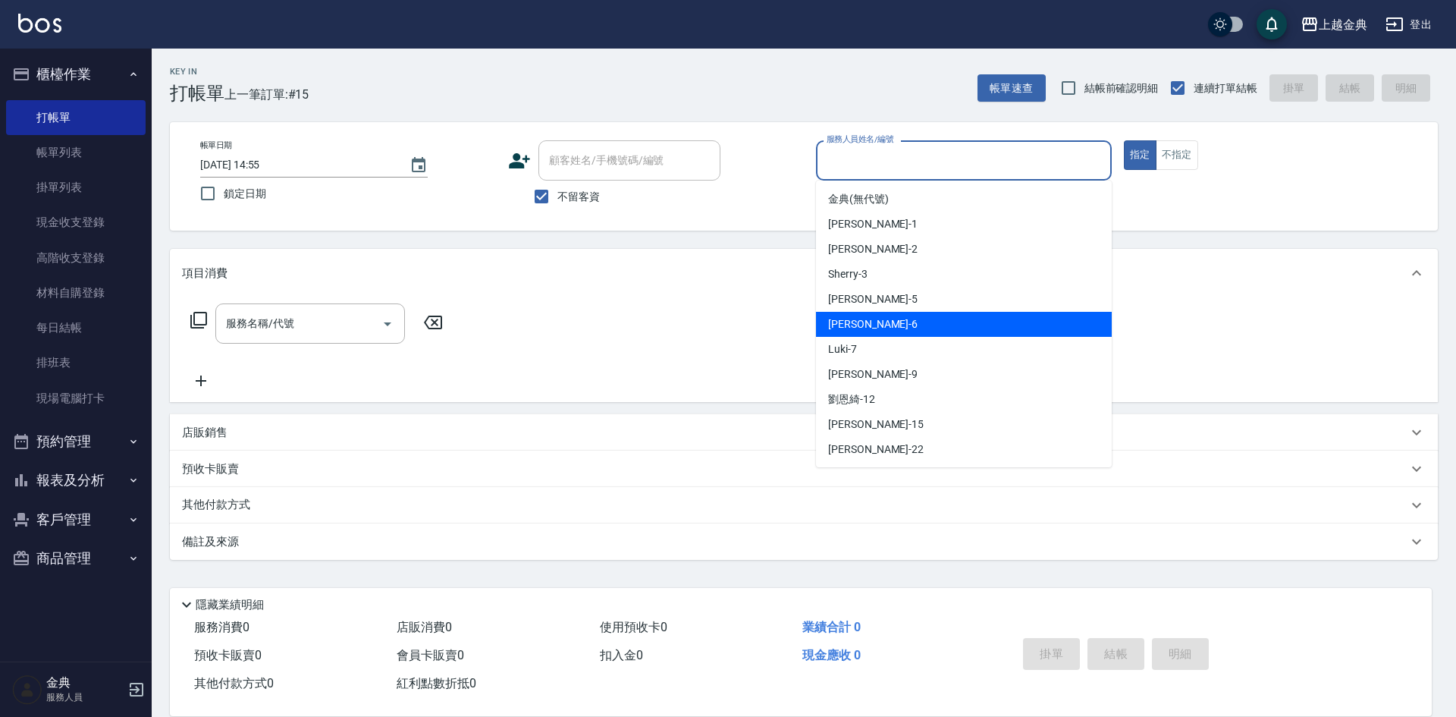
click at [973, 319] on div "[PERSON_NAME] -6" at bounding box center [964, 324] width 296 height 25
type input "[PERSON_NAME]-6"
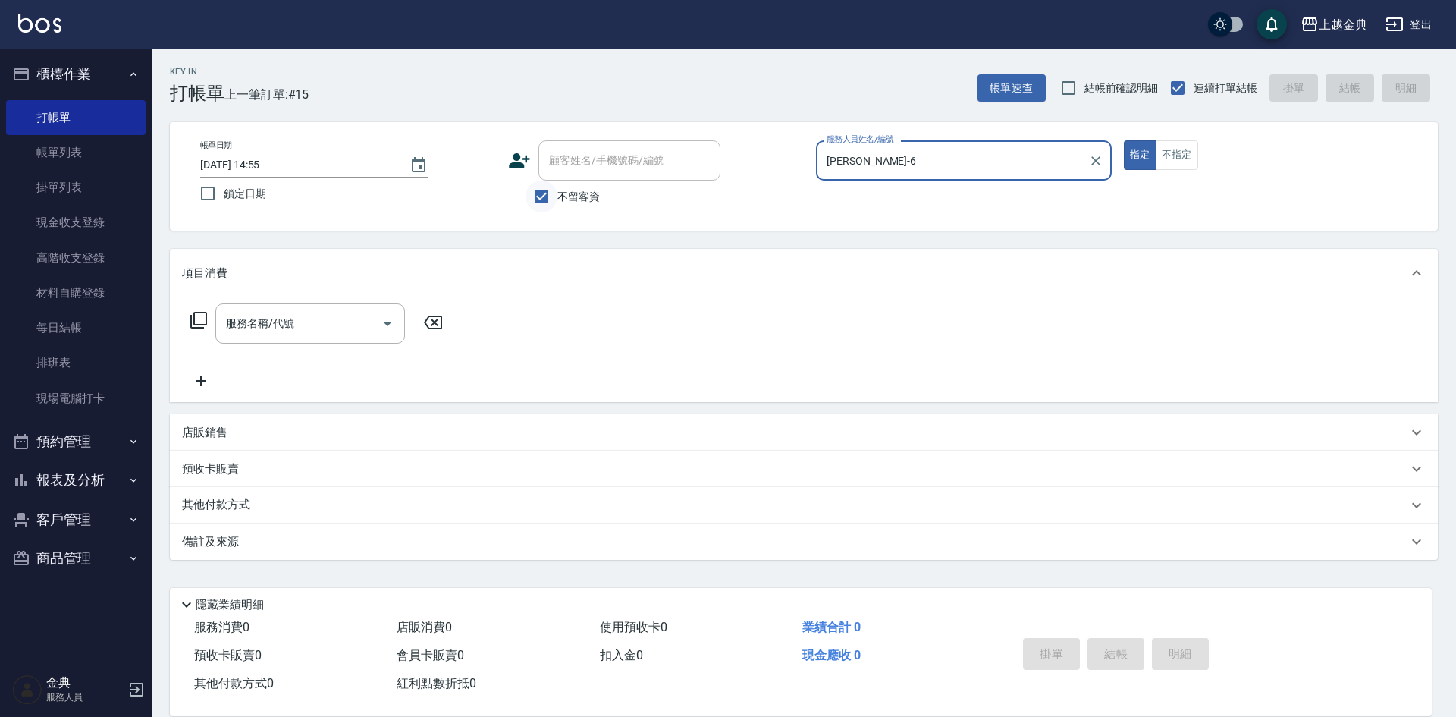
click at [545, 196] on input "不留客資" at bounding box center [542, 196] width 32 height 32
checkbox input "false"
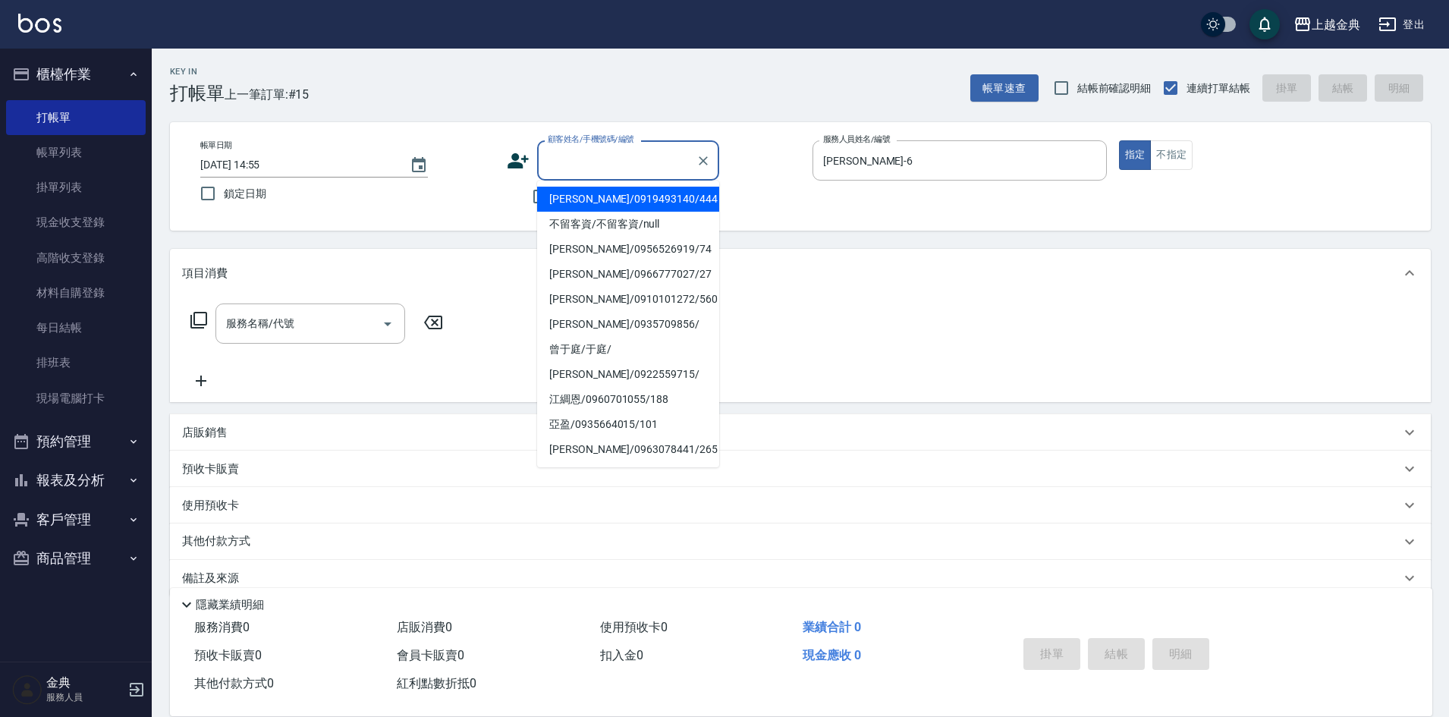
click at [583, 165] on input "顧客姓名/手機號碼/編號" at bounding box center [617, 160] width 146 height 27
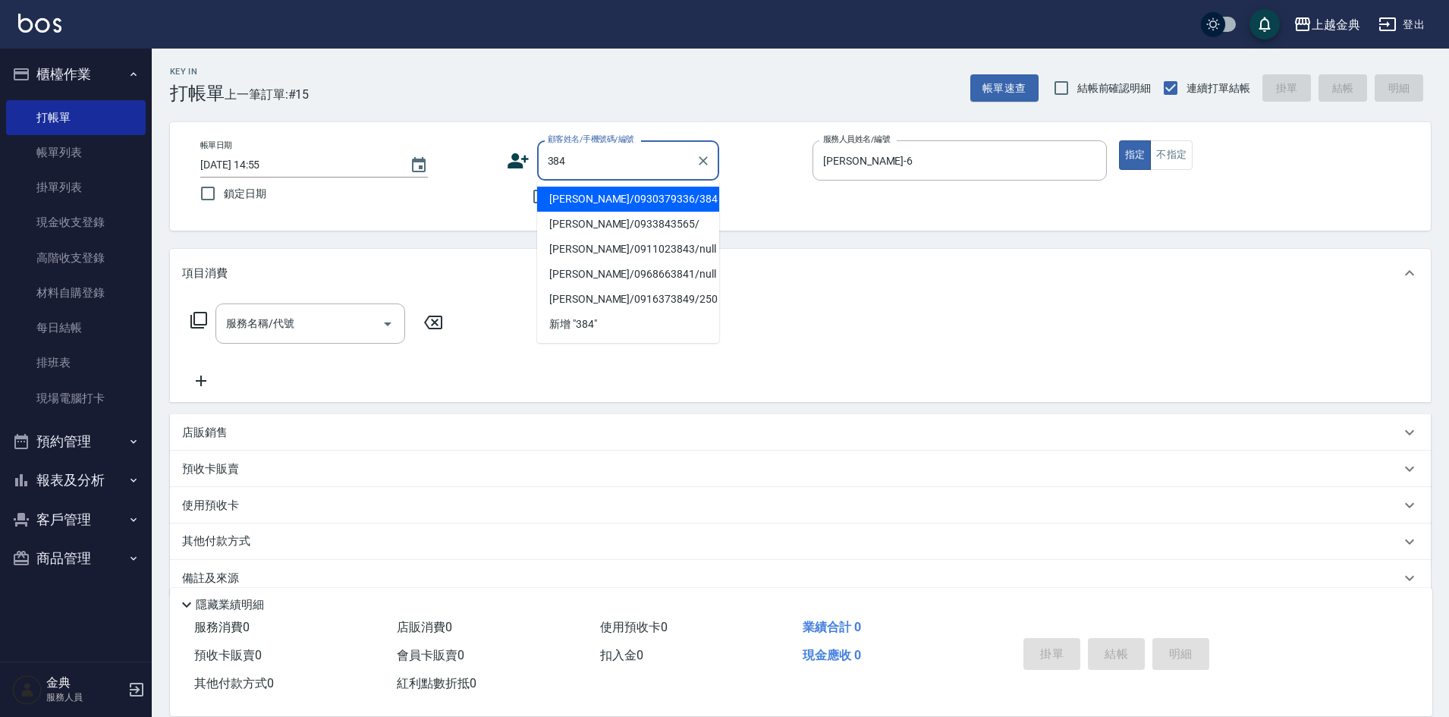
click at [636, 193] on li "[PERSON_NAME]/0930379336/384" at bounding box center [628, 199] width 182 height 25
type input "[PERSON_NAME]/0930379336/384"
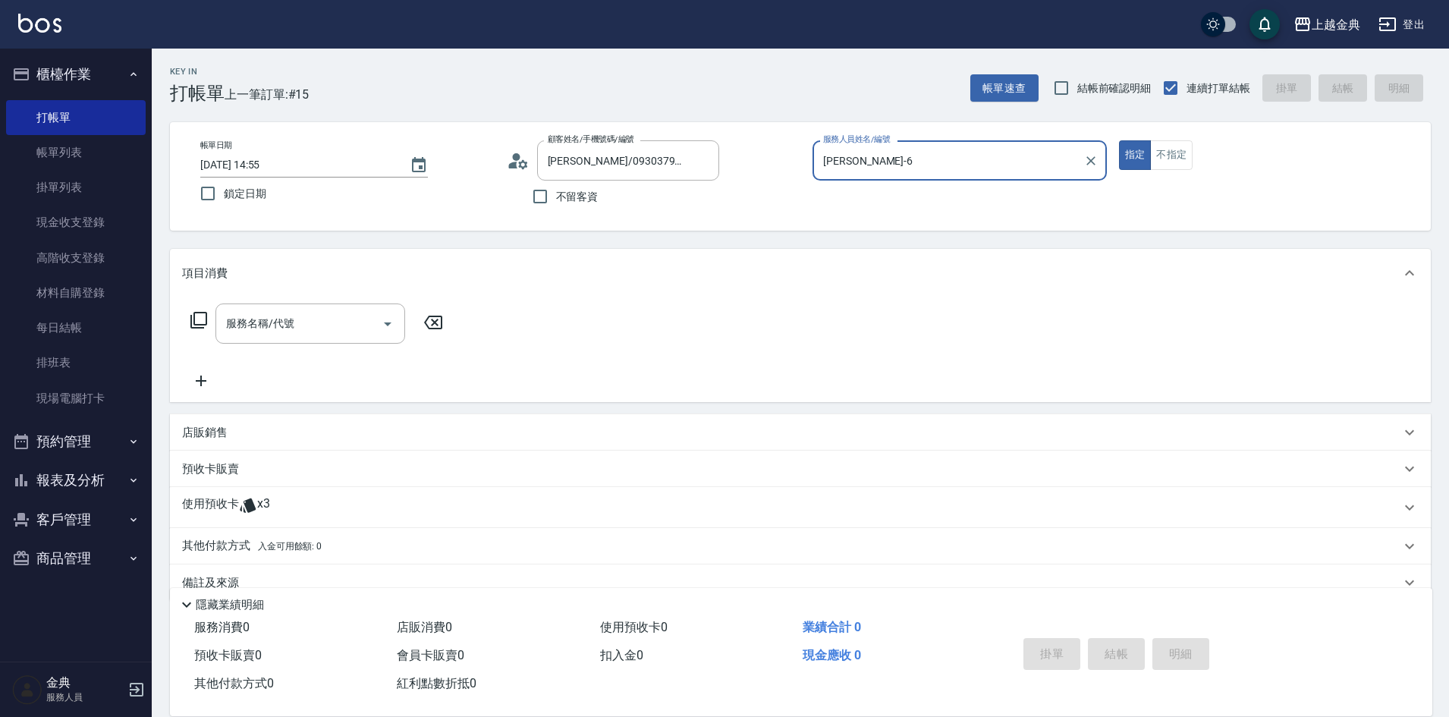
click at [302, 504] on div "使用預收卡 x3" at bounding box center [791, 507] width 1218 height 23
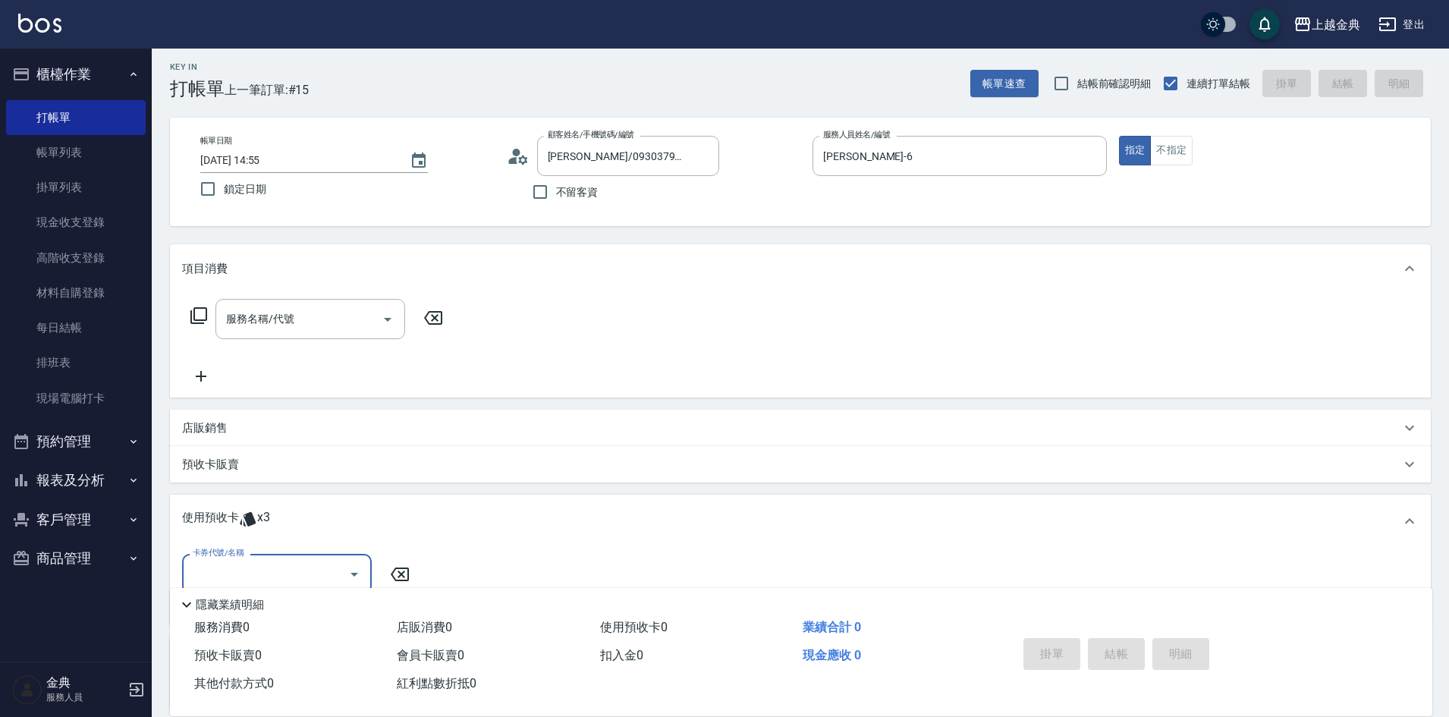
scroll to position [76, 0]
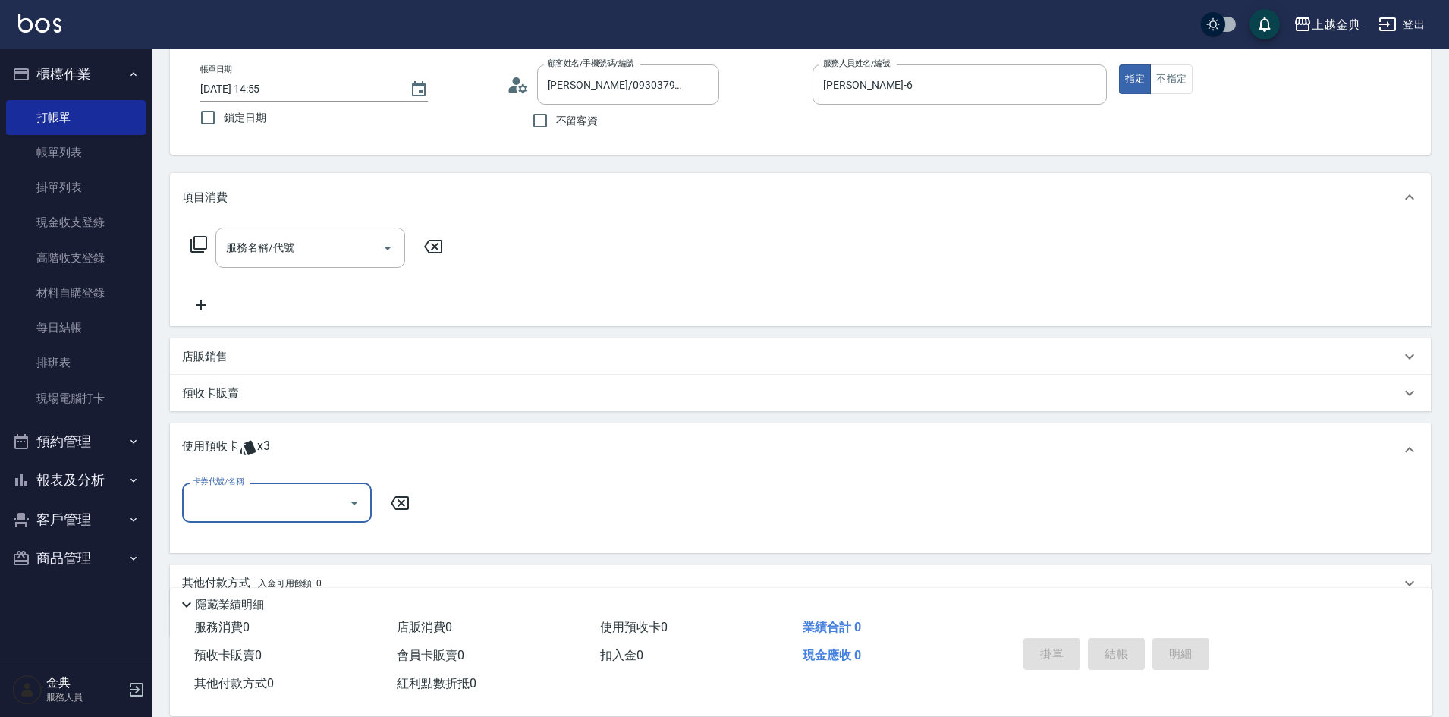
click at [357, 501] on icon "Open" at bounding box center [354, 503] width 18 height 18
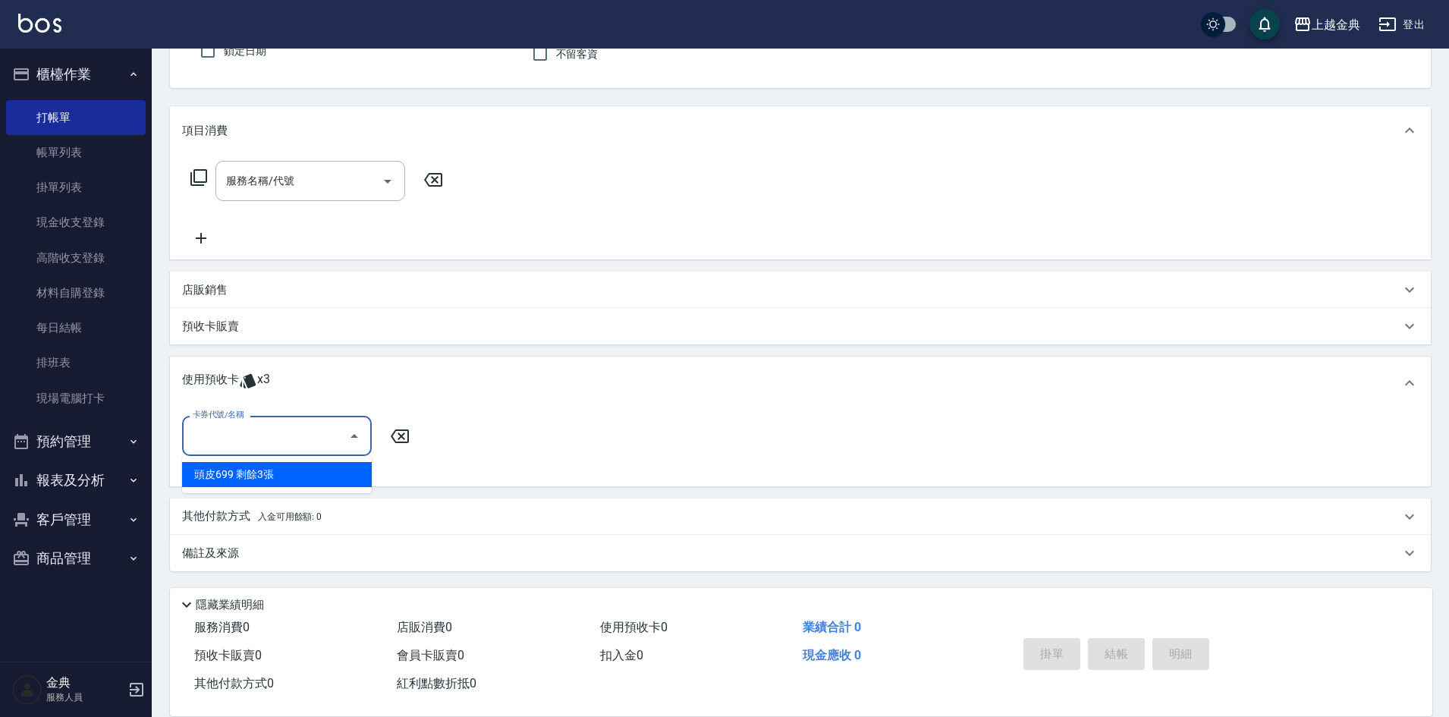
click at [315, 479] on div "頭皮699 剩餘3張" at bounding box center [277, 474] width 190 height 25
type input "頭皮699"
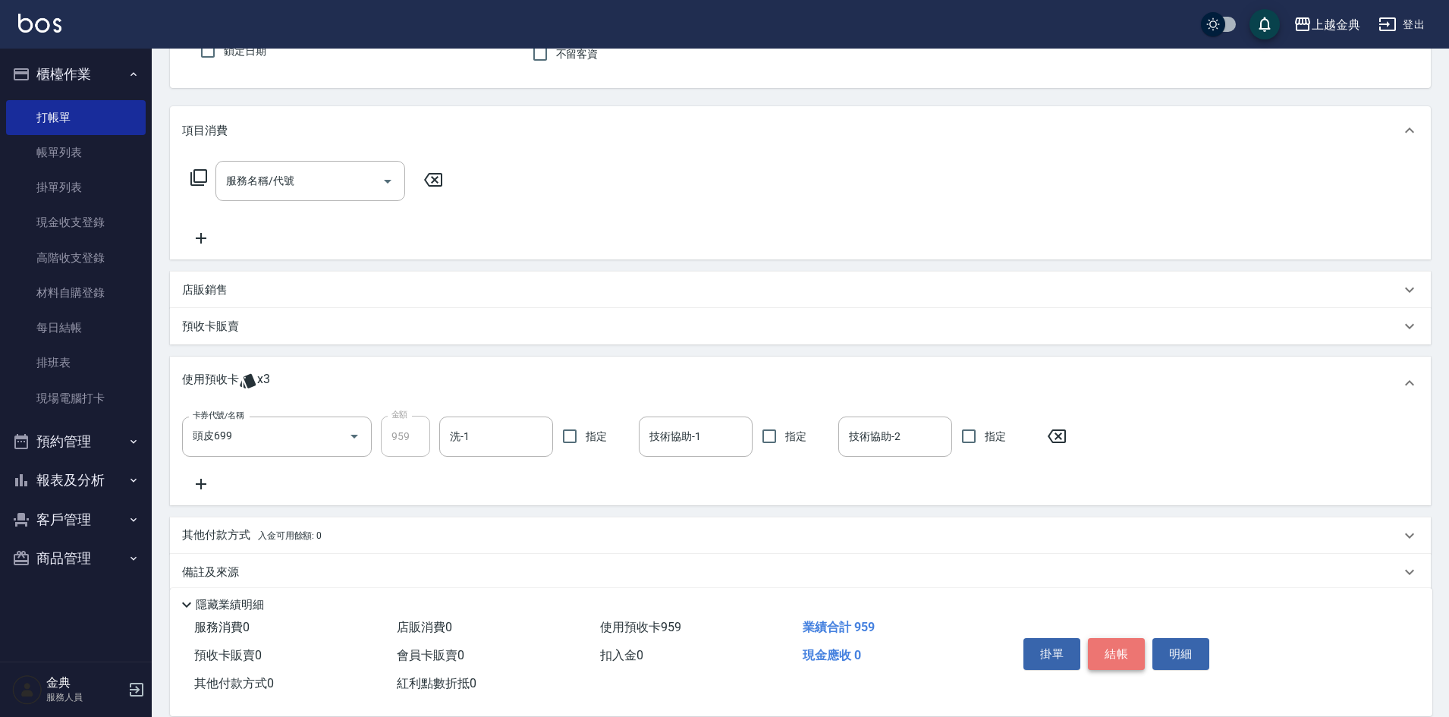
click at [1118, 648] on button "結帳" at bounding box center [1116, 654] width 57 height 32
type input "[DATE] 14:56"
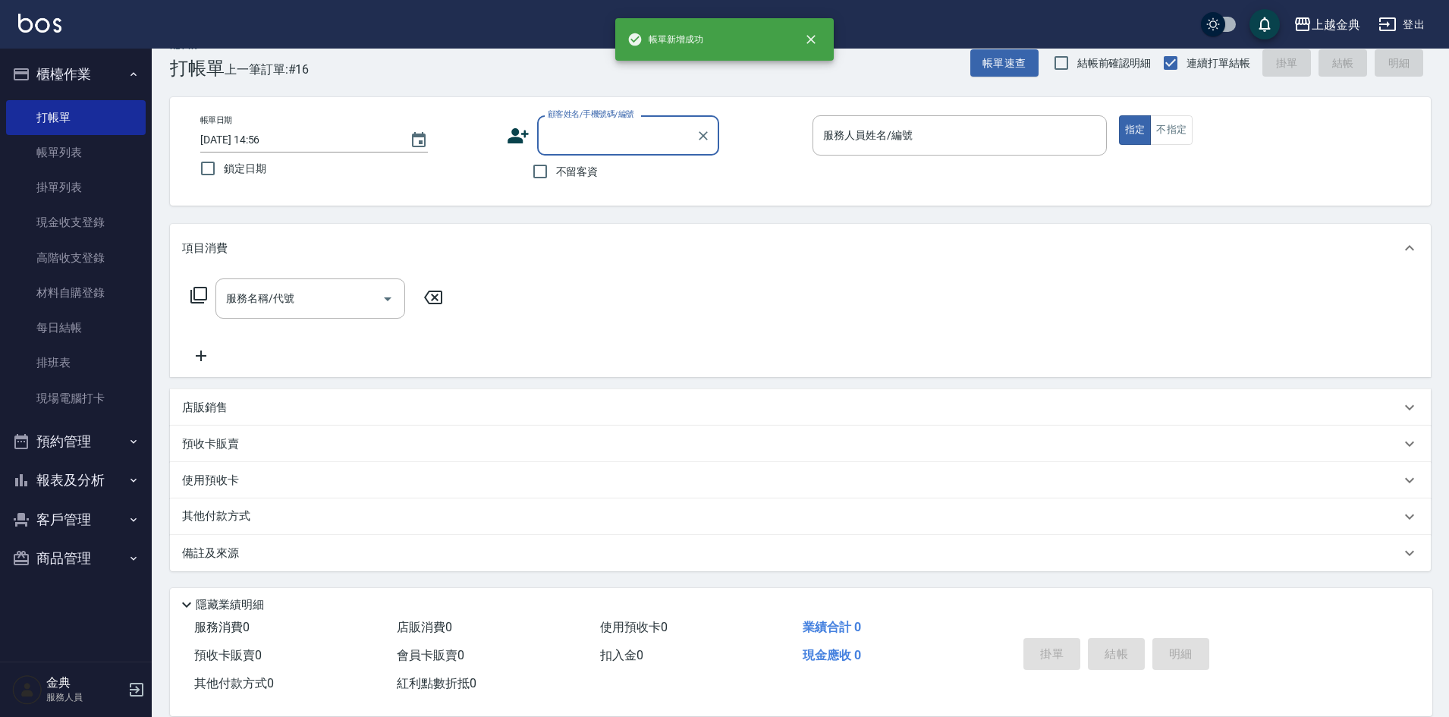
scroll to position [25, 0]
click at [998, 140] on input "服務人員姓名/編號" at bounding box center [959, 135] width 281 height 27
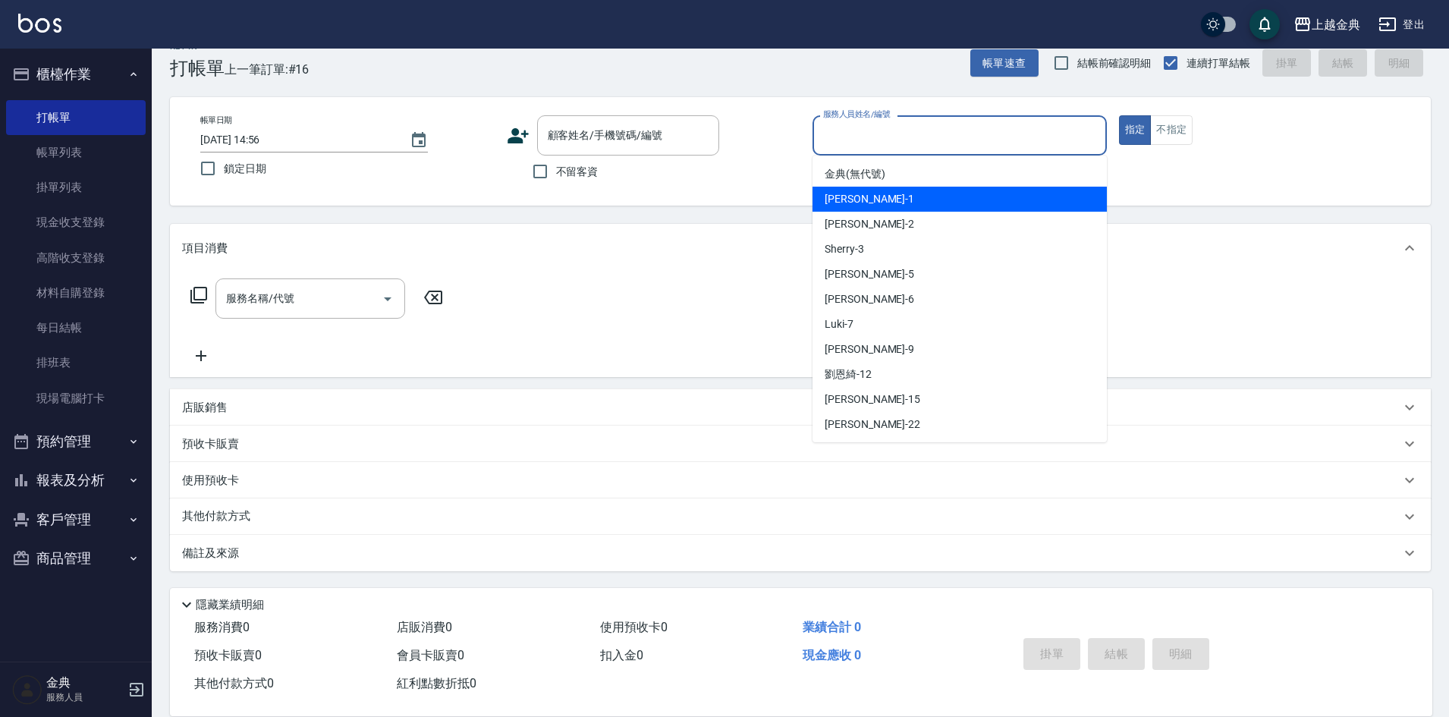
click at [955, 190] on div "Emma -1" at bounding box center [959, 199] width 294 height 25
type input "Emma-1"
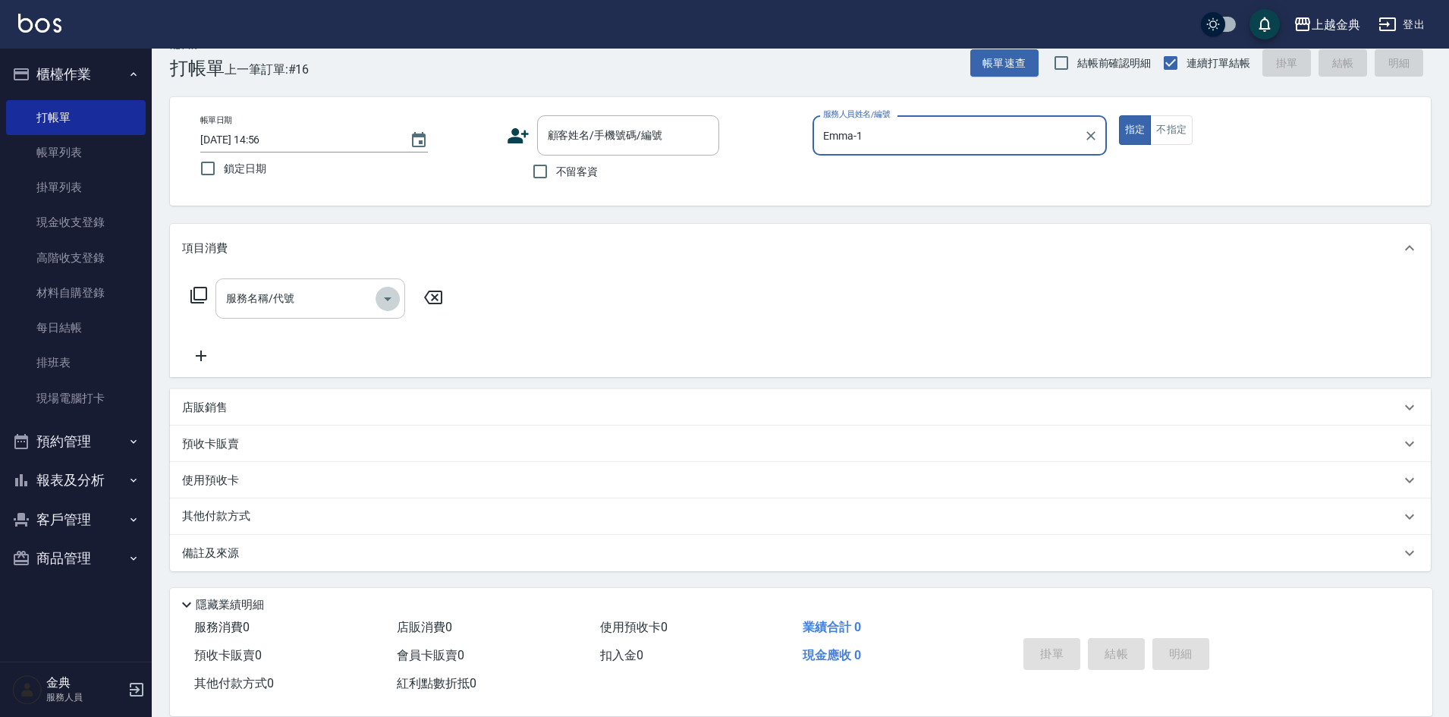
click at [381, 297] on icon "Open" at bounding box center [387, 299] width 18 height 18
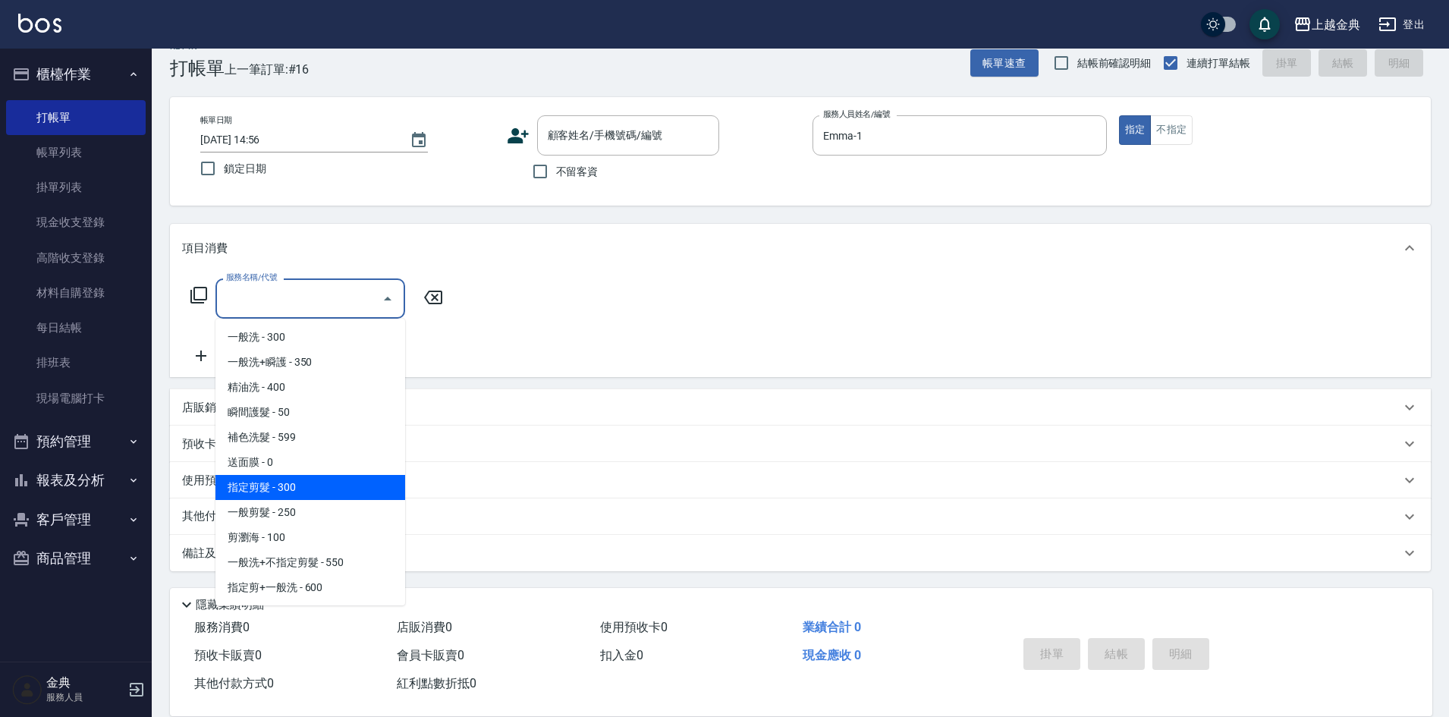
click at [331, 490] on span "指定剪髮 - 300" at bounding box center [310, 487] width 190 height 25
type input "指定剪髮(199)"
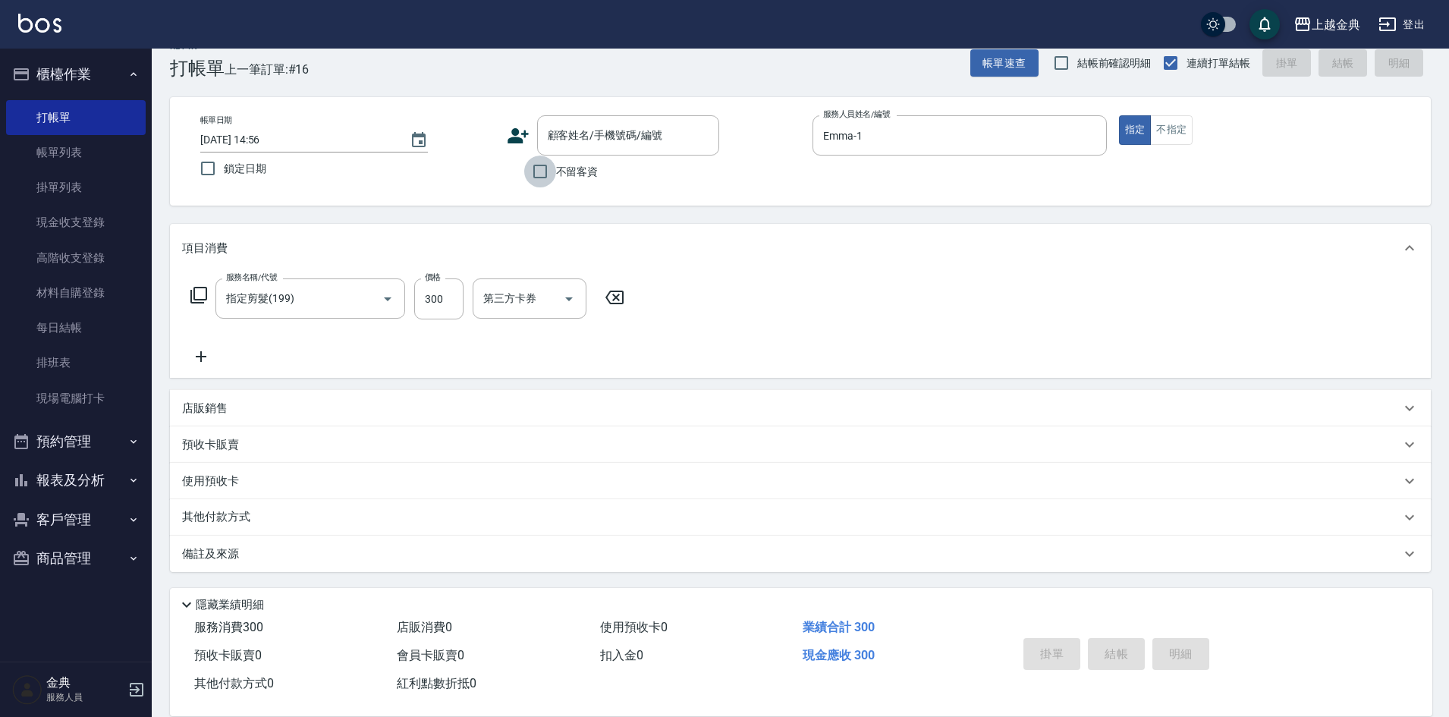
click at [540, 170] on input "不留客資" at bounding box center [540, 171] width 32 height 32
checkbox input "true"
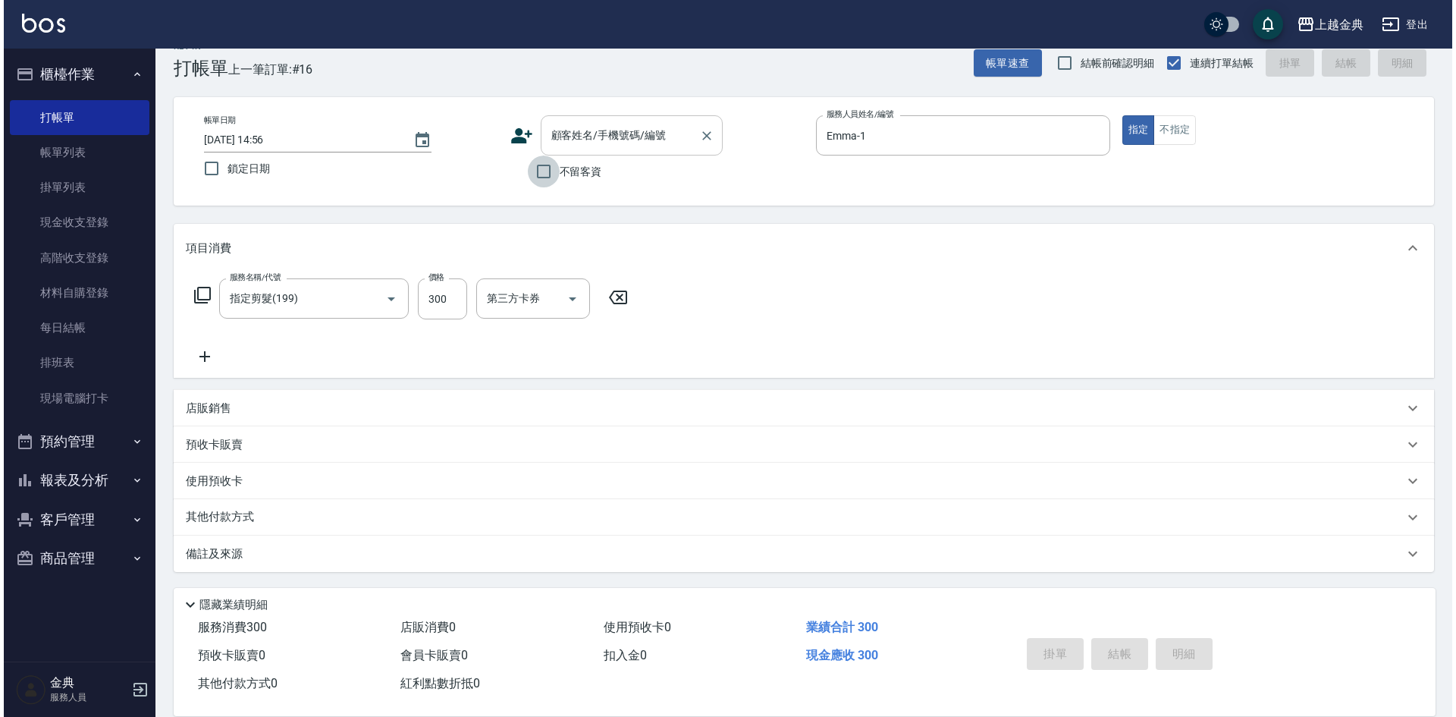
scroll to position [0, 0]
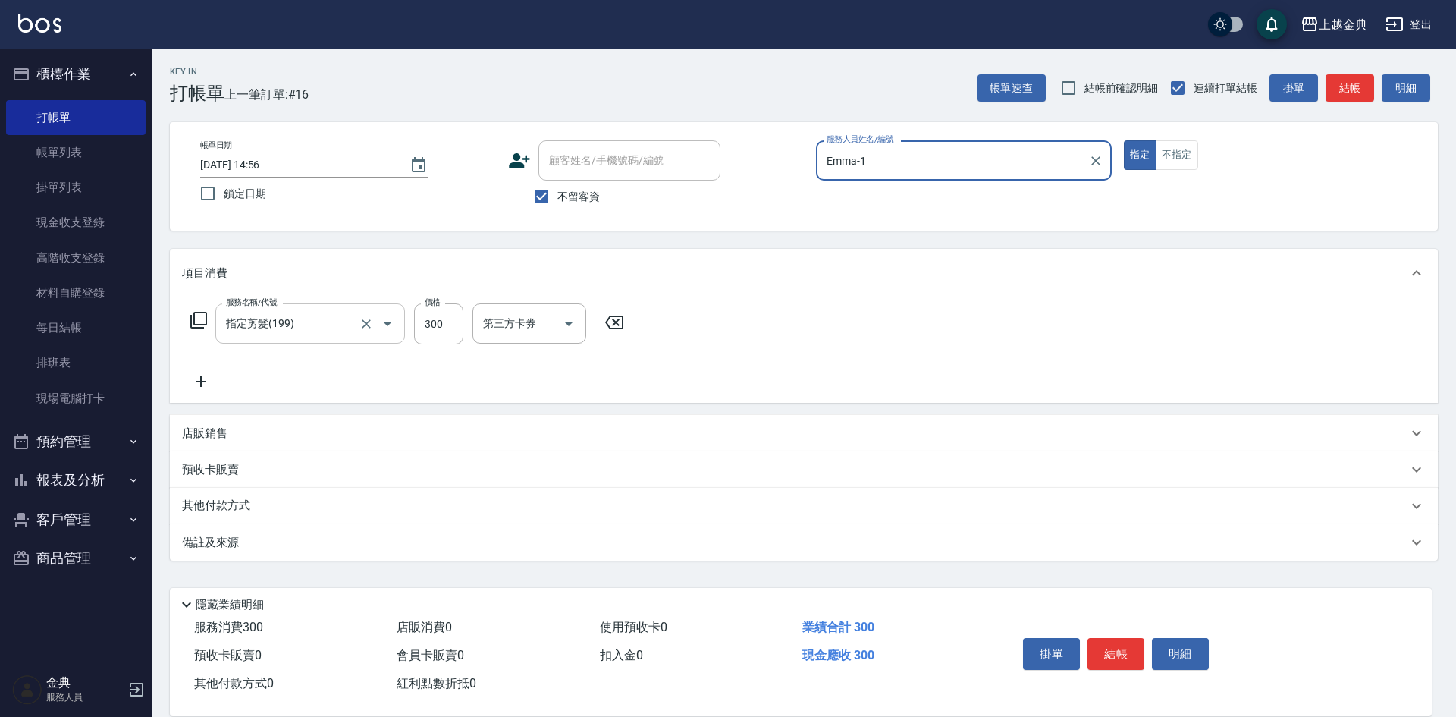
click at [388, 325] on icon "Open" at bounding box center [387, 324] width 18 height 18
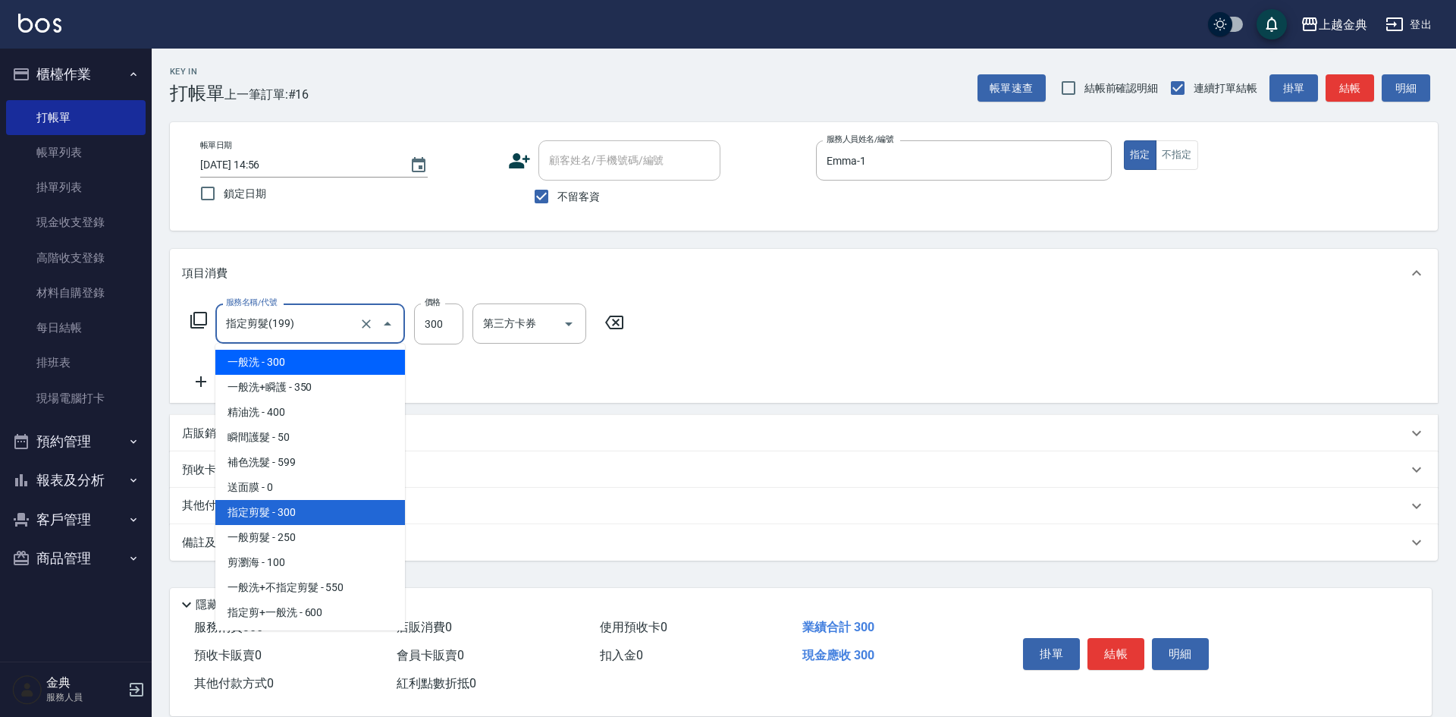
click at [309, 366] on span "一般洗 - 300" at bounding box center [310, 362] width 190 height 25
type input "一般洗(100)"
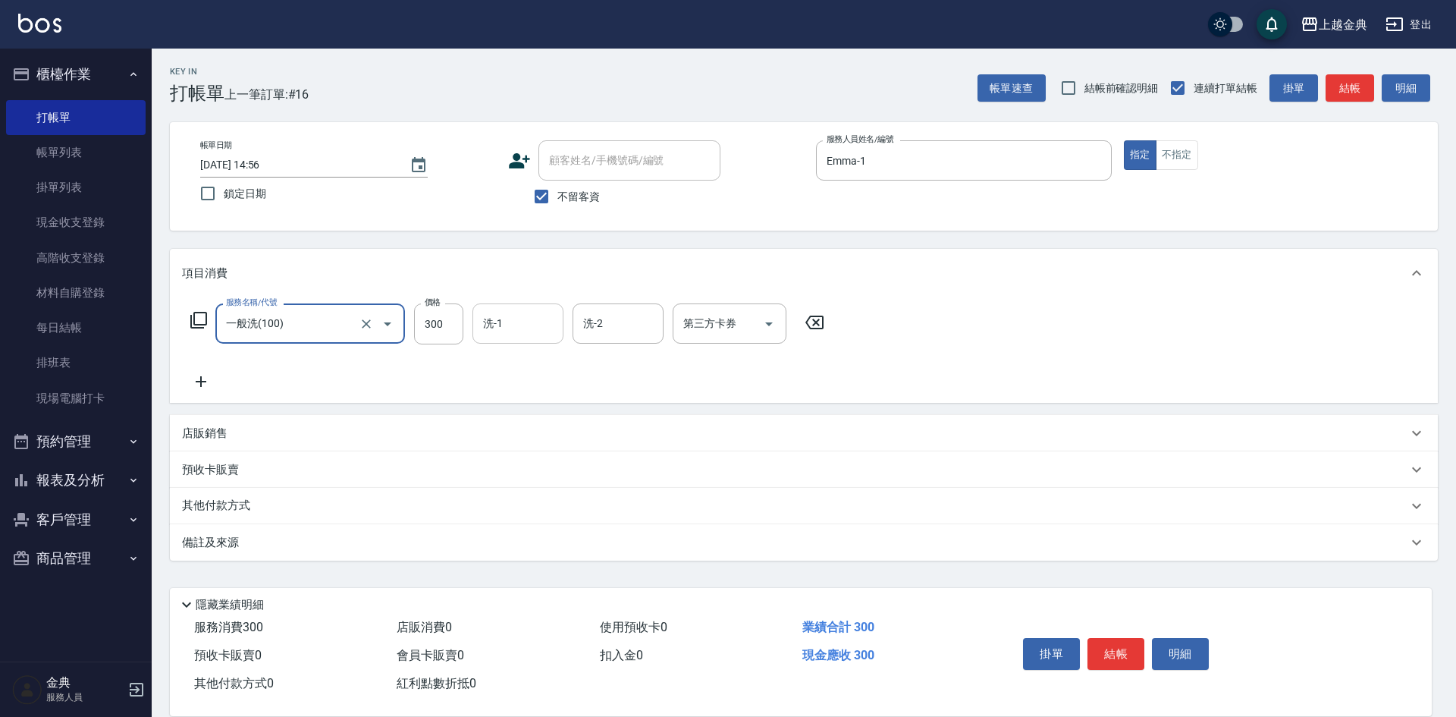
click at [544, 319] on input "洗-1" at bounding box center [517, 323] width 77 height 27
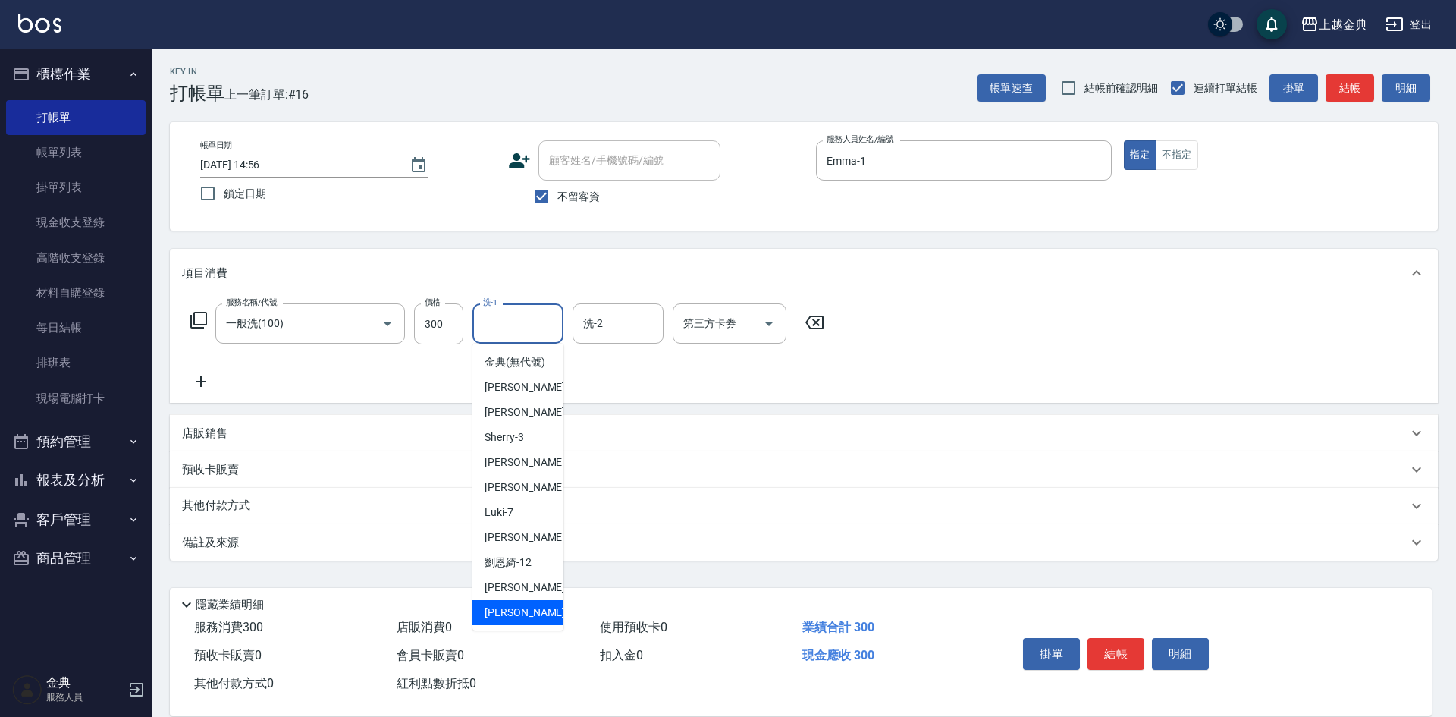
click at [514, 620] on span "[PERSON_NAME] -22" at bounding box center [533, 612] width 96 height 16
type input "[PERSON_NAME]-22"
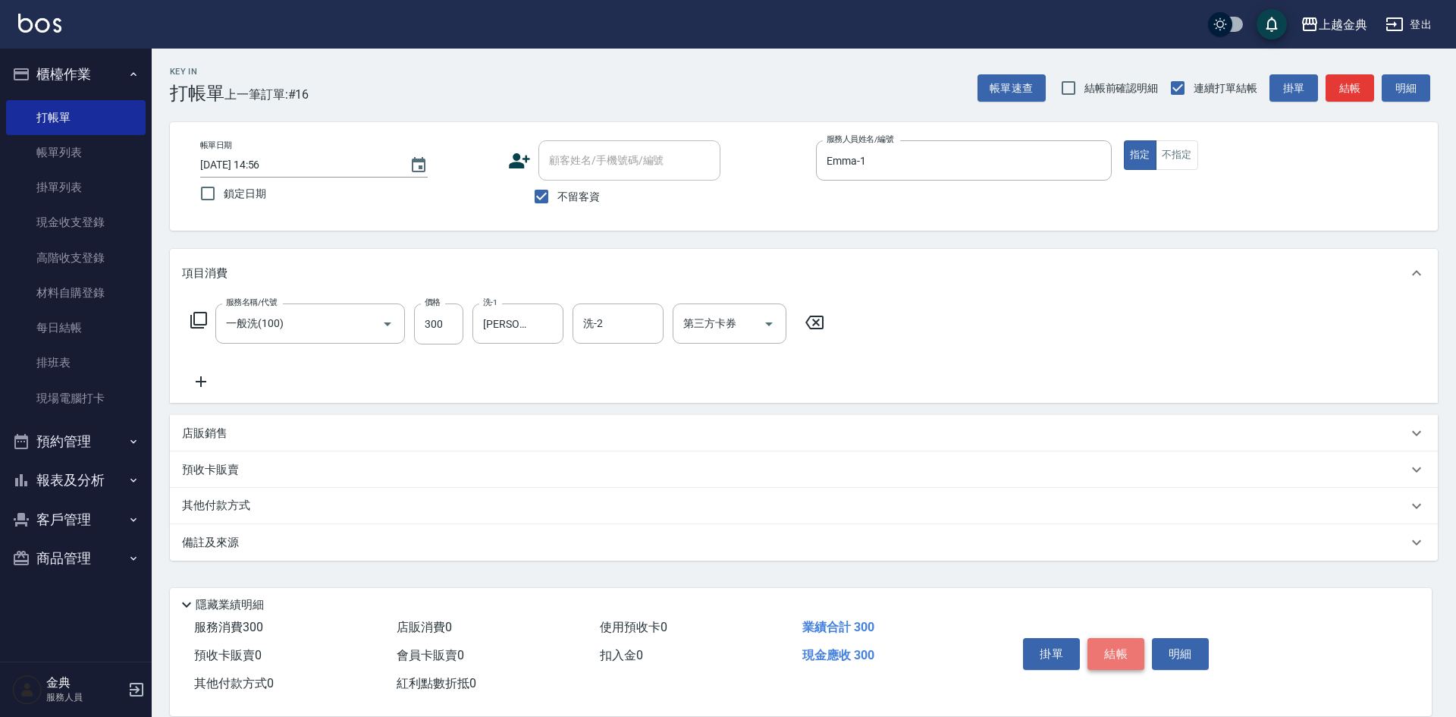
click at [1100, 645] on button "結帳" at bounding box center [1116, 654] width 57 height 32
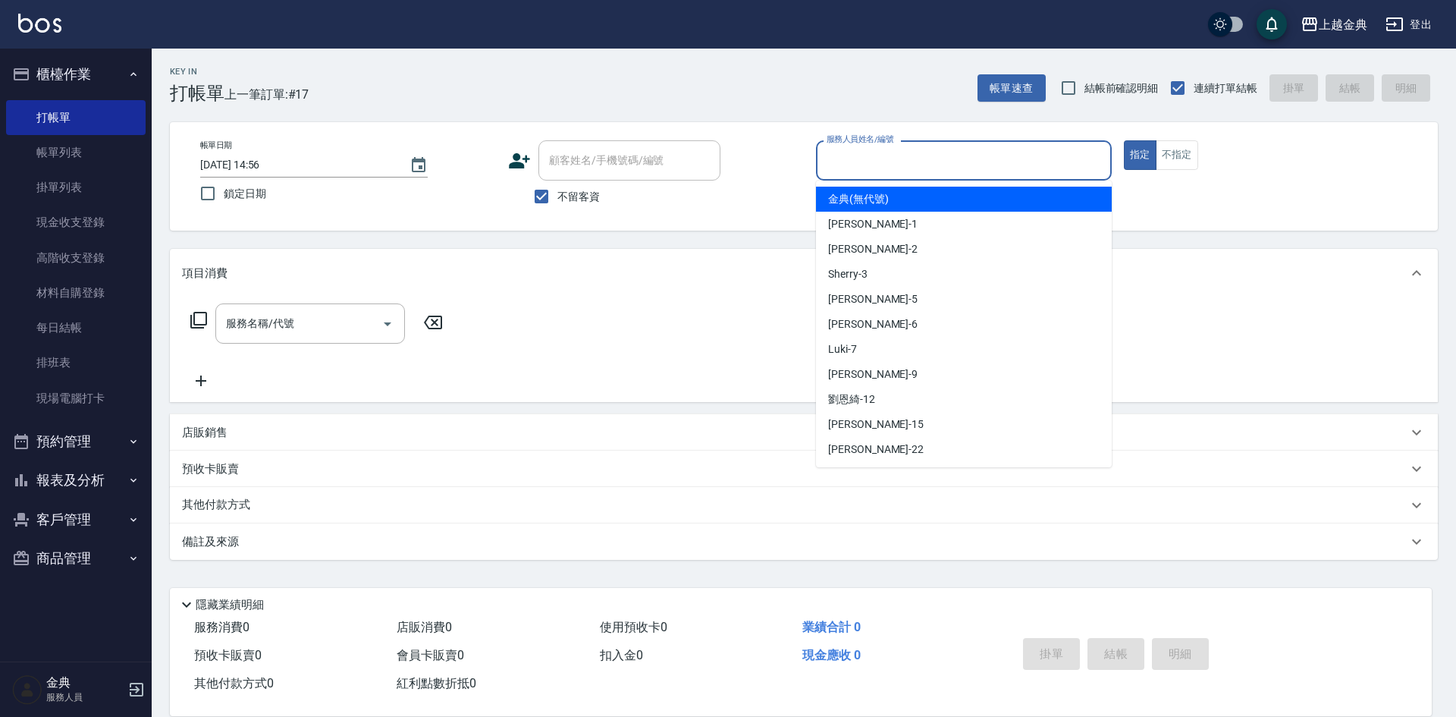
click at [961, 161] on input "服務人員姓名/編號" at bounding box center [964, 160] width 282 height 27
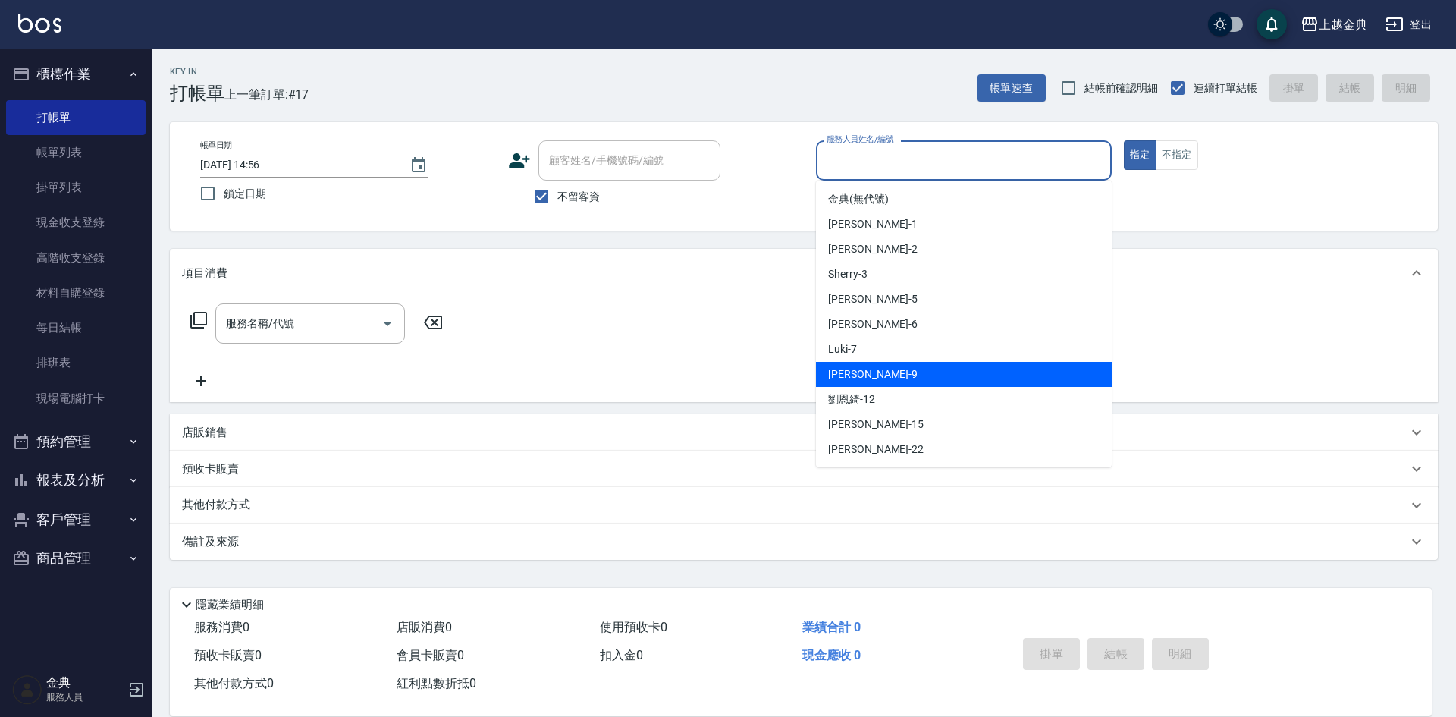
click at [918, 374] on div "[PERSON_NAME] -9" at bounding box center [964, 374] width 296 height 25
type input "[PERSON_NAME]-9"
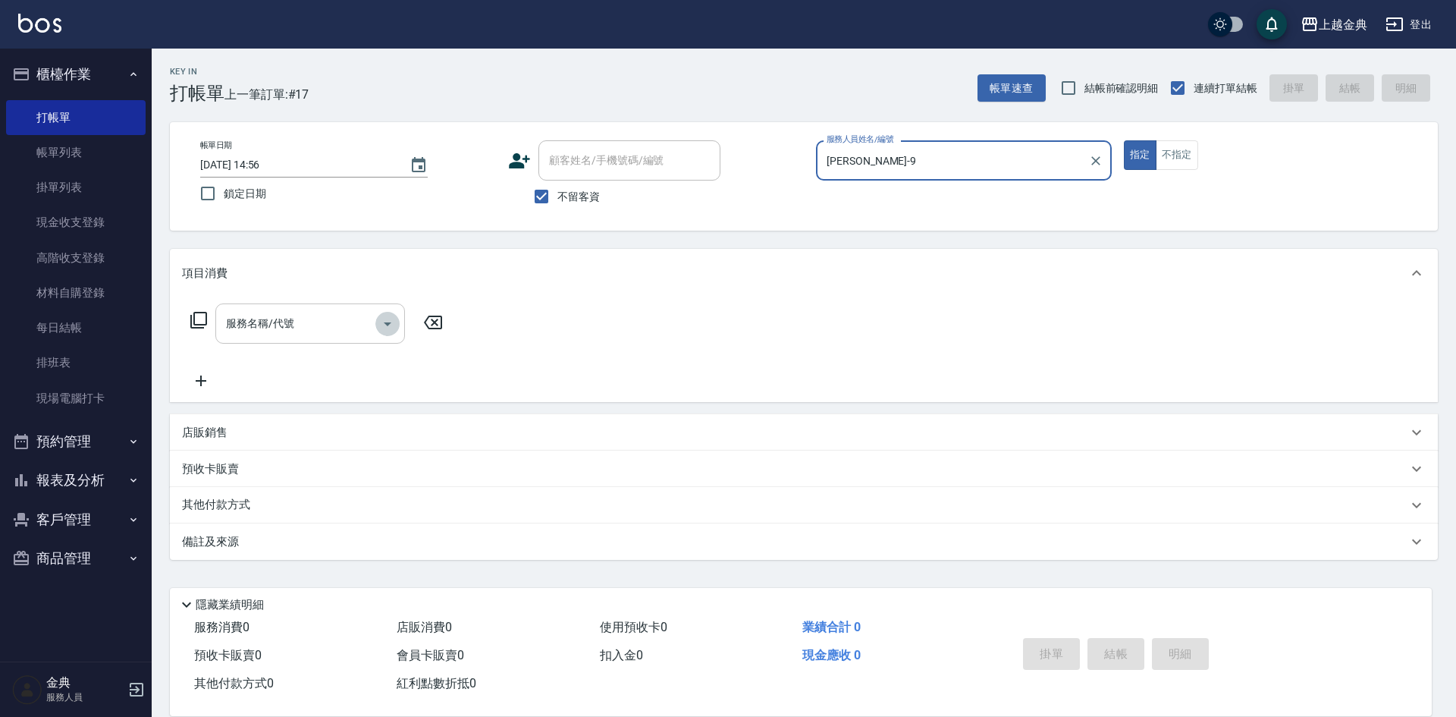
click at [388, 320] on icon "Open" at bounding box center [387, 324] width 18 height 18
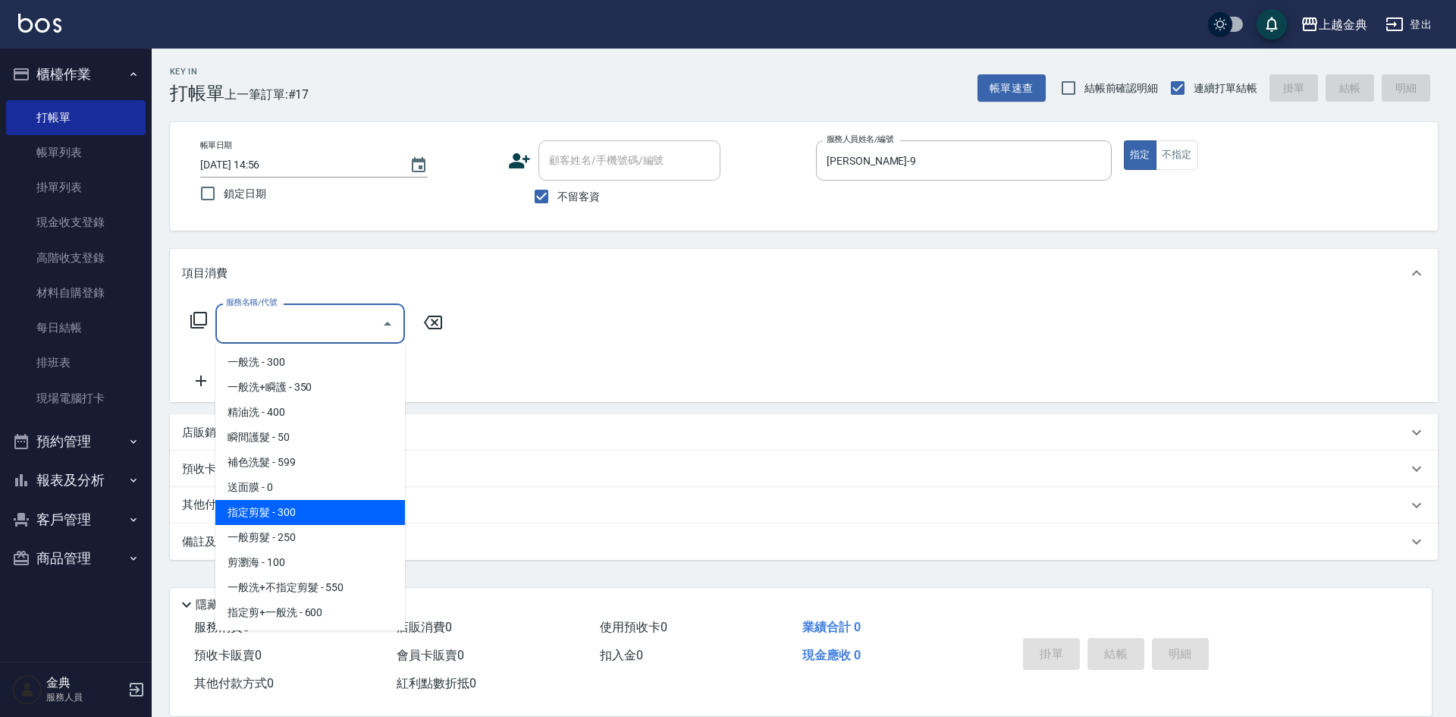
click at [325, 509] on span "指定剪髮 - 300" at bounding box center [310, 512] width 190 height 25
type input "指定剪髮(199)"
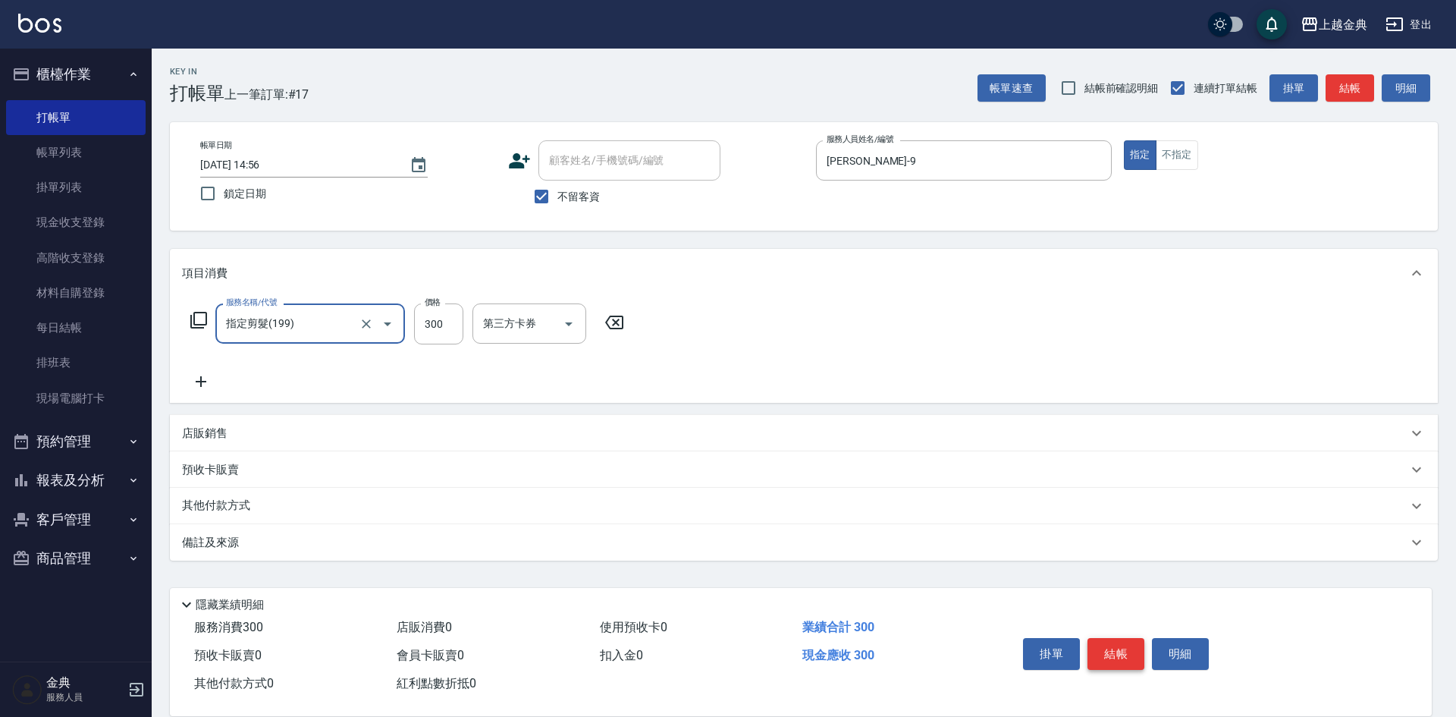
click at [1119, 649] on button "結帳" at bounding box center [1116, 654] width 57 height 32
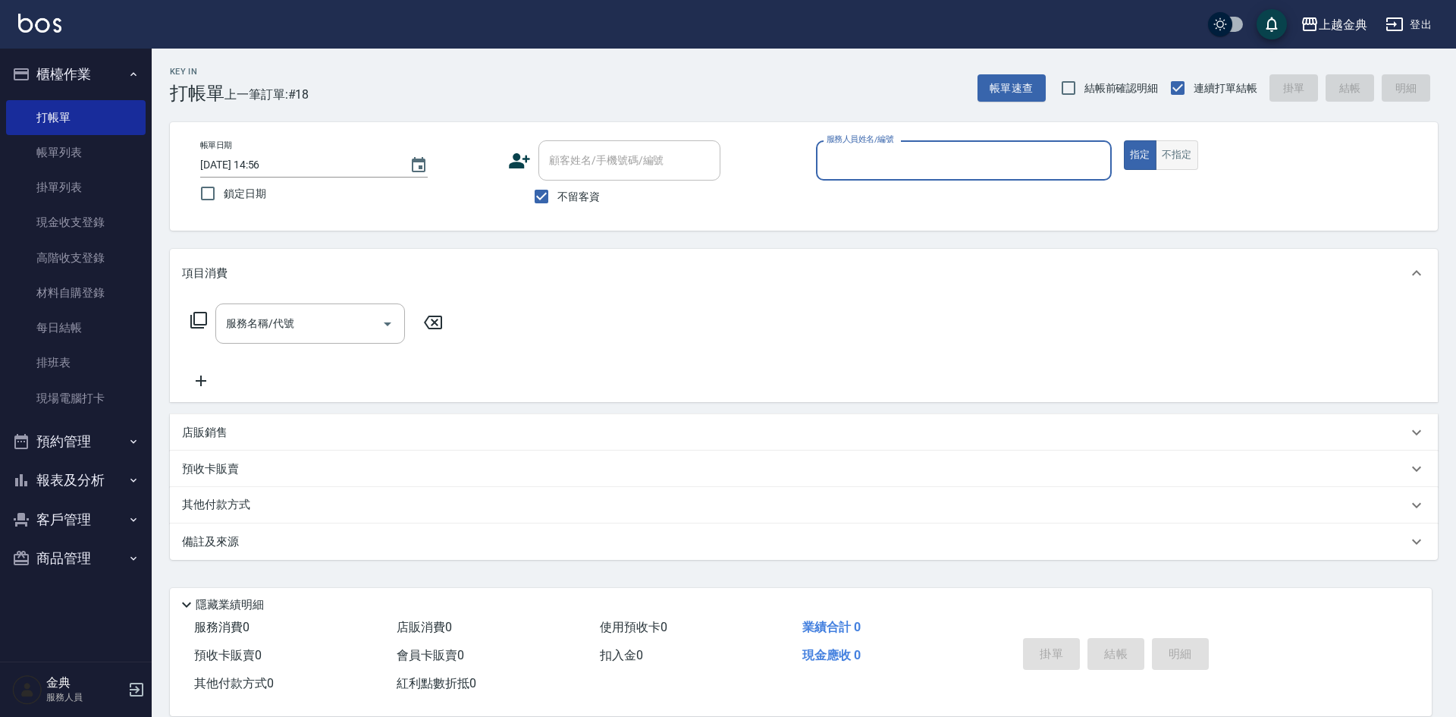
click at [1173, 158] on button "不指定" at bounding box center [1177, 155] width 42 height 30
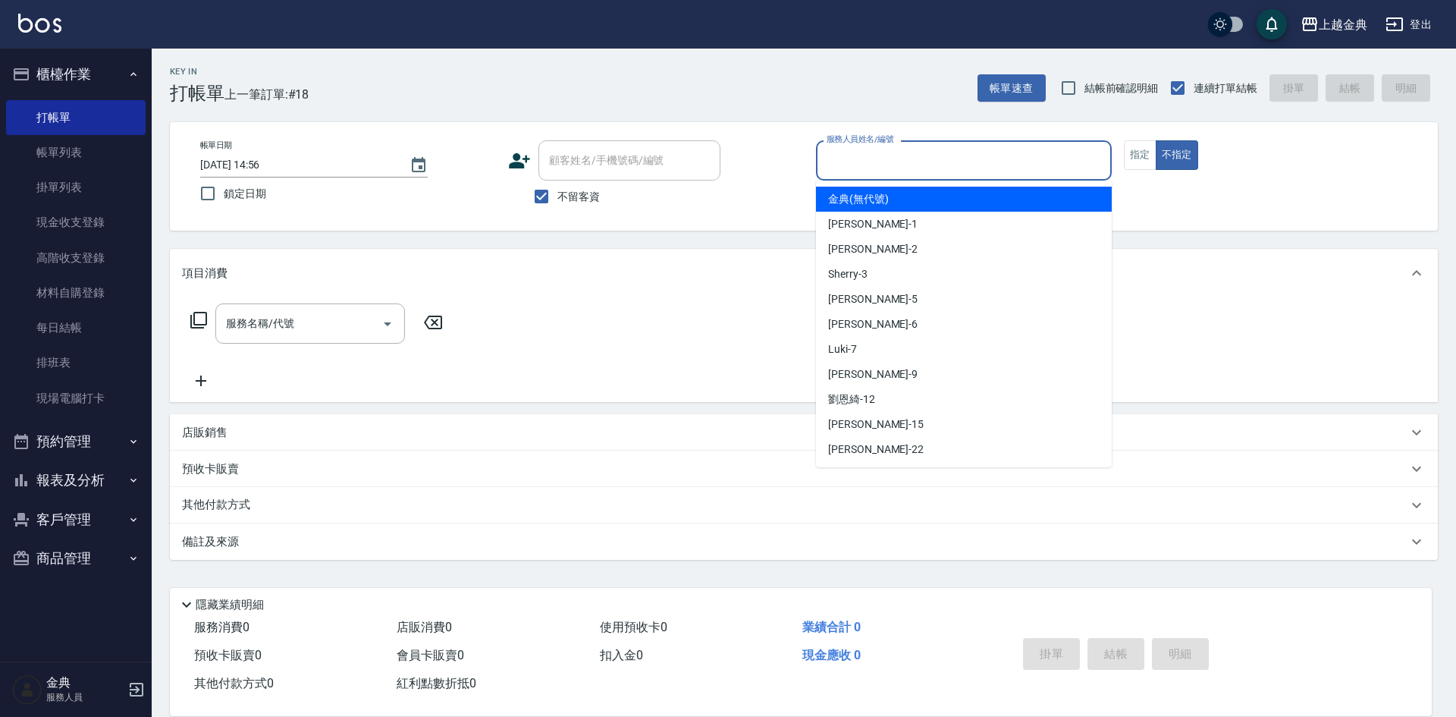
click at [1041, 162] on input "服務人員姓名/編號" at bounding box center [964, 160] width 282 height 27
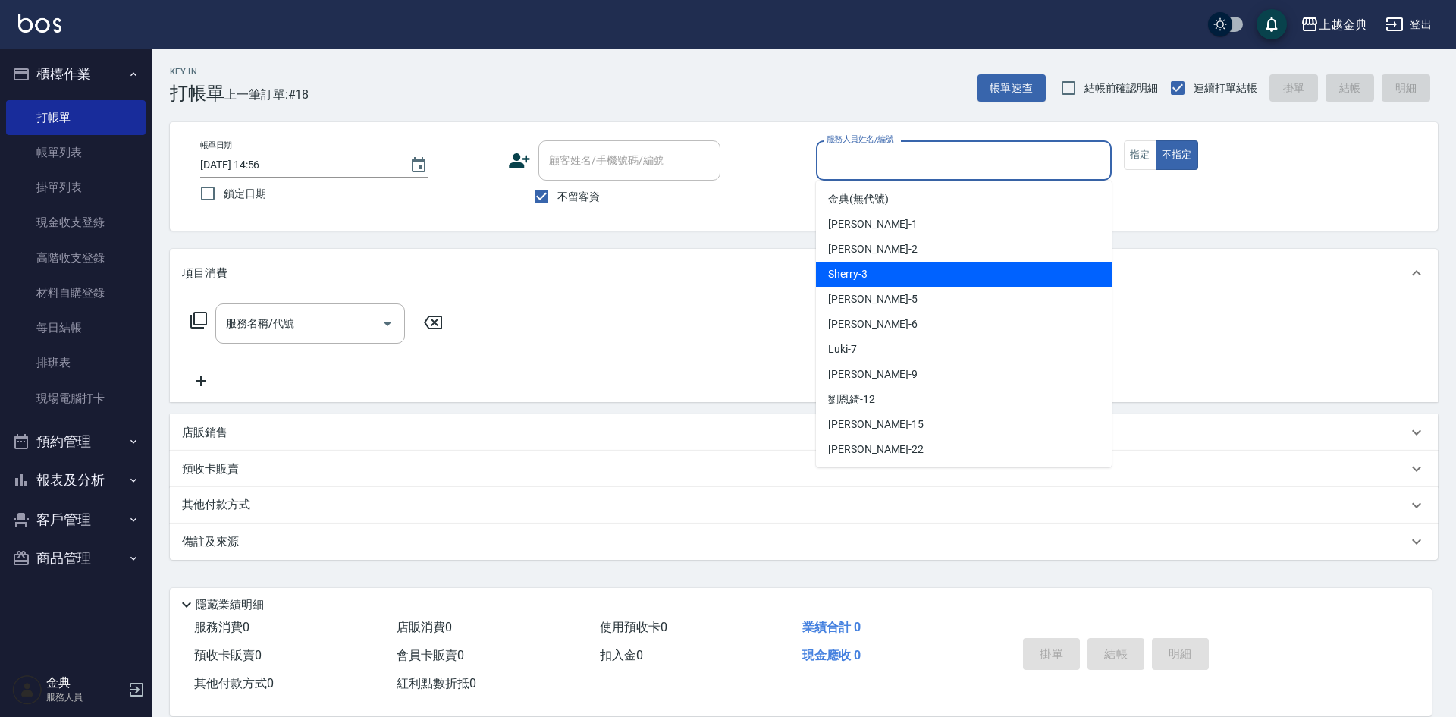
click at [946, 284] on div "Sherry -3" at bounding box center [964, 274] width 296 height 25
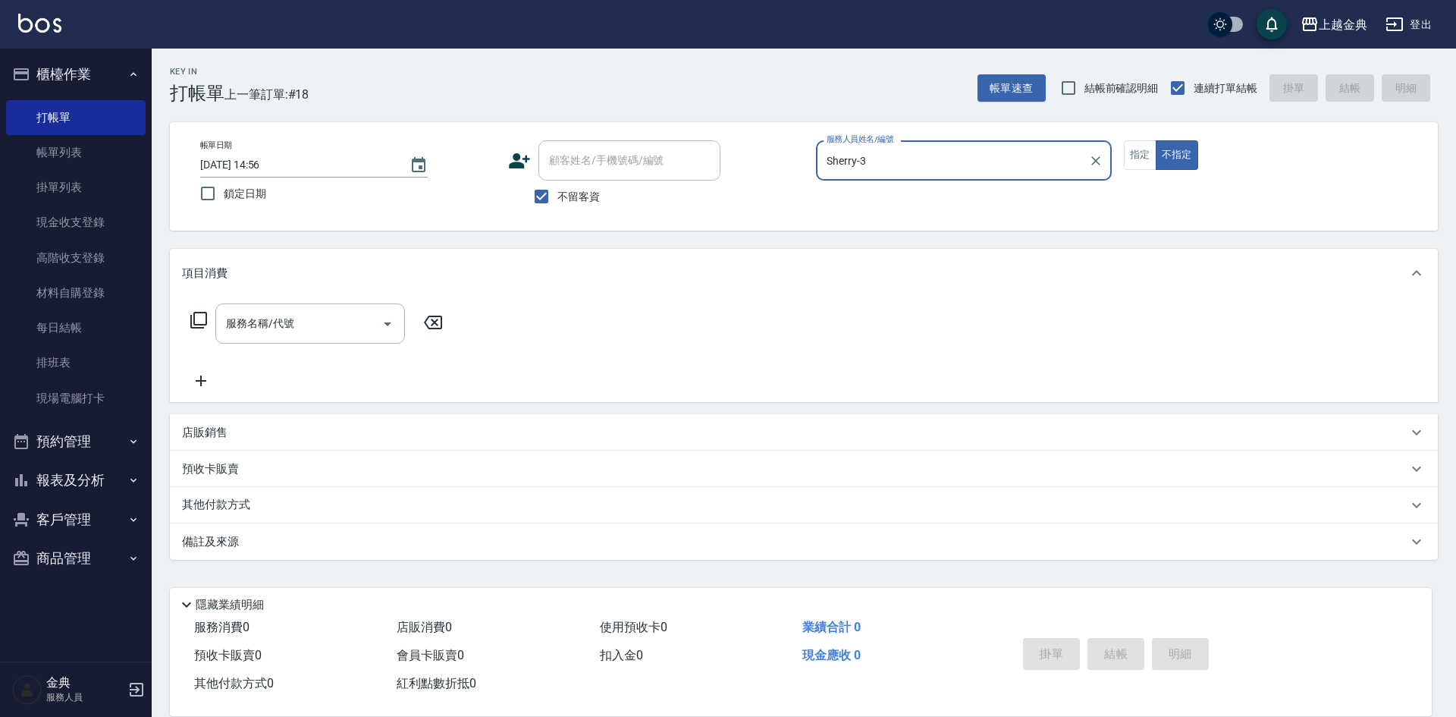
click at [978, 165] on input "Sherry-3" at bounding box center [952, 160] width 259 height 27
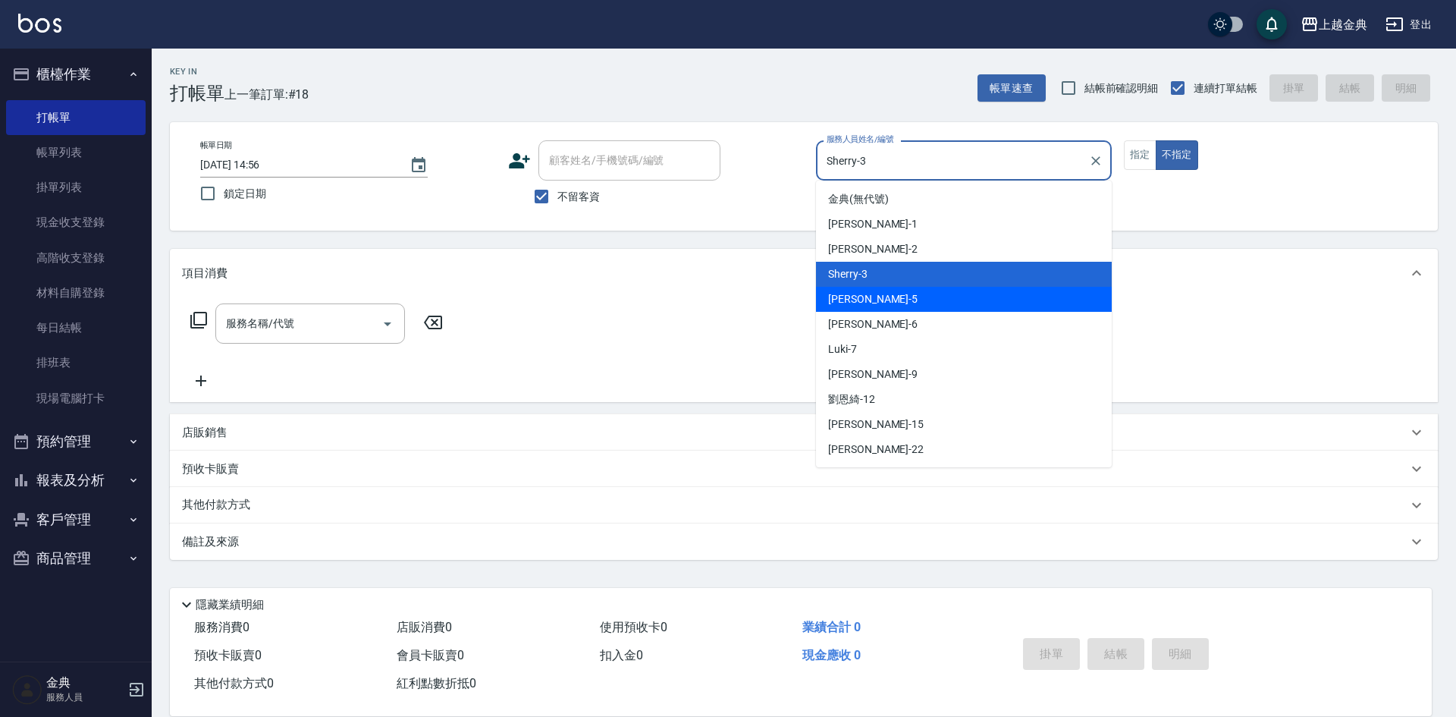
click at [950, 303] on div "[PERSON_NAME] -5" at bounding box center [964, 299] width 296 height 25
type input "[PERSON_NAME]-5"
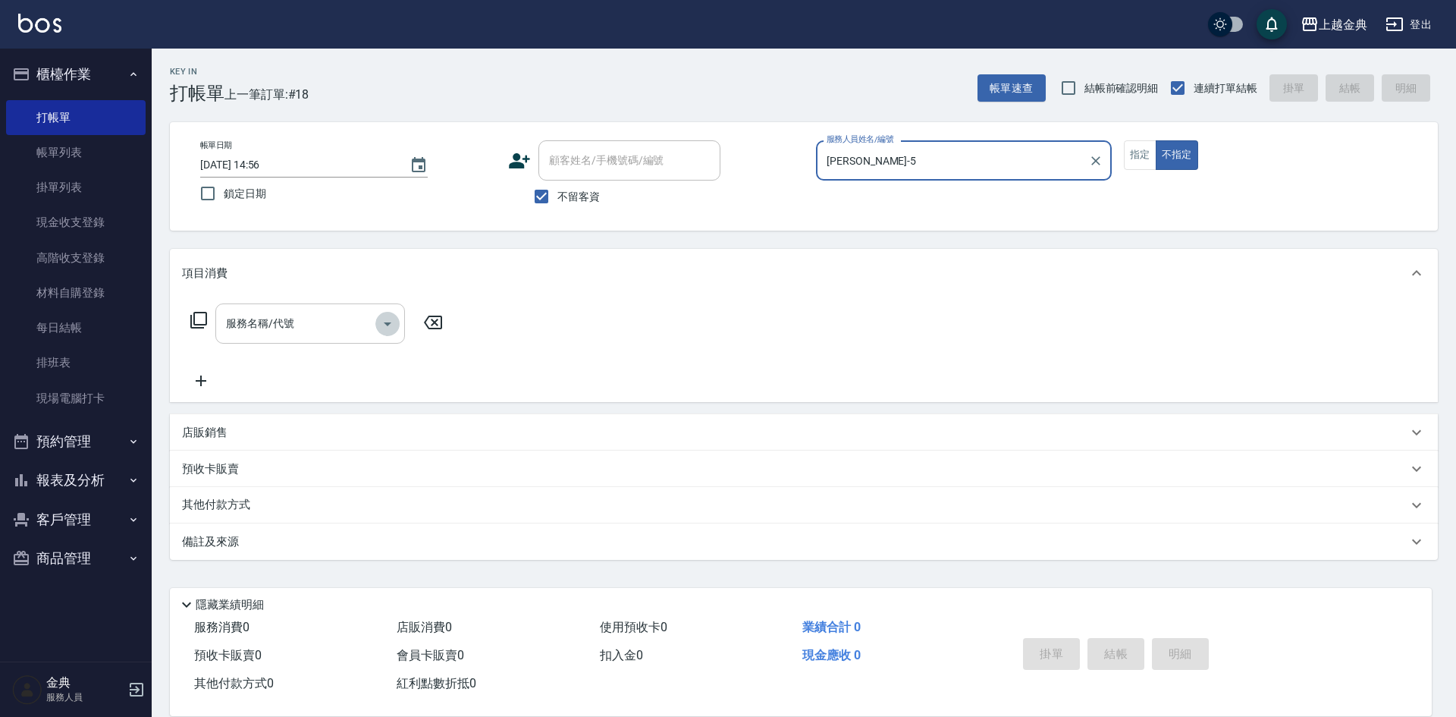
click at [385, 323] on icon "Open" at bounding box center [388, 324] width 8 height 4
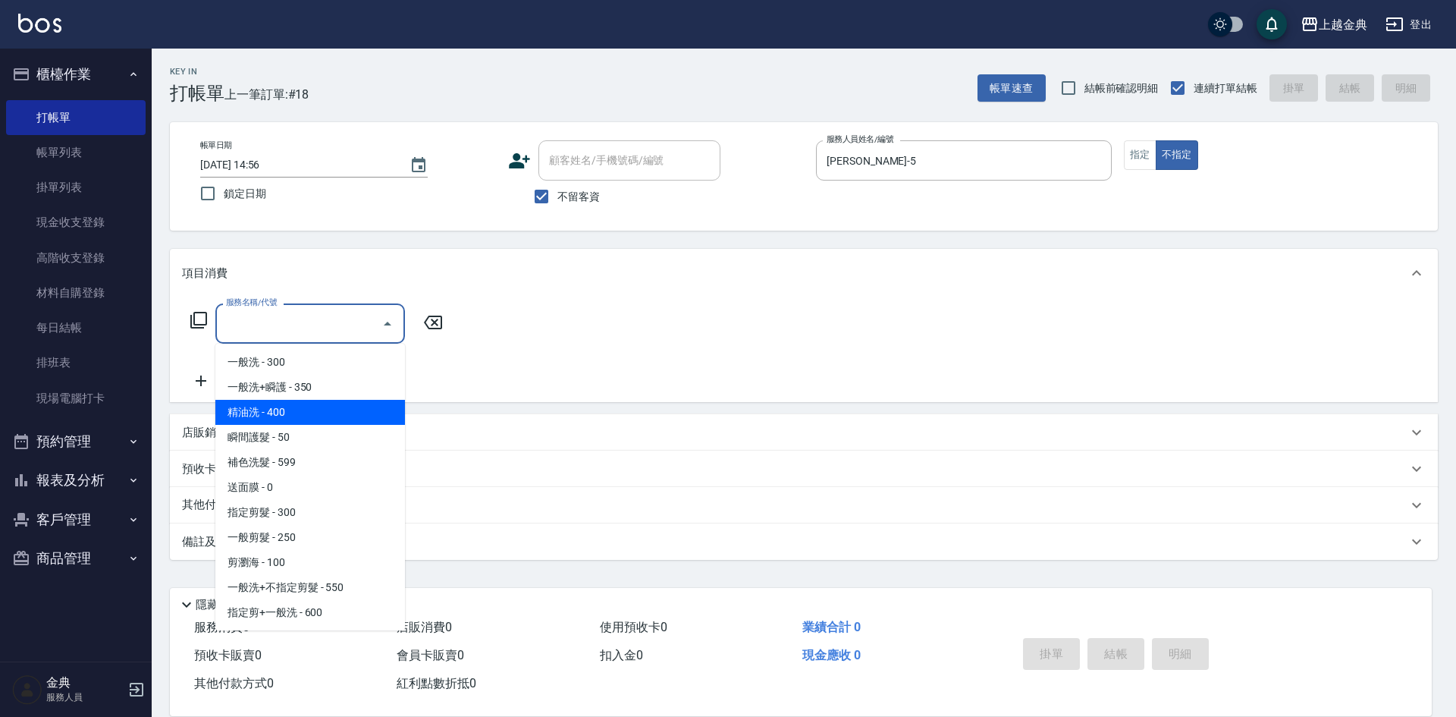
click at [324, 414] on span "精油洗 - 400" at bounding box center [310, 412] width 190 height 25
type input "精油洗(102)"
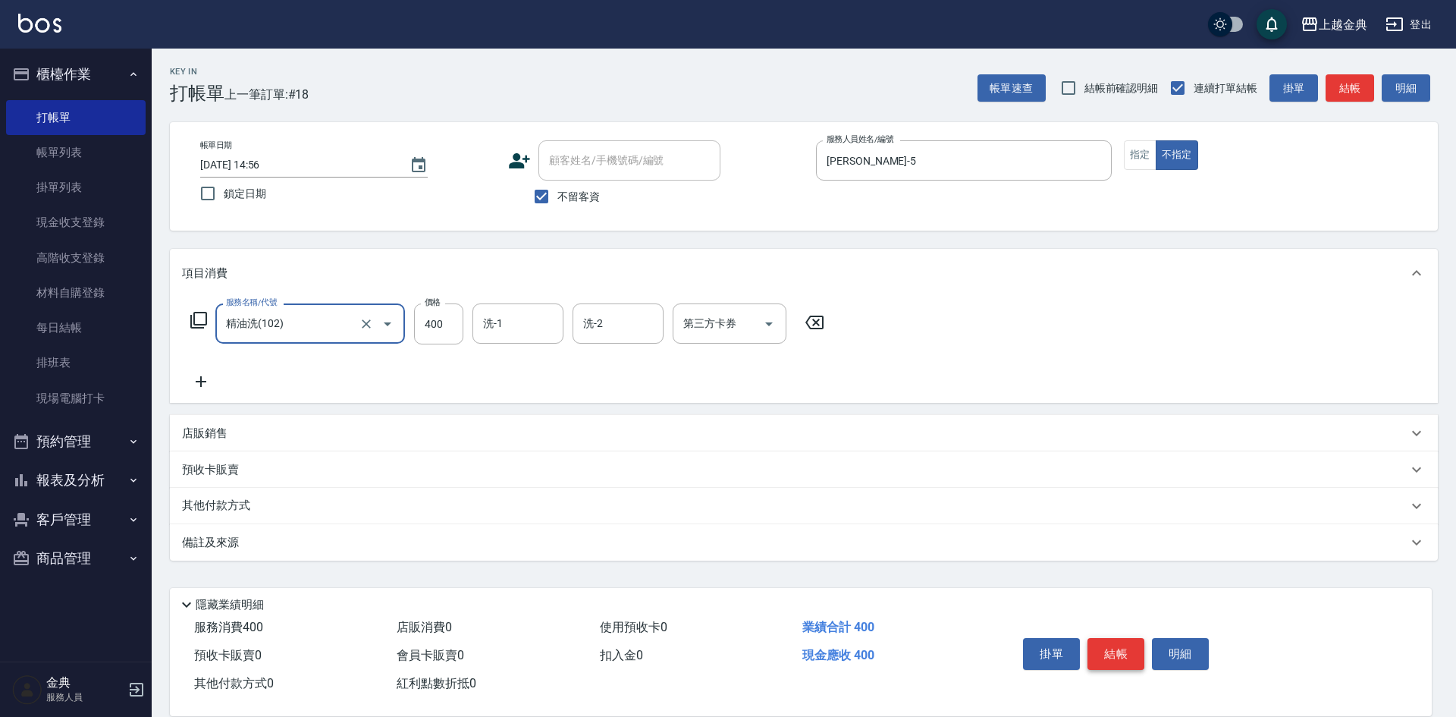
click at [1117, 645] on button "結帳" at bounding box center [1116, 654] width 57 height 32
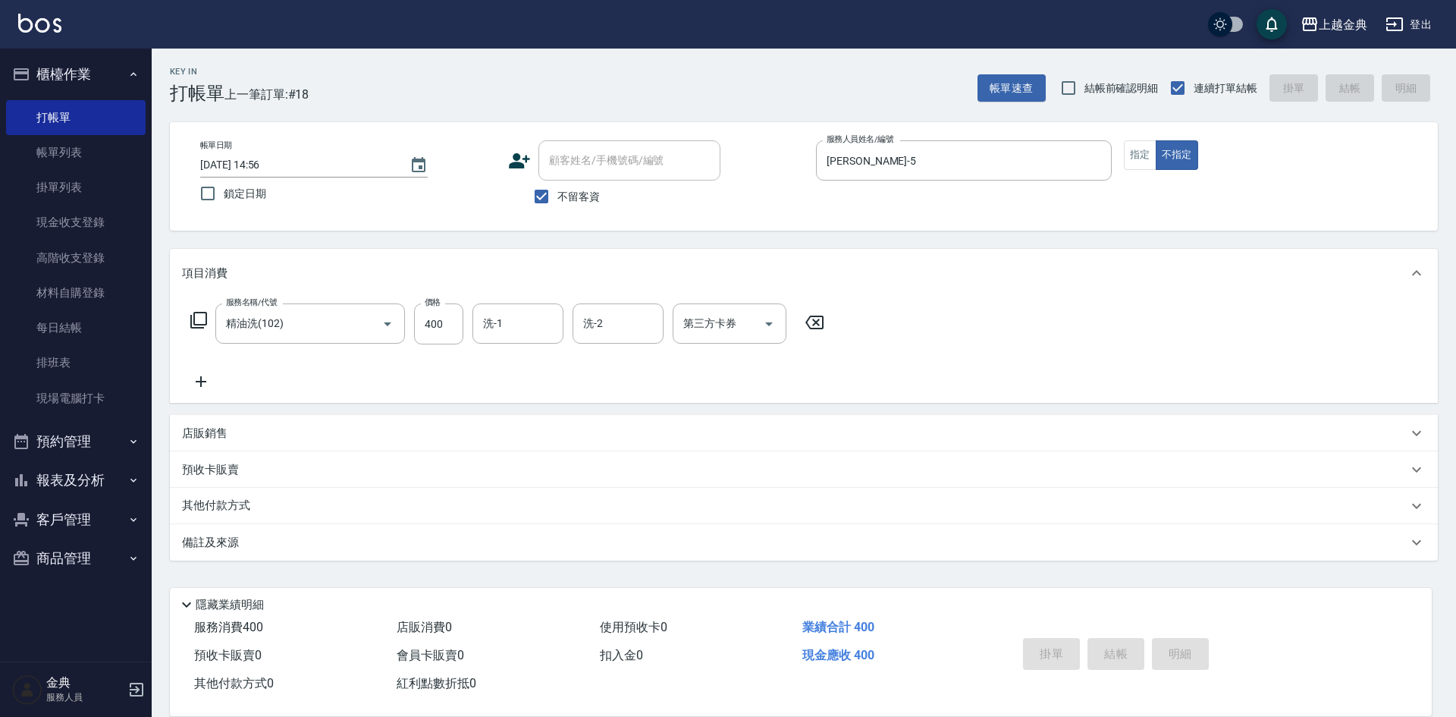
type input "[DATE] 14:59"
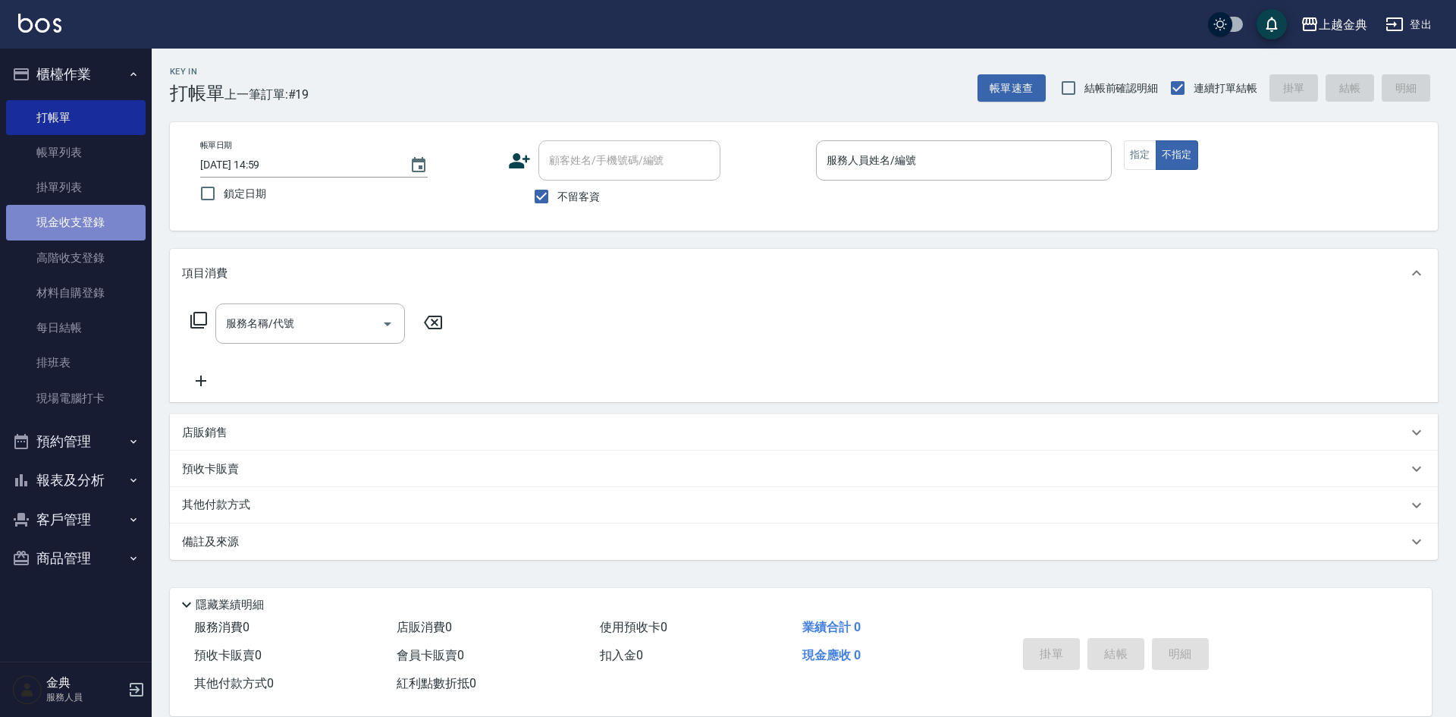
click at [85, 224] on link "現金收支登錄" at bounding box center [76, 222] width 140 height 35
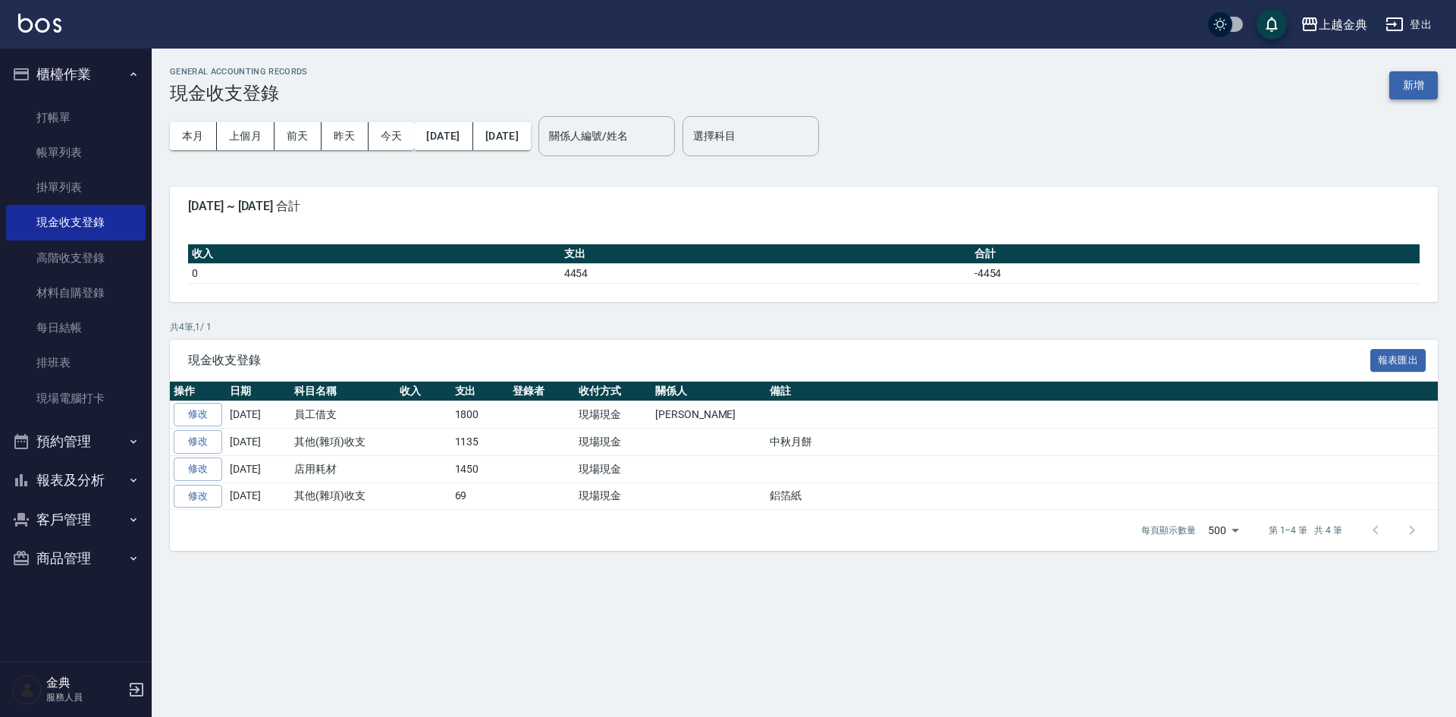
click at [1410, 74] on button "新增" at bounding box center [1413, 85] width 49 height 28
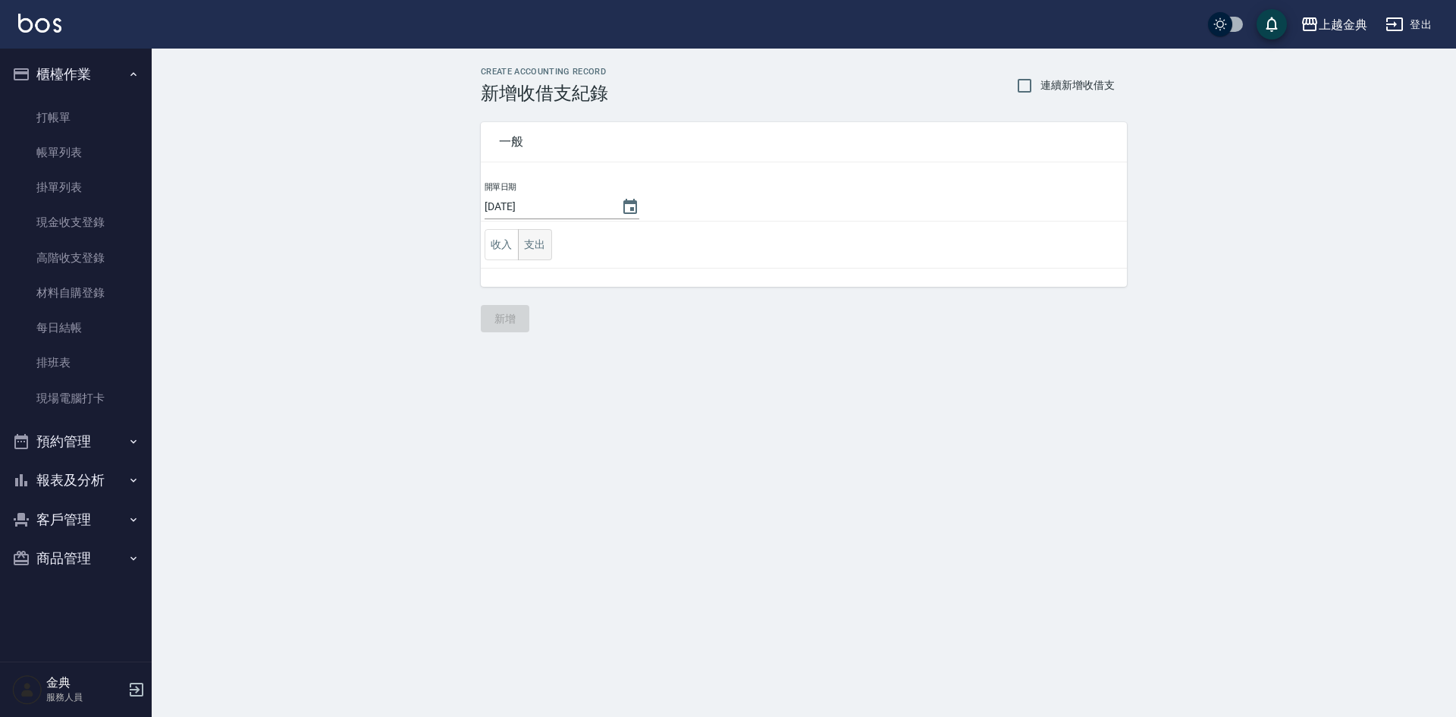
click at [528, 250] on button "支出" at bounding box center [535, 244] width 34 height 31
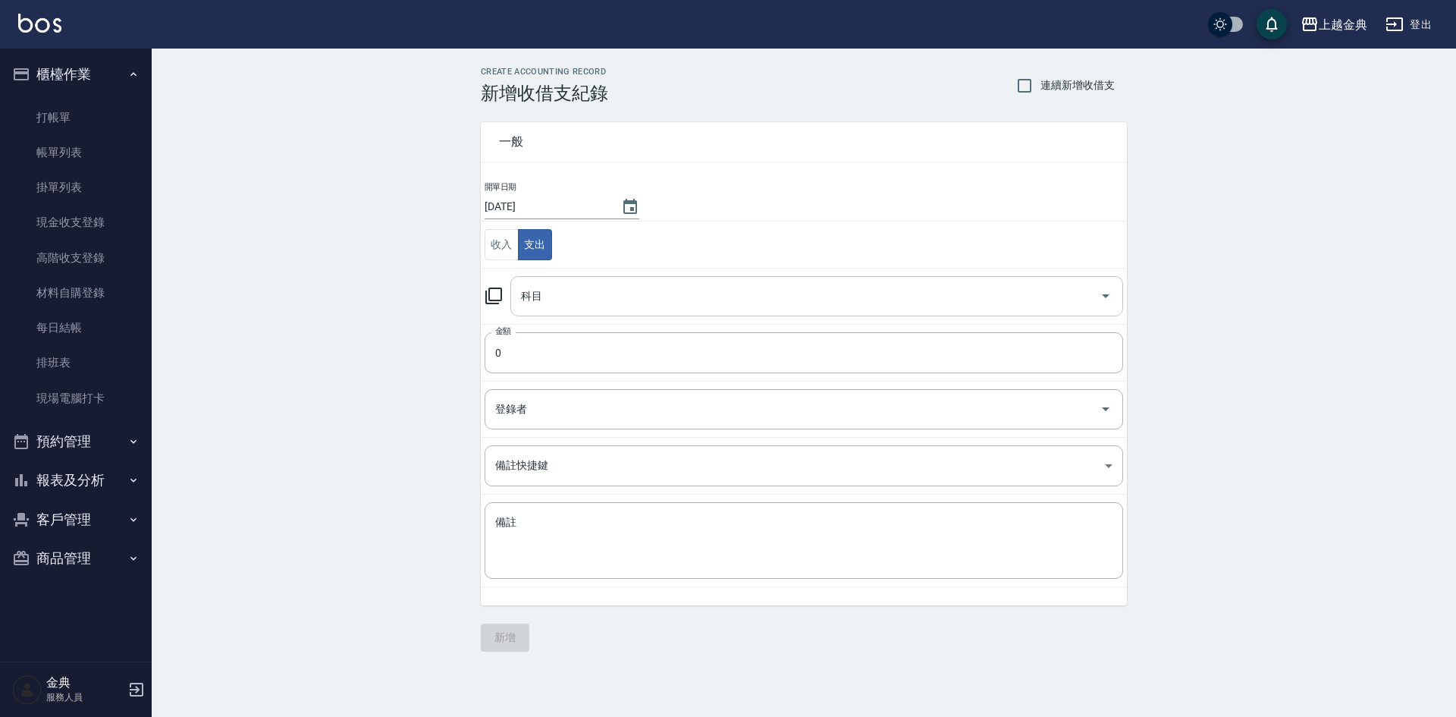
click at [1104, 294] on icon "Open" at bounding box center [1106, 296] width 18 height 18
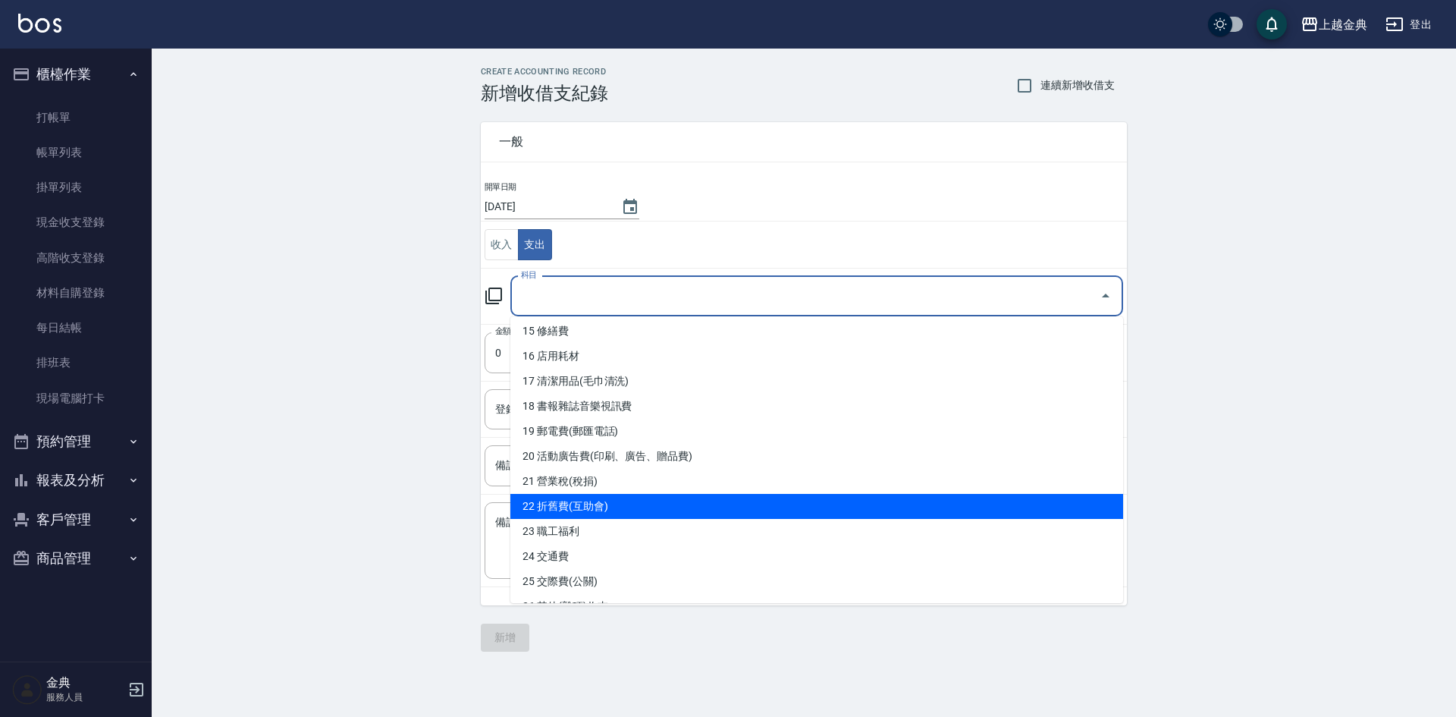
scroll to position [455, 0]
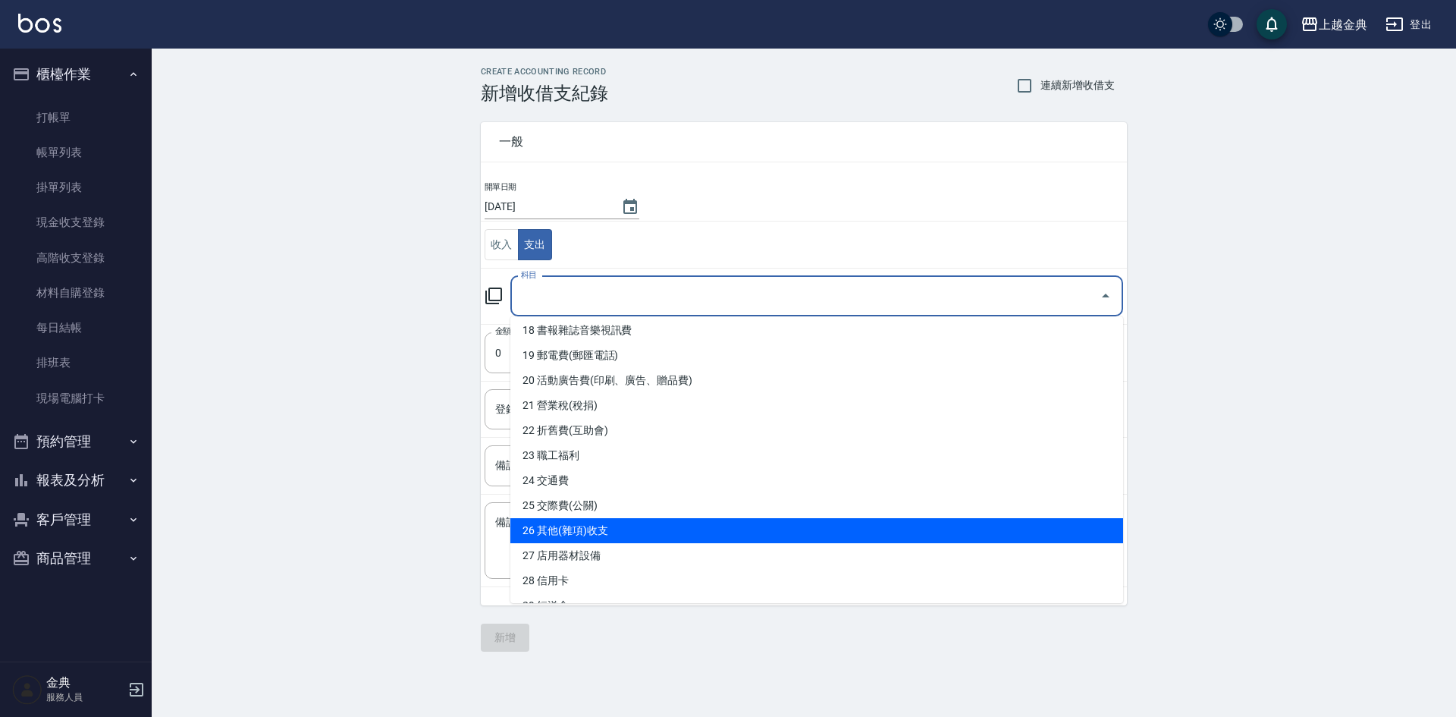
click at [617, 530] on li "26 其他(雜項)收支" at bounding box center [816, 530] width 613 height 25
type input "26 其他(雜項)收支"
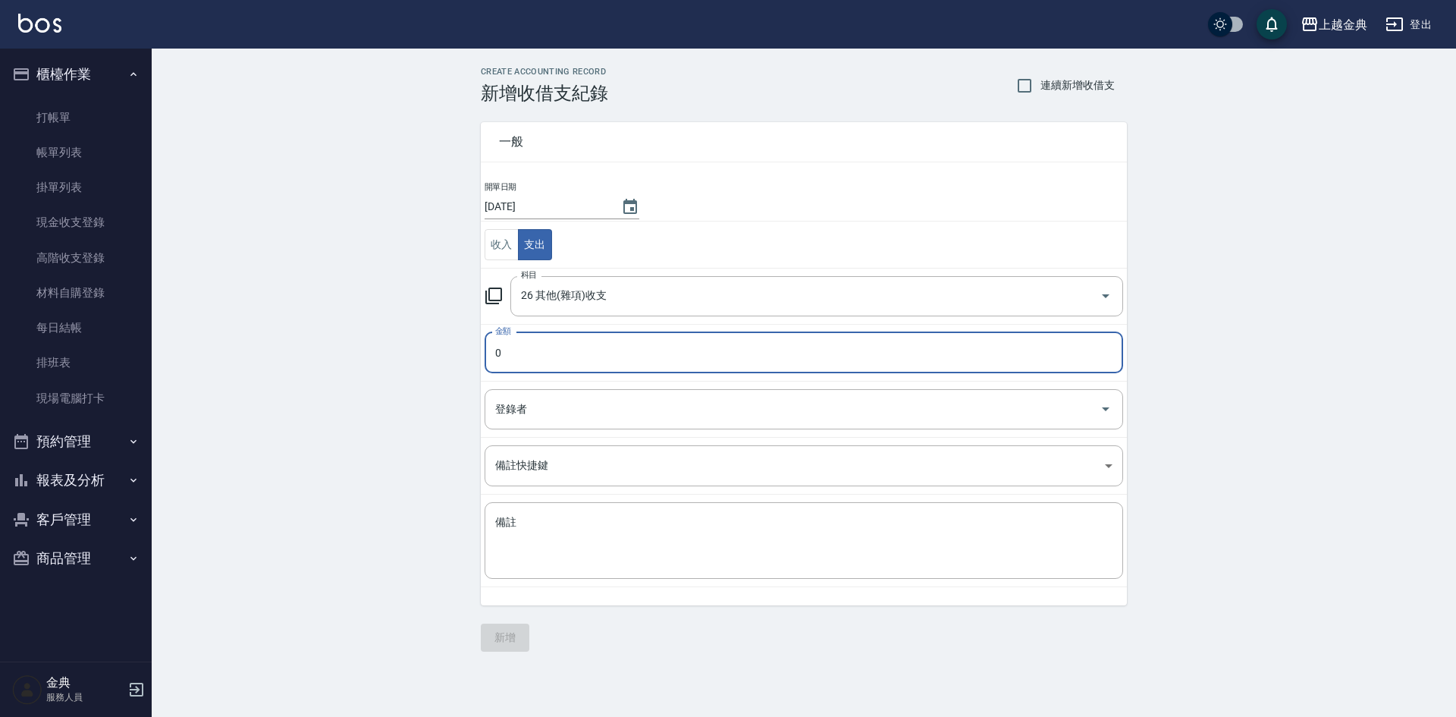
click at [494, 349] on input "0" at bounding box center [804, 352] width 639 height 41
click at [589, 360] on input "4470" at bounding box center [804, 352] width 639 height 41
type input "447"
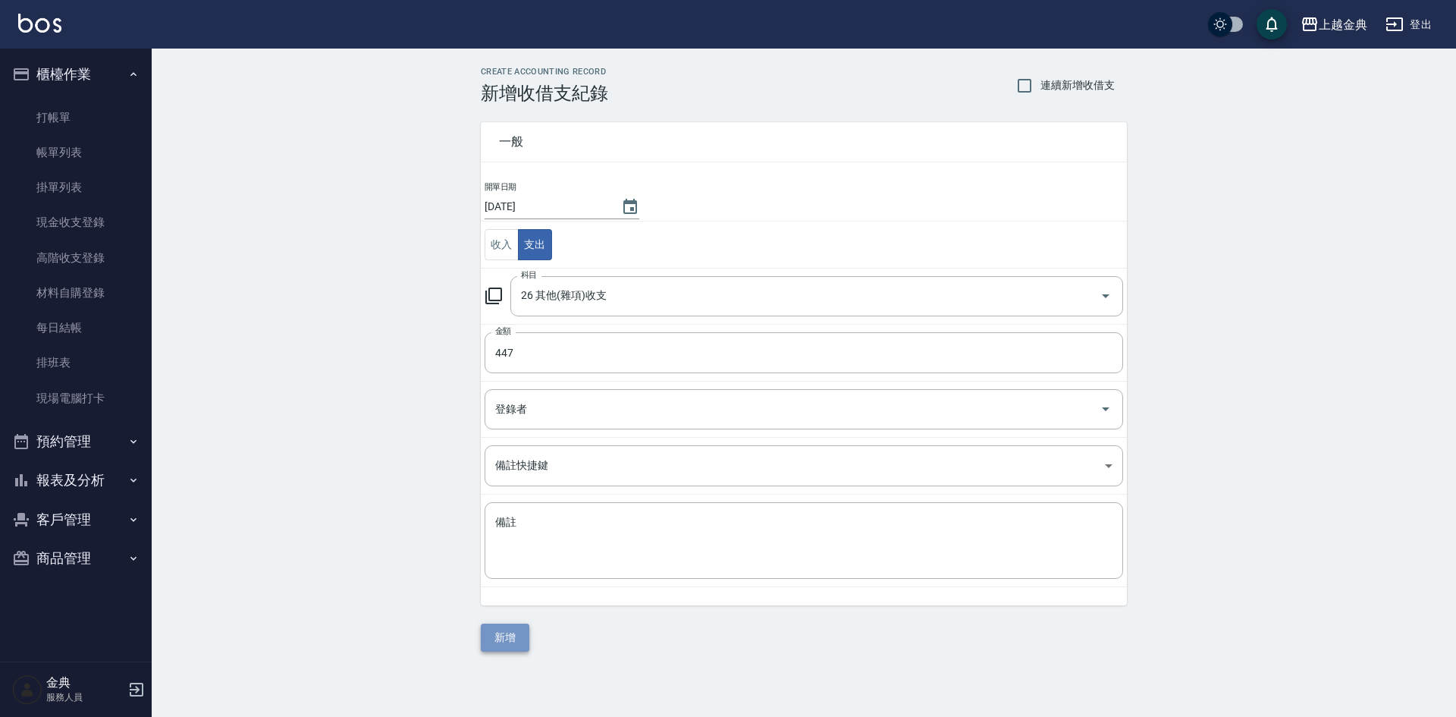
click at [507, 631] on button "新增" at bounding box center [505, 637] width 49 height 28
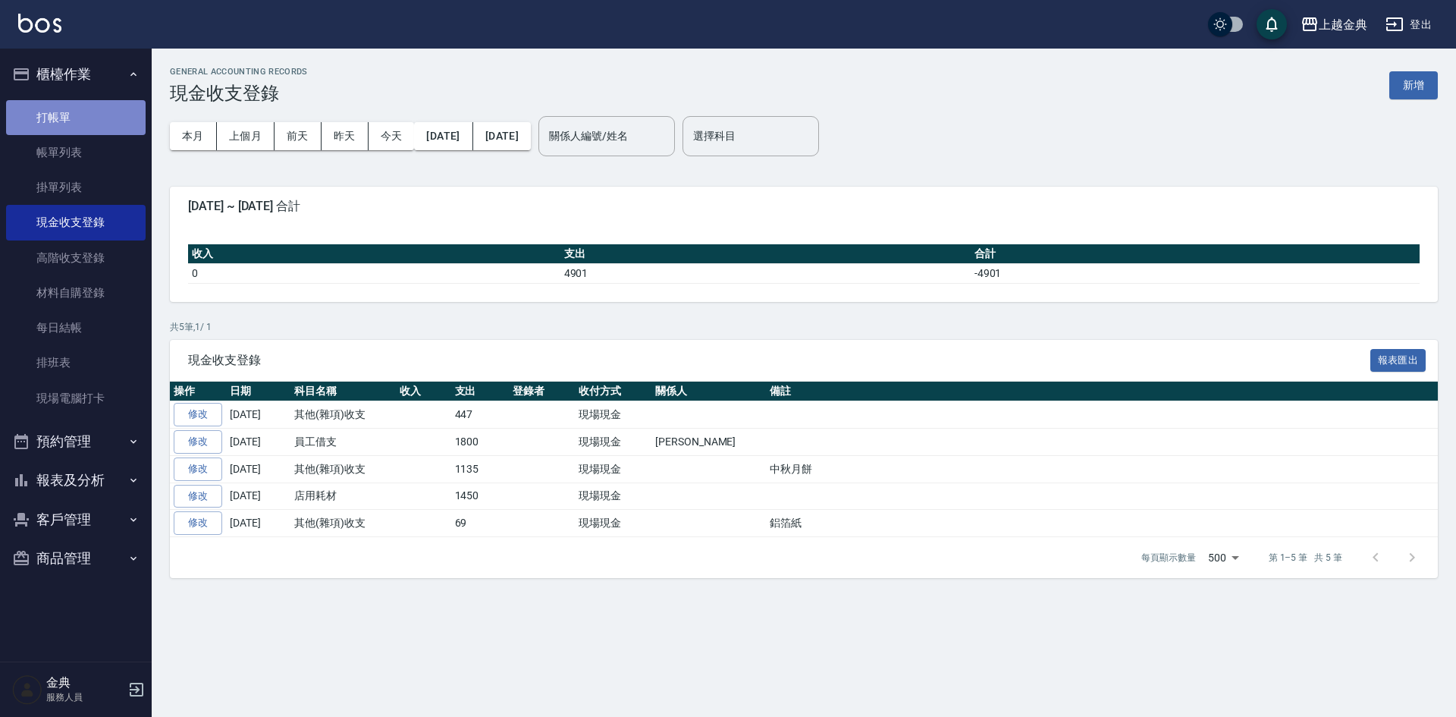
click at [91, 119] on link "打帳單" at bounding box center [76, 117] width 140 height 35
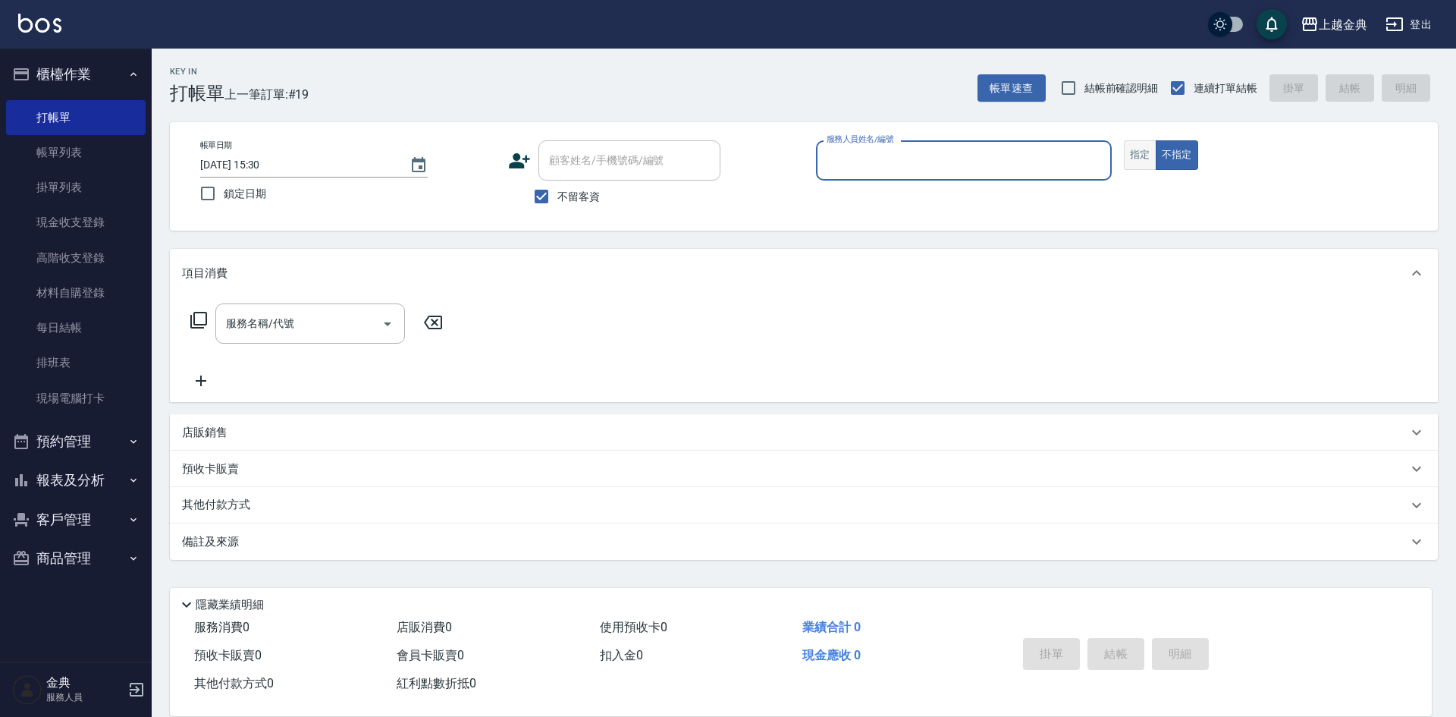
click at [1136, 155] on button "指定" at bounding box center [1140, 155] width 33 height 30
click at [1039, 176] on div "服務人員姓名/編號" at bounding box center [964, 160] width 296 height 40
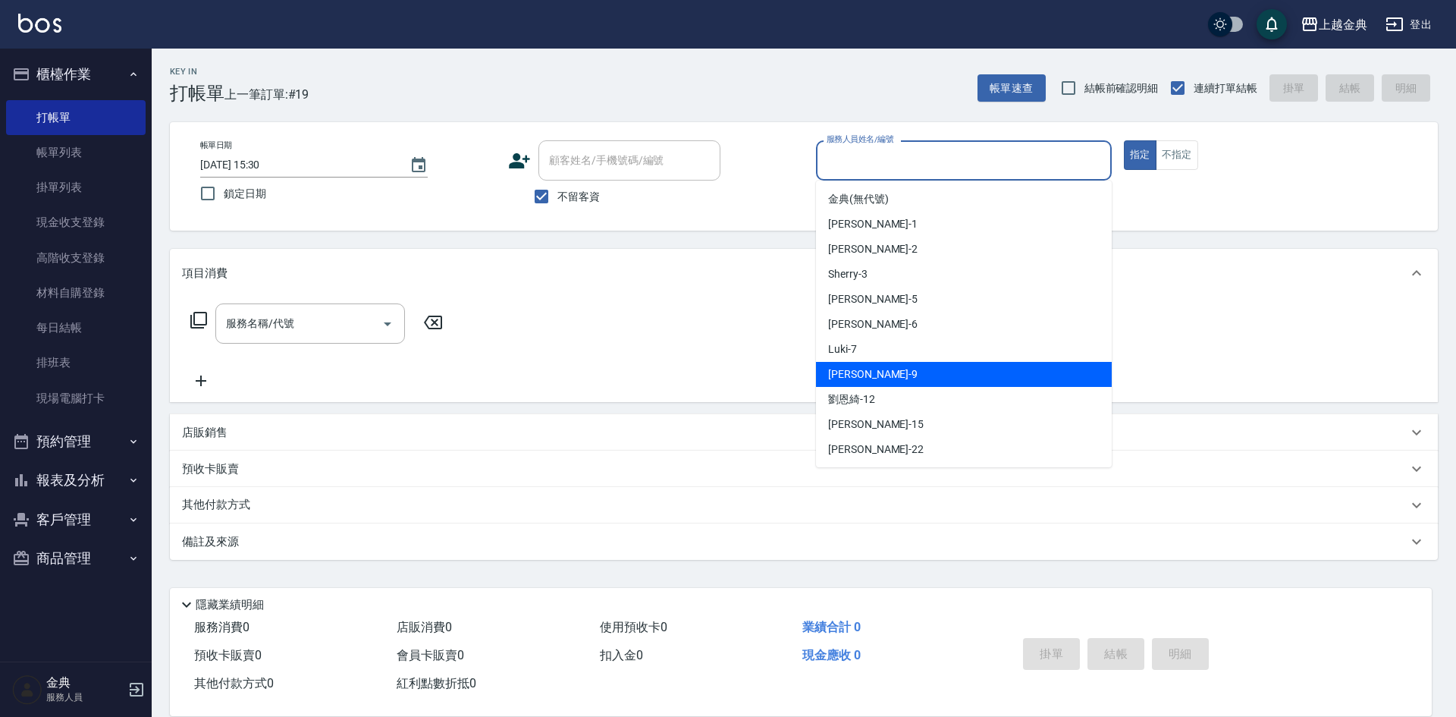
click at [910, 371] on div "[PERSON_NAME] -9" at bounding box center [964, 374] width 296 height 25
type input "[PERSON_NAME]-9"
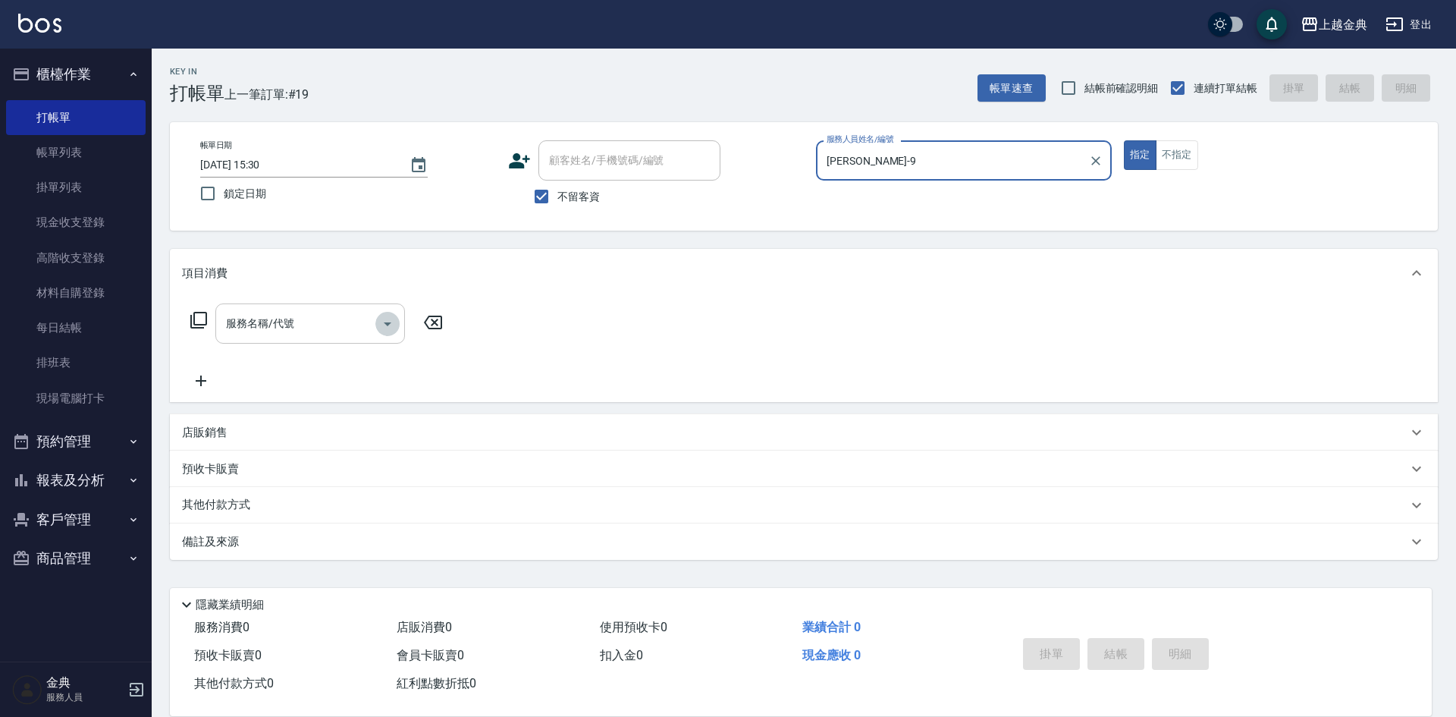
click at [390, 320] on icon "Open" at bounding box center [387, 324] width 18 height 18
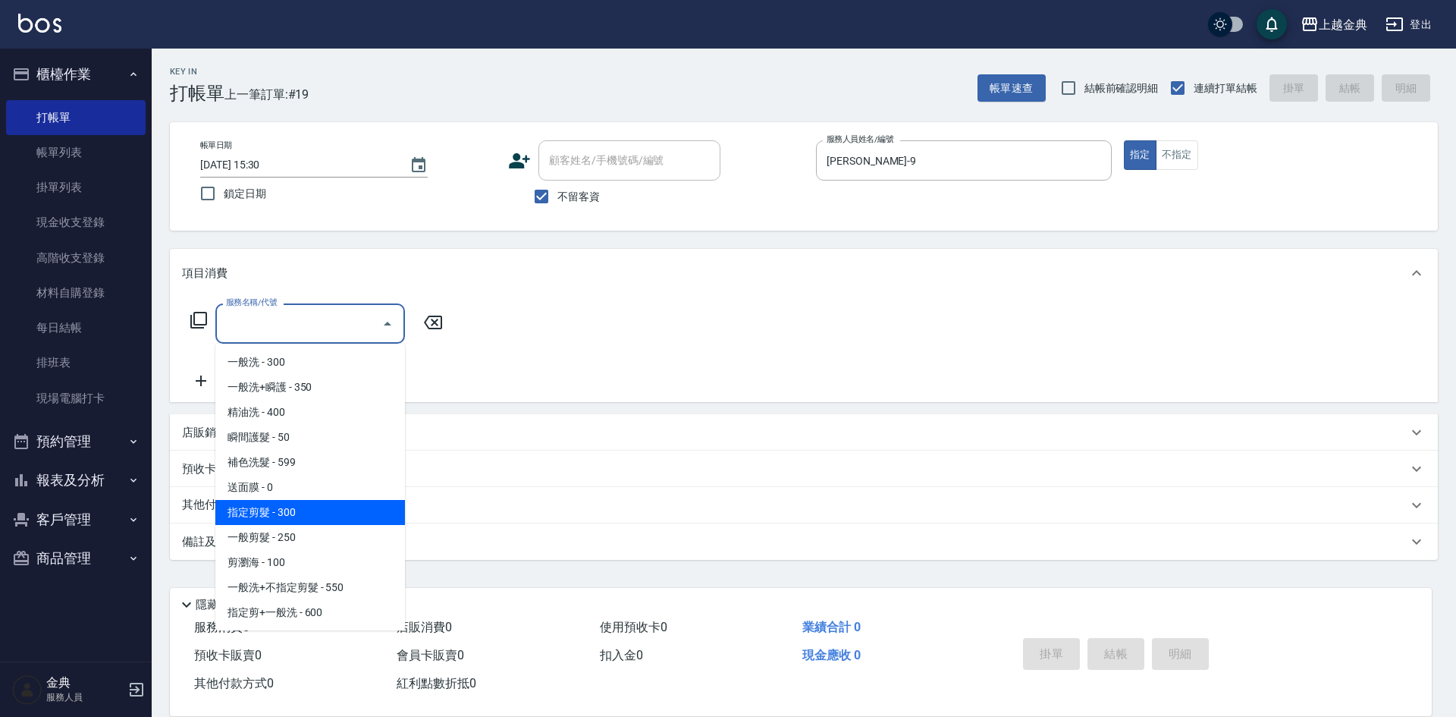
click at [329, 504] on span "指定剪髮 - 300" at bounding box center [310, 512] width 190 height 25
type input "指定剪髮(199)"
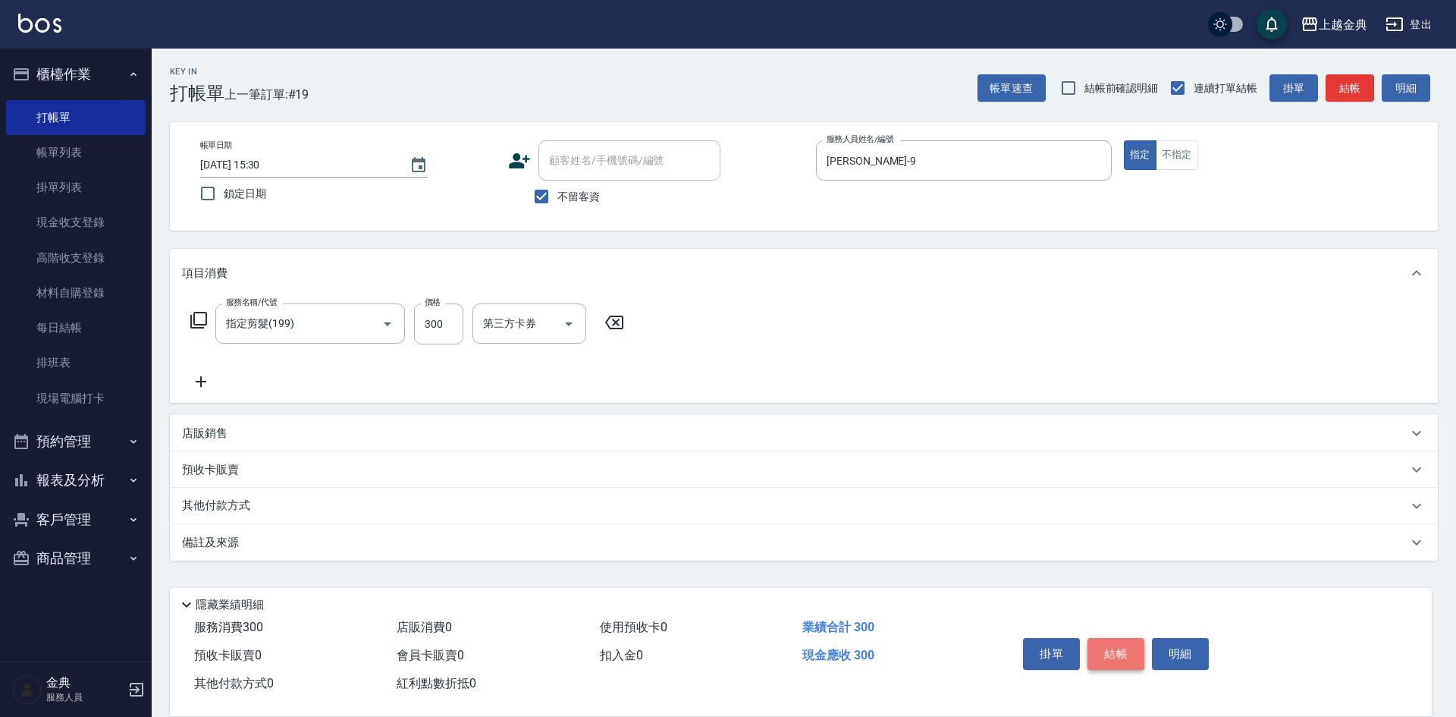
click at [1110, 652] on button "結帳" at bounding box center [1116, 654] width 57 height 32
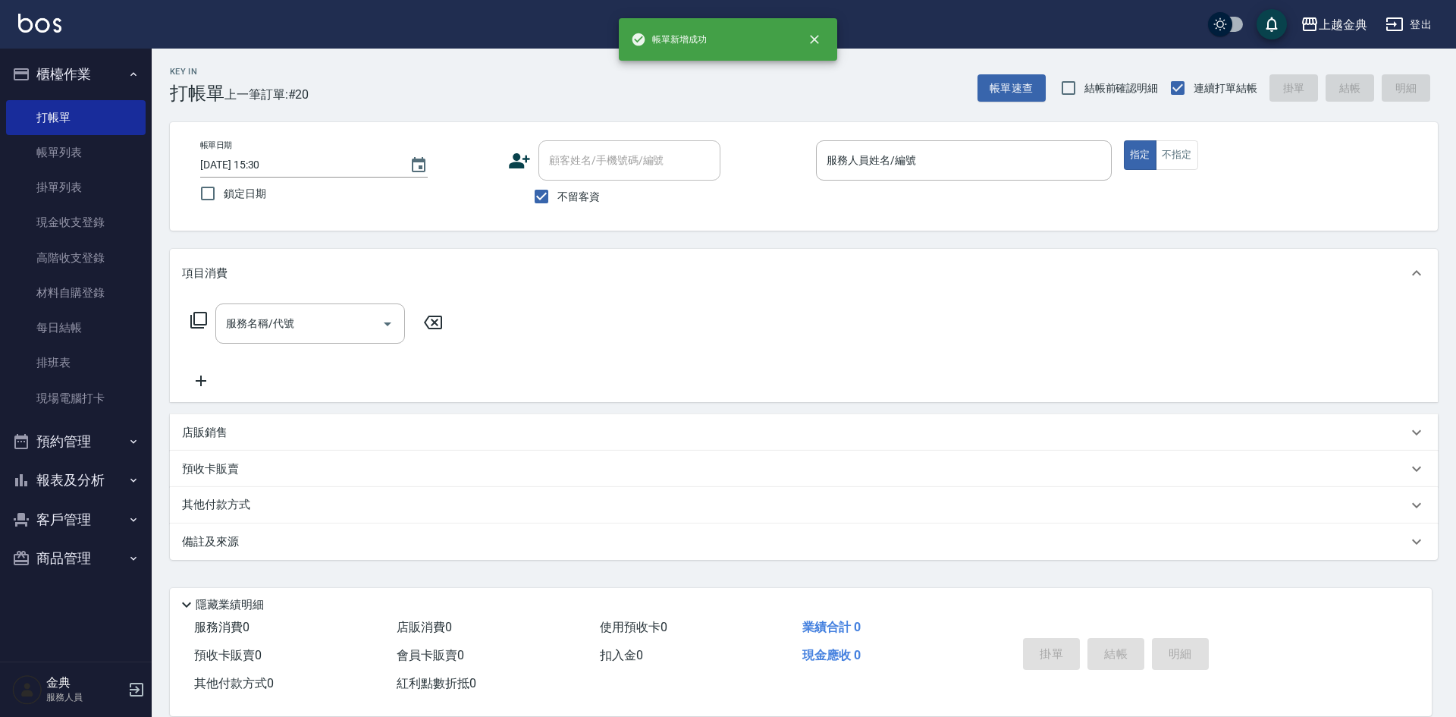
click at [1006, 139] on div "帳單日期 [DATE] 15:30 鎖定日期 顧客姓名/手機號碼/編號 顧客姓名/手機號碼/編號 不留客資 服務人員姓名/編號 服務人員姓名/編號 指定 不指定" at bounding box center [804, 176] width 1268 height 108
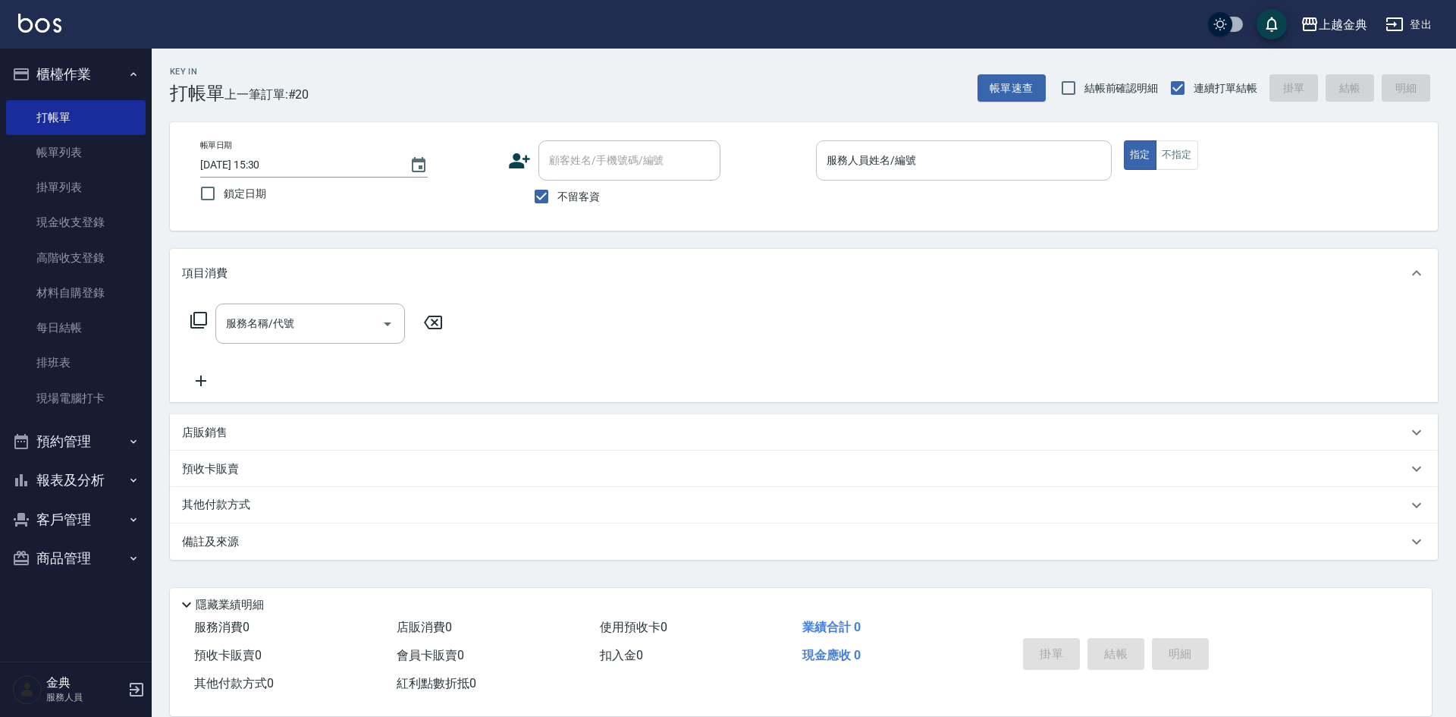
click at [990, 155] on input "服務人員姓名/編號" at bounding box center [964, 160] width 282 height 27
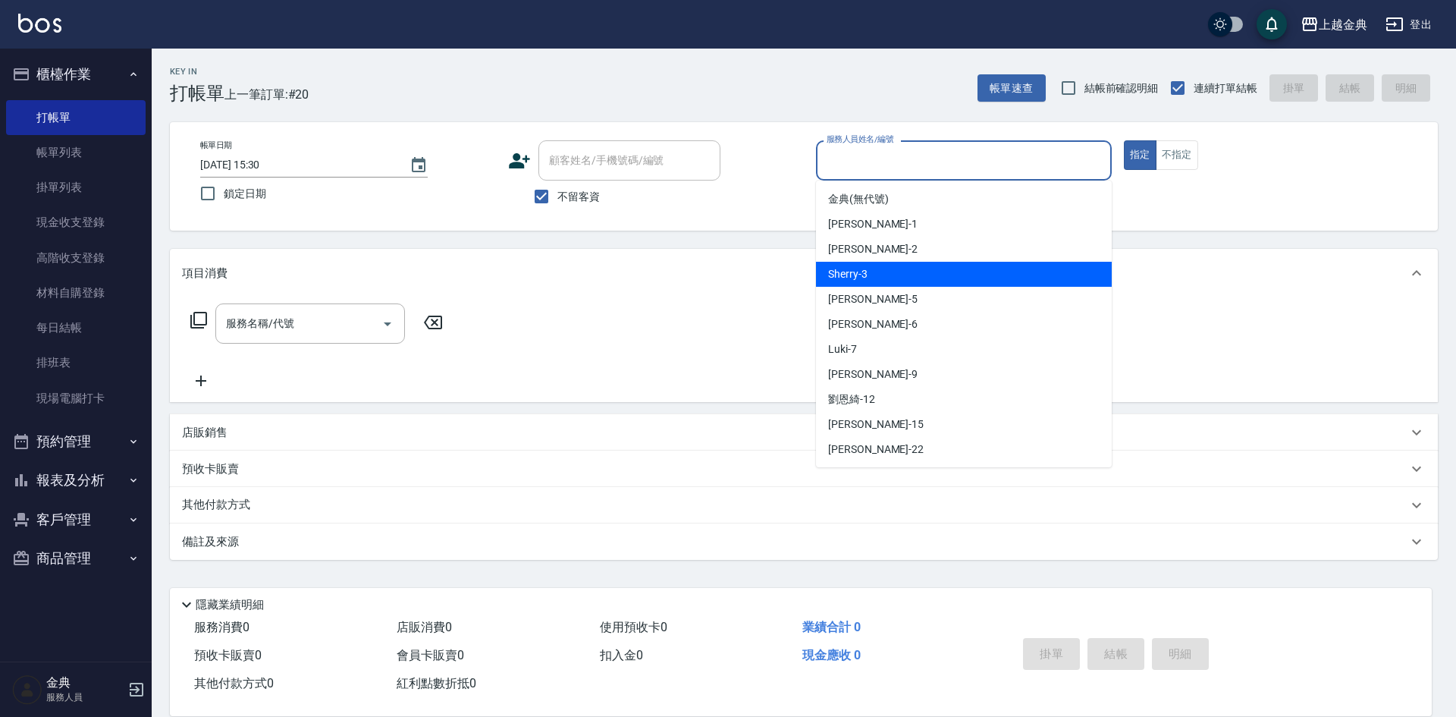
click at [932, 275] on div "Sherry -3" at bounding box center [964, 274] width 296 height 25
type input "Sherry-3"
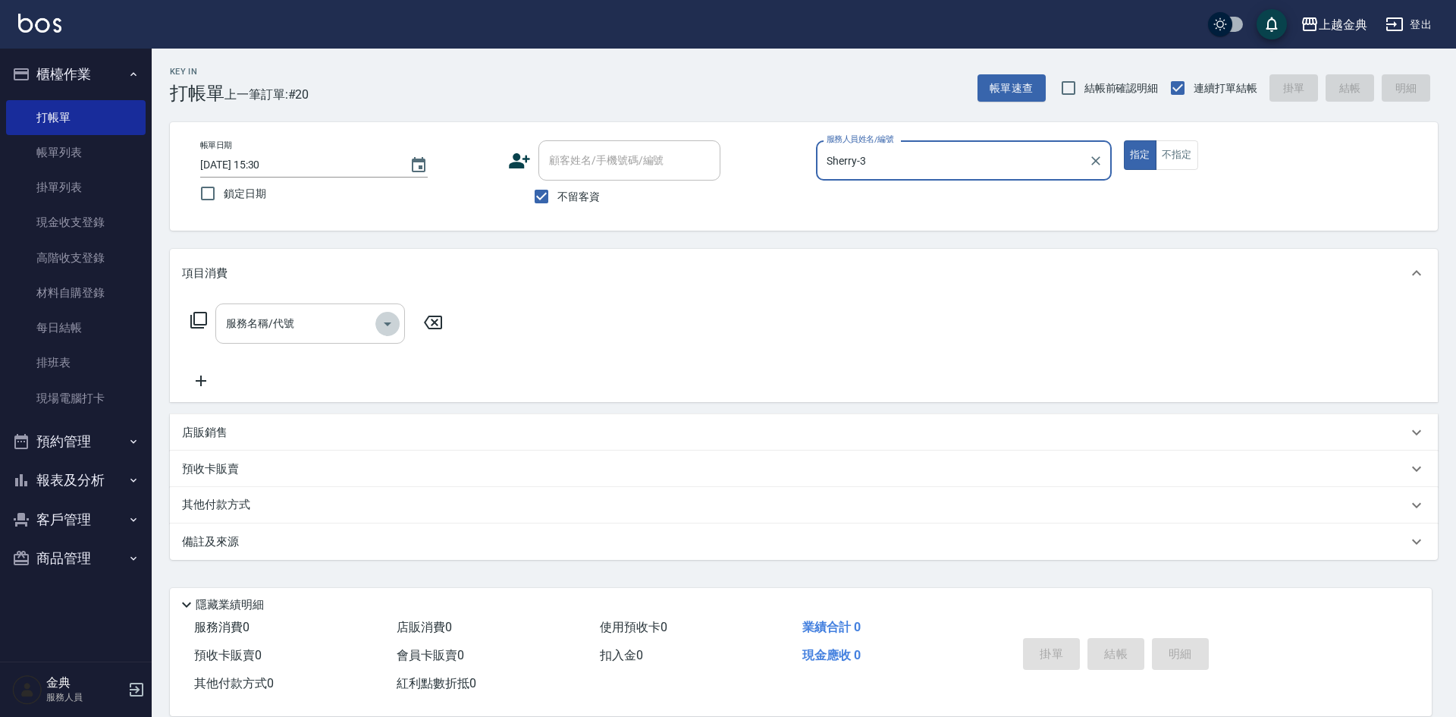
click at [388, 322] on icon "Open" at bounding box center [387, 324] width 18 height 18
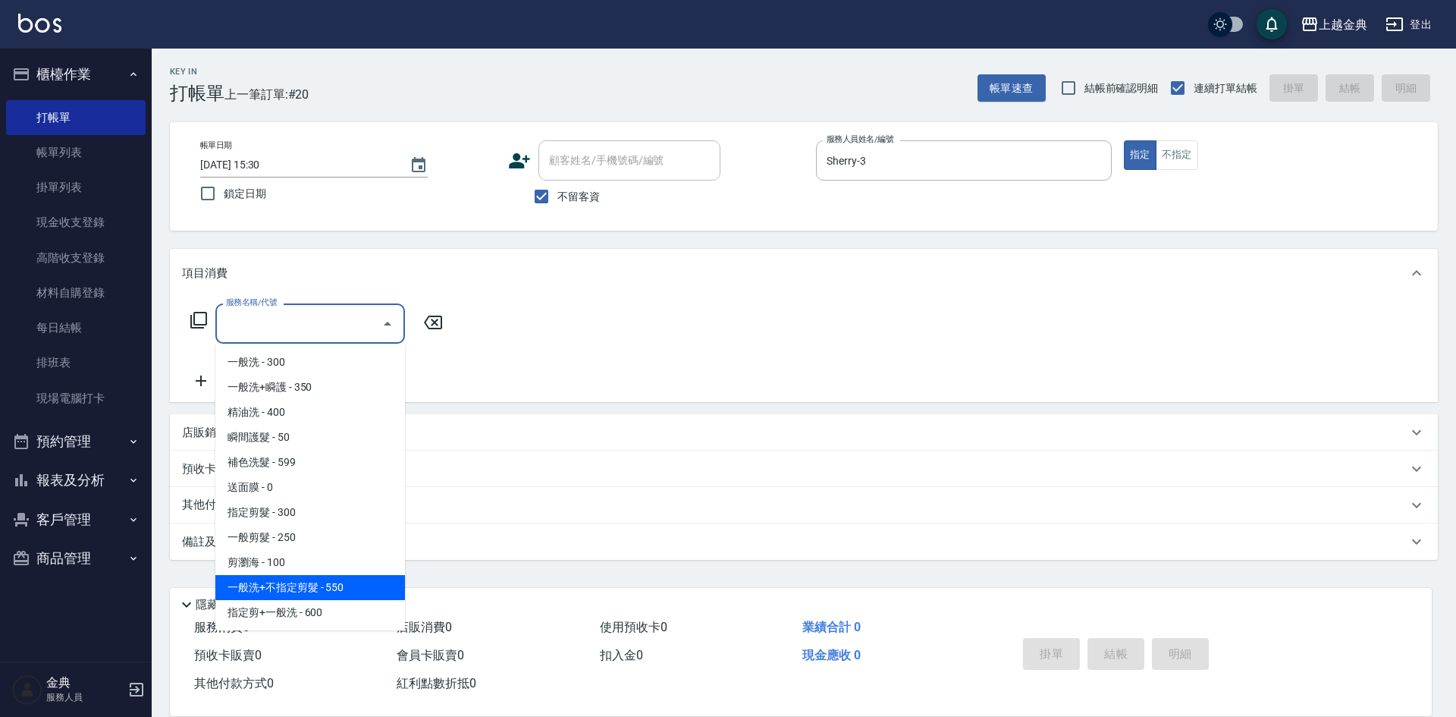
scroll to position [76, 0]
click at [331, 586] on span "指定剪髮+精油洗 - 700" at bounding box center [310, 586] width 190 height 25
type input "指定剪髮+精油洗(207)"
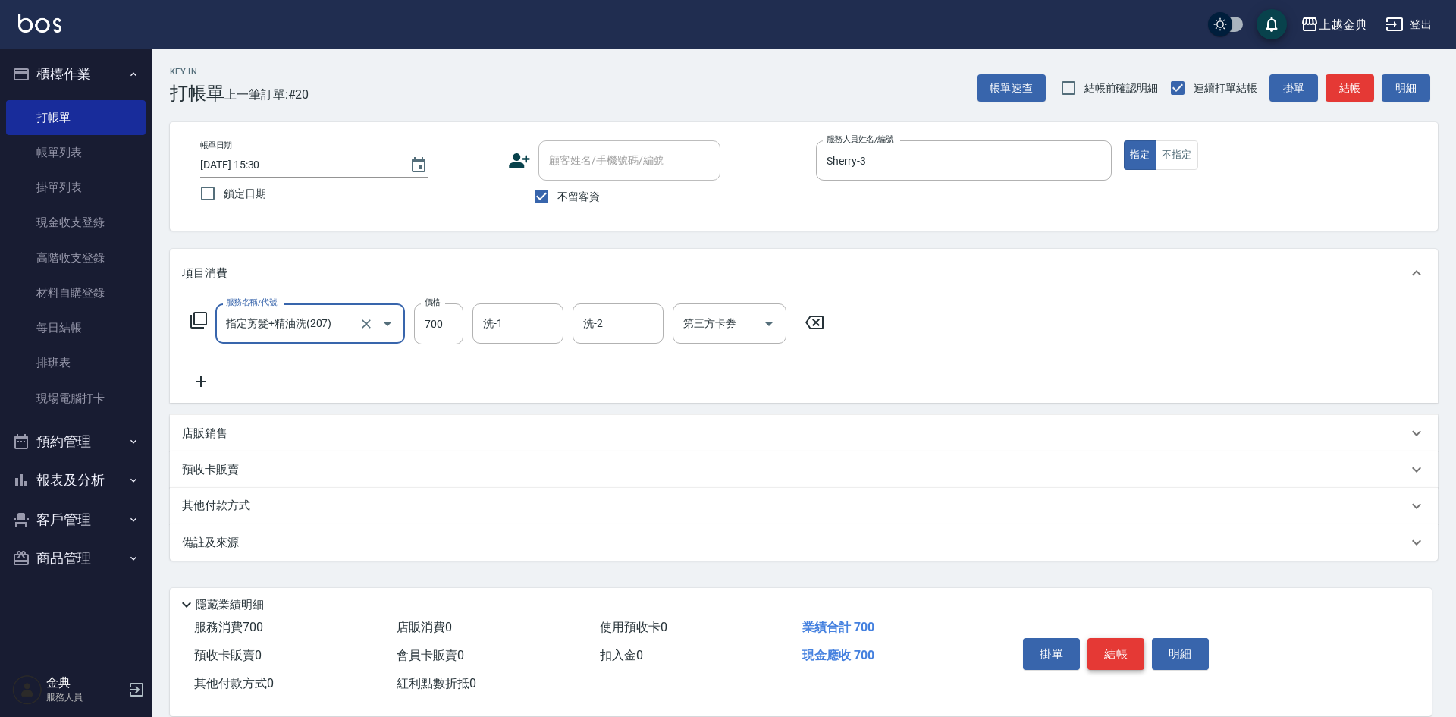
click at [1102, 639] on button "結帳" at bounding box center [1116, 654] width 57 height 32
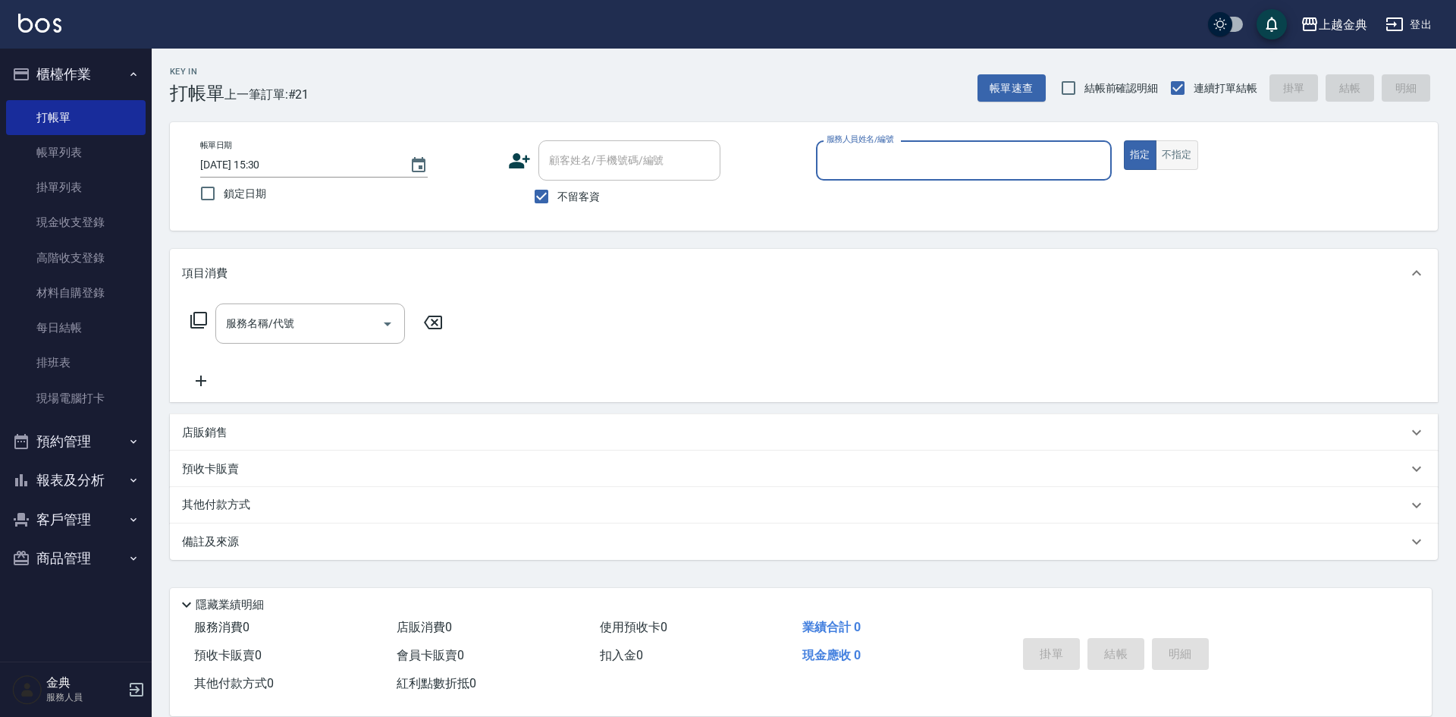
click at [1184, 159] on button "不指定" at bounding box center [1177, 155] width 42 height 30
click at [1034, 156] on input "服務人員姓名/編號" at bounding box center [964, 160] width 282 height 27
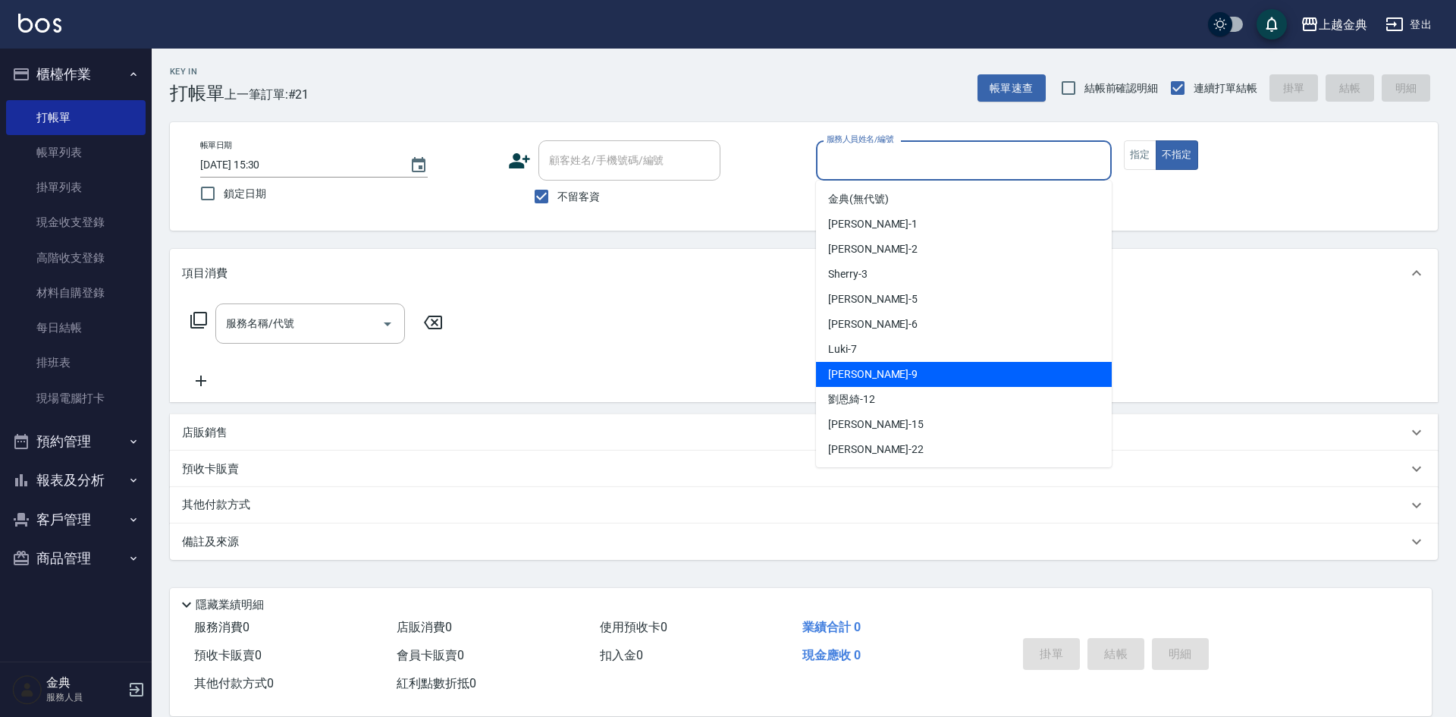
click at [920, 372] on div "[PERSON_NAME] -9" at bounding box center [964, 374] width 296 height 25
type input "[PERSON_NAME]-9"
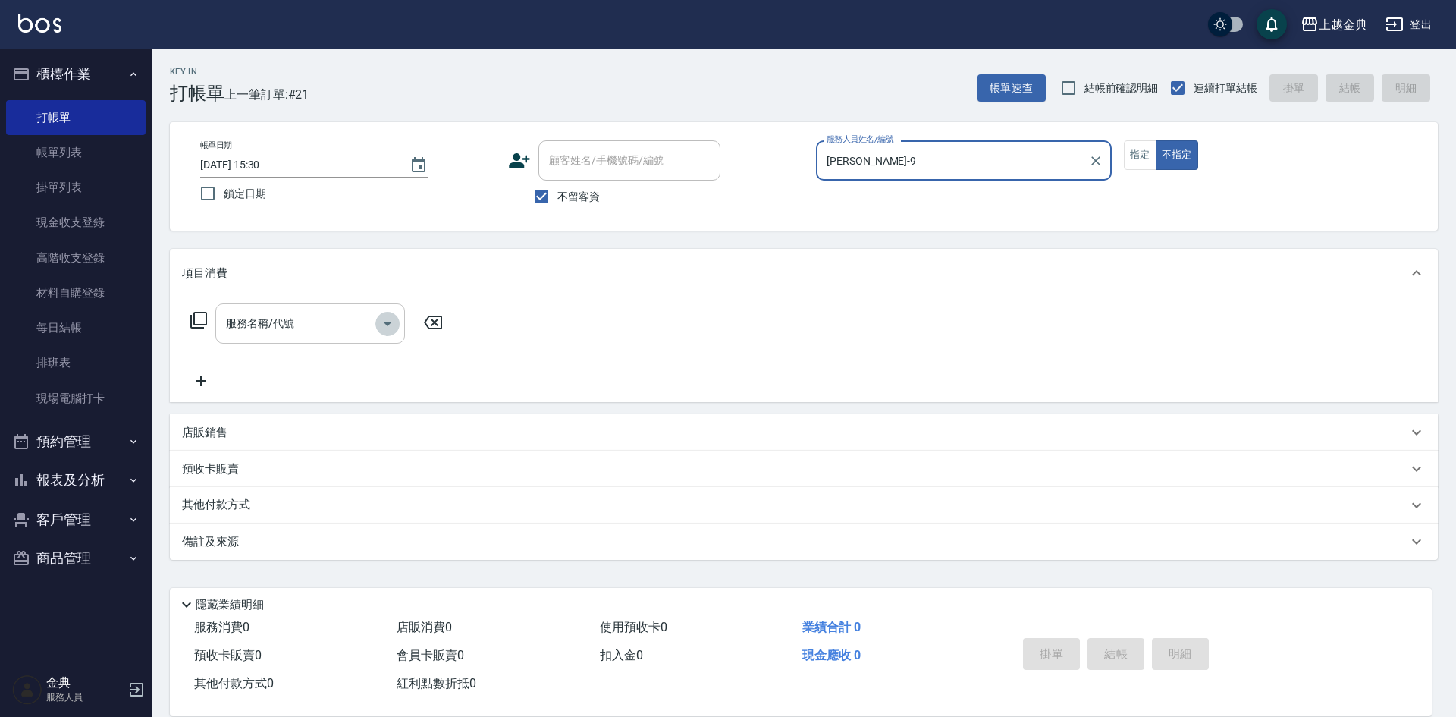
click at [389, 332] on button "Open" at bounding box center [387, 324] width 24 height 24
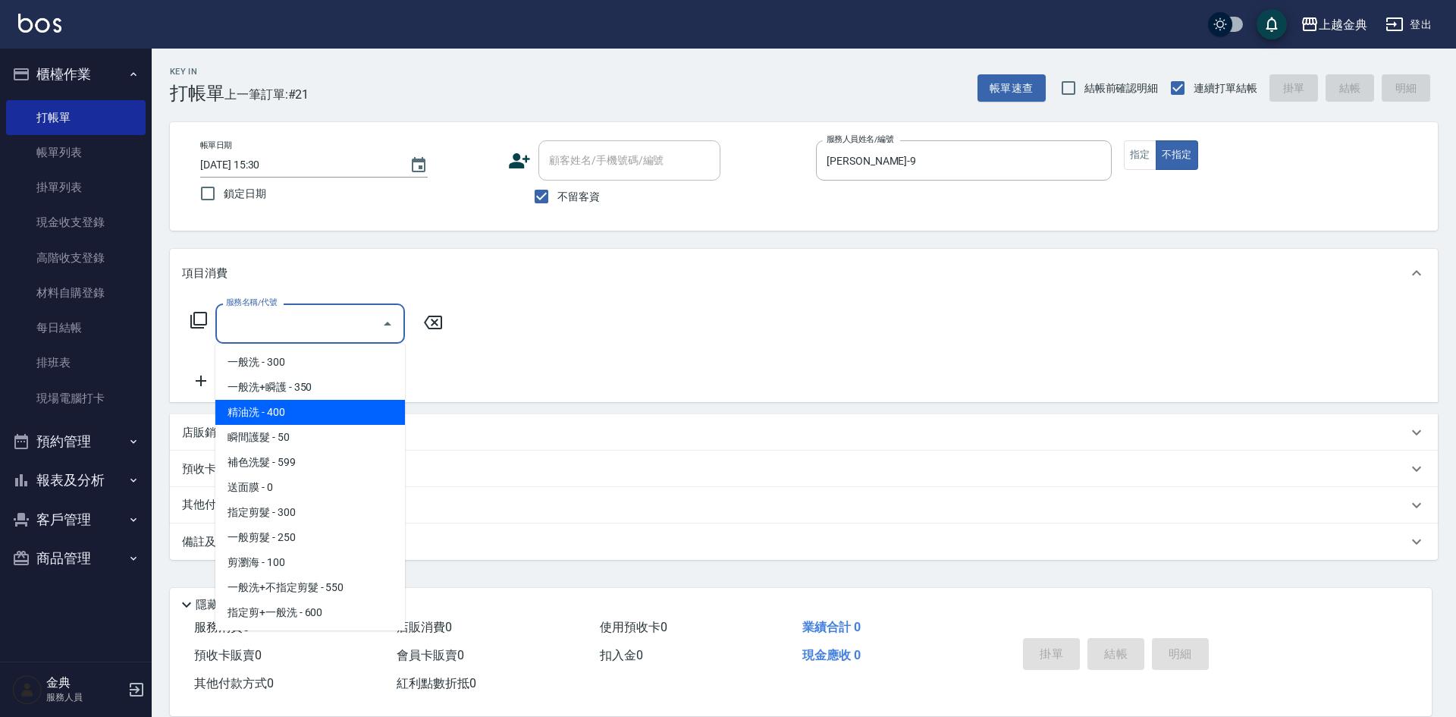
click at [333, 404] on span "精油洗 - 400" at bounding box center [310, 412] width 190 height 25
type input "精油洗(102)"
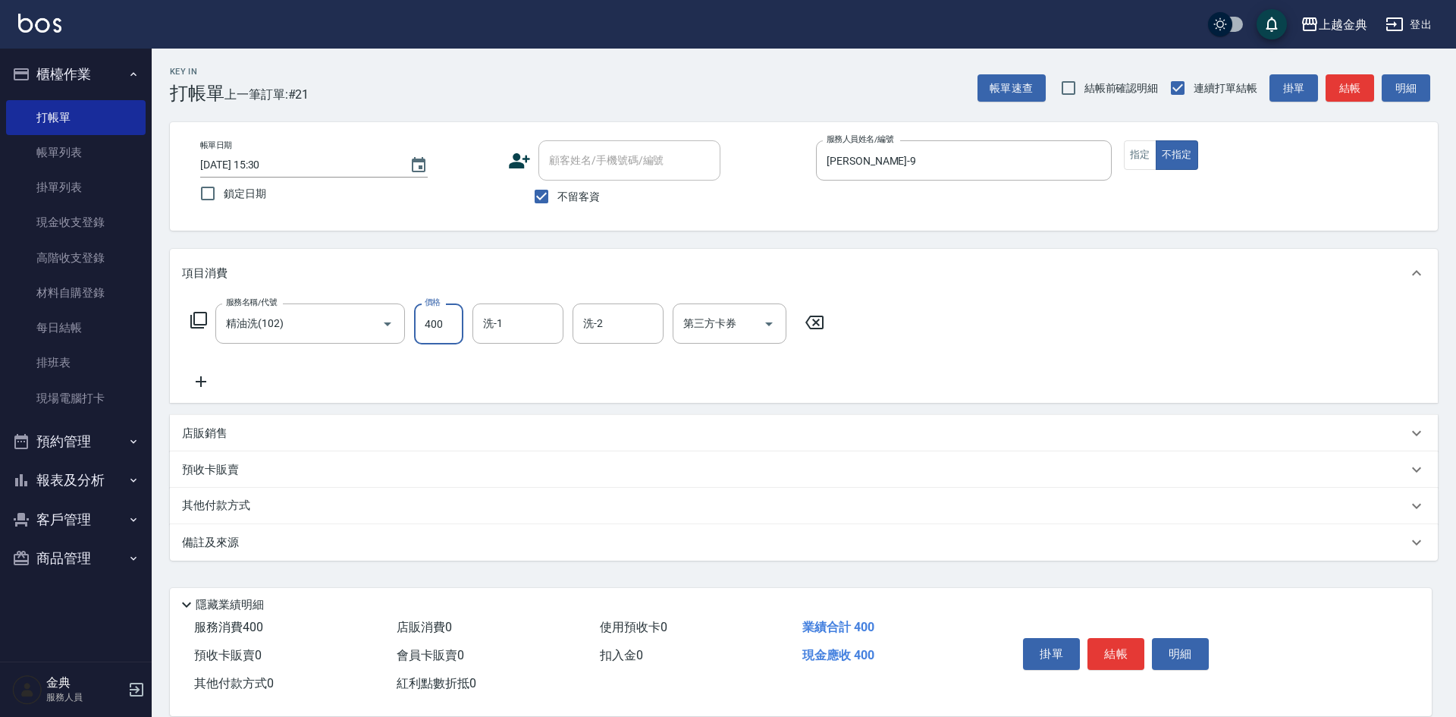
click at [443, 327] on input "400" at bounding box center [438, 323] width 49 height 41
type input "500"
click at [1119, 641] on button "結帳" at bounding box center [1116, 654] width 57 height 32
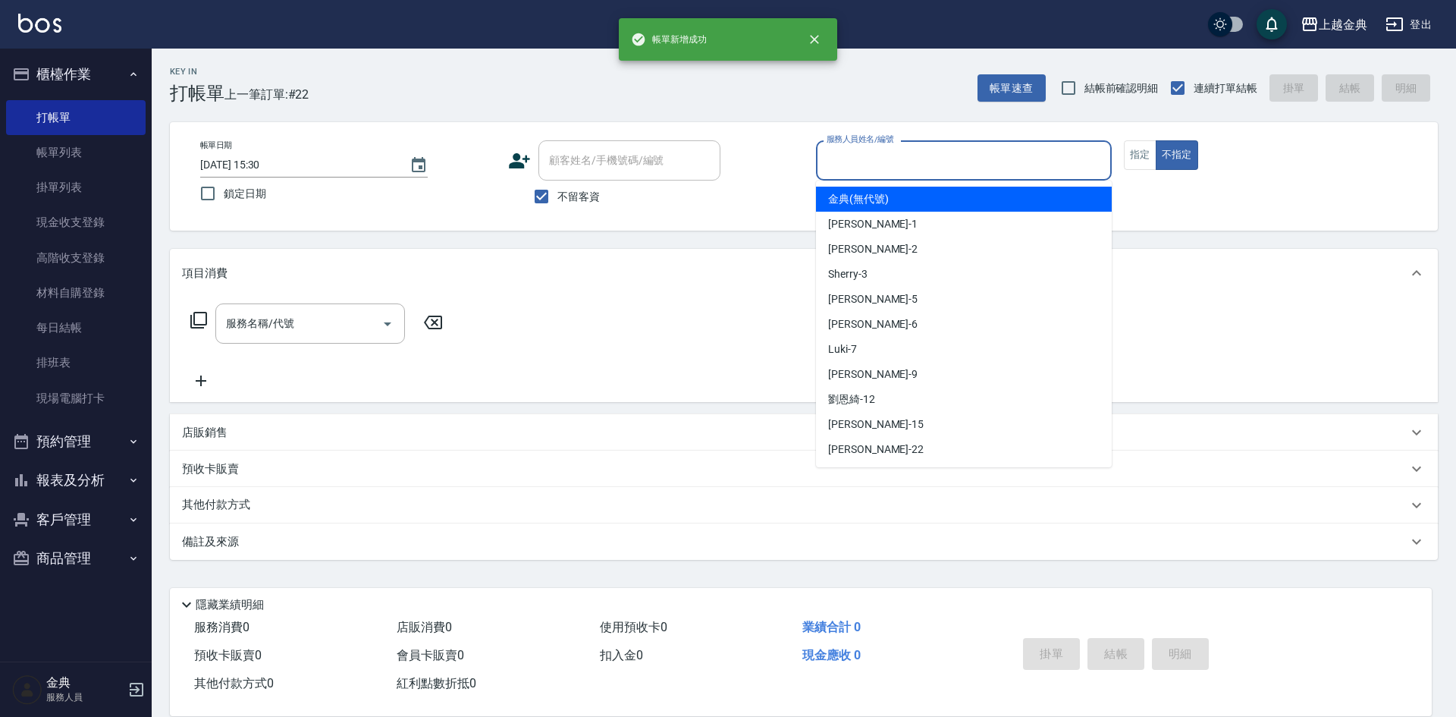
click at [938, 157] on input "服務人員姓名/編號" at bounding box center [964, 160] width 282 height 27
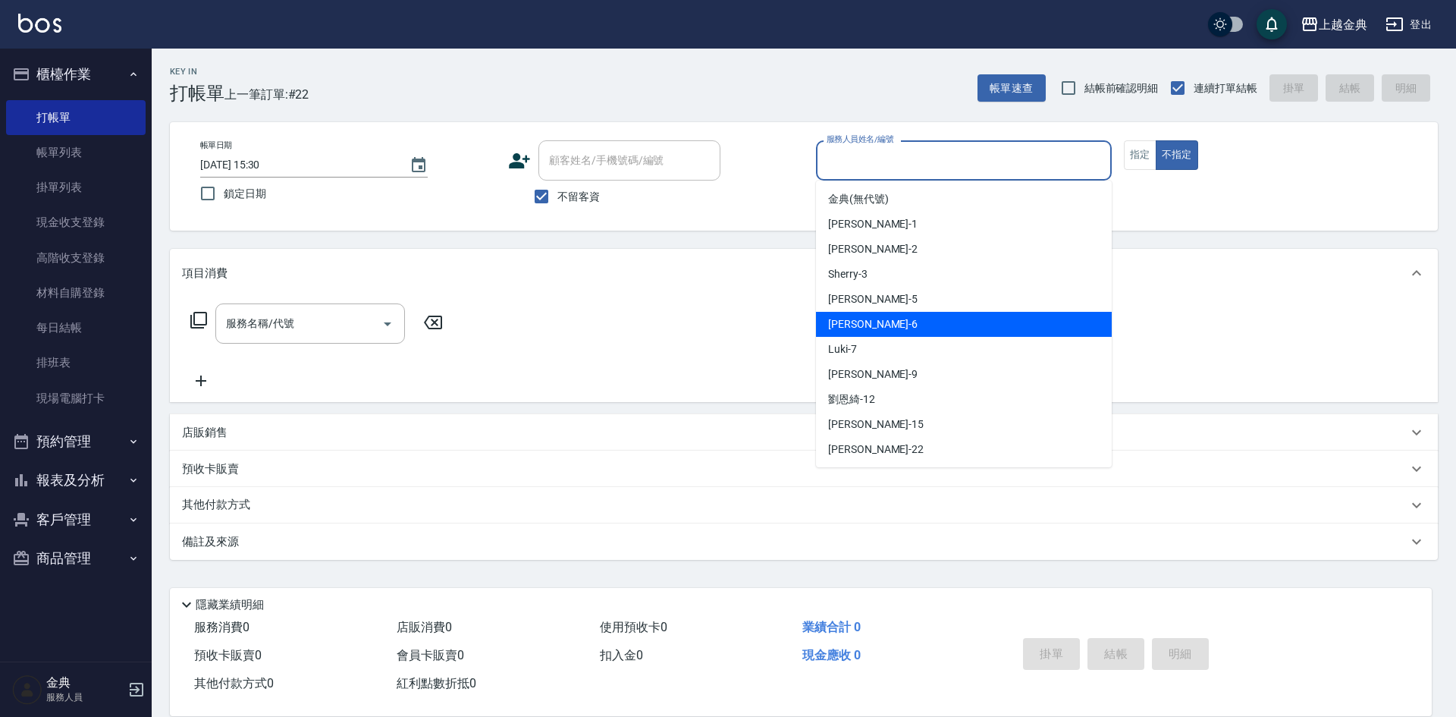
click at [906, 315] on div "[PERSON_NAME] -6" at bounding box center [964, 324] width 296 height 25
type input "[PERSON_NAME]-6"
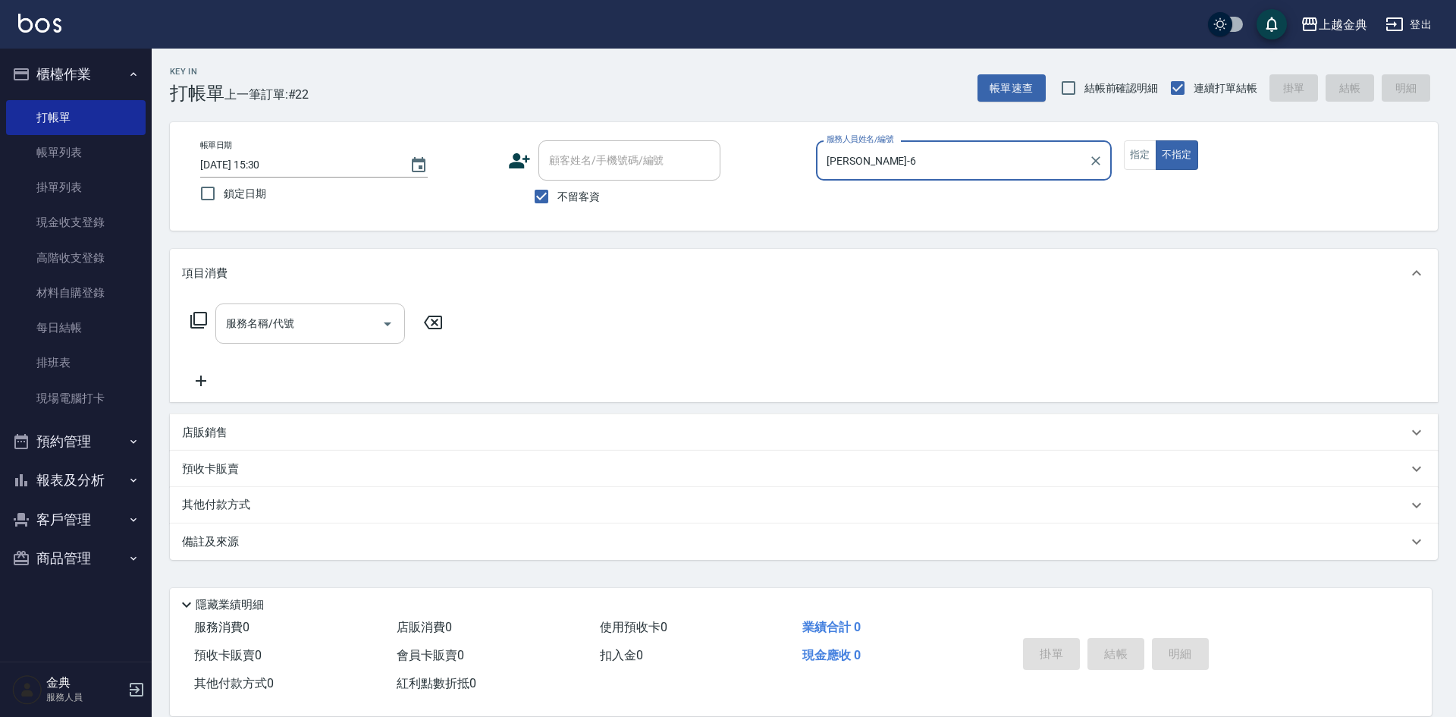
click at [381, 319] on icon "Open" at bounding box center [387, 324] width 18 height 18
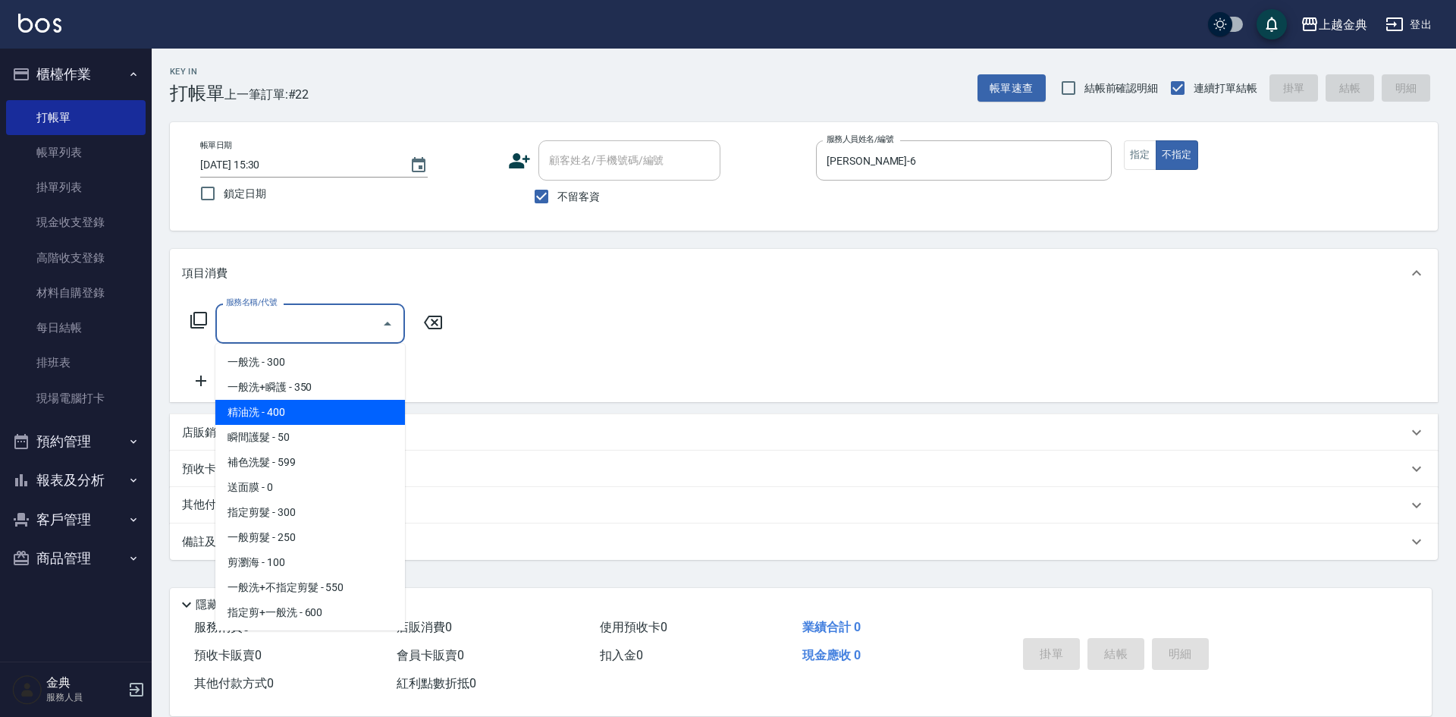
click at [335, 413] on span "精油洗 - 400" at bounding box center [310, 412] width 190 height 25
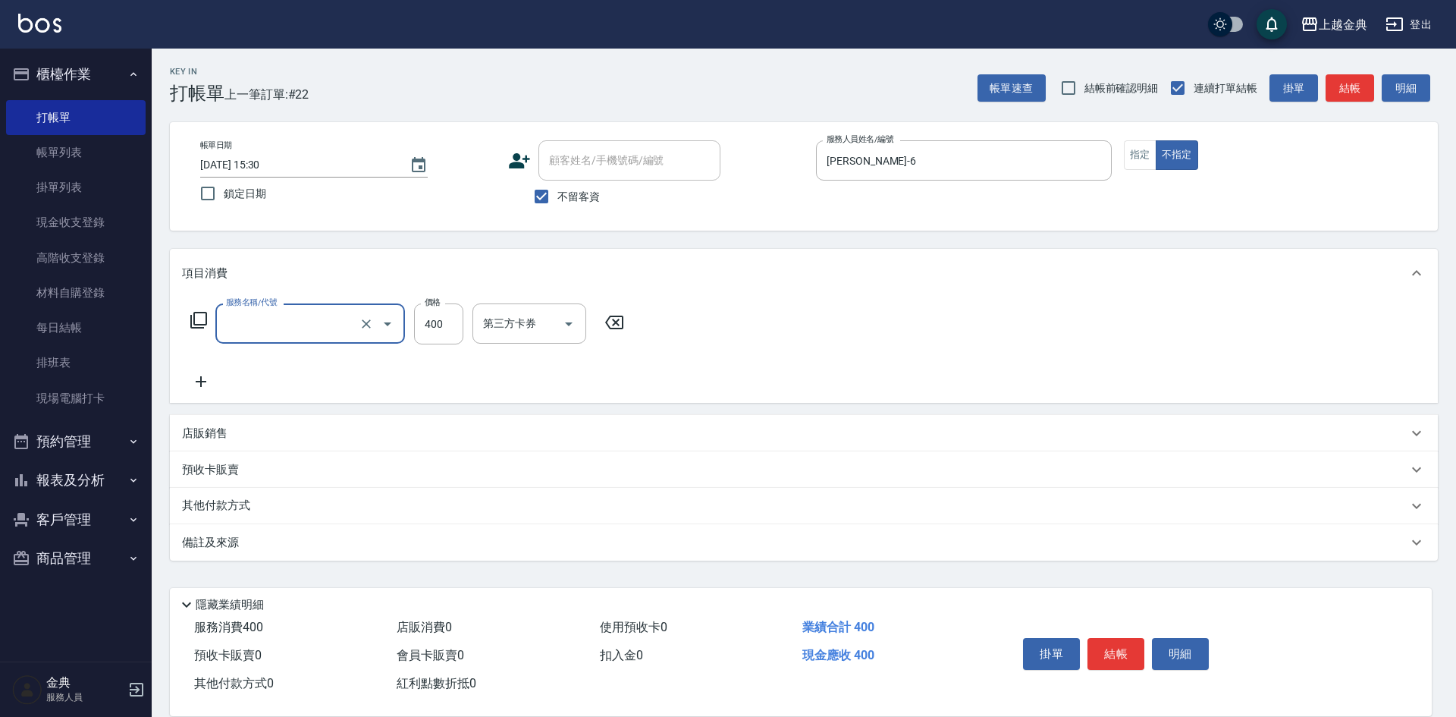
type input "精油洗(102)"
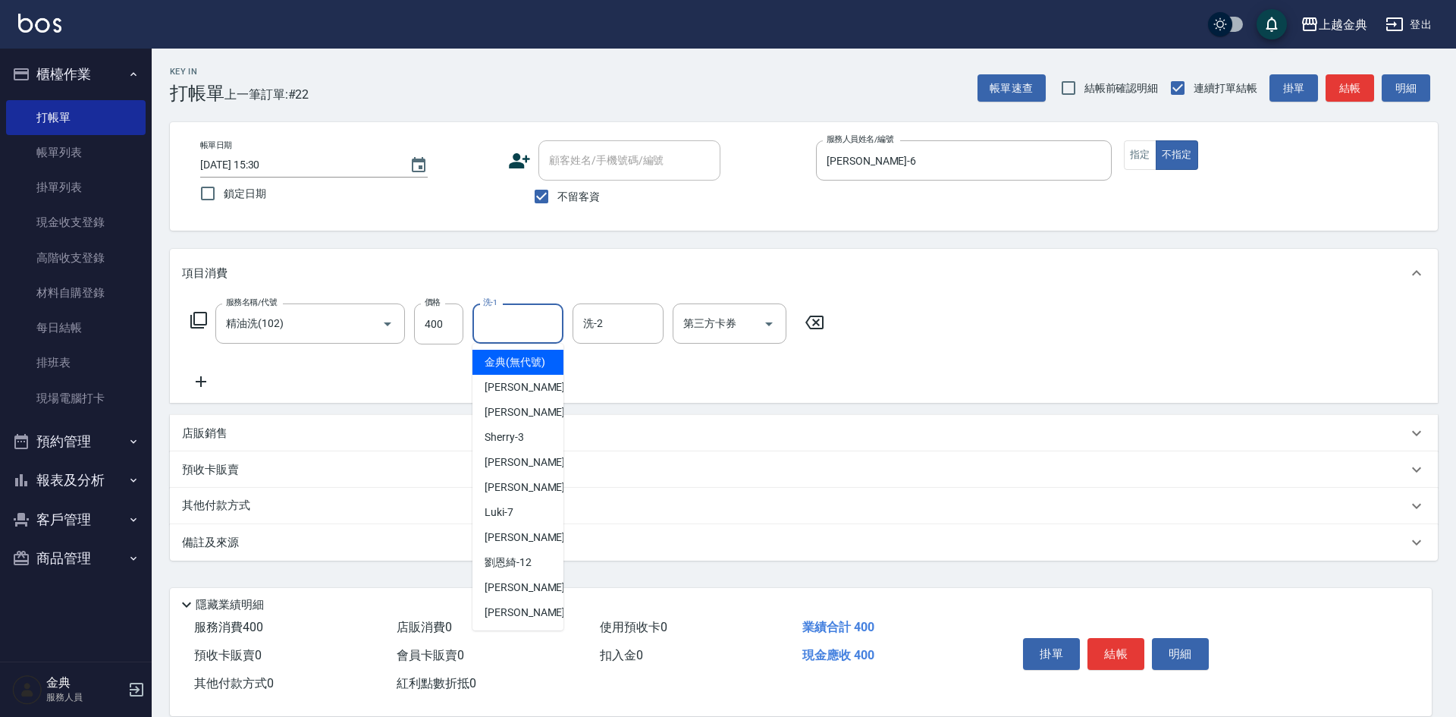
click at [505, 332] on input "洗-1" at bounding box center [517, 323] width 77 height 27
click at [505, 620] on span "[PERSON_NAME] -22" at bounding box center [533, 612] width 96 height 16
type input "[PERSON_NAME]-22"
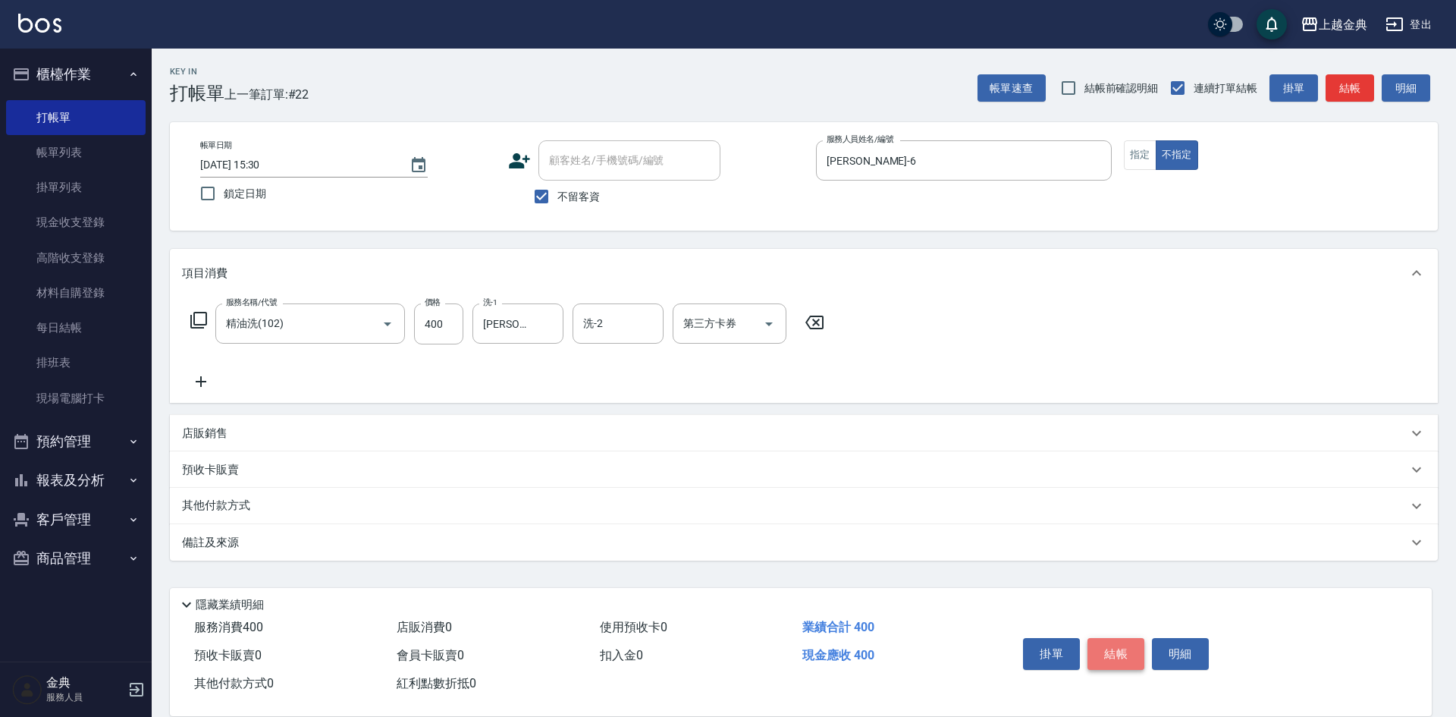
click at [1117, 645] on button "結帳" at bounding box center [1116, 654] width 57 height 32
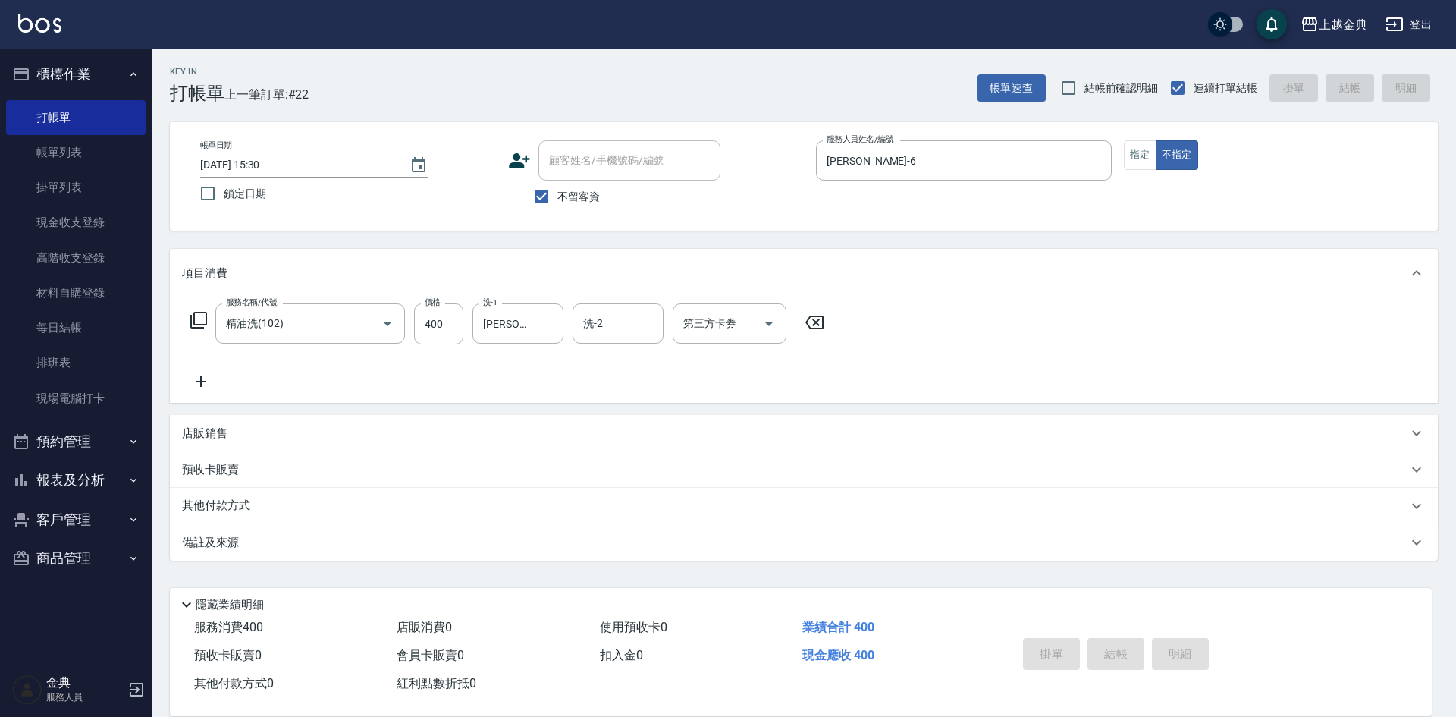
type input "[DATE] 15:31"
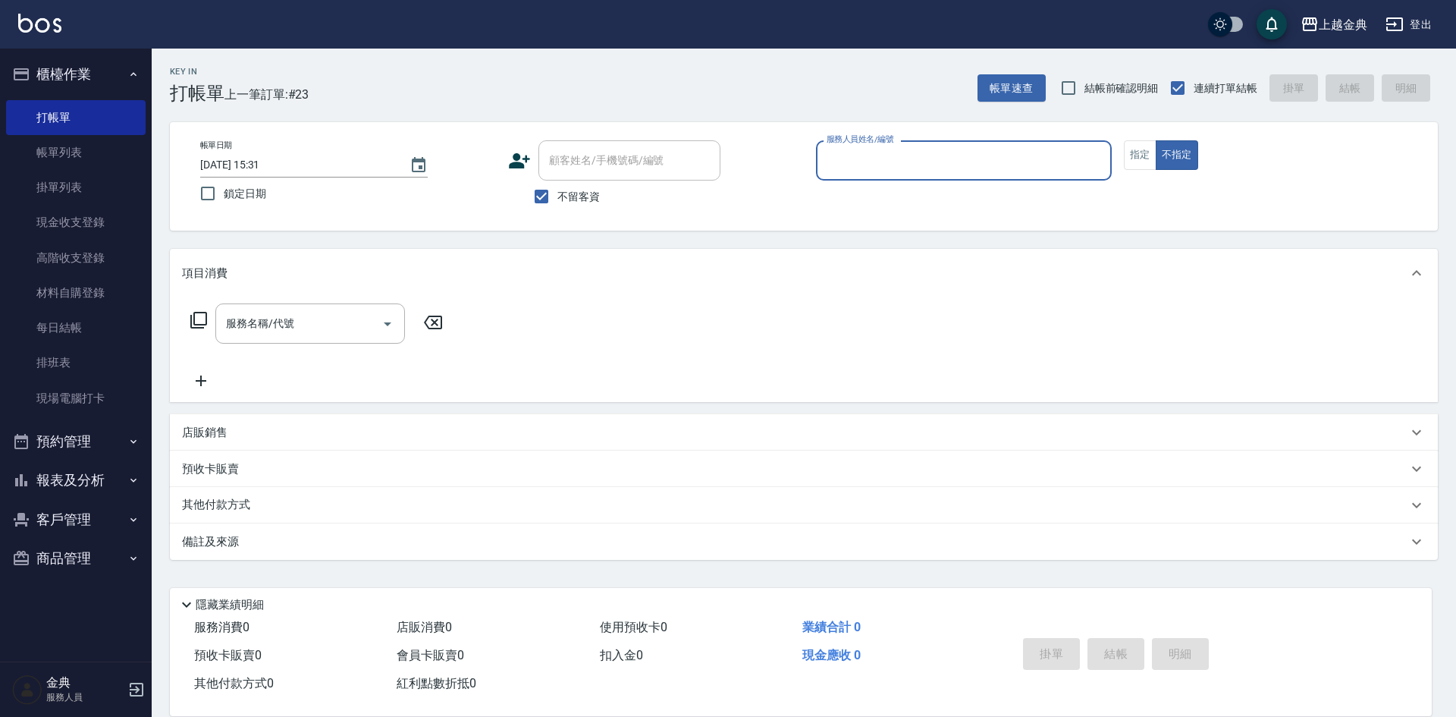
click at [132, 479] on icon "button" at bounding box center [133, 481] width 6 height 4
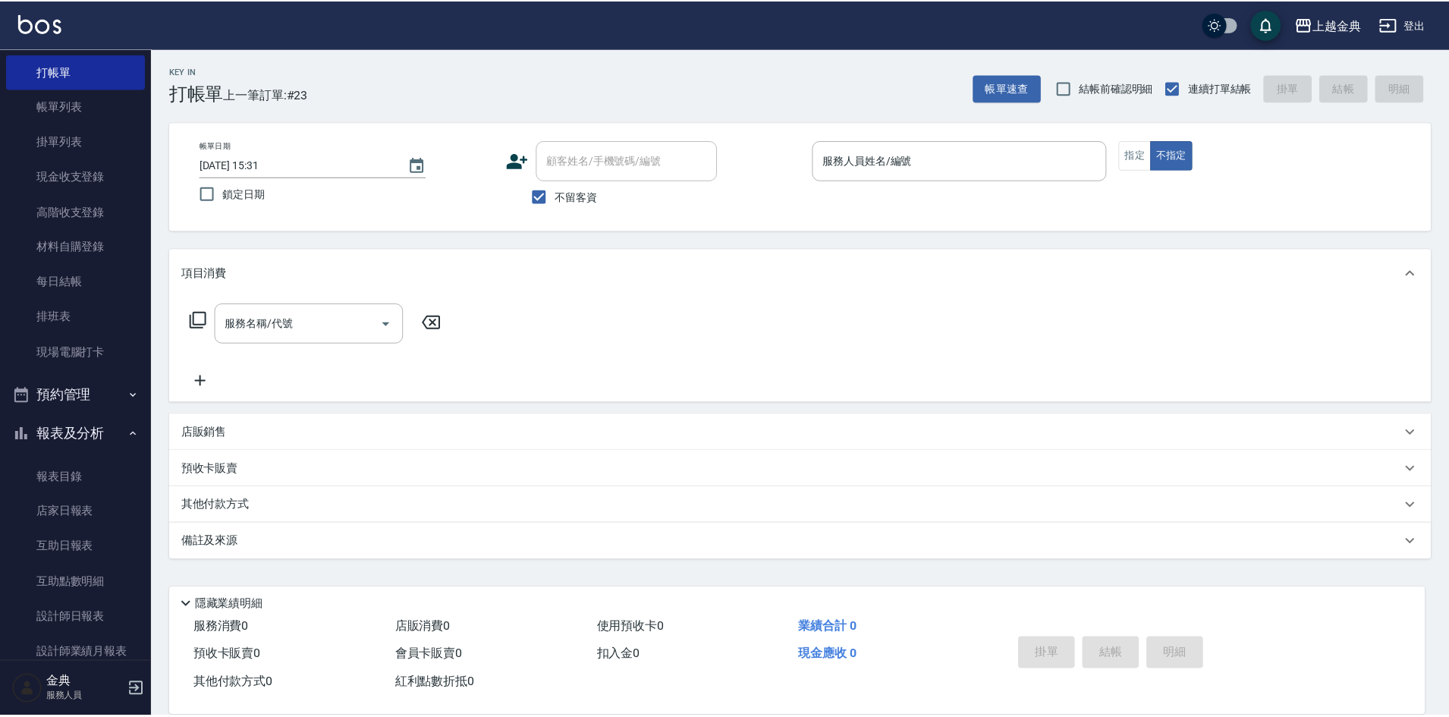
scroll to position [152, 0]
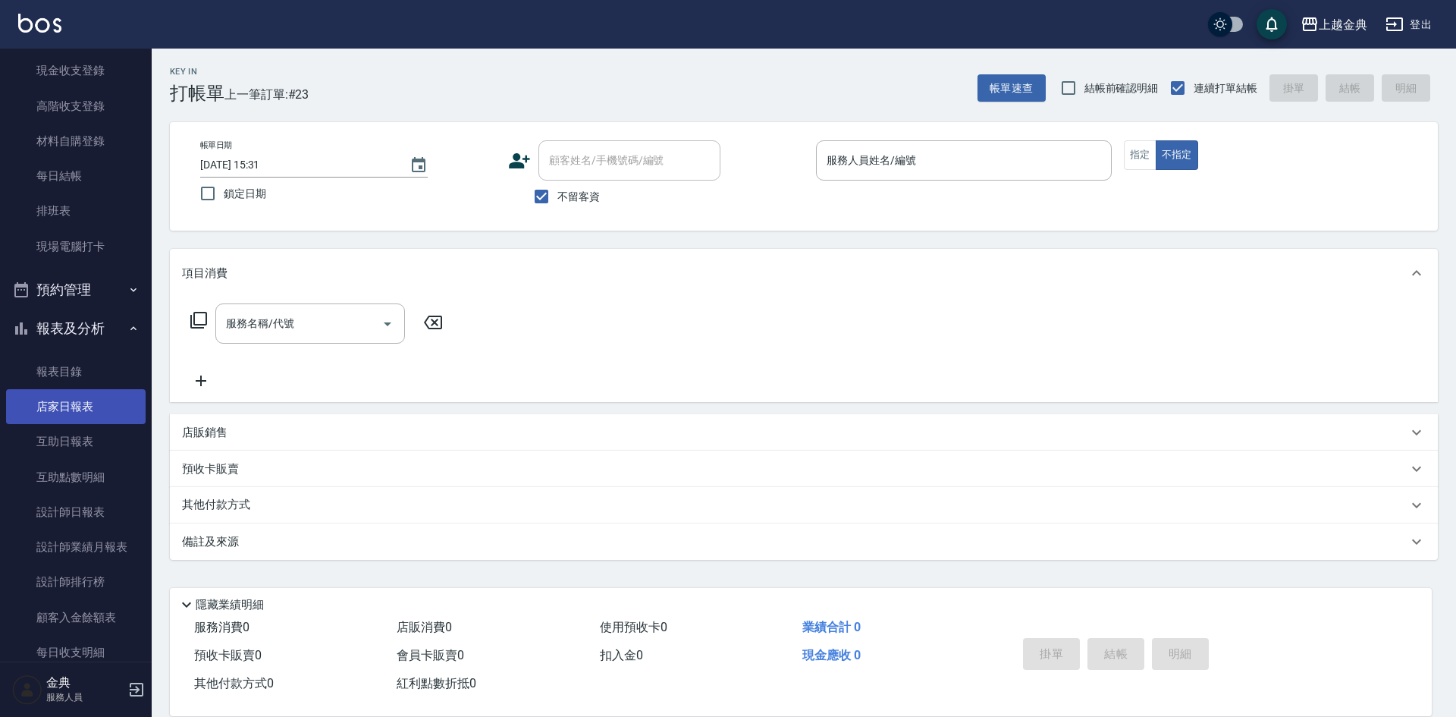
click at [99, 408] on link "店家日報表" at bounding box center [76, 406] width 140 height 35
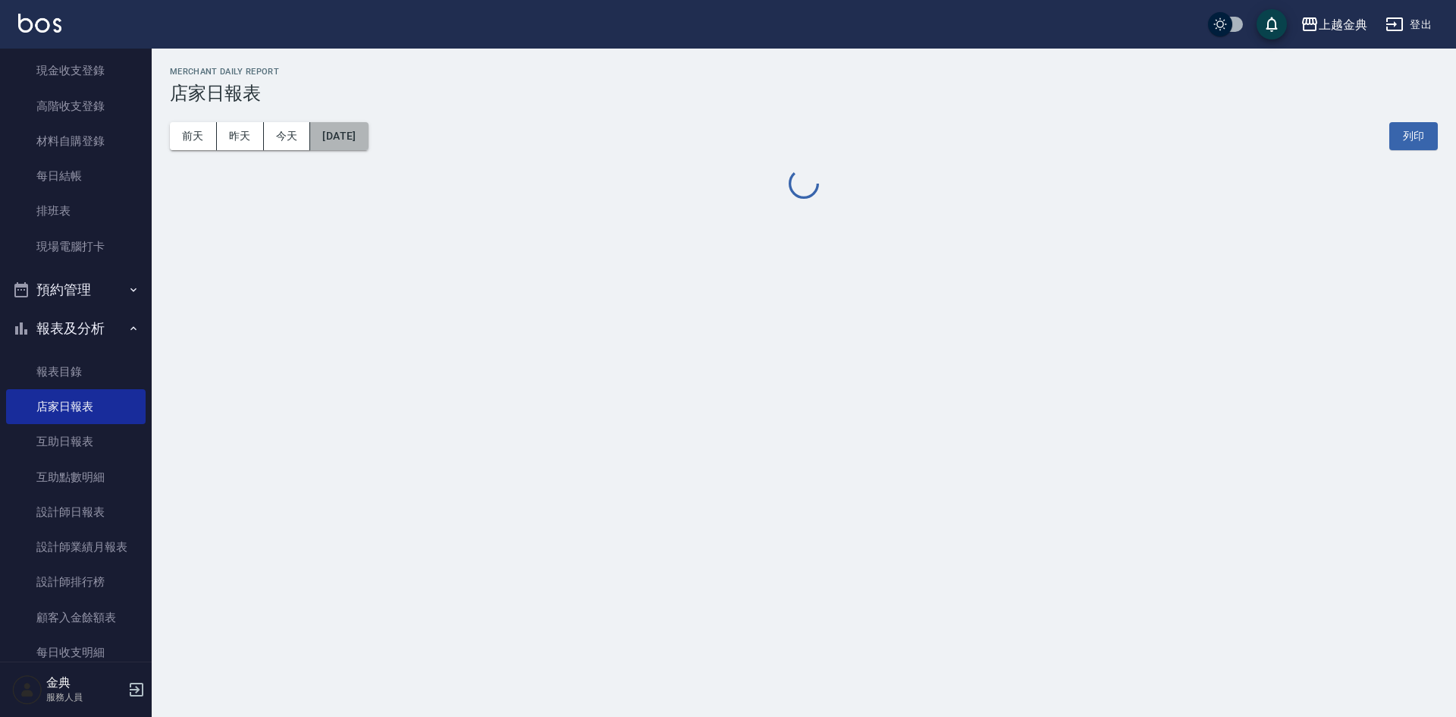
click at [368, 147] on button "[DATE]" at bounding box center [339, 136] width 58 height 28
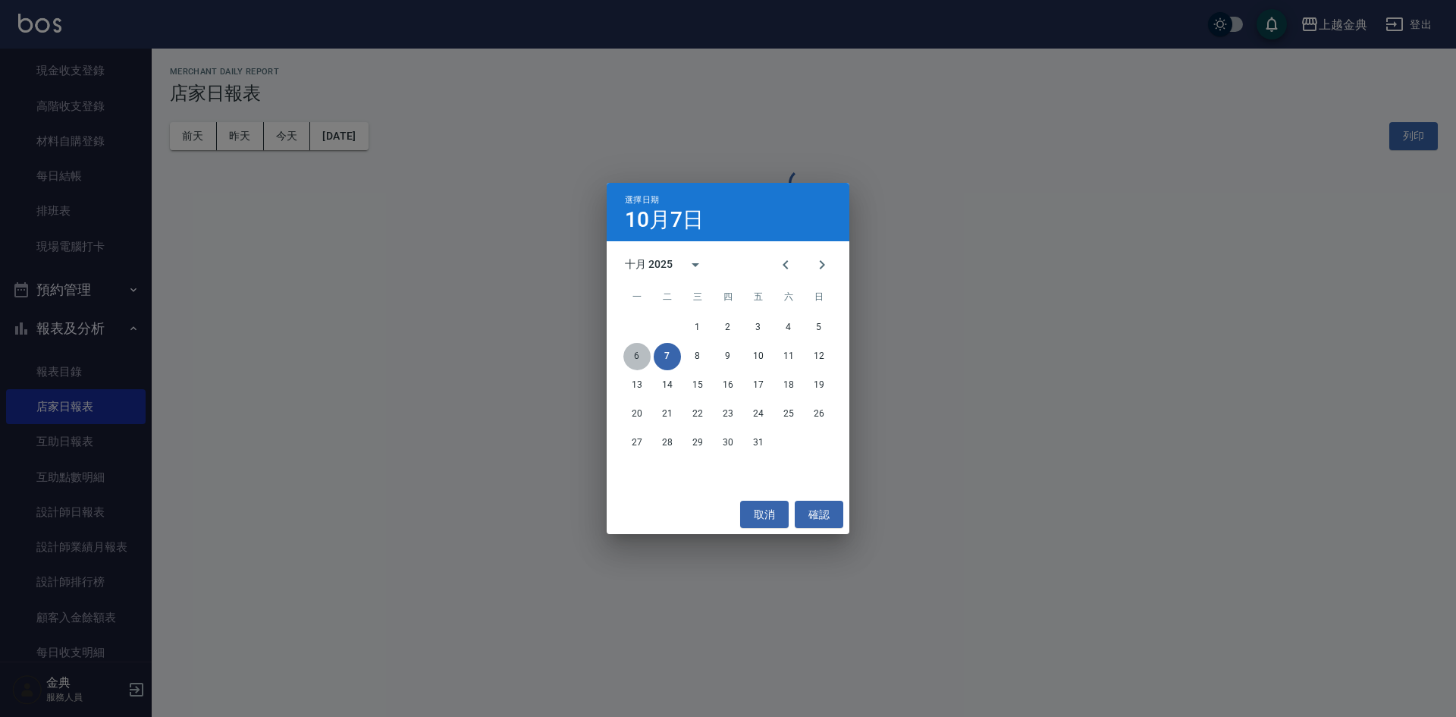
click at [633, 356] on button "6" at bounding box center [636, 356] width 27 height 27
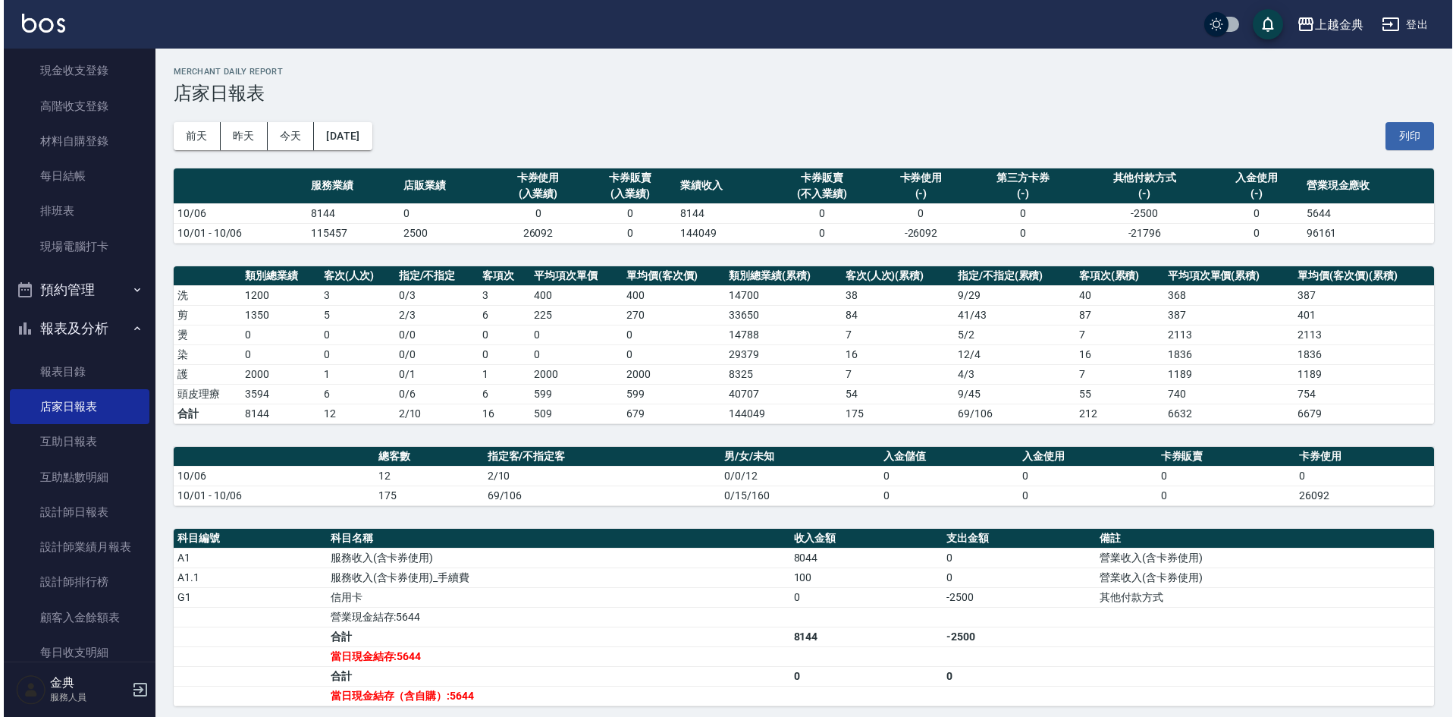
scroll to position [76, 0]
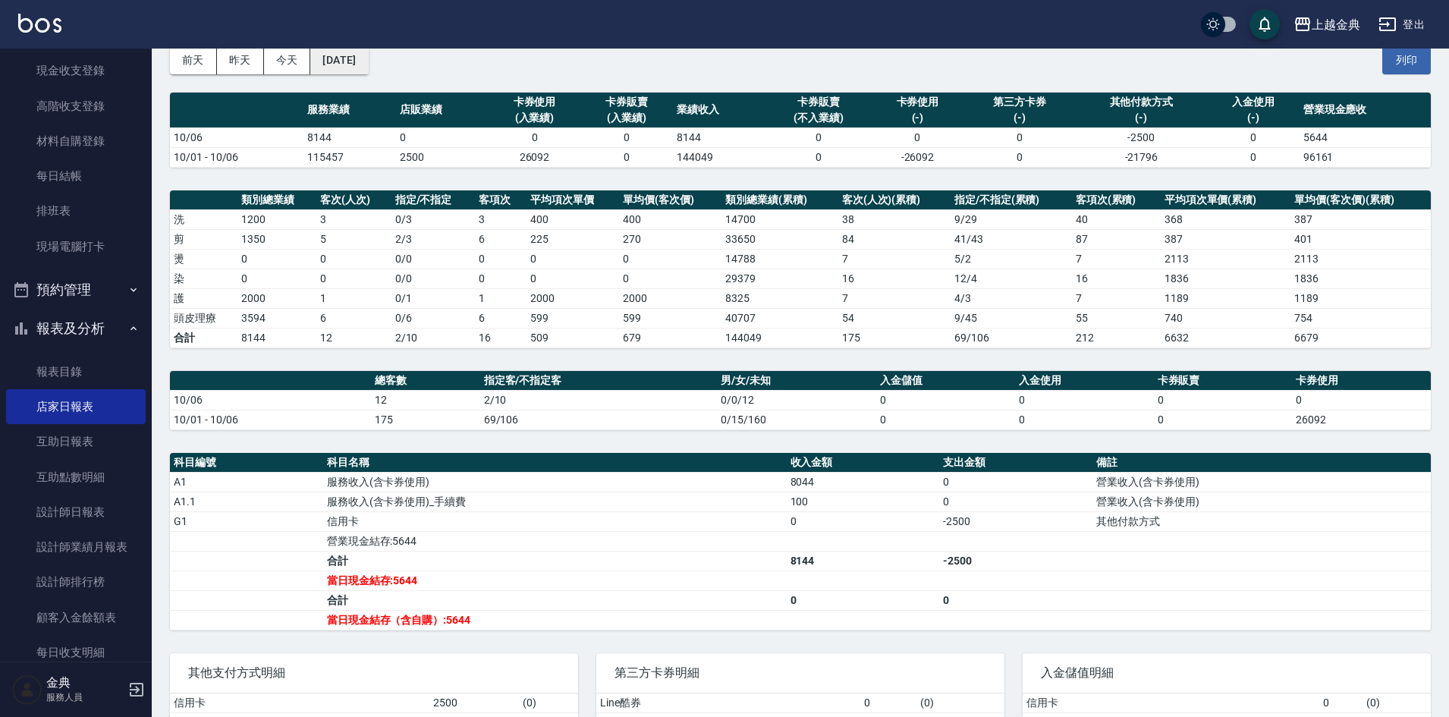
click at [368, 59] on button "[DATE]" at bounding box center [339, 60] width 58 height 28
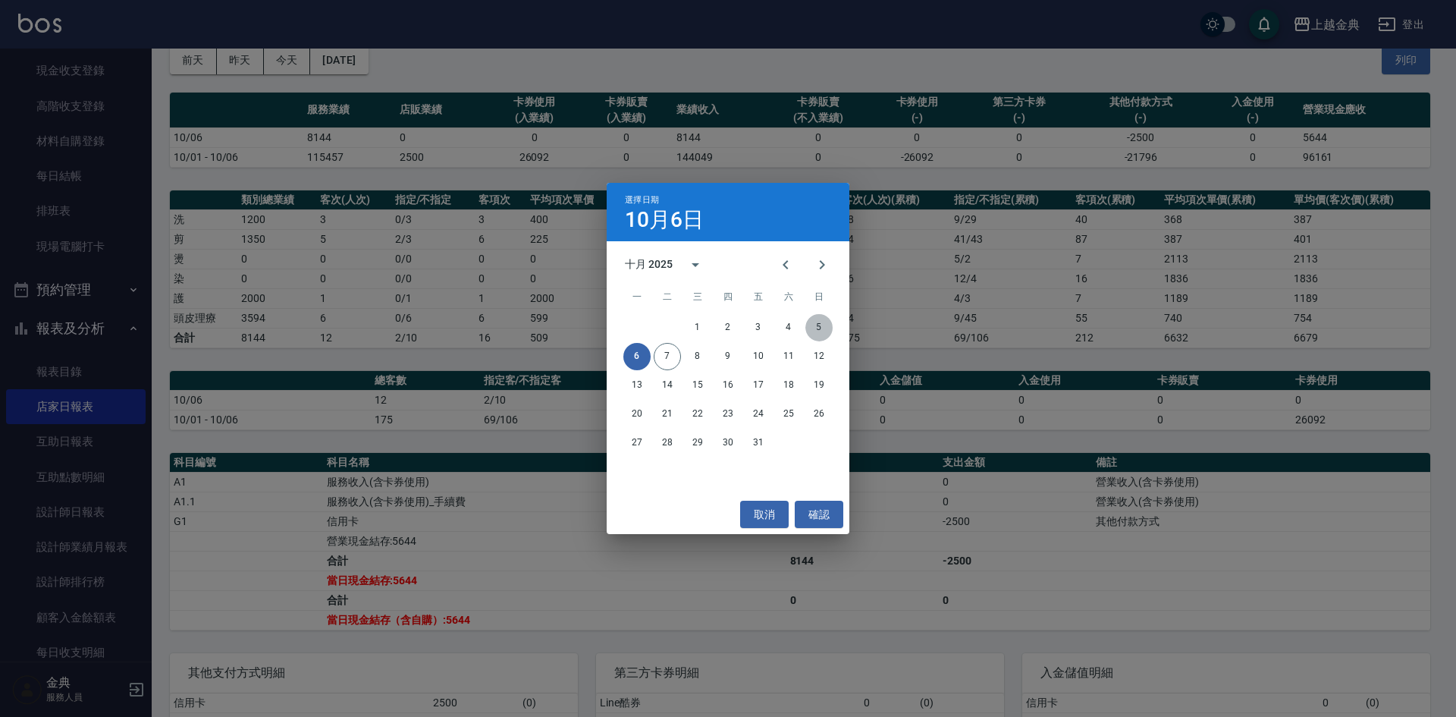
click at [819, 325] on button "5" at bounding box center [818, 327] width 27 height 27
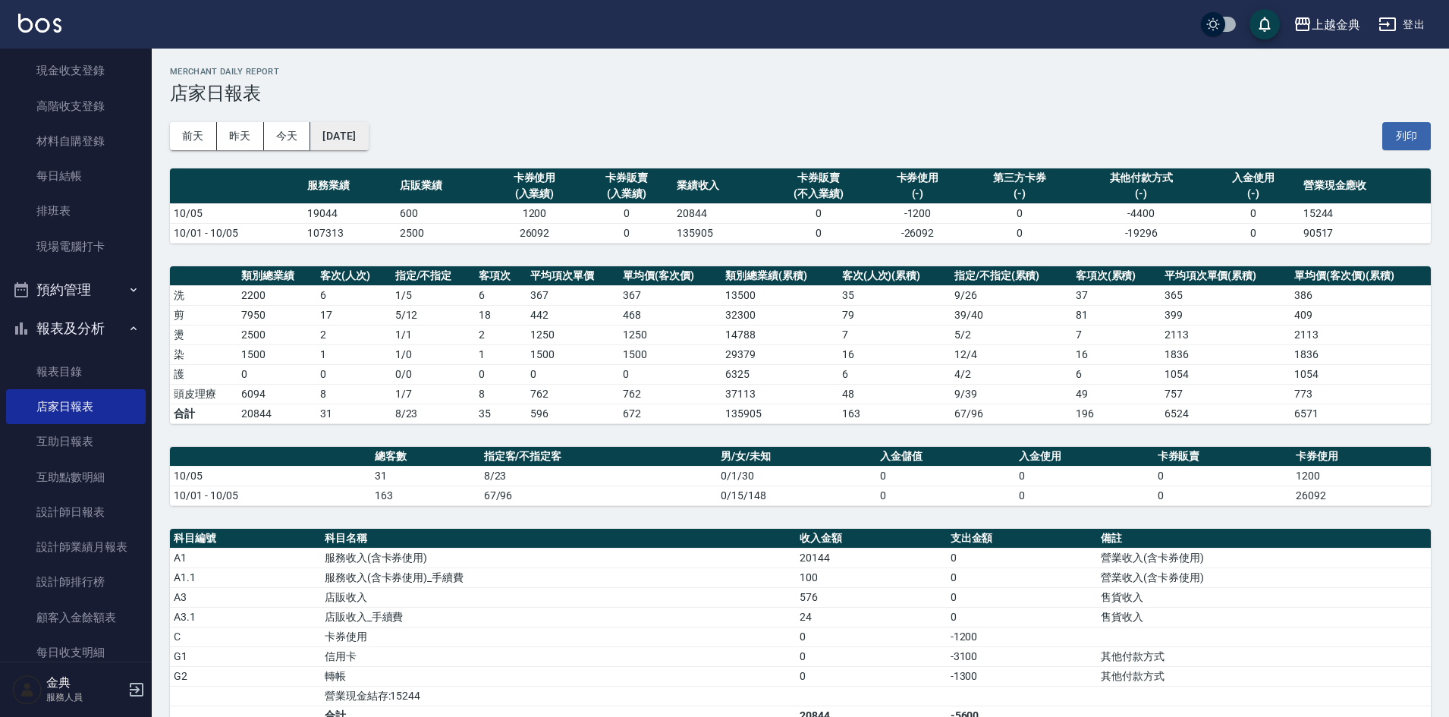
click at [368, 137] on button "[DATE]" at bounding box center [339, 136] width 58 height 28
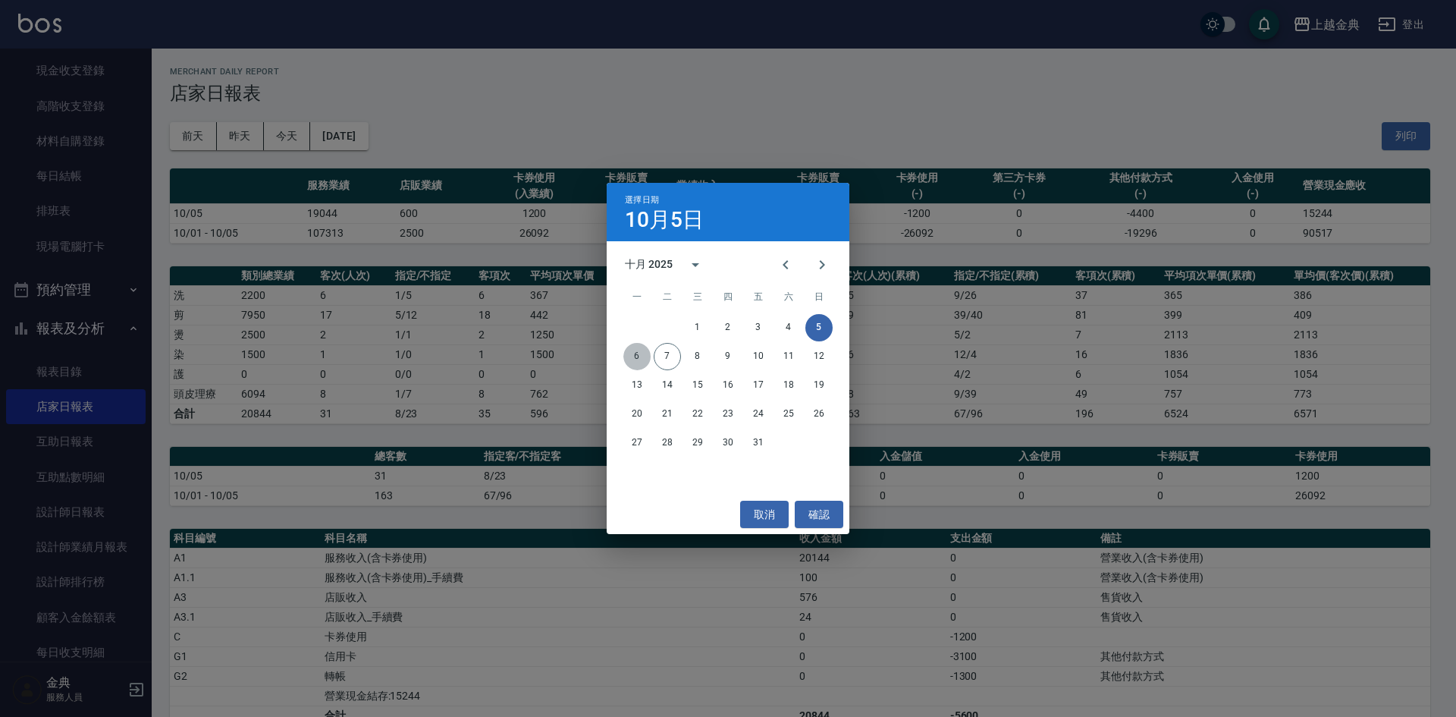
click at [639, 353] on button "6" at bounding box center [636, 356] width 27 height 27
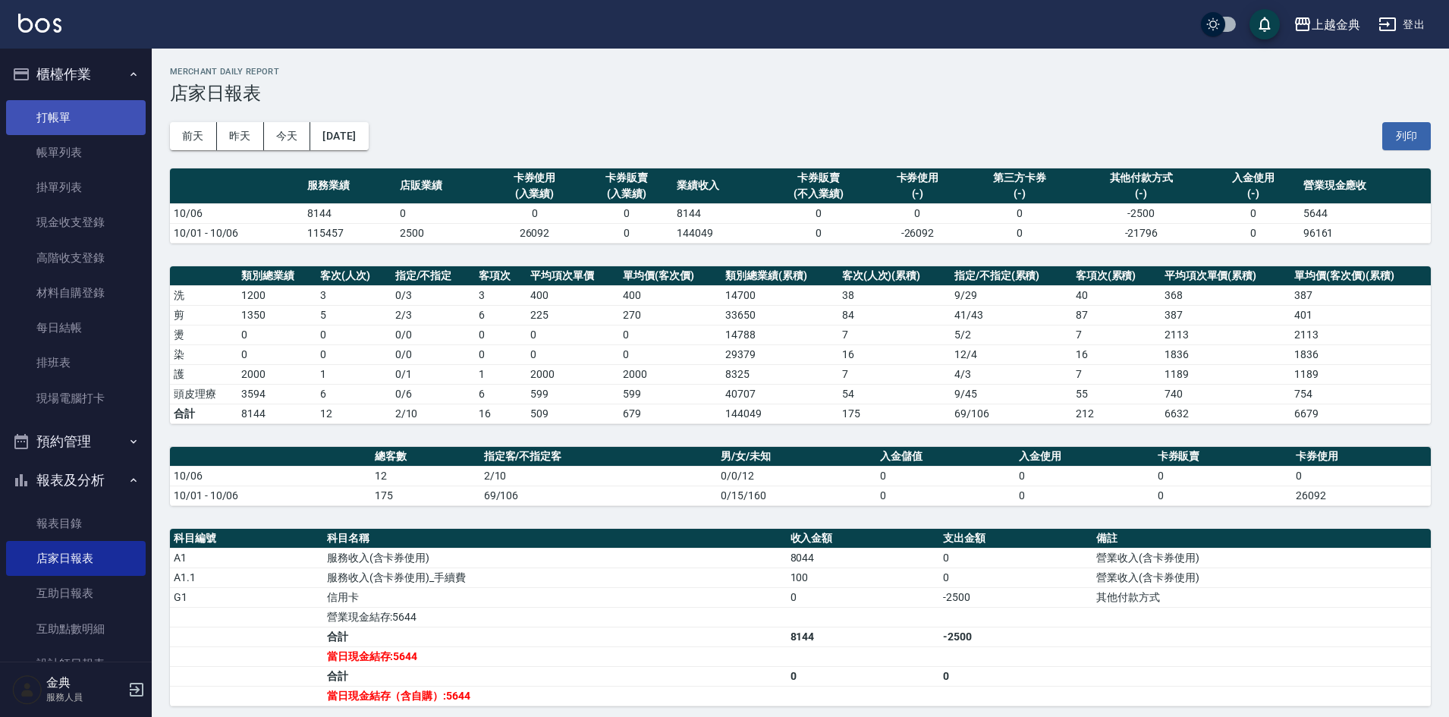
click at [82, 120] on link "打帳單" at bounding box center [76, 117] width 140 height 35
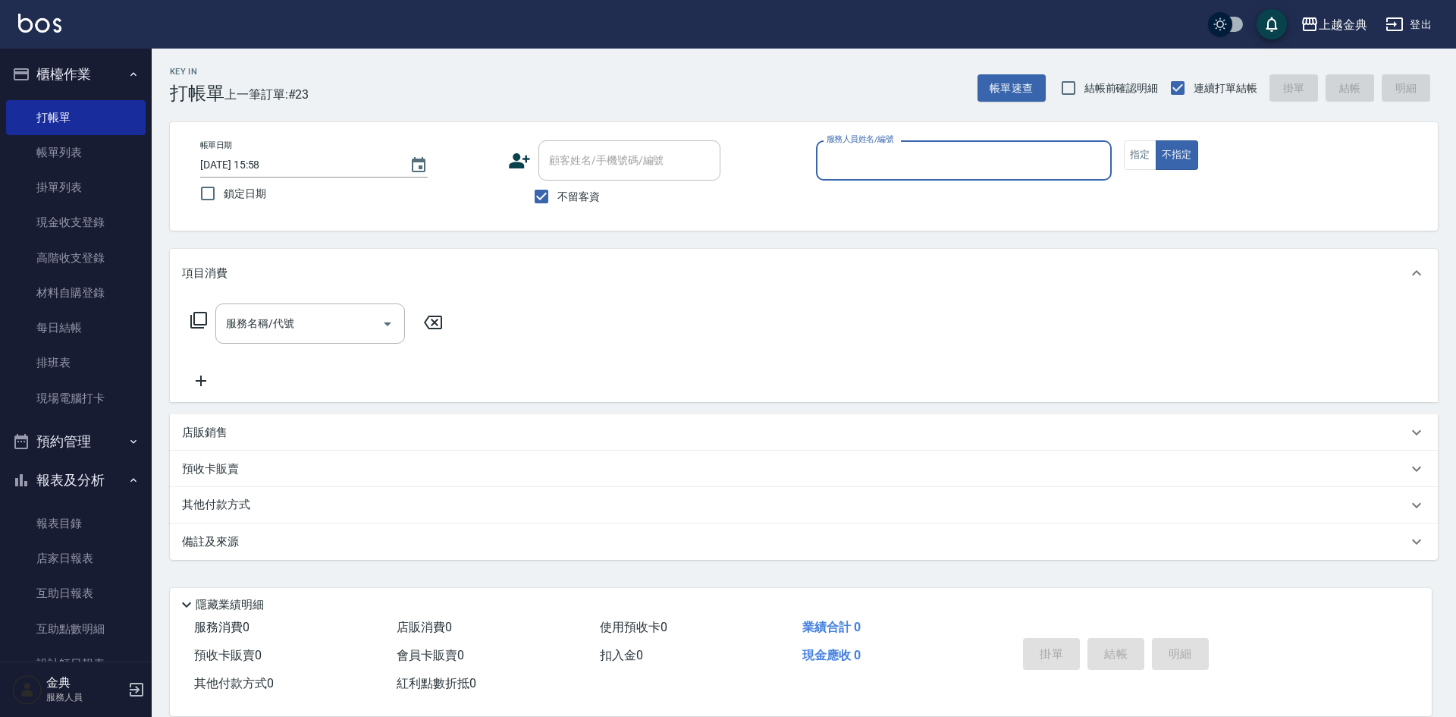
click at [1022, 165] on input "服務人員姓名/編號" at bounding box center [964, 160] width 282 height 27
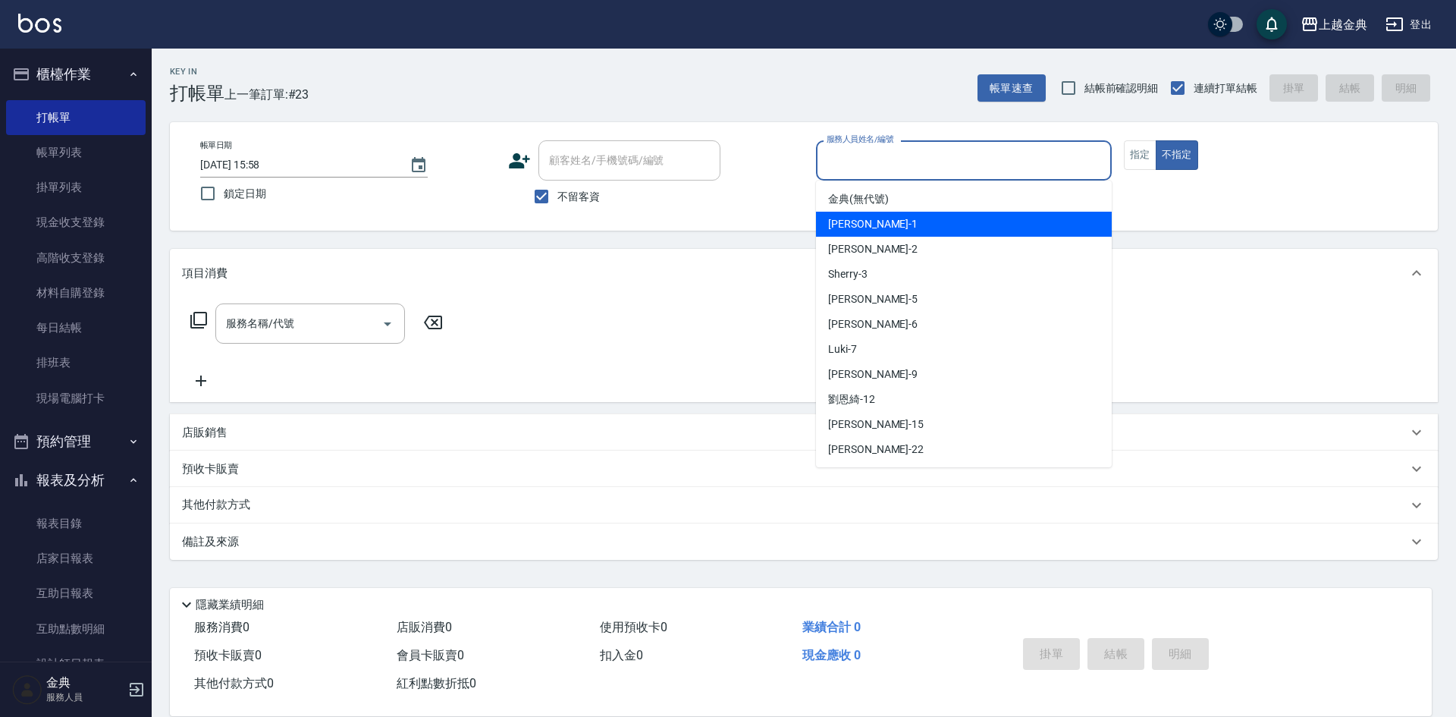
click at [943, 225] on div "Emma -1" at bounding box center [964, 224] width 296 height 25
type input "Emma-1"
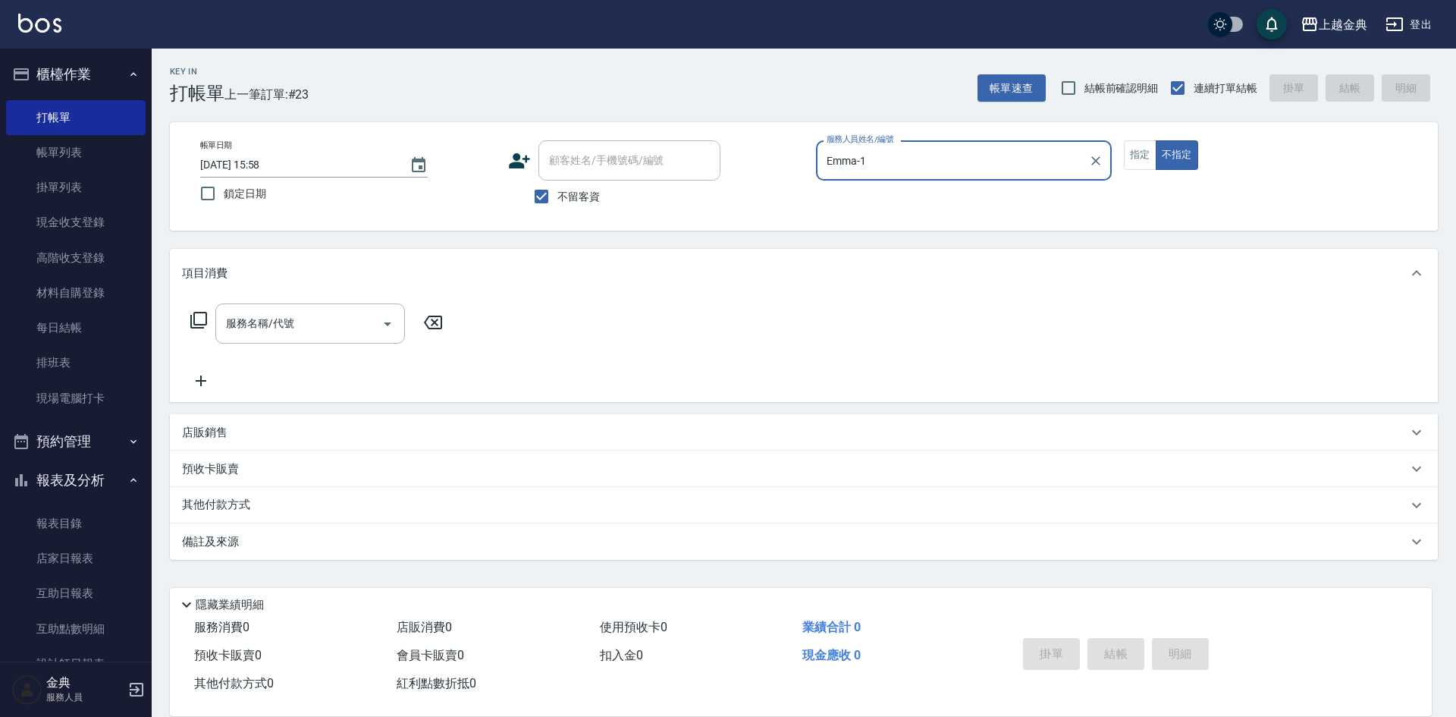
click at [195, 321] on icon at bounding box center [198, 320] width 17 height 17
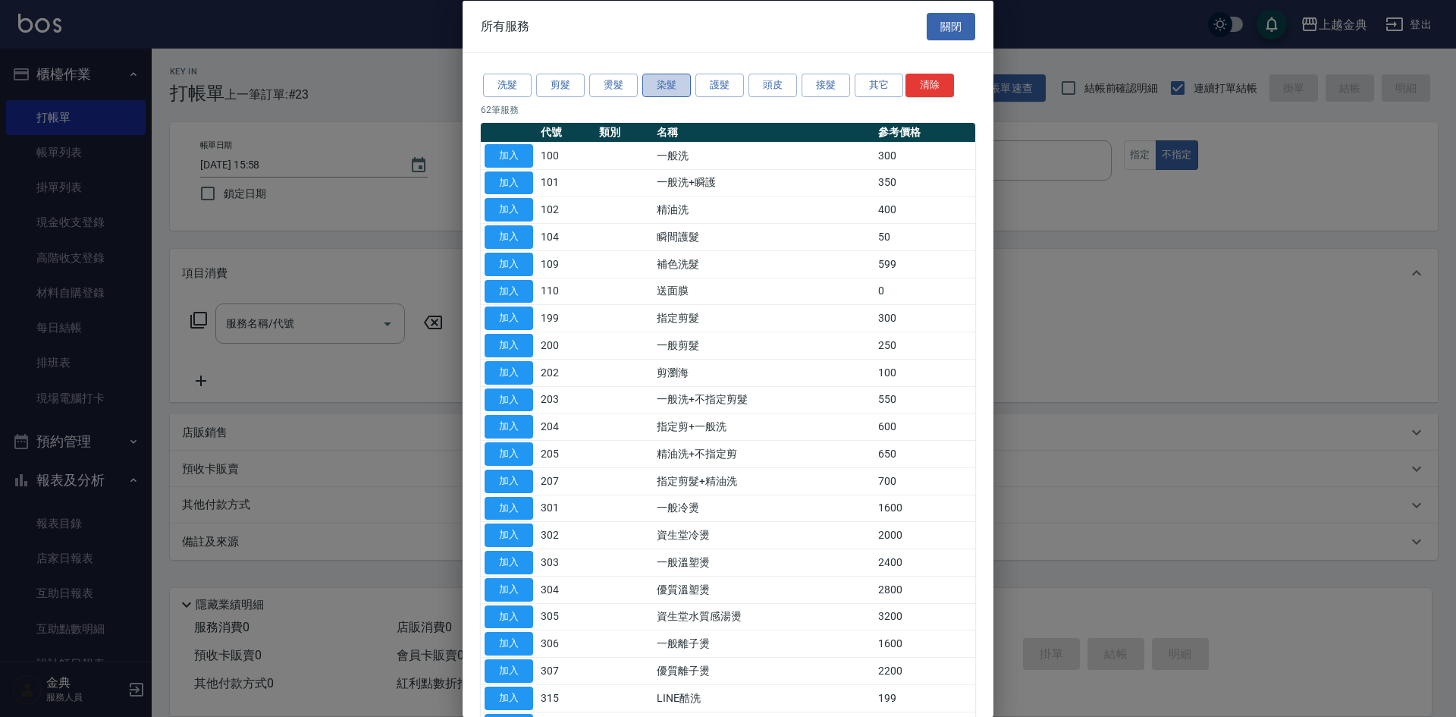
click at [664, 85] on button "染髮" at bounding box center [666, 86] width 49 height 24
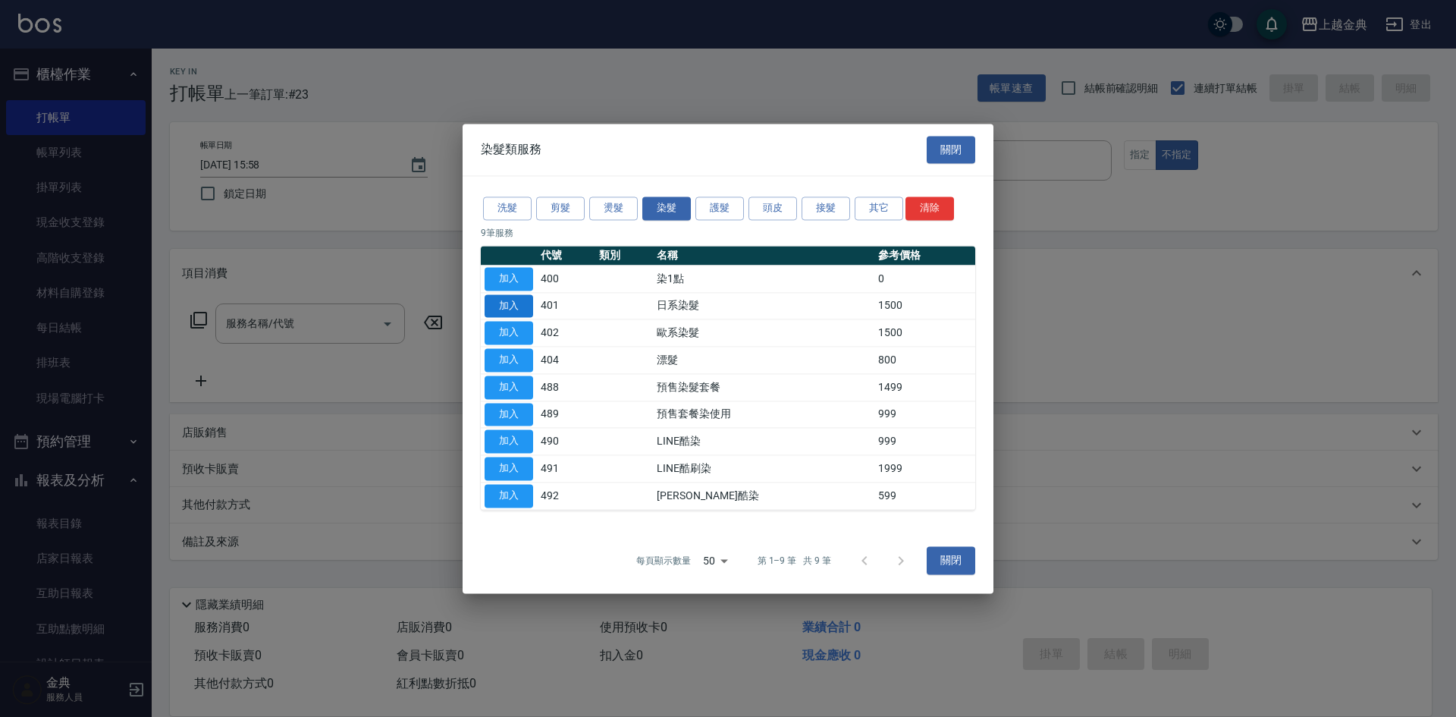
click at [505, 303] on button "加入" at bounding box center [509, 306] width 49 height 24
type input "日系染髮(401)"
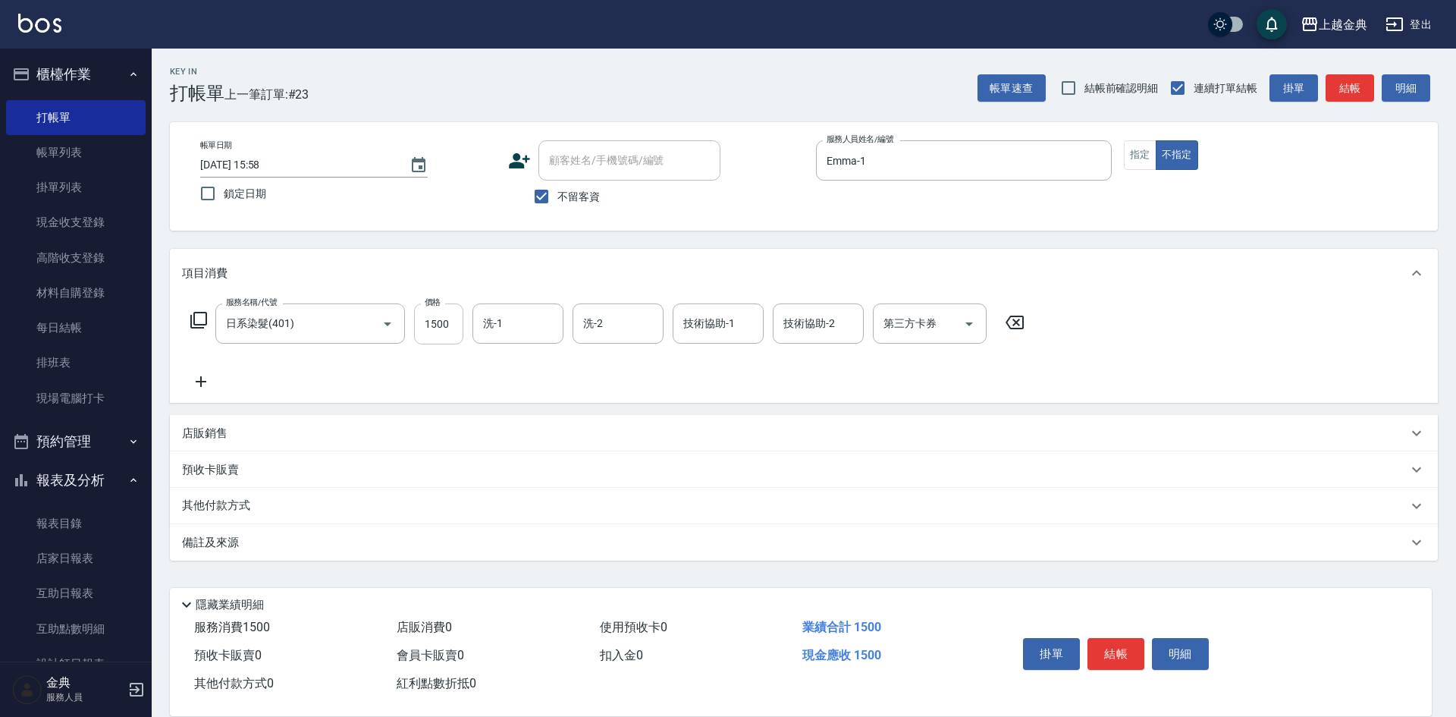
click at [453, 315] on input "1500" at bounding box center [438, 323] width 49 height 41
type input "2600"
click at [1125, 640] on button "結帳" at bounding box center [1116, 654] width 57 height 32
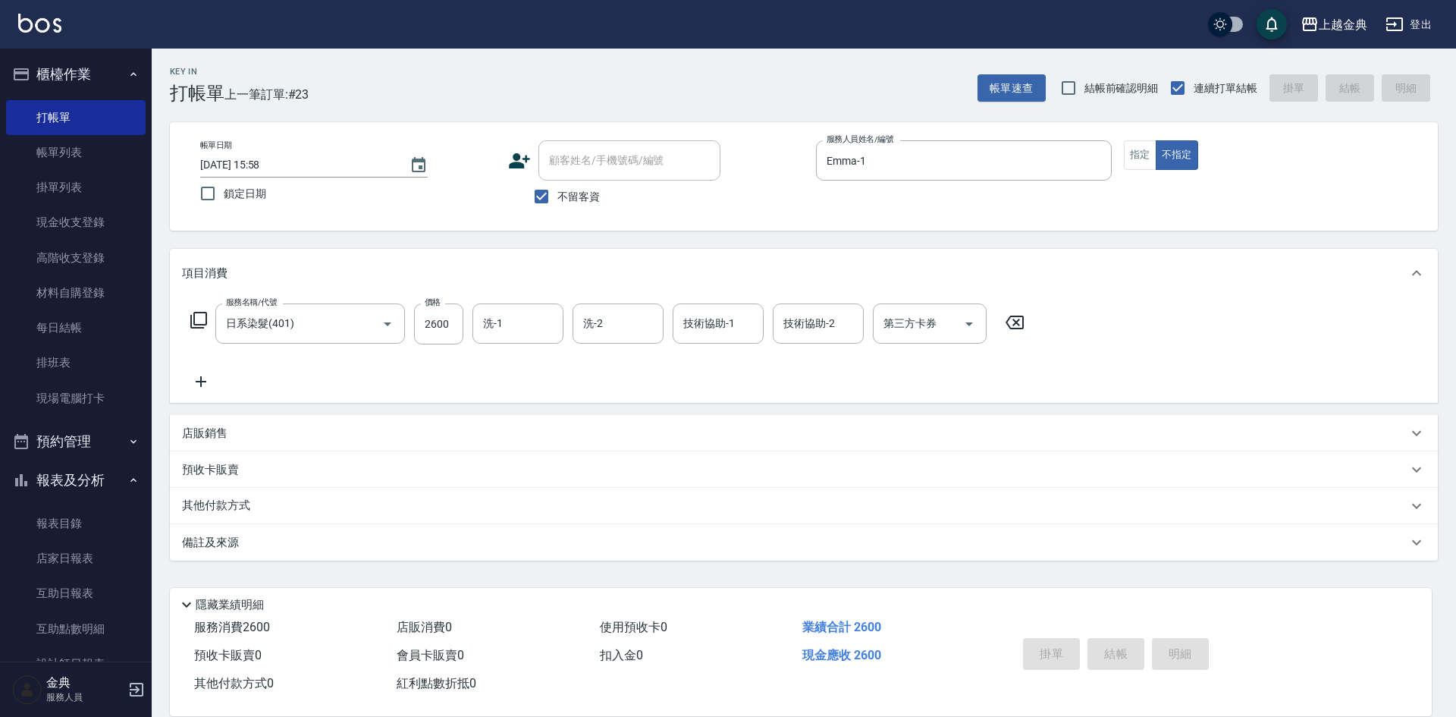
type input "[DATE] 15:59"
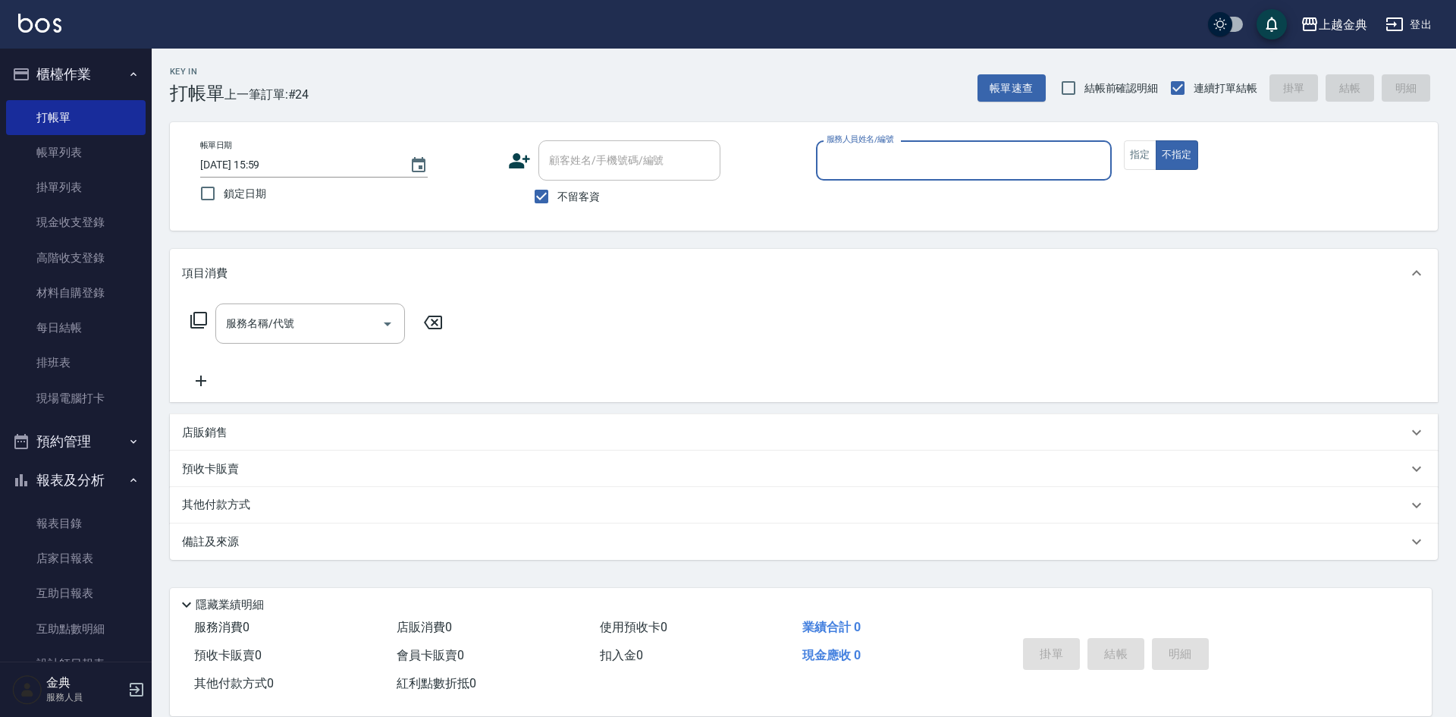
click at [957, 155] on input "服務人員姓名/編號" at bounding box center [964, 160] width 282 height 27
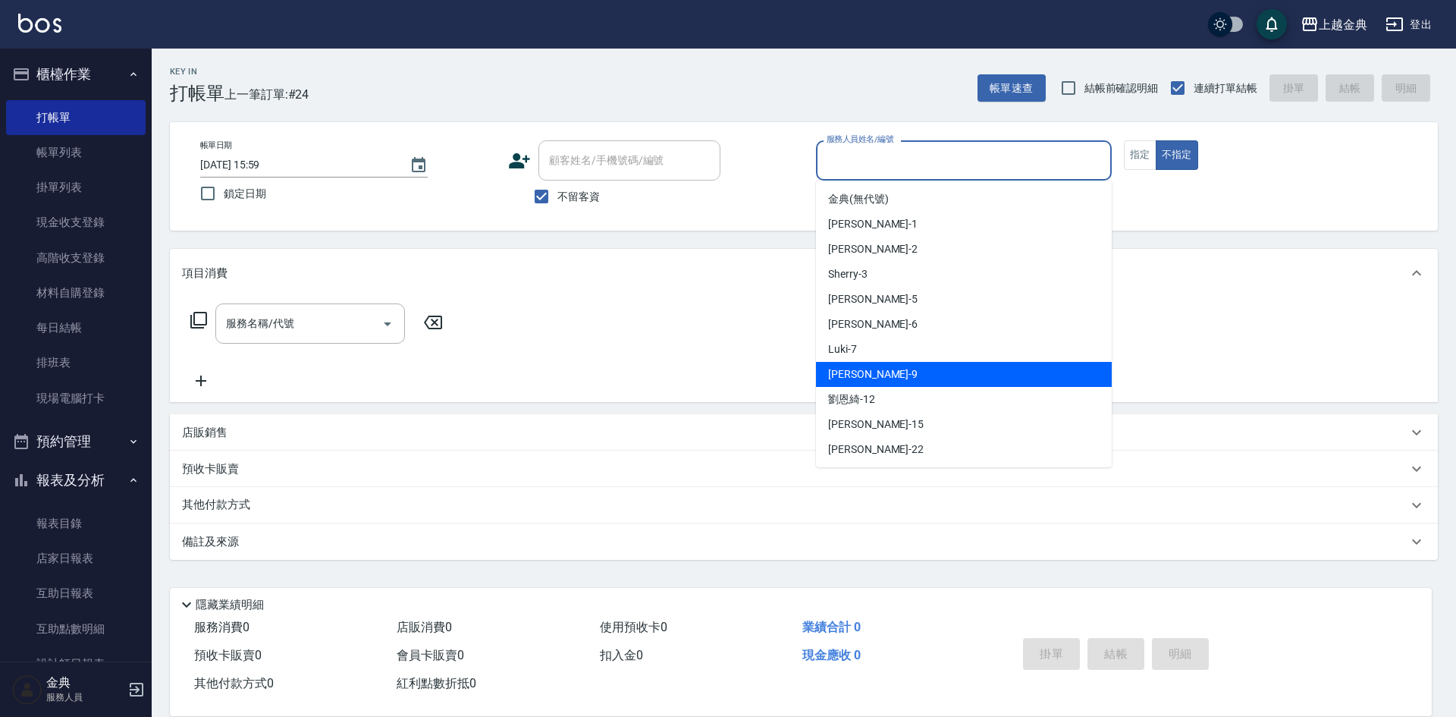
click at [892, 385] on div "[PERSON_NAME] -9" at bounding box center [964, 374] width 296 height 25
type input "[PERSON_NAME]-9"
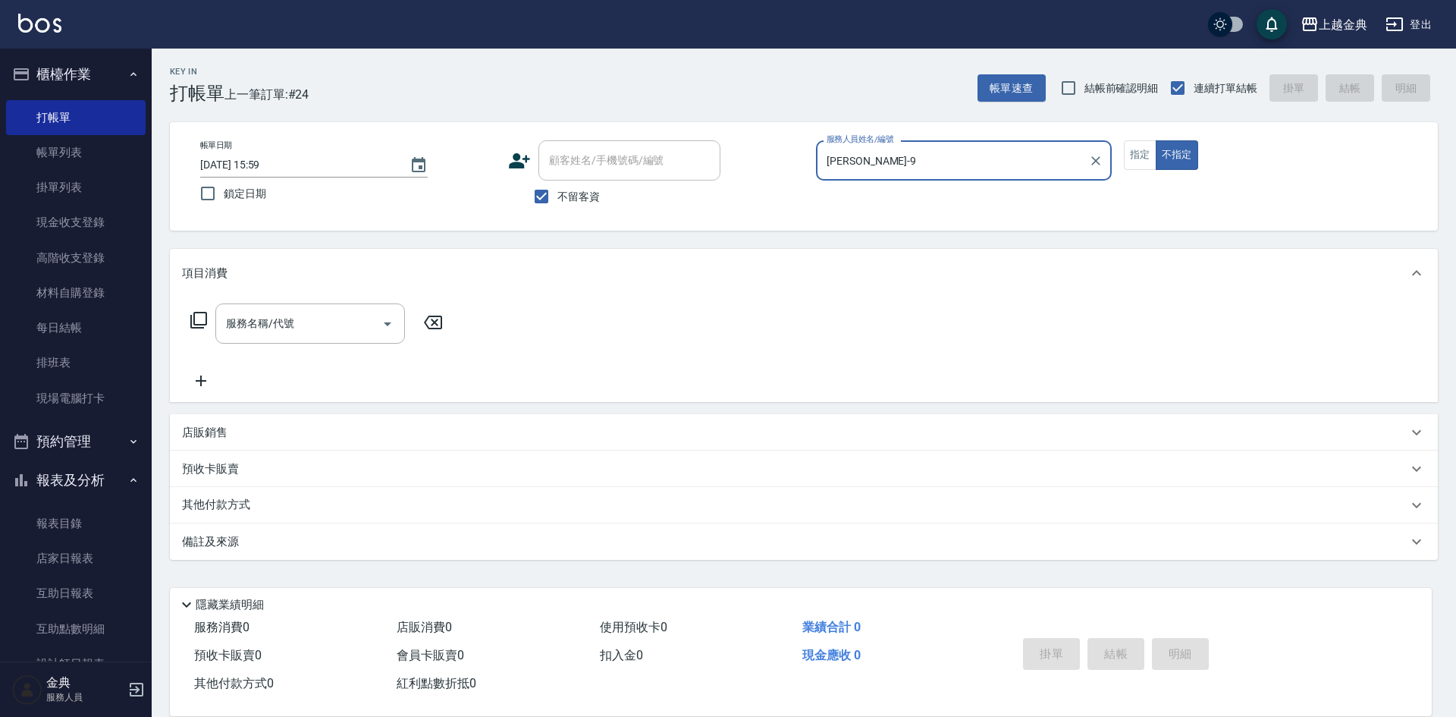
click at [202, 317] on icon at bounding box center [199, 320] width 18 height 18
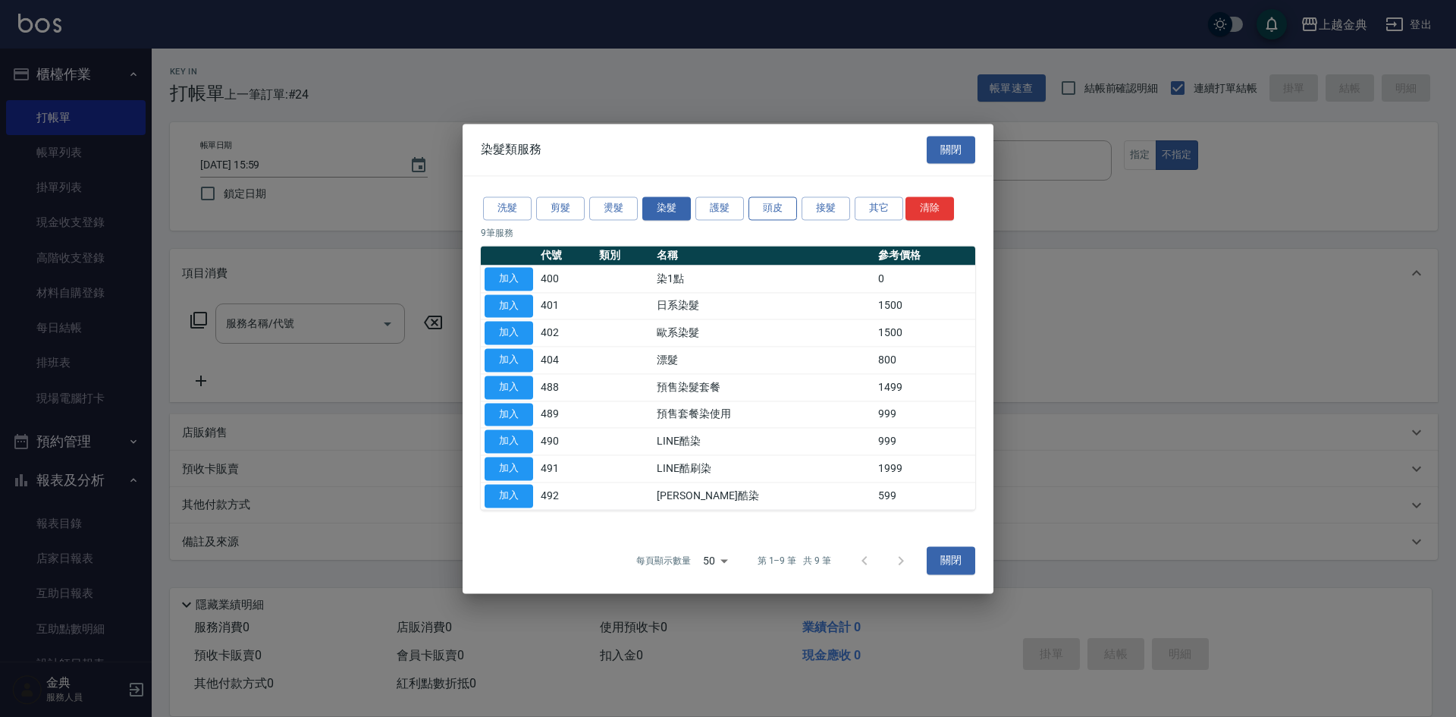
click at [780, 215] on button "頭皮" at bounding box center [773, 208] width 49 height 24
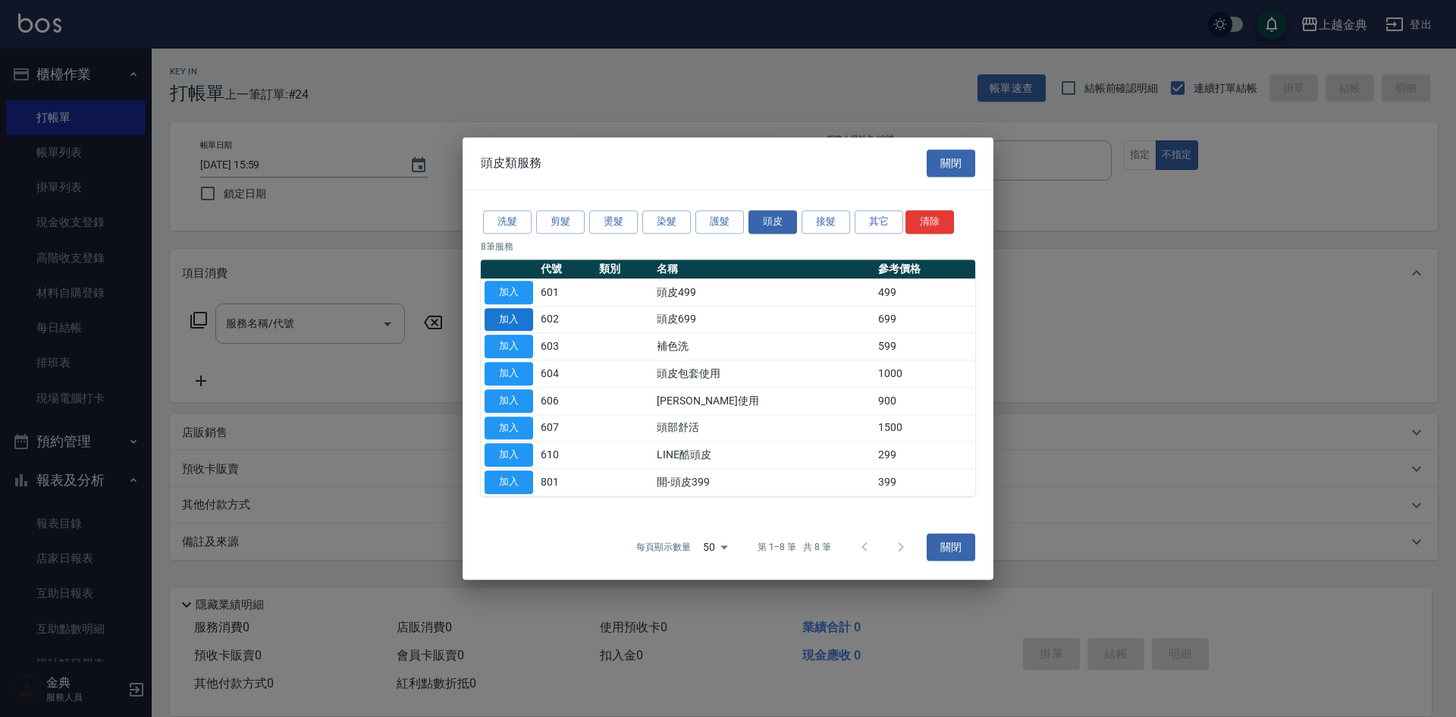
click at [525, 323] on button "加入" at bounding box center [509, 320] width 49 height 24
type input "頭皮699(602)"
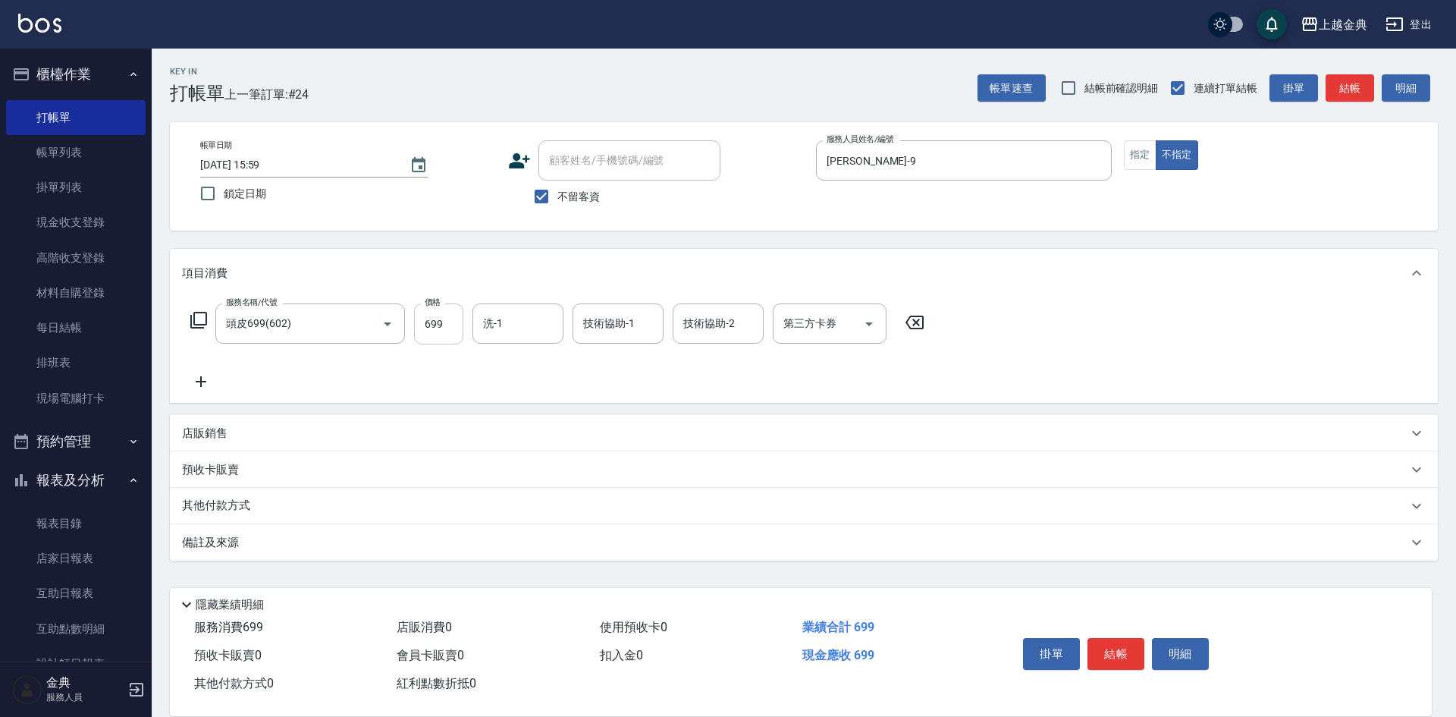
click at [437, 328] on input "699" at bounding box center [438, 323] width 49 height 41
type input "799"
click at [636, 325] on input "技術協助-1" at bounding box center [617, 323] width 77 height 27
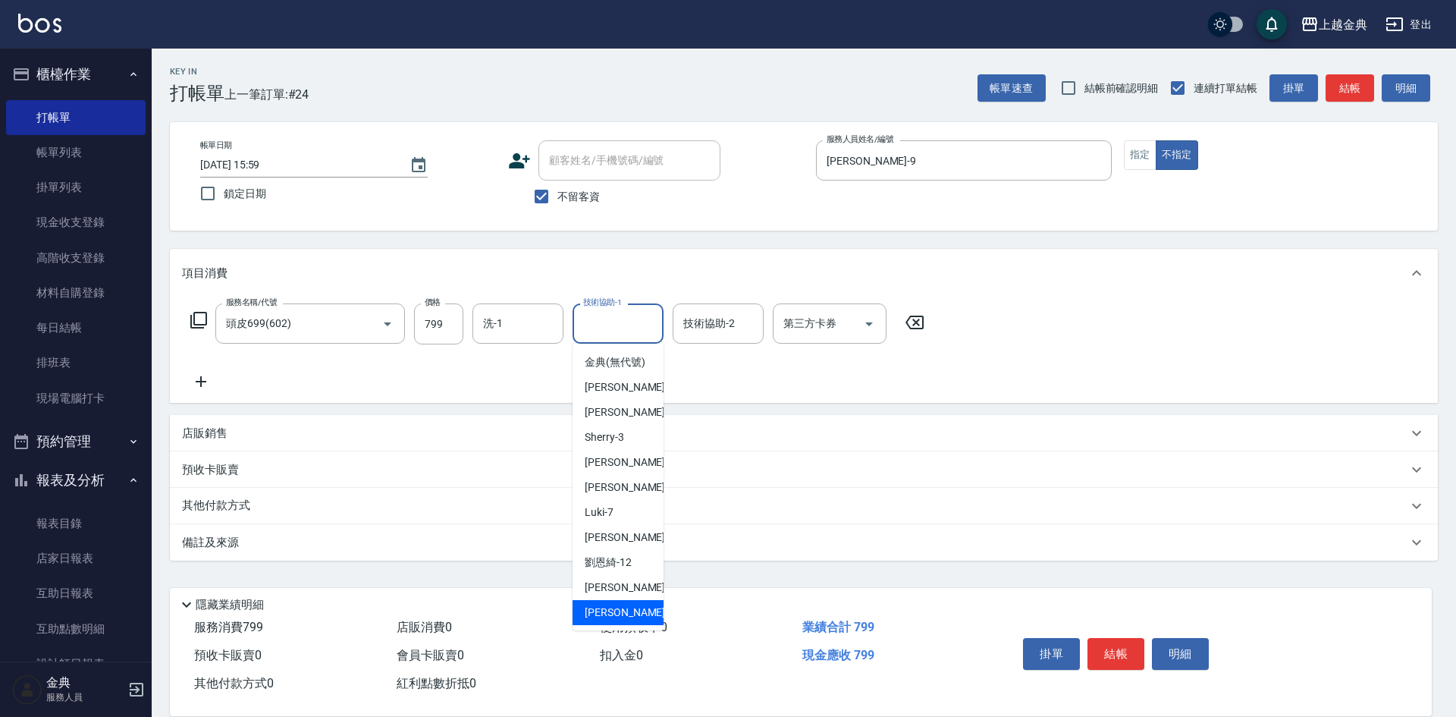
click at [610, 620] on span "[PERSON_NAME] -22" at bounding box center [633, 612] width 96 height 16
type input "[PERSON_NAME]-22"
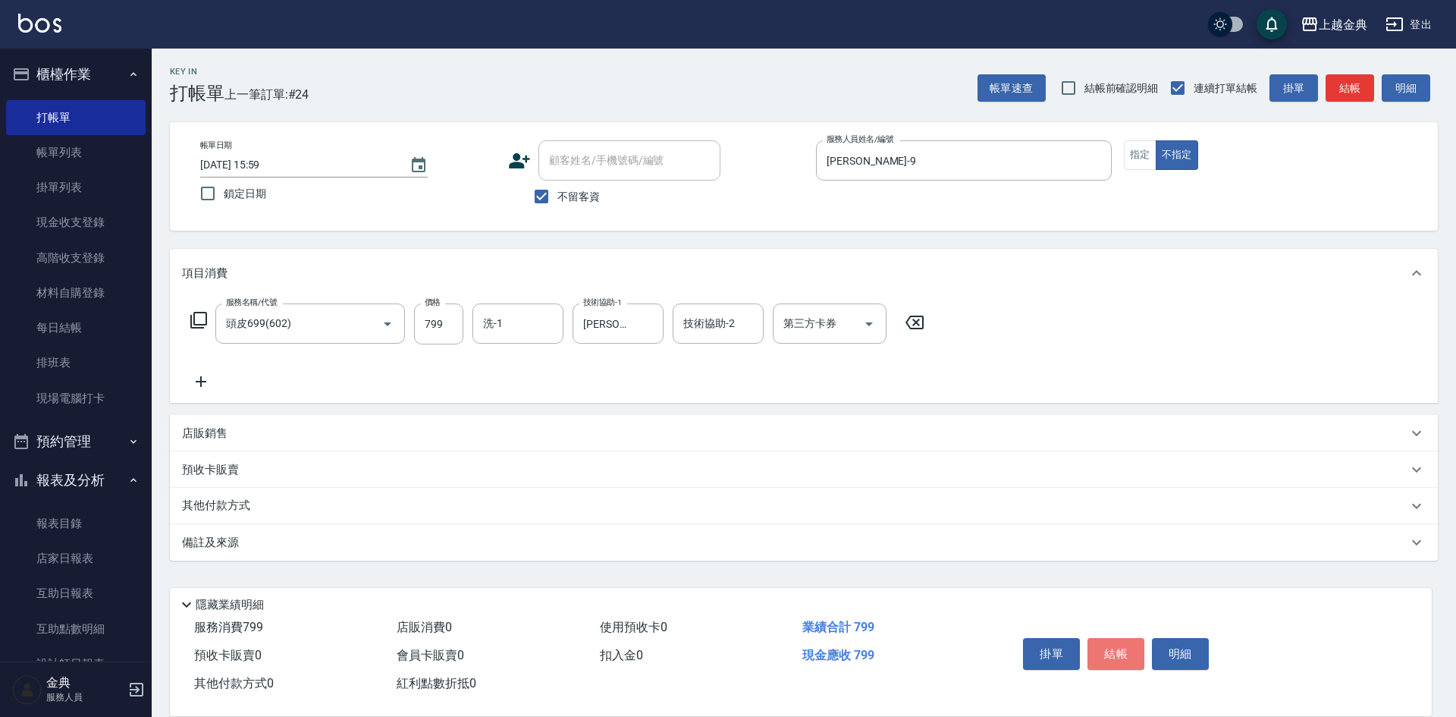
click at [1116, 638] on button "結帳" at bounding box center [1116, 654] width 57 height 32
